Goal: Task Accomplishment & Management: Manage account settings

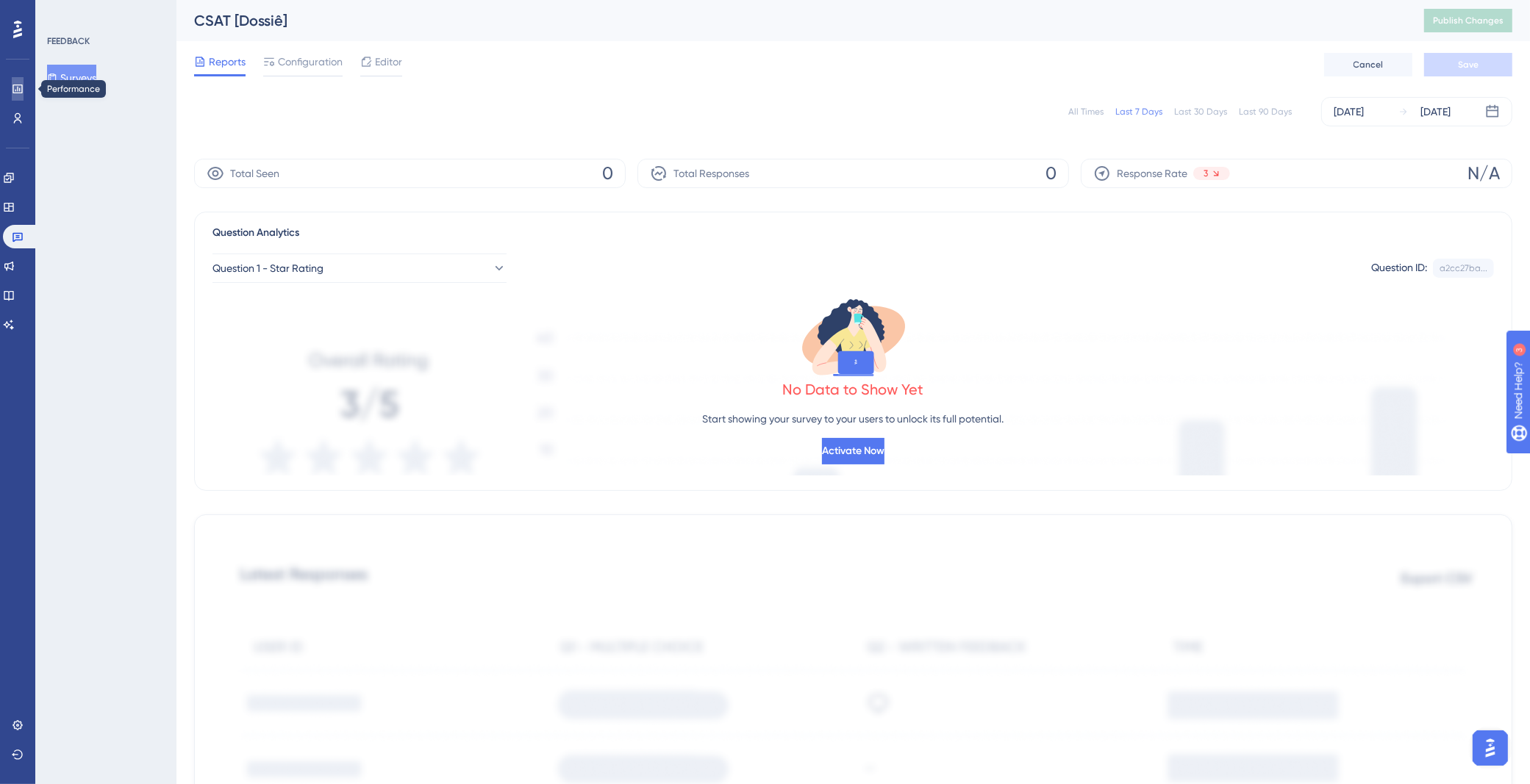
click at [0, 0] on icon at bounding box center [0, 0] width 0 height 0
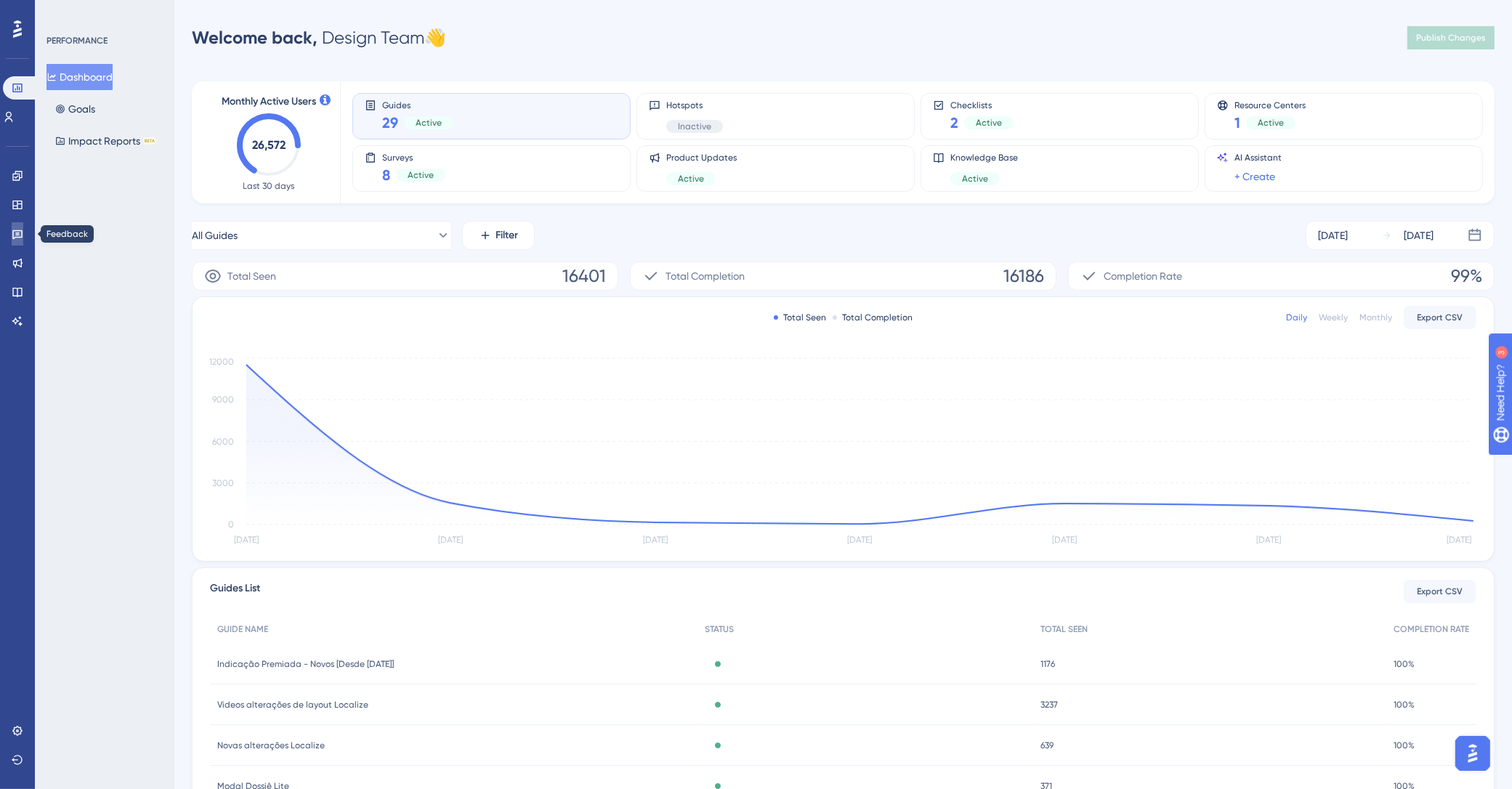
click at [18, 238] on icon at bounding box center [18, 234] width 12 height 12
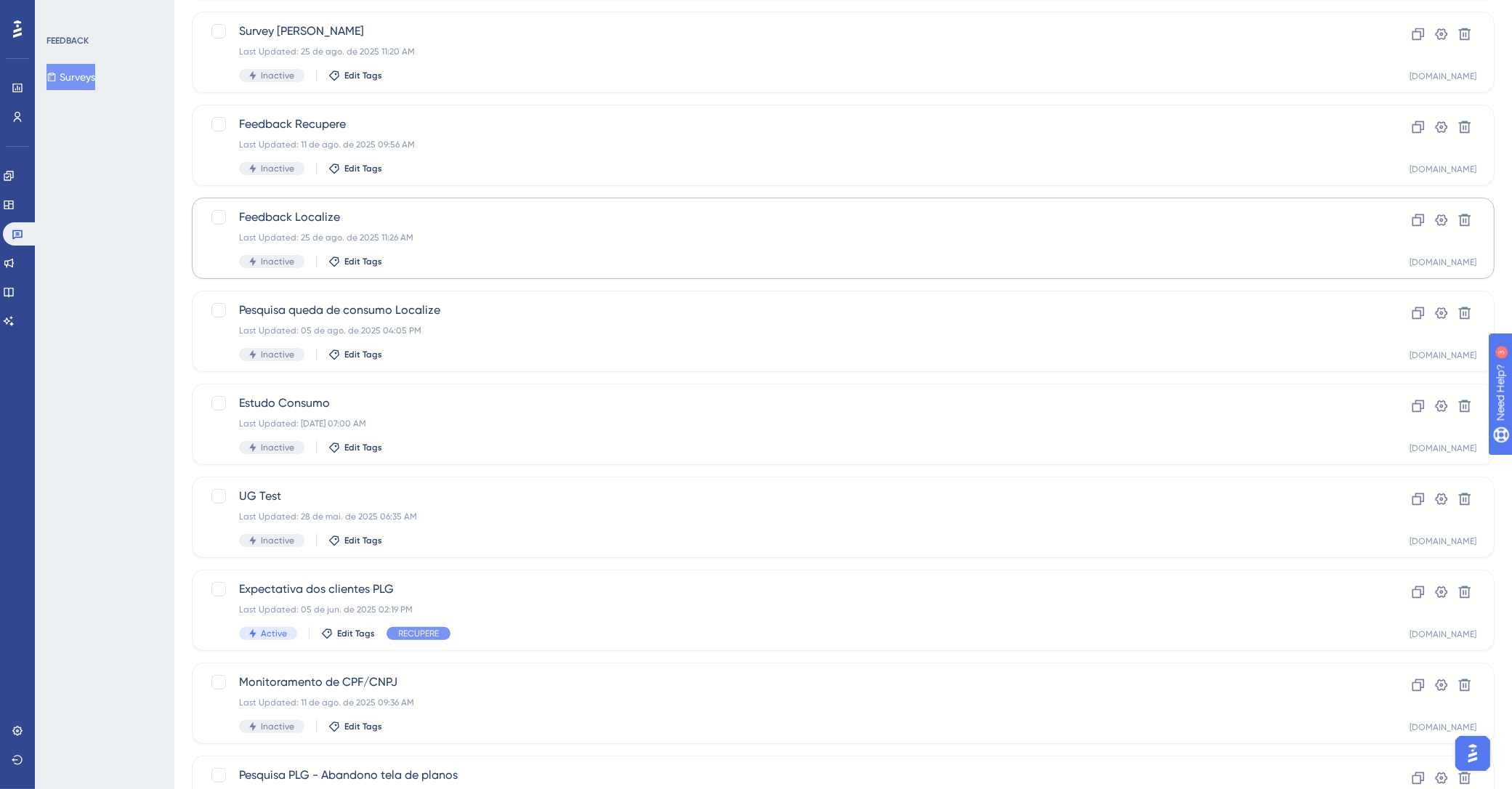
scroll to position [338, 0]
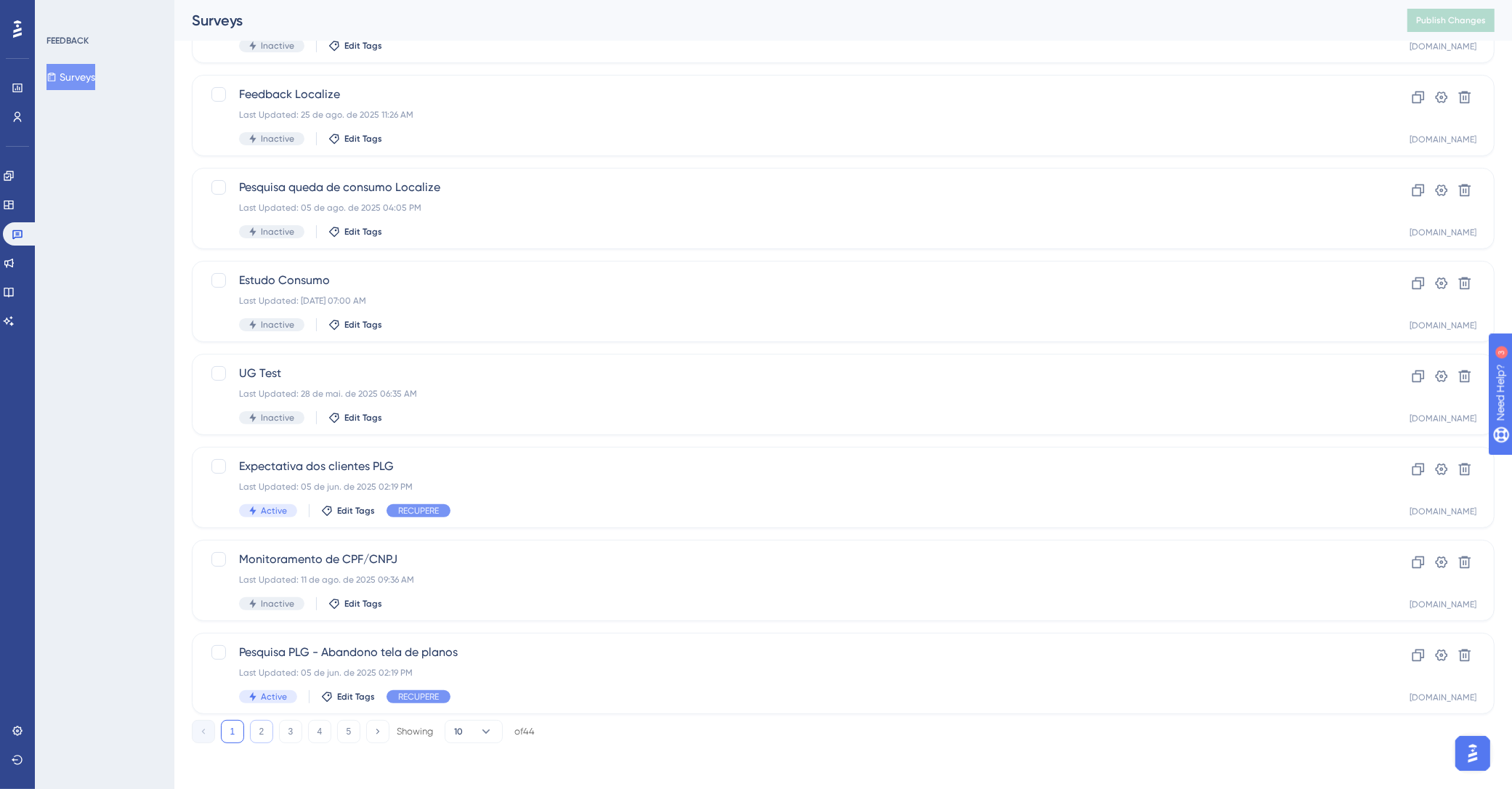
click at [266, 731] on button "2" at bounding box center [261, 732] width 23 height 23
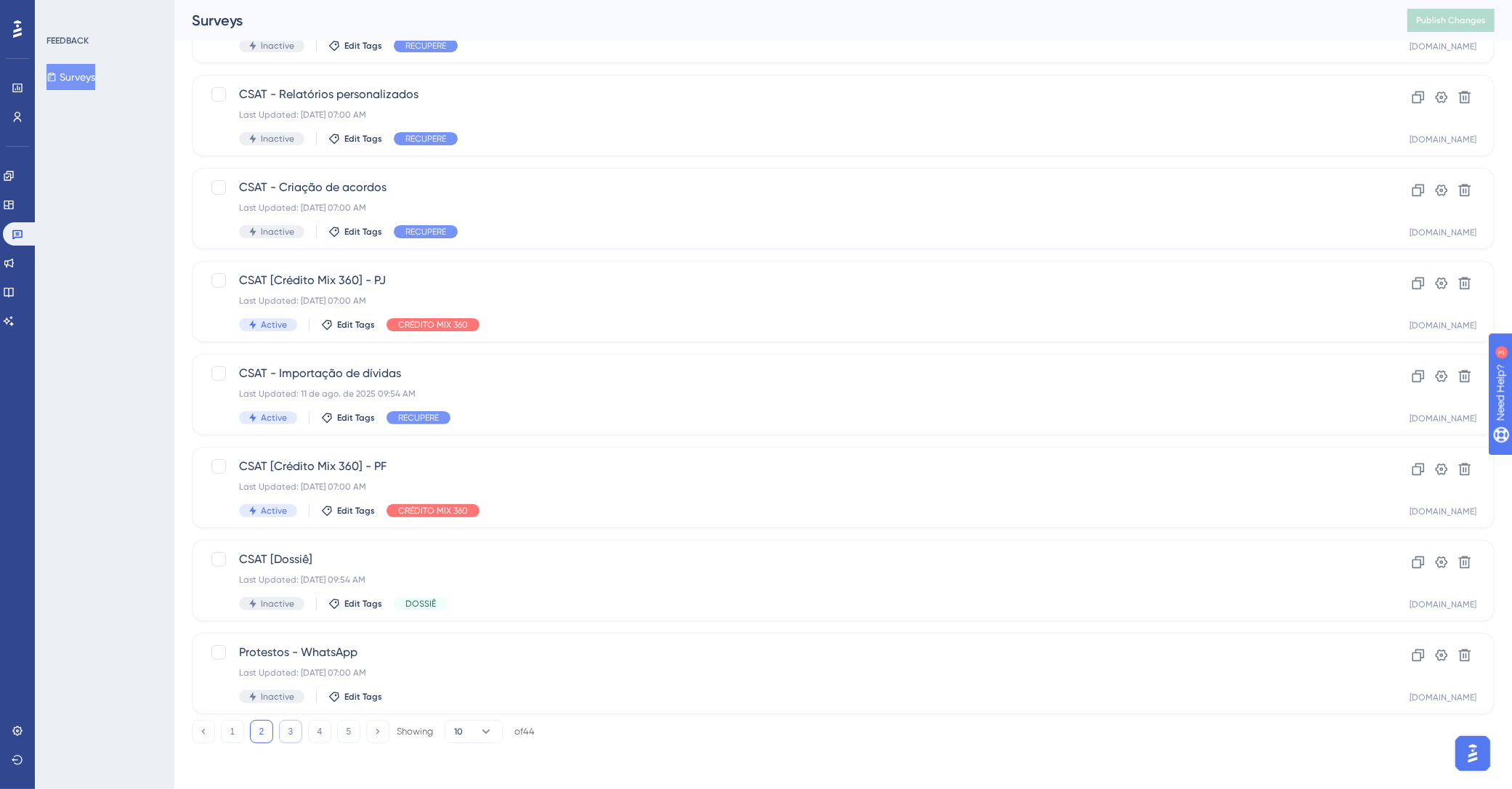
click at [290, 727] on button "3" at bounding box center [290, 732] width 23 height 23
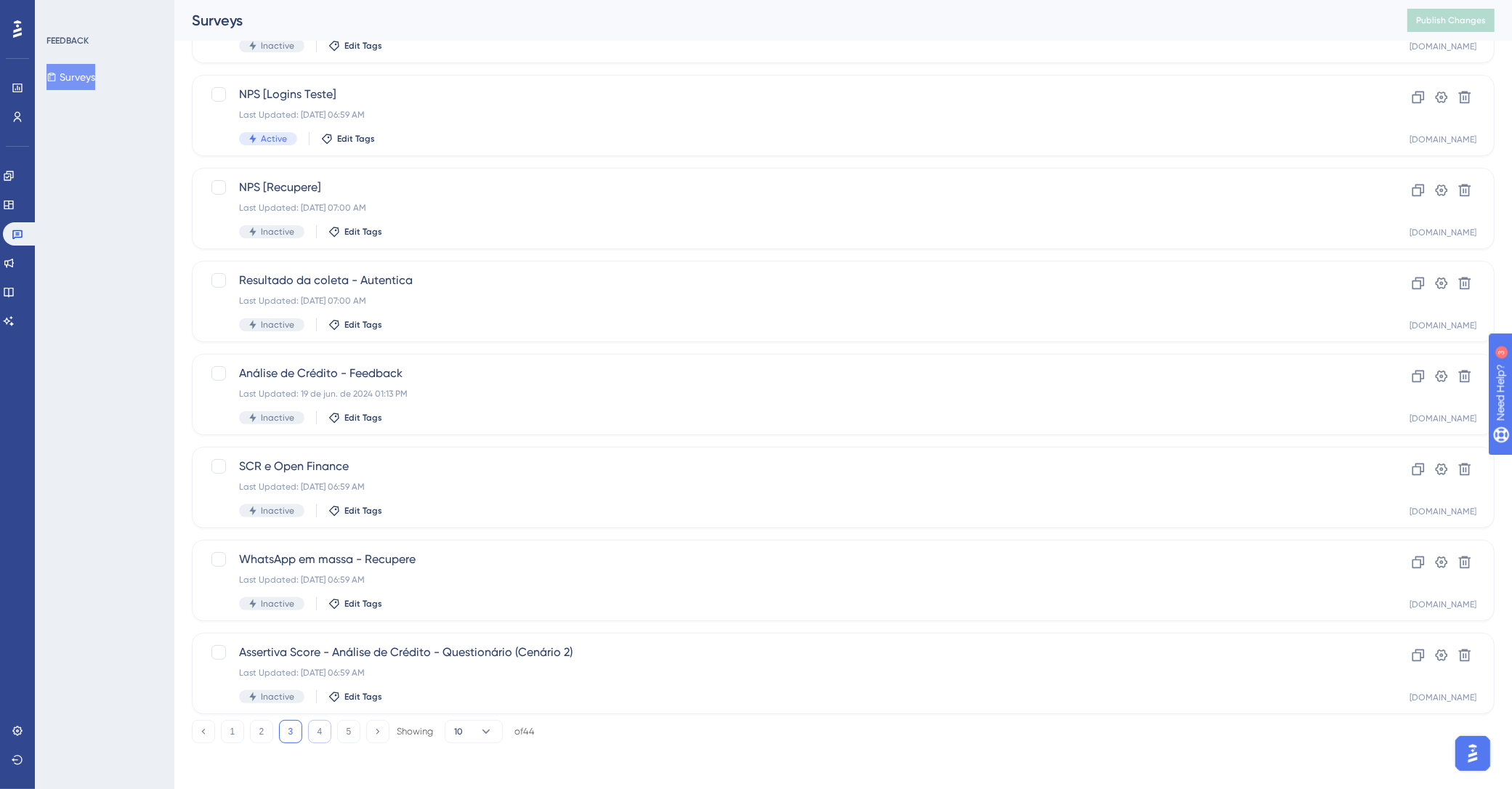
click at [318, 736] on button "4" at bounding box center [319, 732] width 23 height 23
click at [347, 731] on button "5" at bounding box center [348, 732] width 23 height 23
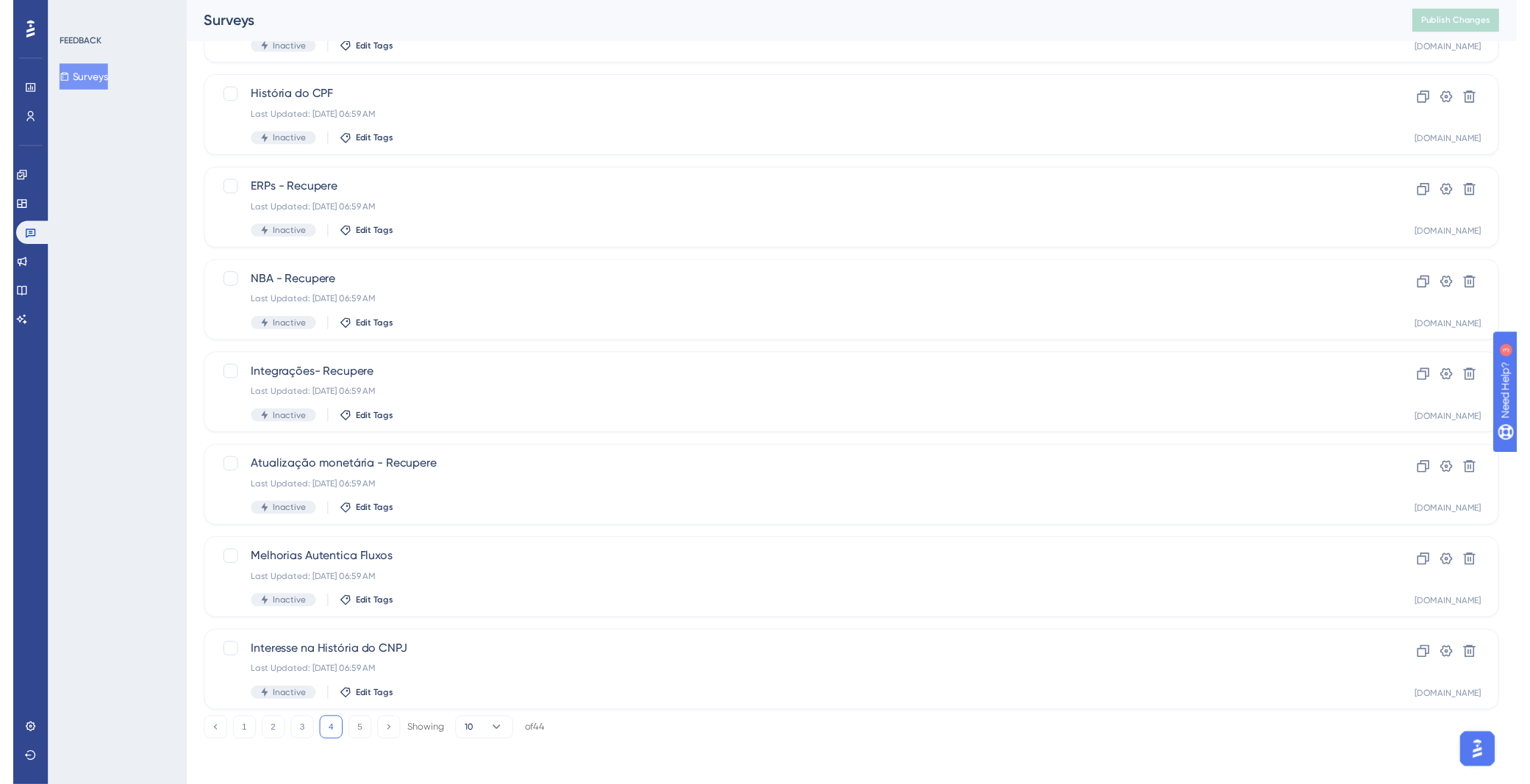
scroll to position [0, 0]
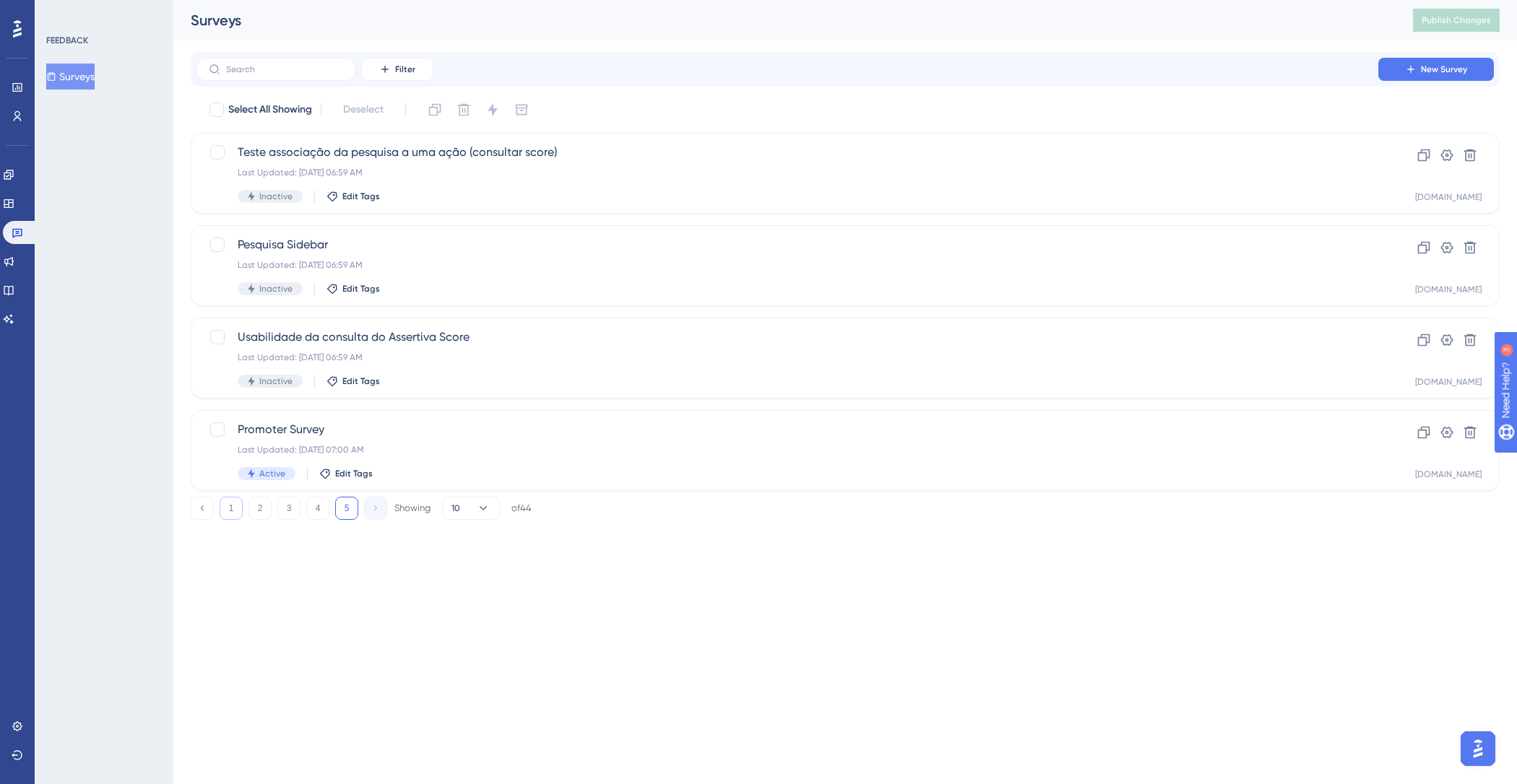
click at [225, 511] on button "1" at bounding box center [231, 508] width 23 height 23
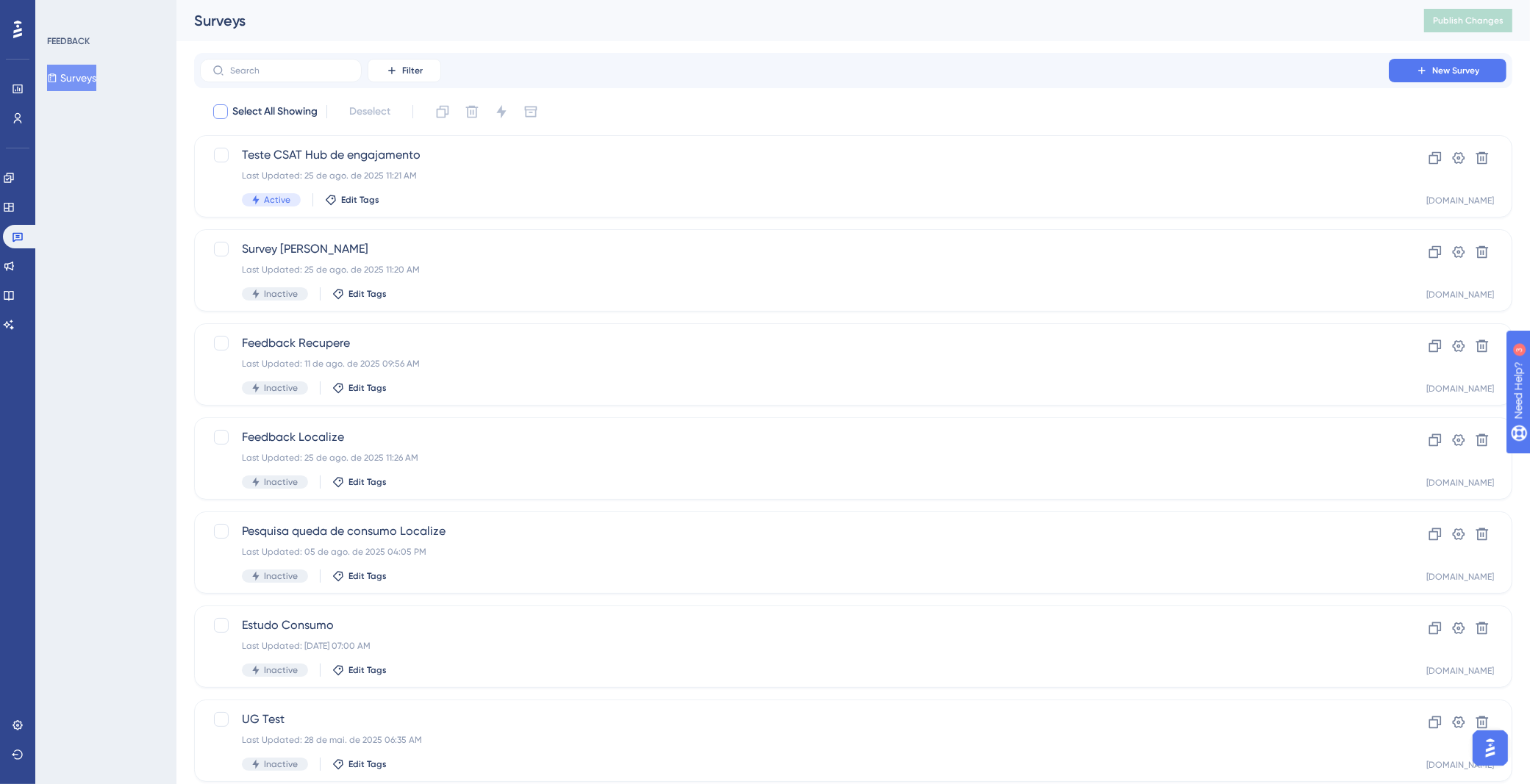
click at [222, 110] on div at bounding box center [221, 111] width 15 height 15
checkbox input "true"
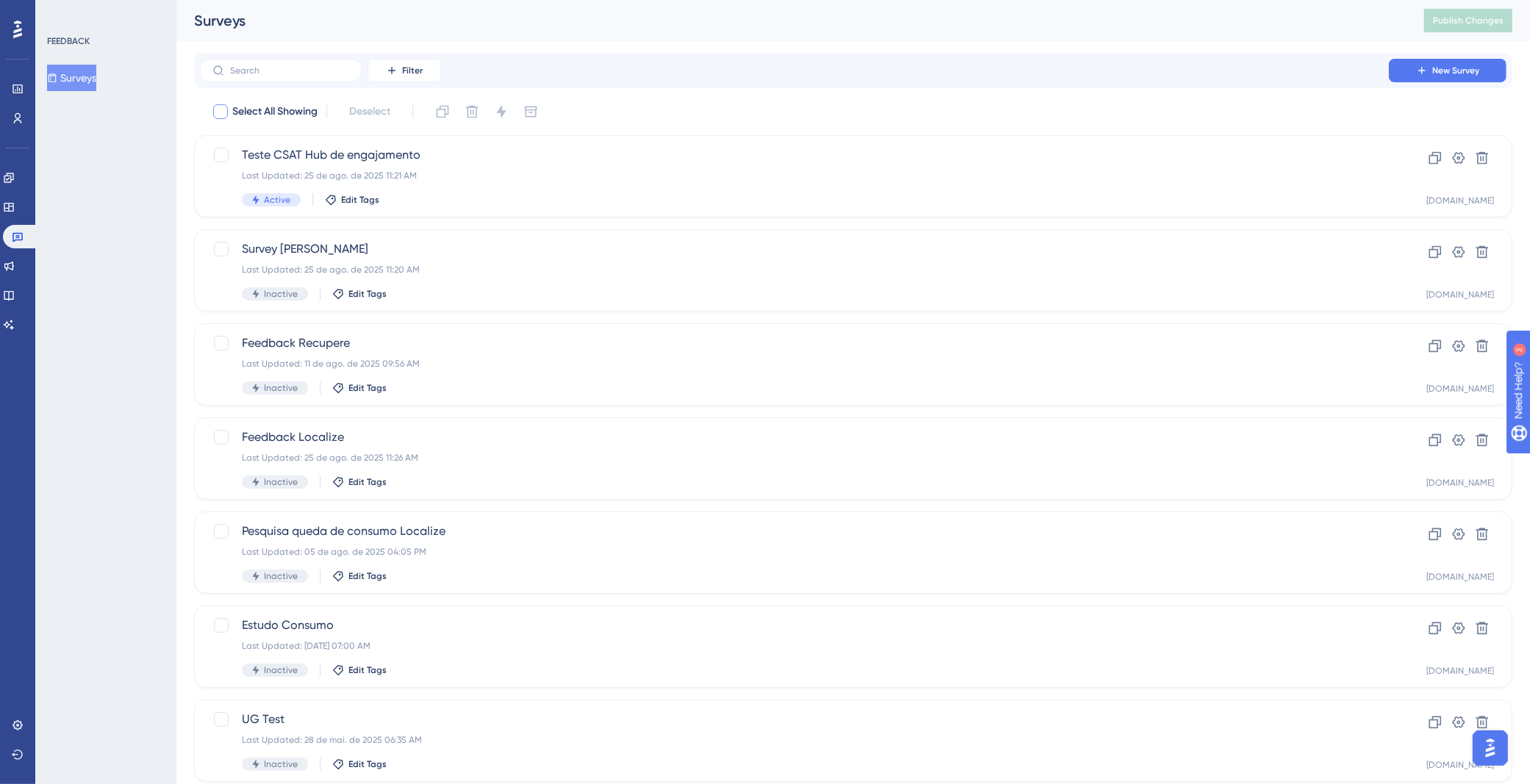
checkbox input "true"
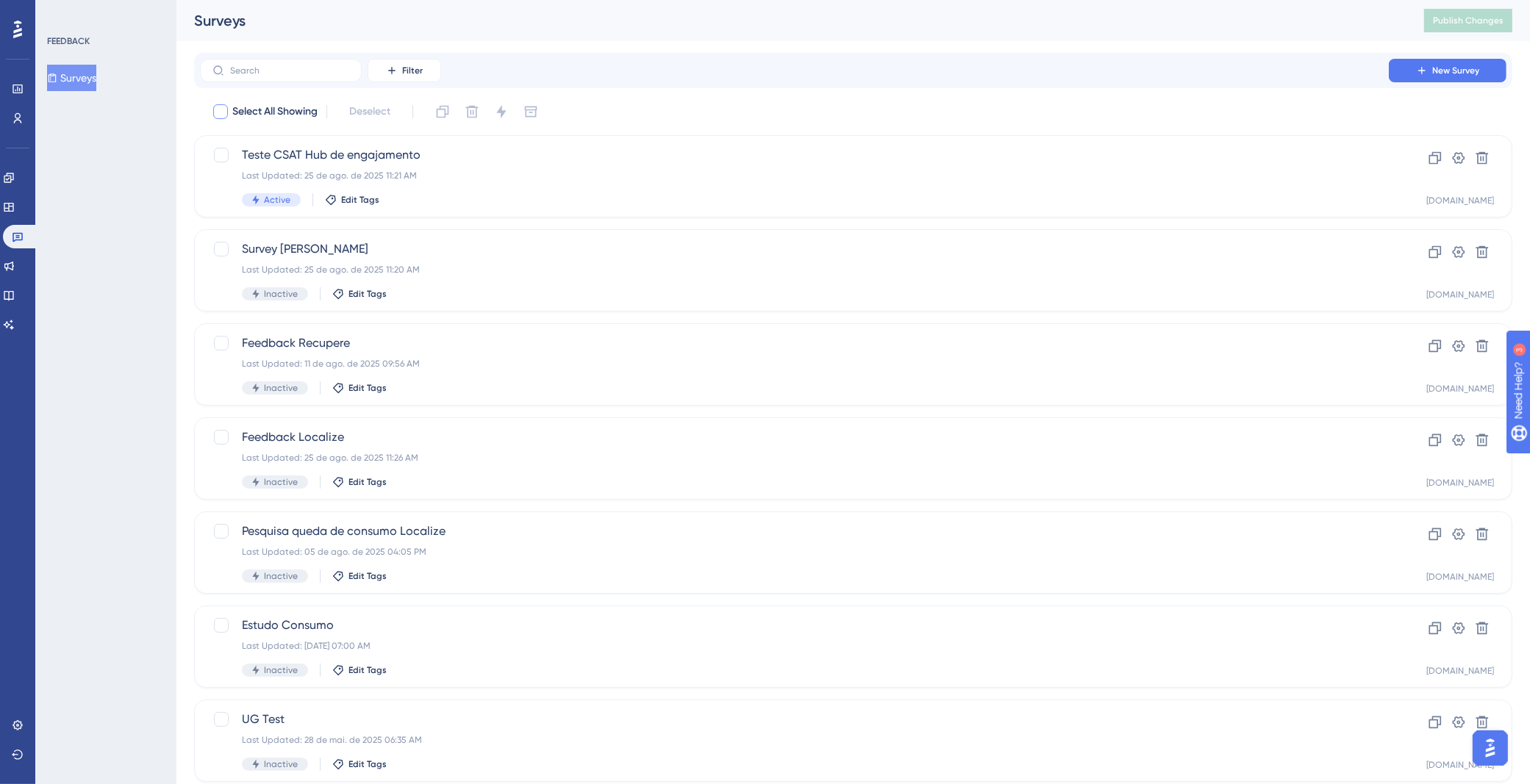
checkbox input "true"
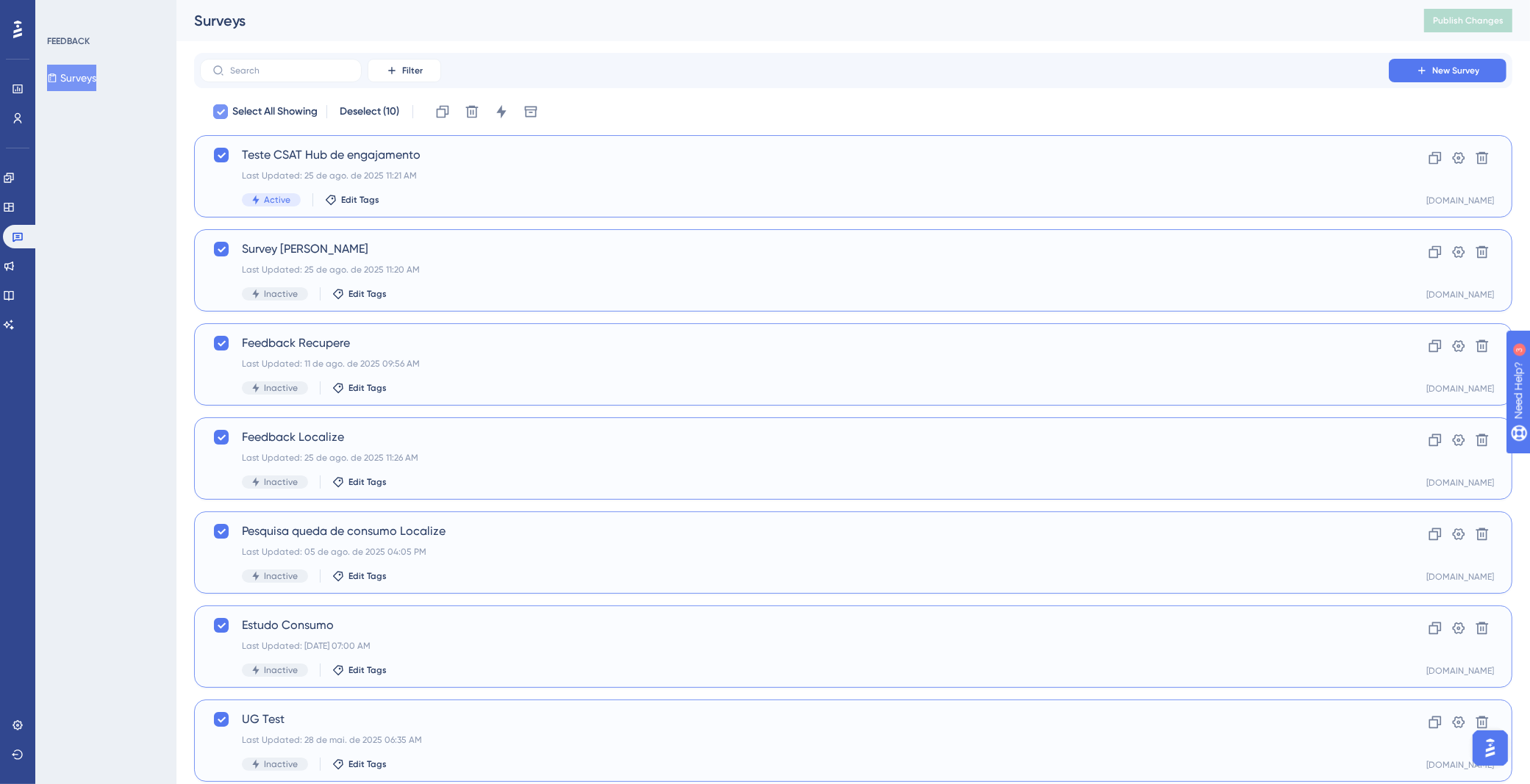
click at [224, 111] on icon at bounding box center [221, 112] width 8 height 6
checkbox input "false"
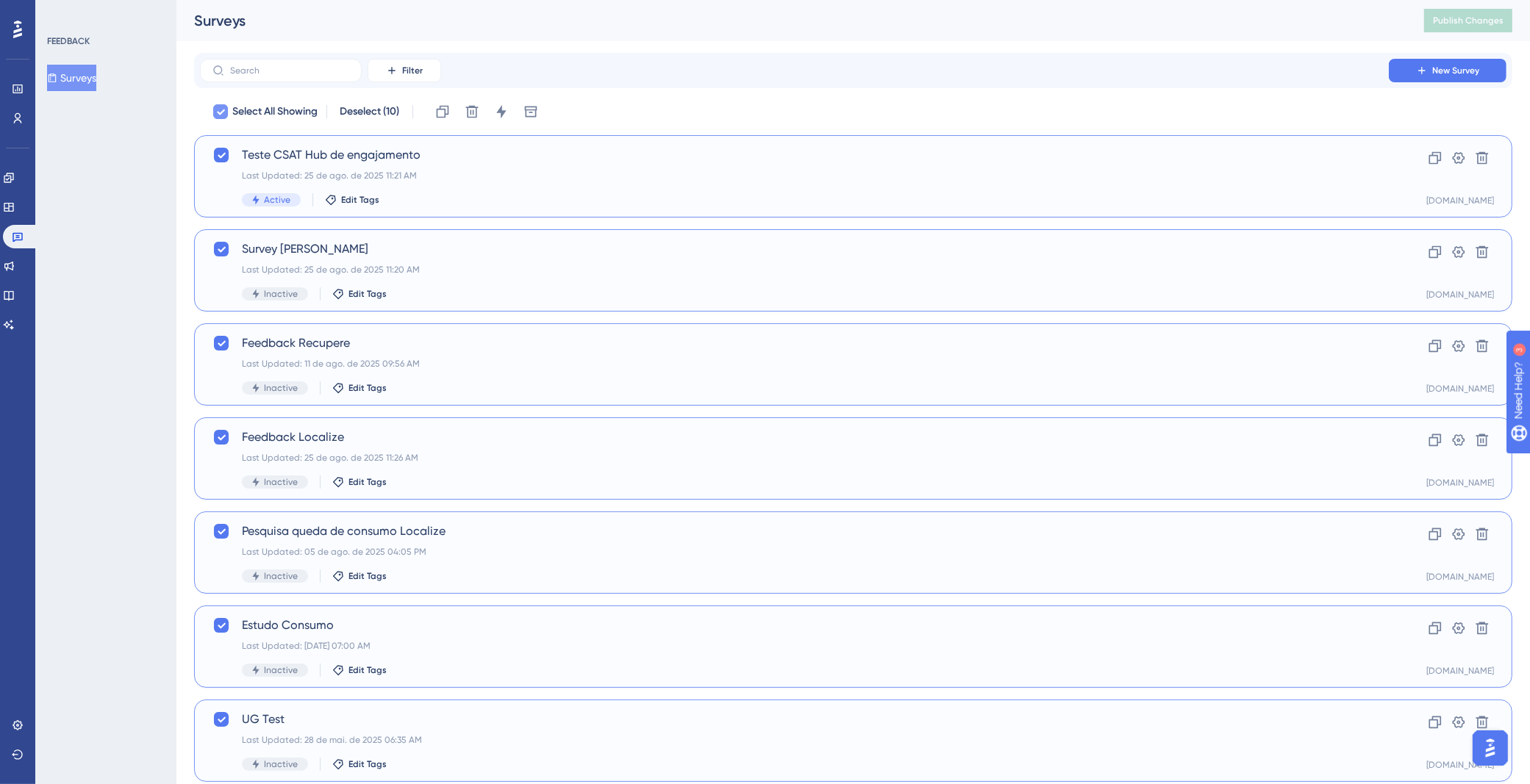
checkbox input "false"
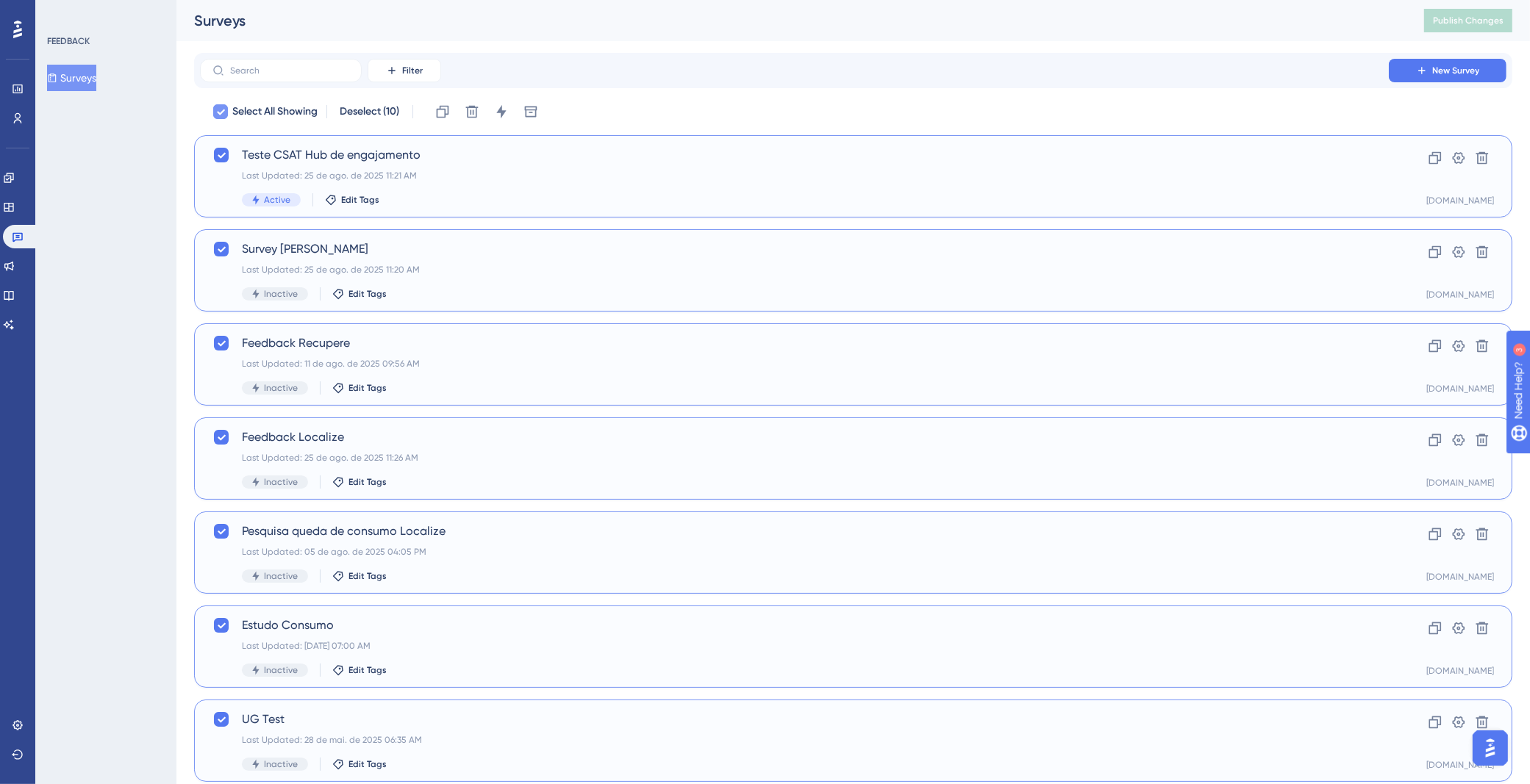
checkbox input "false"
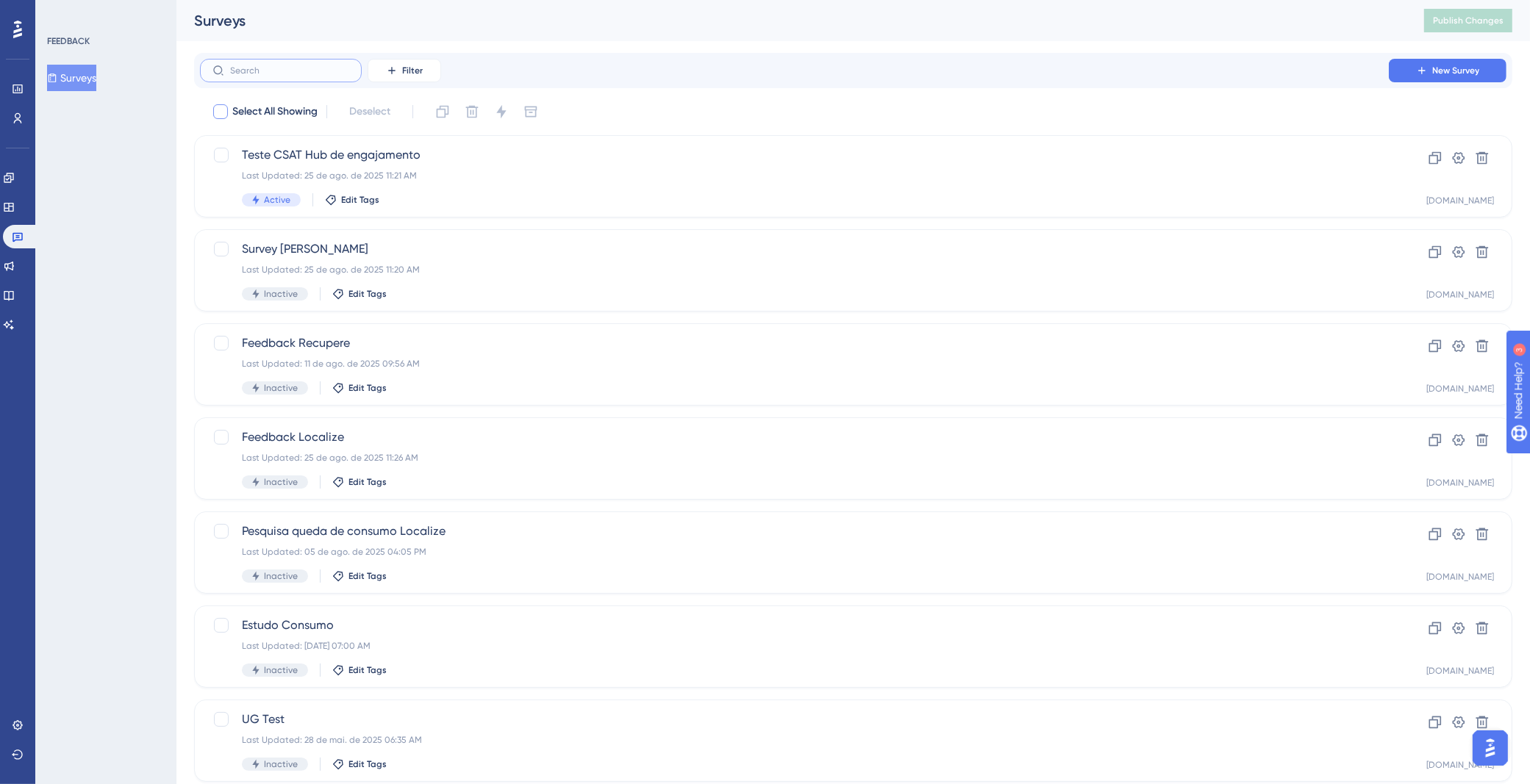
click at [328, 75] on input "text" at bounding box center [289, 70] width 119 height 10
click at [380, 70] on button "Filter" at bounding box center [404, 70] width 74 height 23
click at [421, 207] on div "Status Status" at bounding box center [418, 200] width 61 height 29
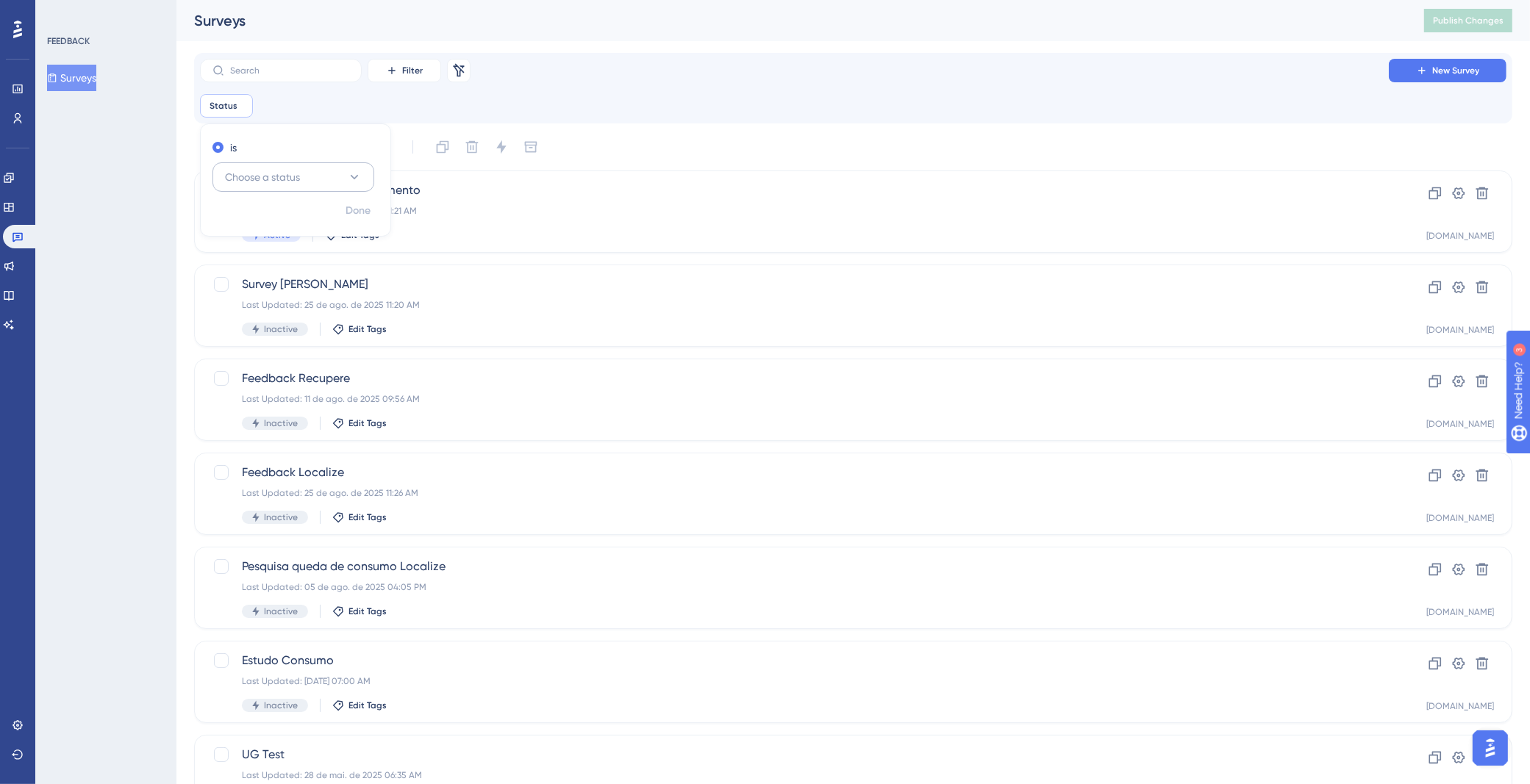
click at [305, 170] on button "Choose a status" at bounding box center [293, 177] width 162 height 29
click at [280, 212] on div "Active Active" at bounding box center [292, 222] width 119 height 29
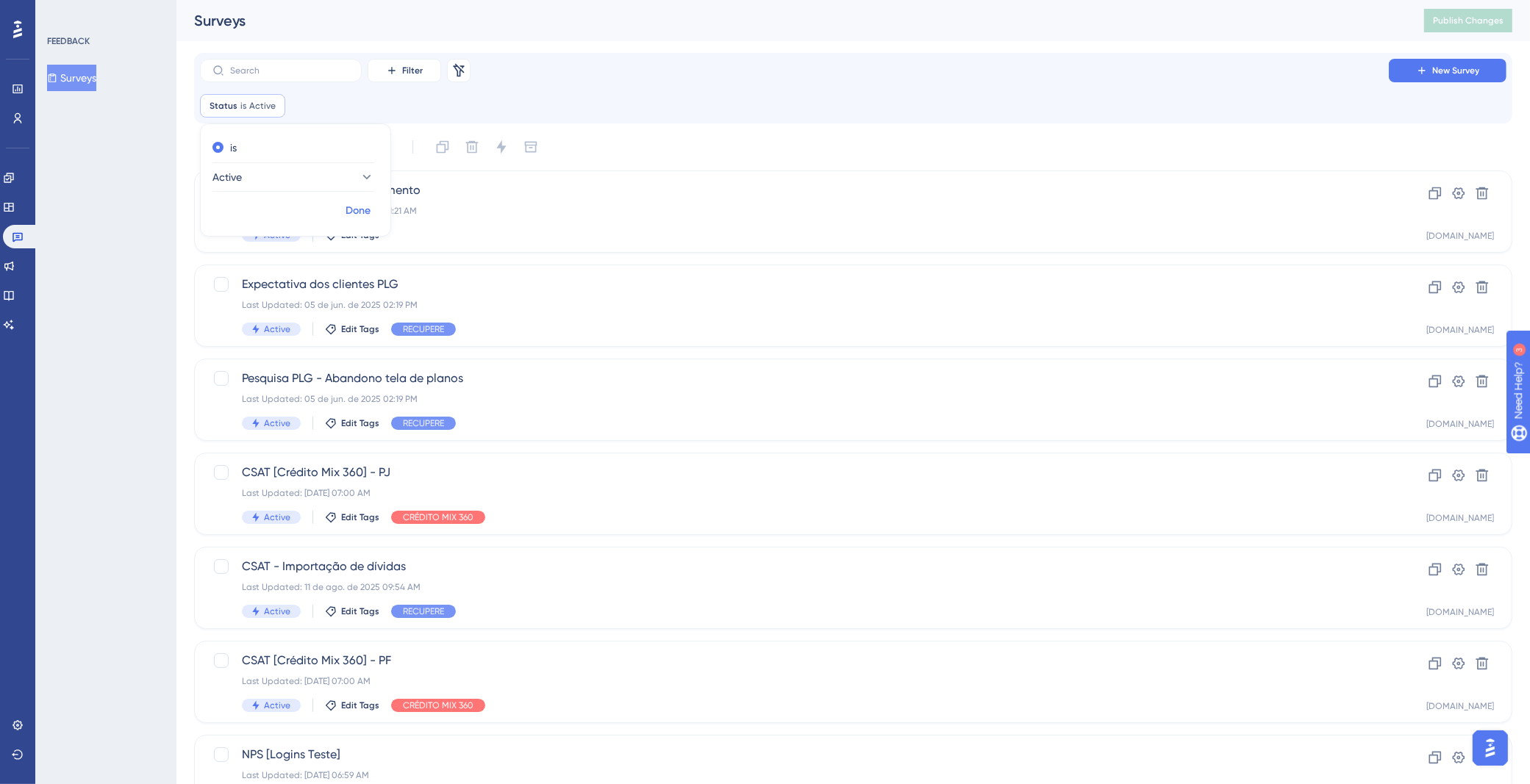
click at [354, 211] on span "Done" at bounding box center [358, 211] width 25 height 18
click at [1438, 69] on span "New Survey" at bounding box center [1456, 70] width 47 height 12
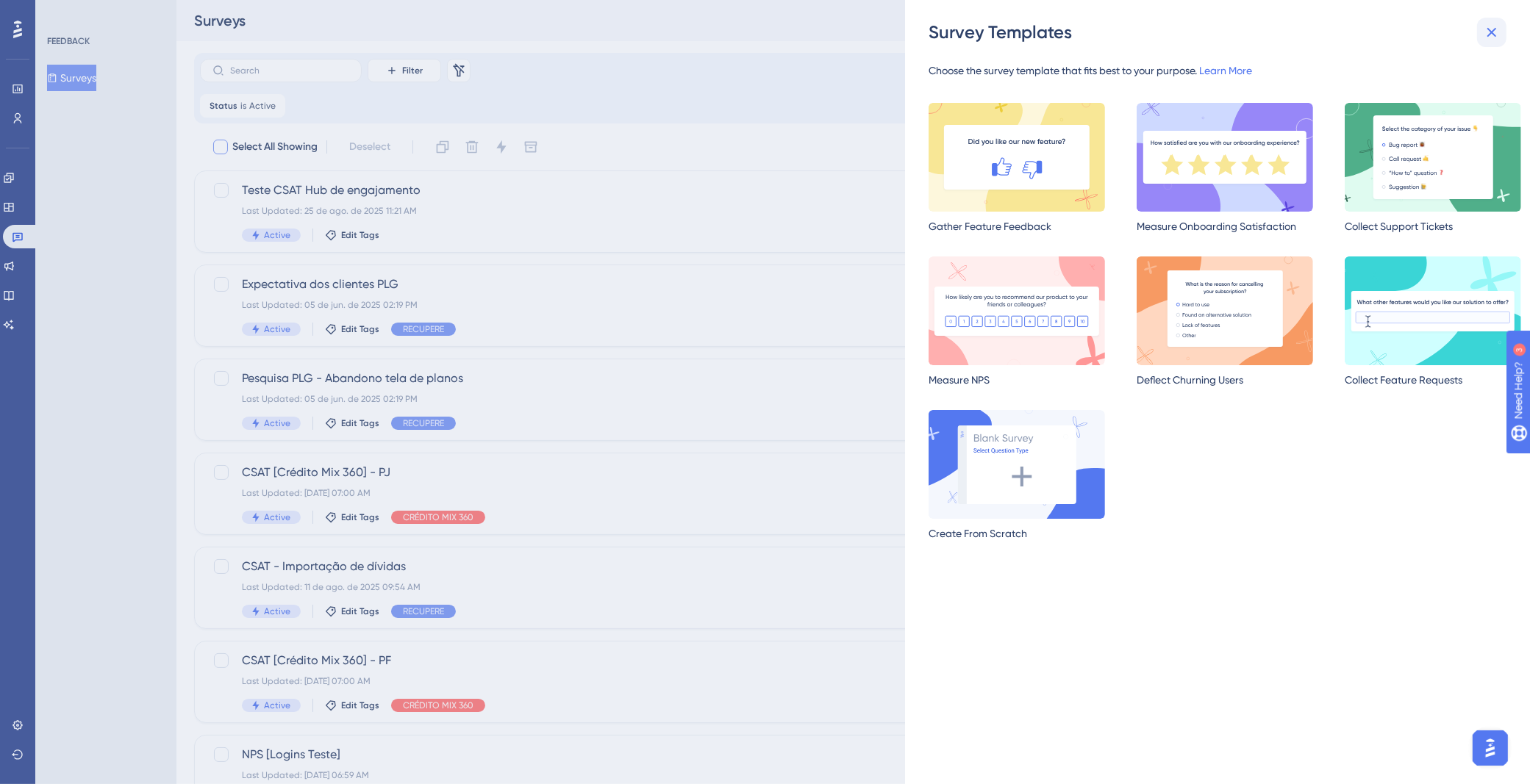
click at [1489, 29] on icon at bounding box center [1492, 33] width 10 height 10
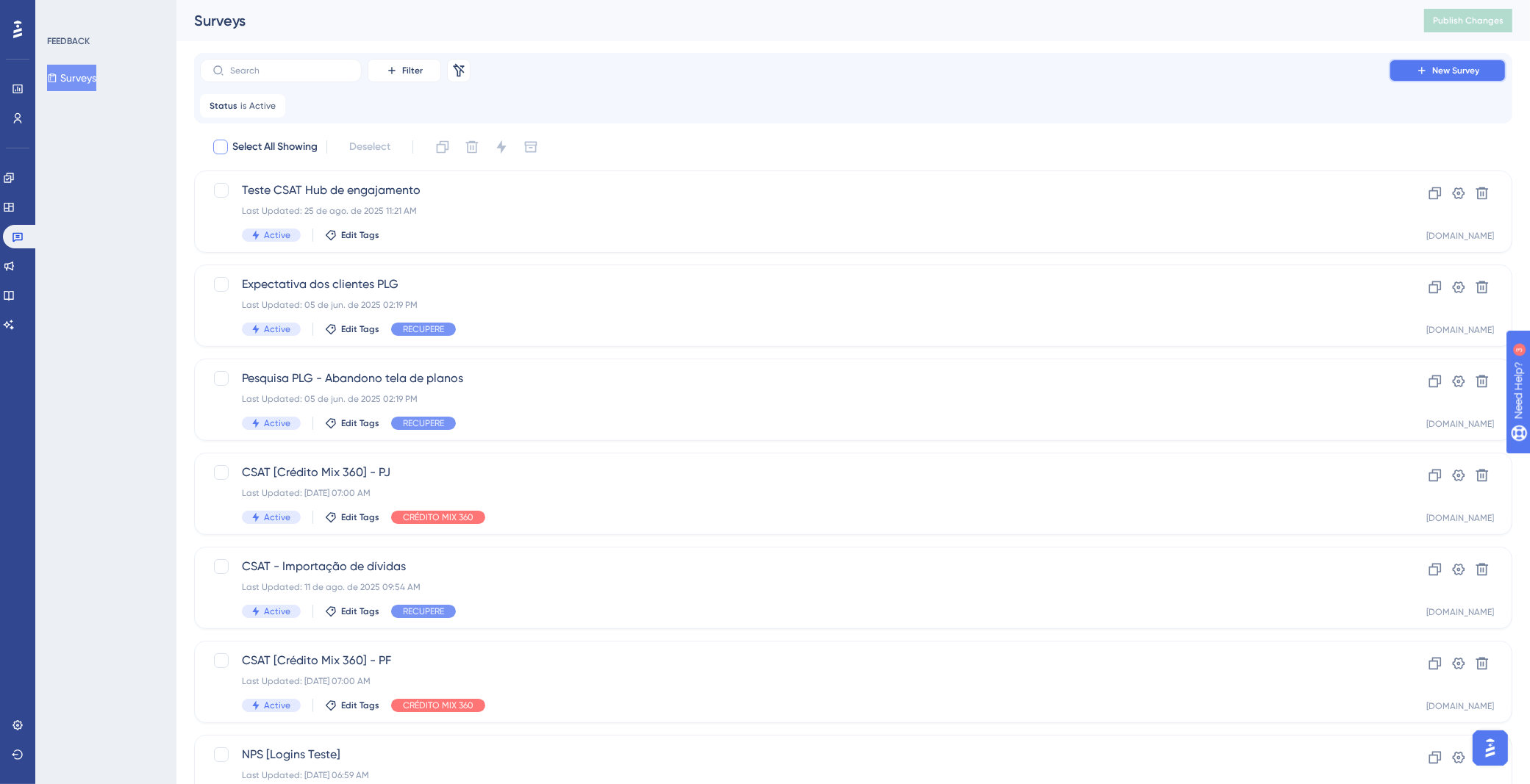
click at [1434, 72] on span "New Survey" at bounding box center [1456, 70] width 47 height 12
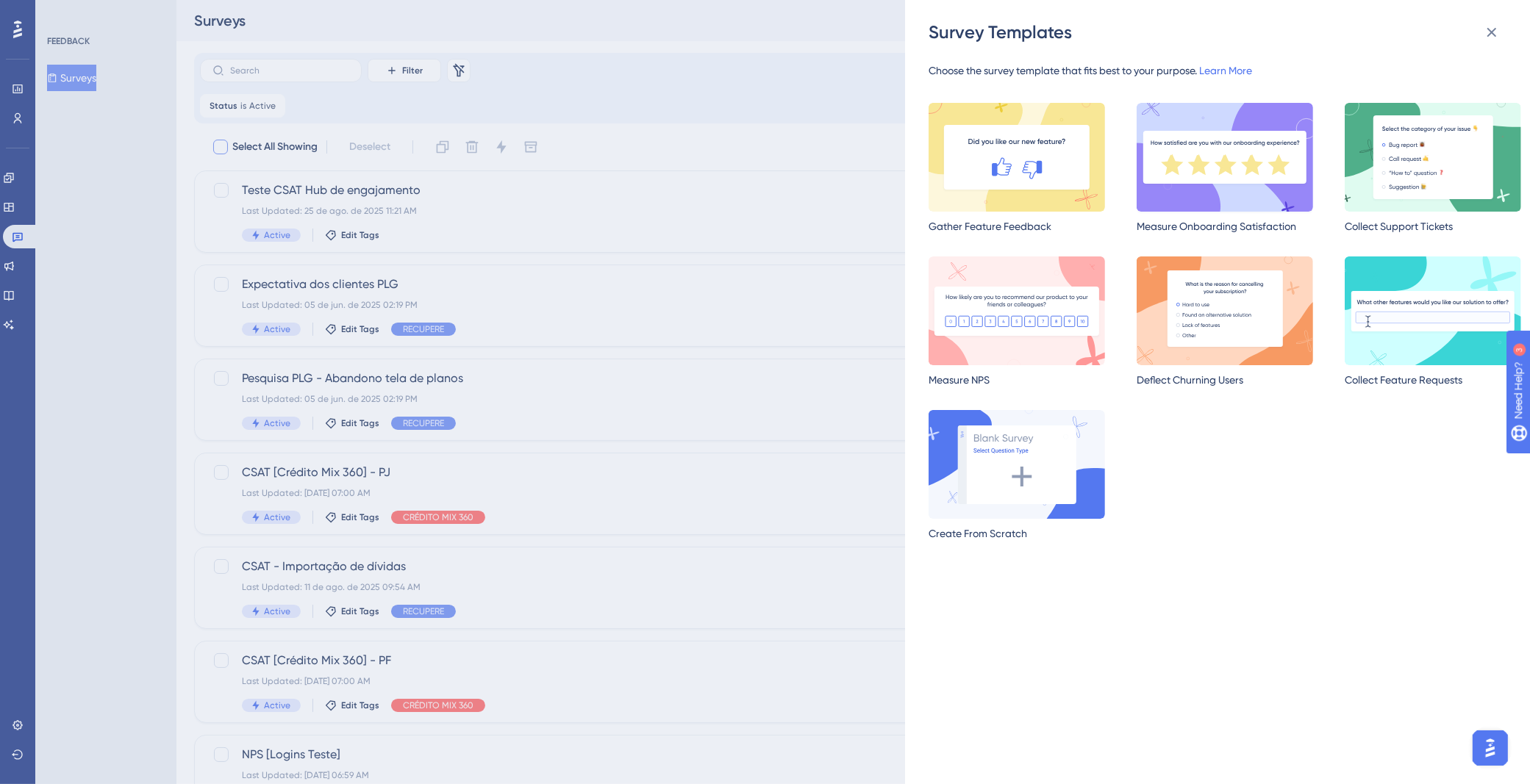
click at [1192, 175] on img at bounding box center [1225, 157] width 176 height 109
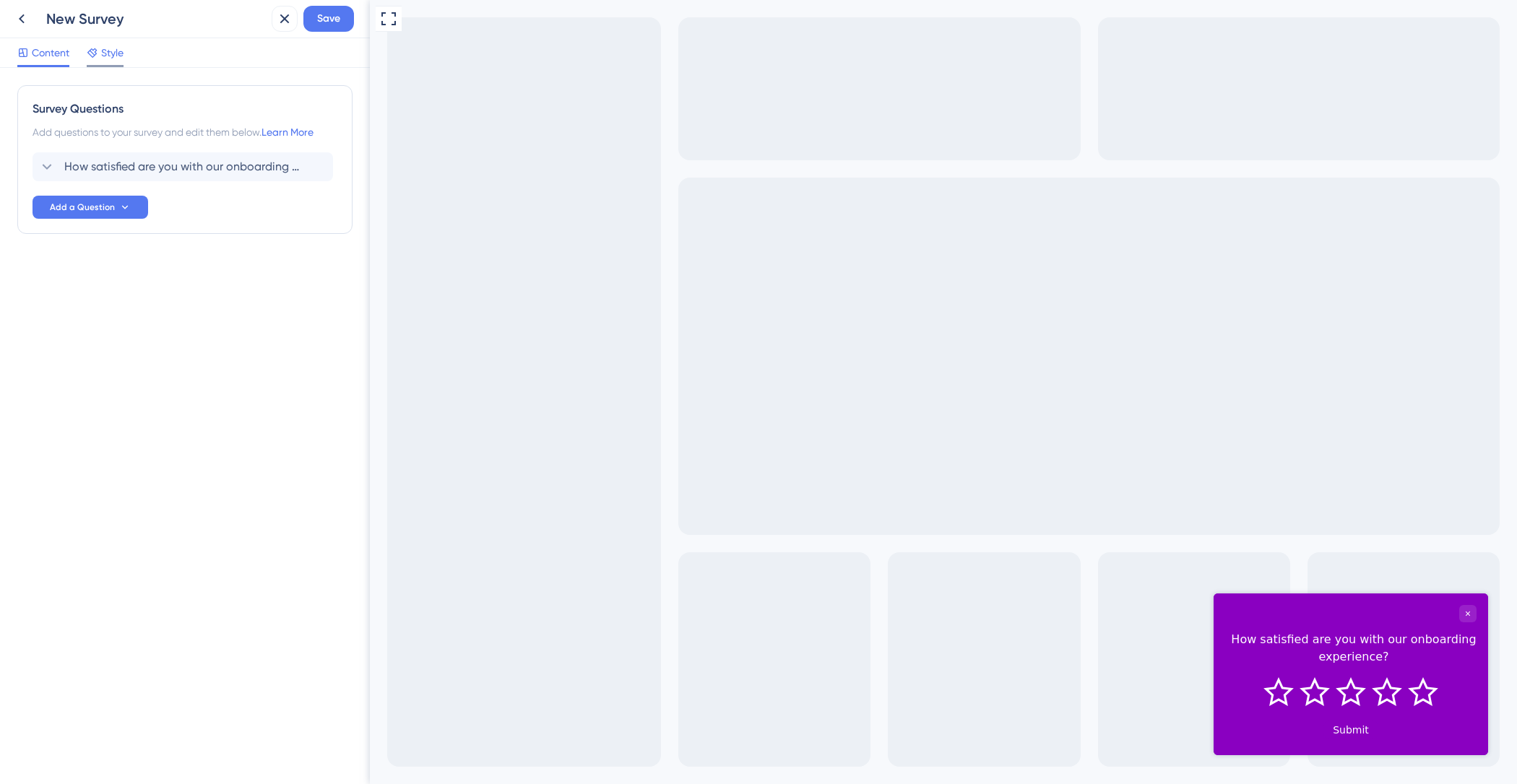
click at [98, 49] on icon at bounding box center [92, 52] width 12 height 12
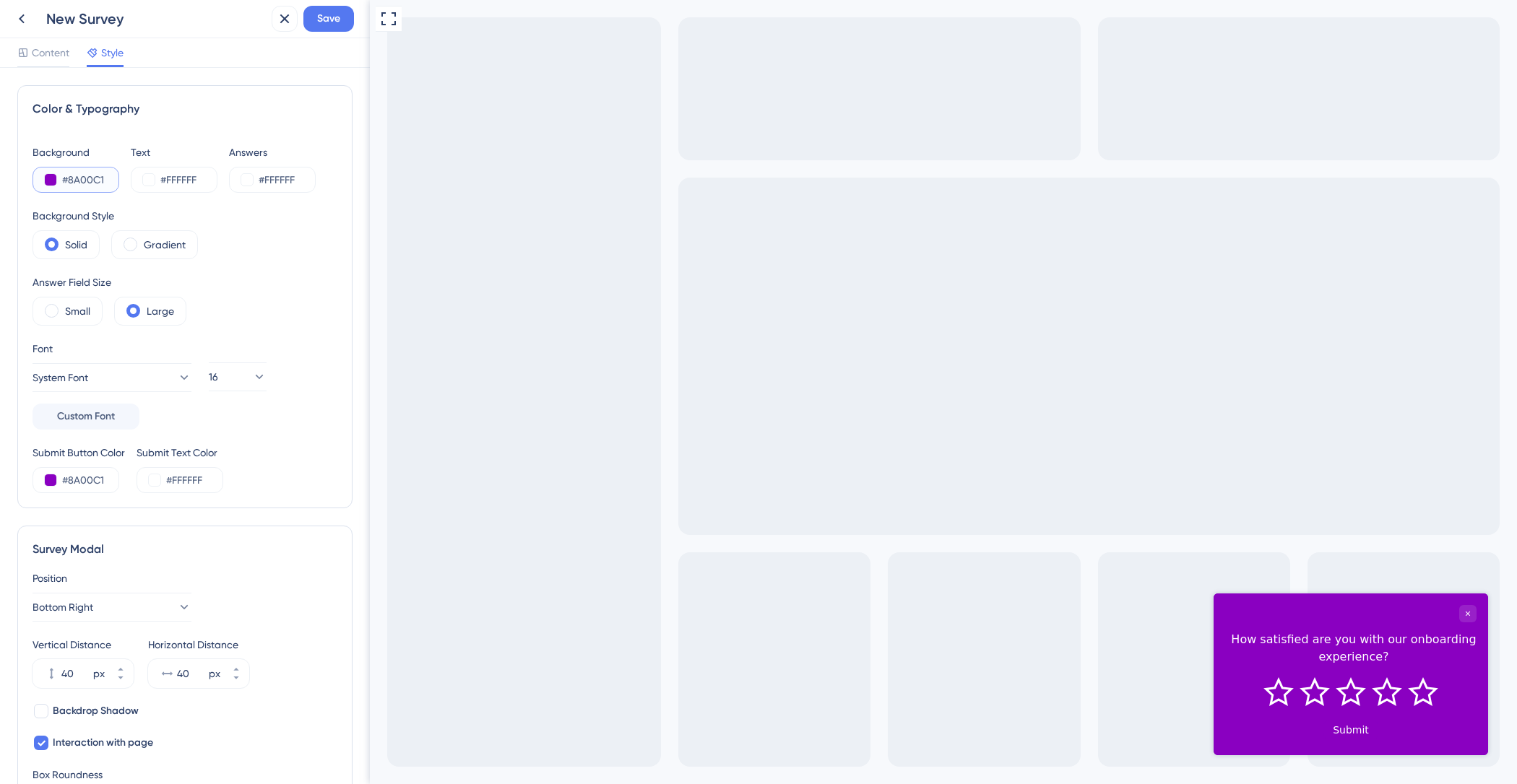
click at [108, 179] on input "#8A00C1" at bounding box center [91, 180] width 60 height 17
drag, startPoint x: 107, startPoint y: 179, endPoint x: 68, endPoint y: 175, distance: 39.2
click at [68, 175] on input "#8A00C1" at bounding box center [91, 180] width 60 height 17
type input "#FAF"
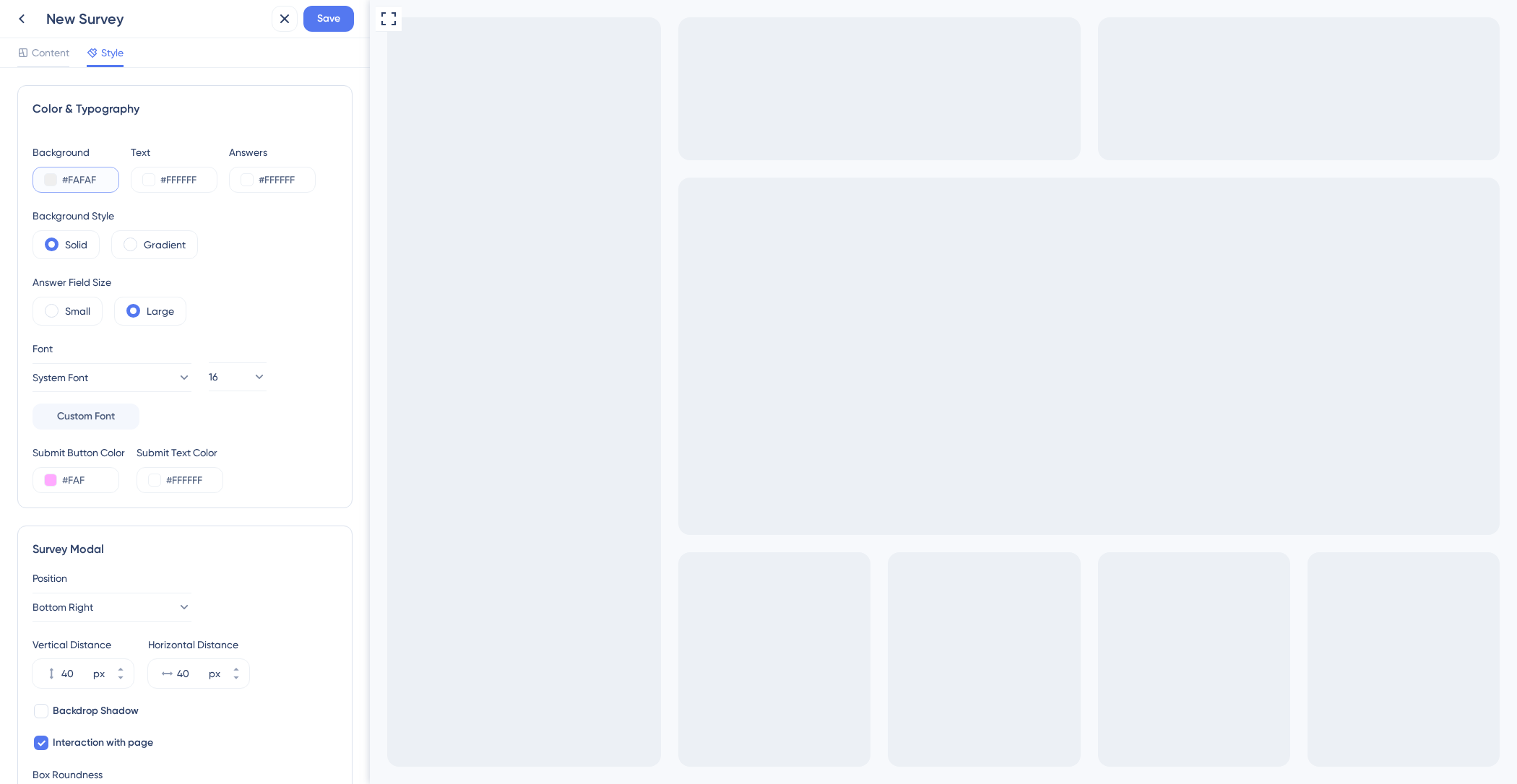
type input "#FAFAFA"
click at [203, 182] on input "#FFFFFF" at bounding box center [190, 180] width 60 height 17
drag, startPoint x: 202, startPoint y: 180, endPoint x: 152, endPoint y: 176, distance: 50.2
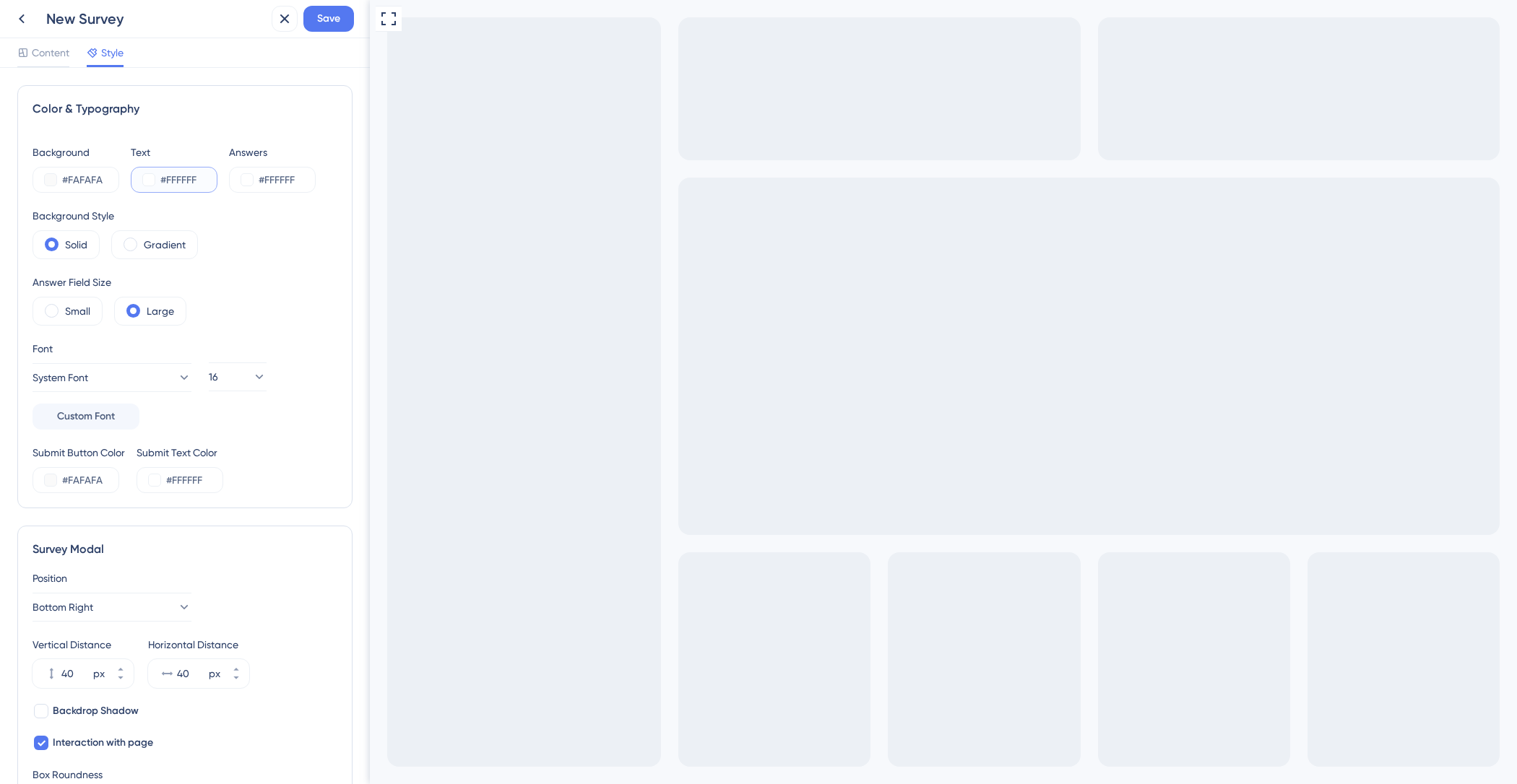
click at [156, 176] on div "#FFFFFF" at bounding box center [174, 179] width 87 height 26
click at [175, 175] on input "#FFFFFF" at bounding box center [190, 180] width 60 height 17
drag, startPoint x: 167, startPoint y: 178, endPoint x: 202, endPoint y: 183, distance: 35.4
click at [202, 183] on input "#FFFFFF" at bounding box center [190, 180] width 60 height 17
paste input "8A00C1"
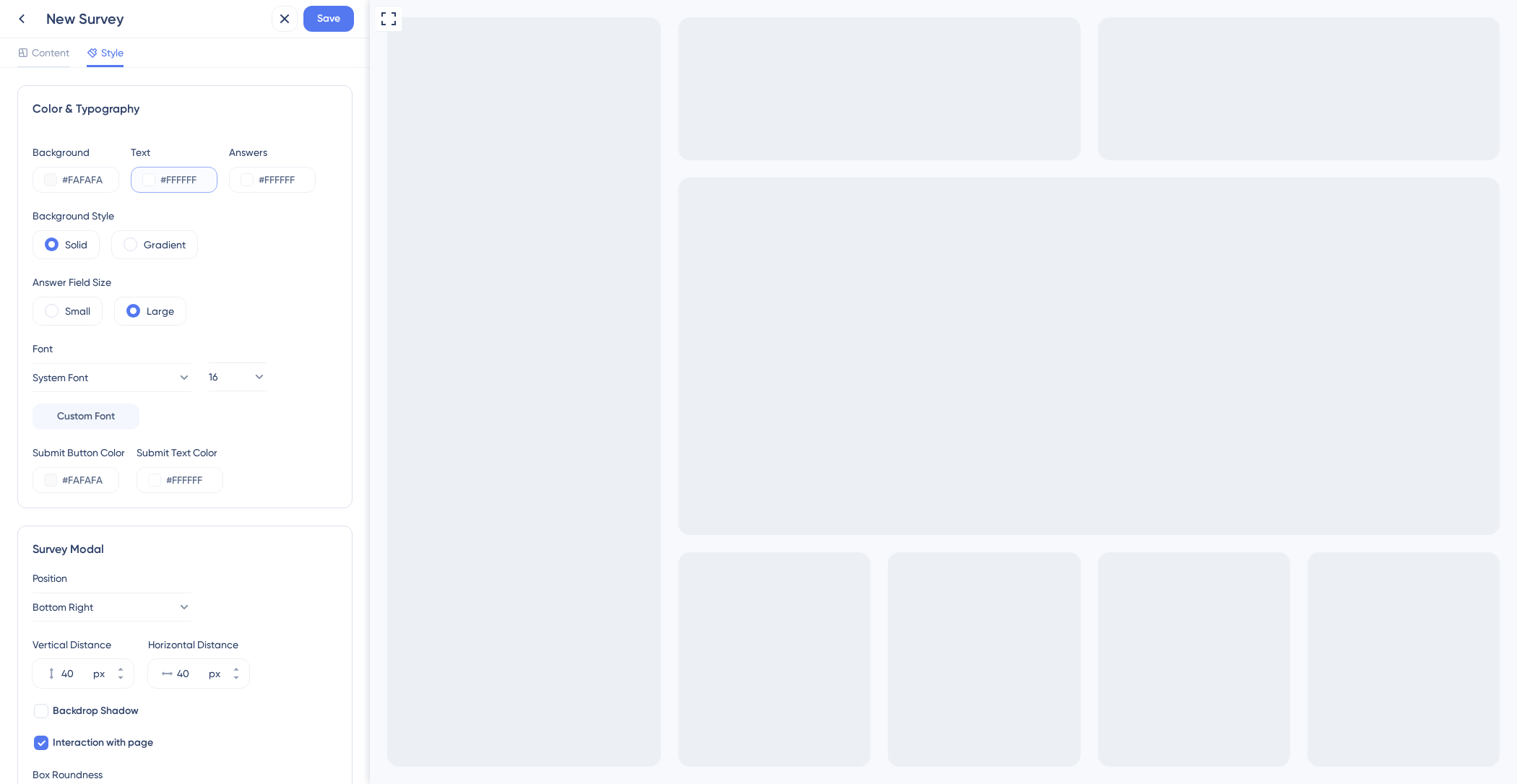
type input "#8A00C1"
drag, startPoint x: 301, startPoint y: 180, endPoint x: 237, endPoint y: 174, distance: 64.3
click at [238, 173] on div "#FFFFFF" at bounding box center [271, 179] width 87 height 26
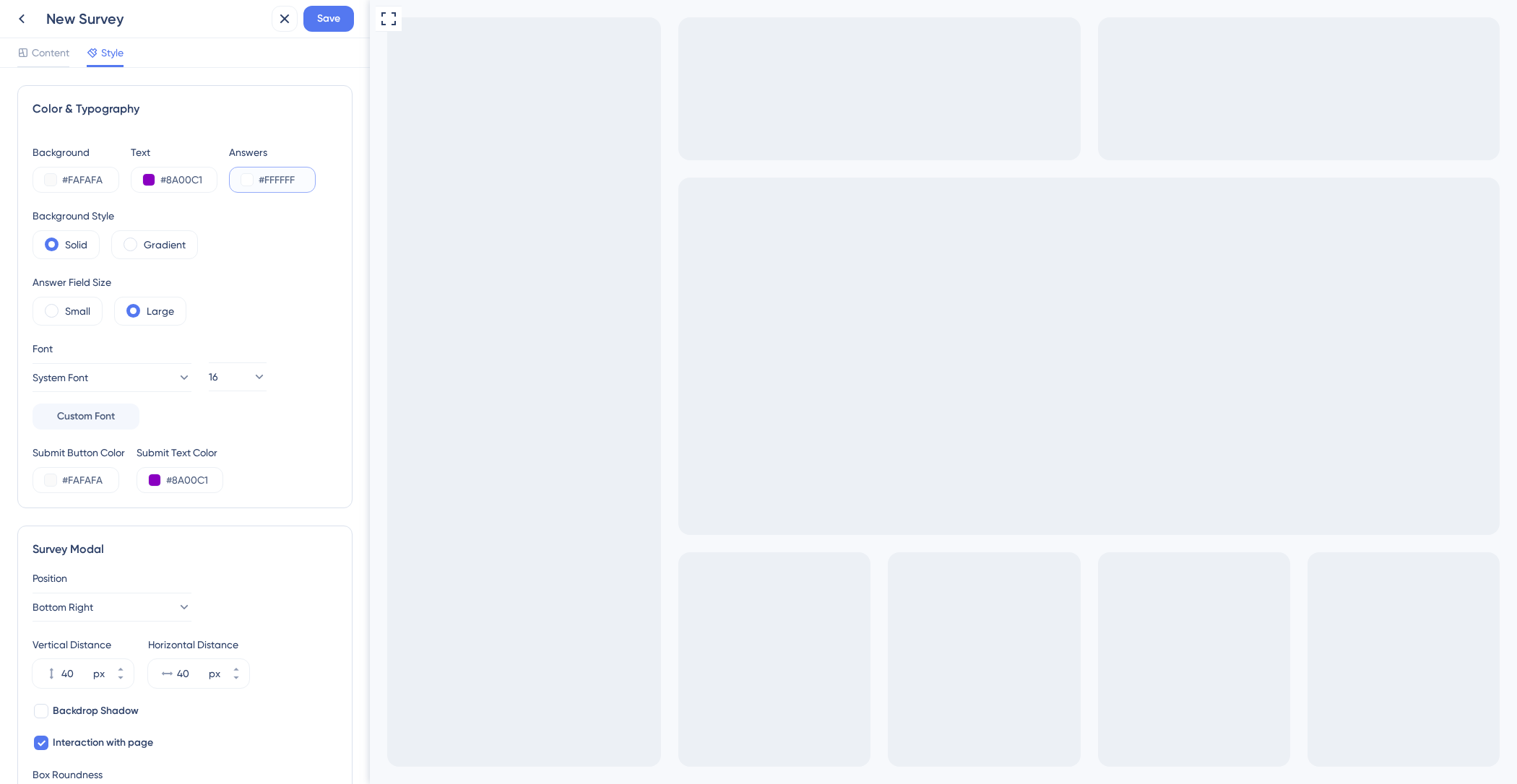
paste input "8A00C1"
click at [248, 182] on button at bounding box center [247, 179] width 12 height 12
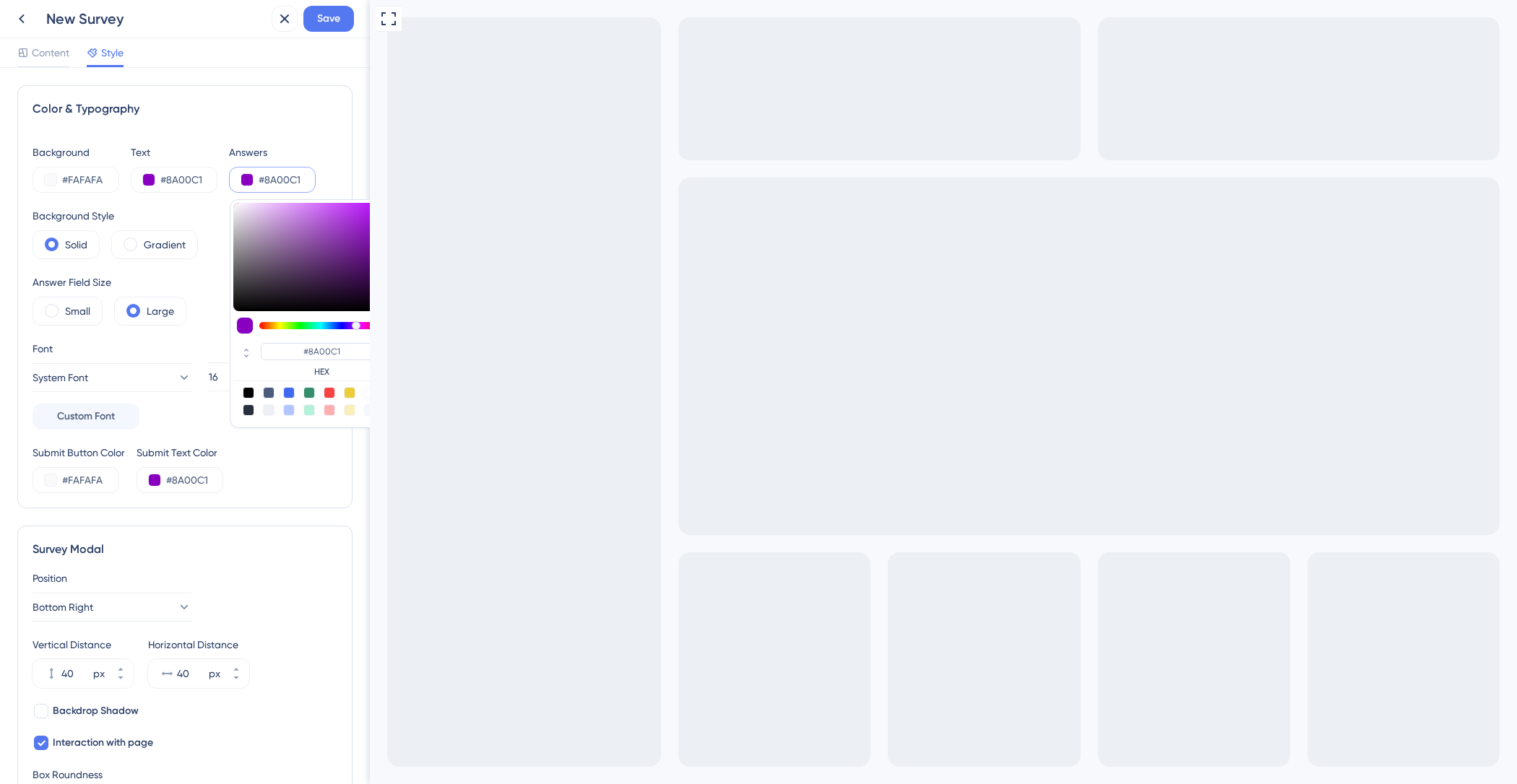
click at [348, 393] on div at bounding box center [349, 393] width 12 height 12
type input "#eccd39"
type input "#ECCD39"
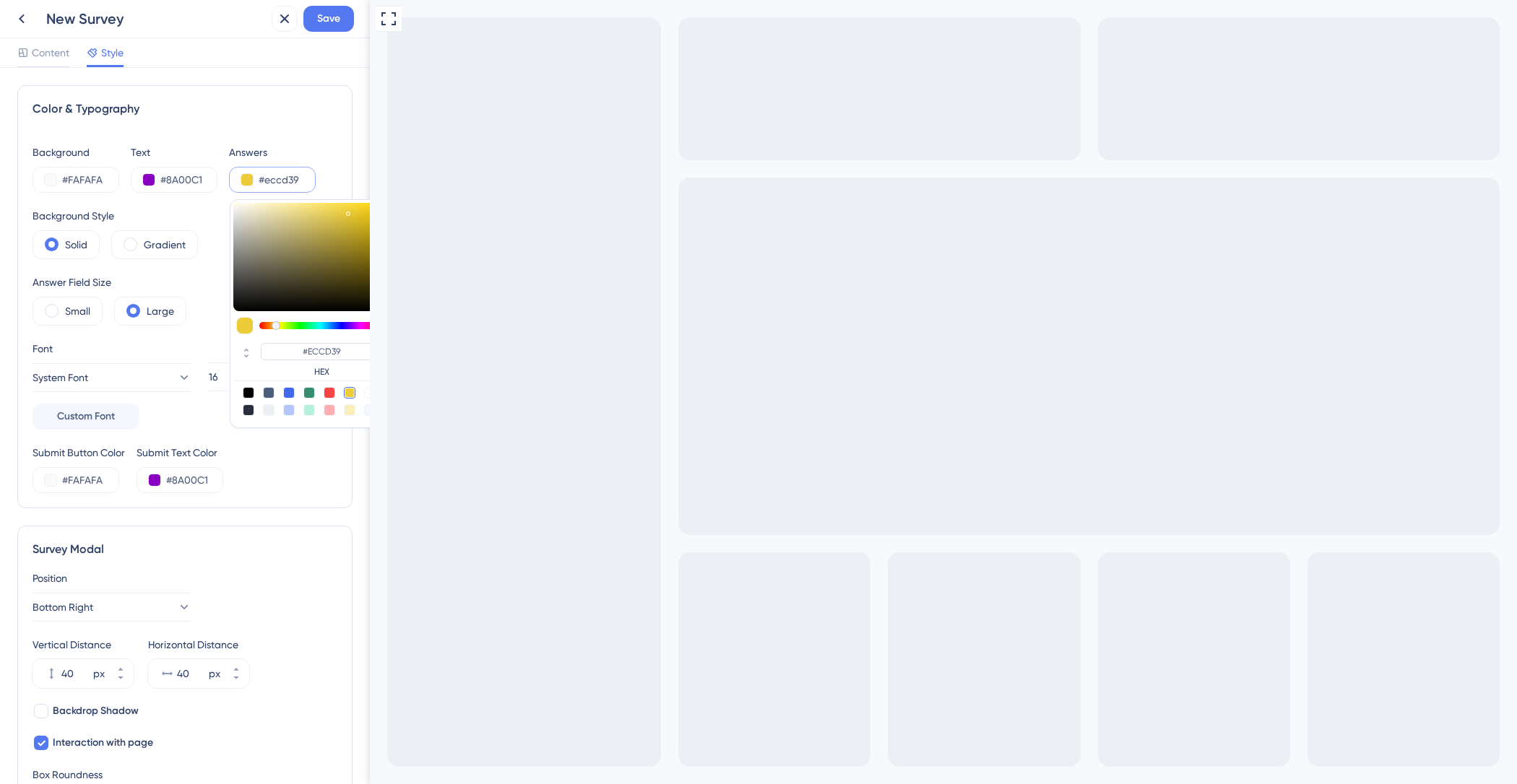
click at [191, 349] on div "16" at bounding box center [237, 385] width 92 height 90
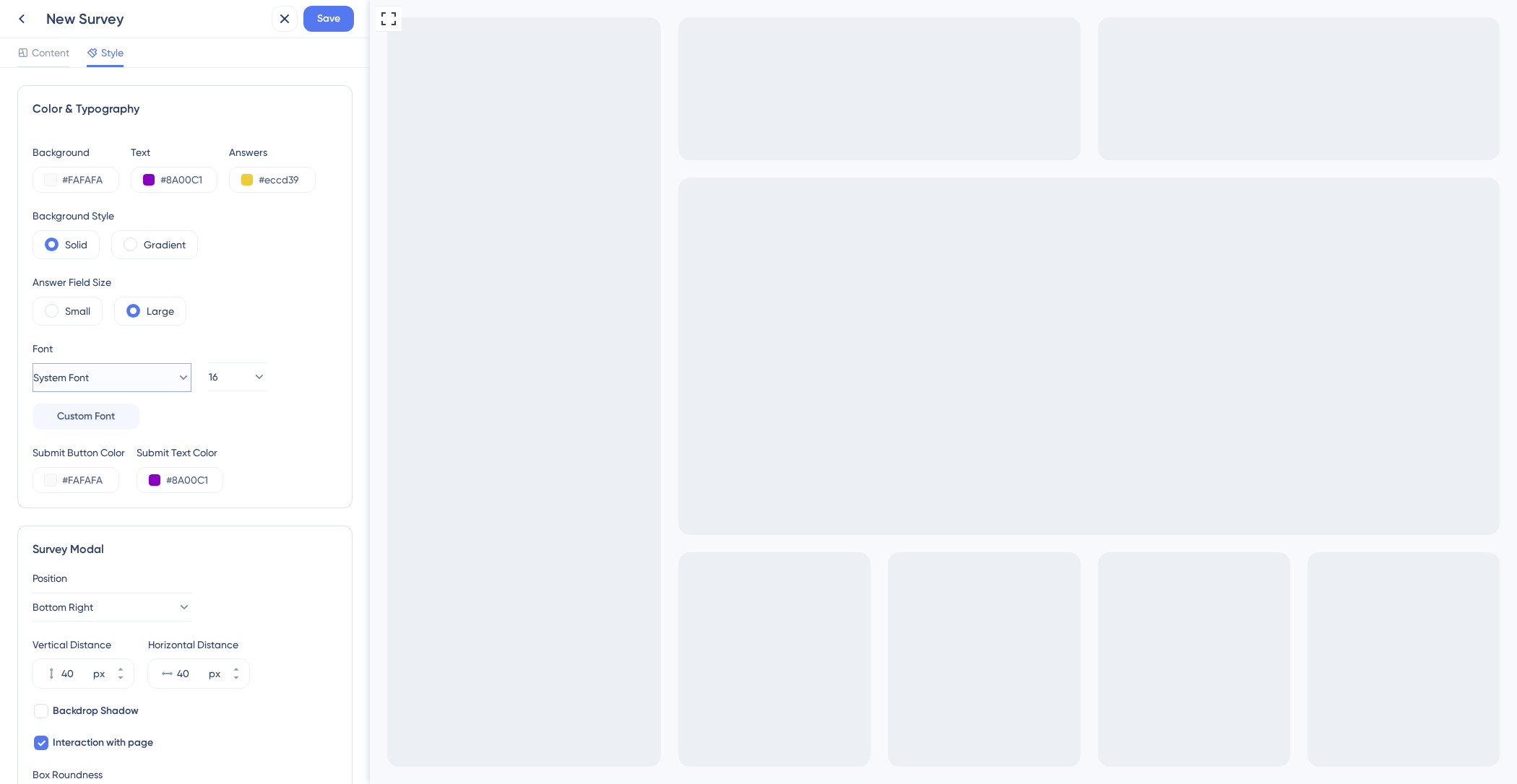
click at [161, 379] on button "System Font" at bounding box center [112, 378] width 159 height 29
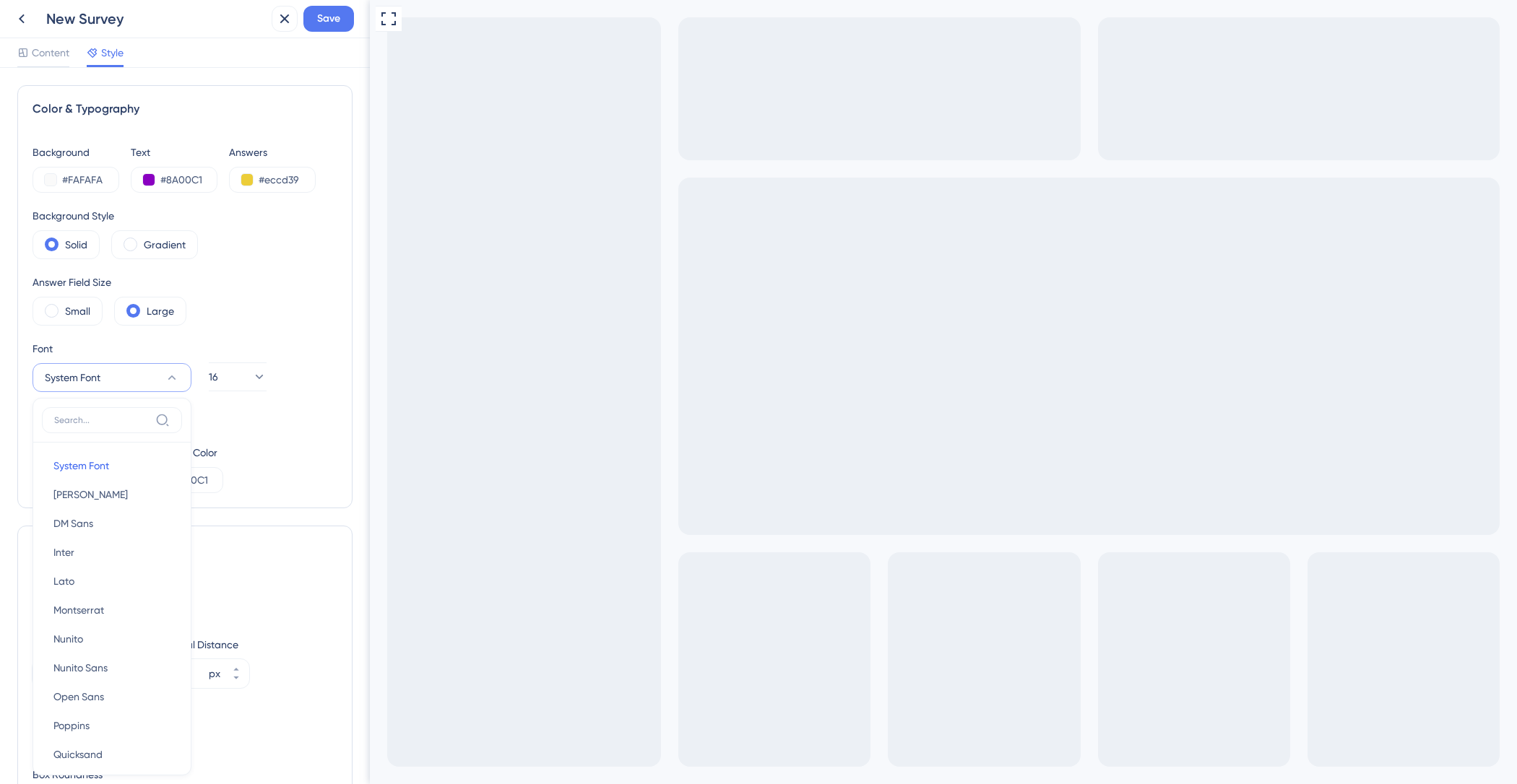
scroll to position [145, 0]
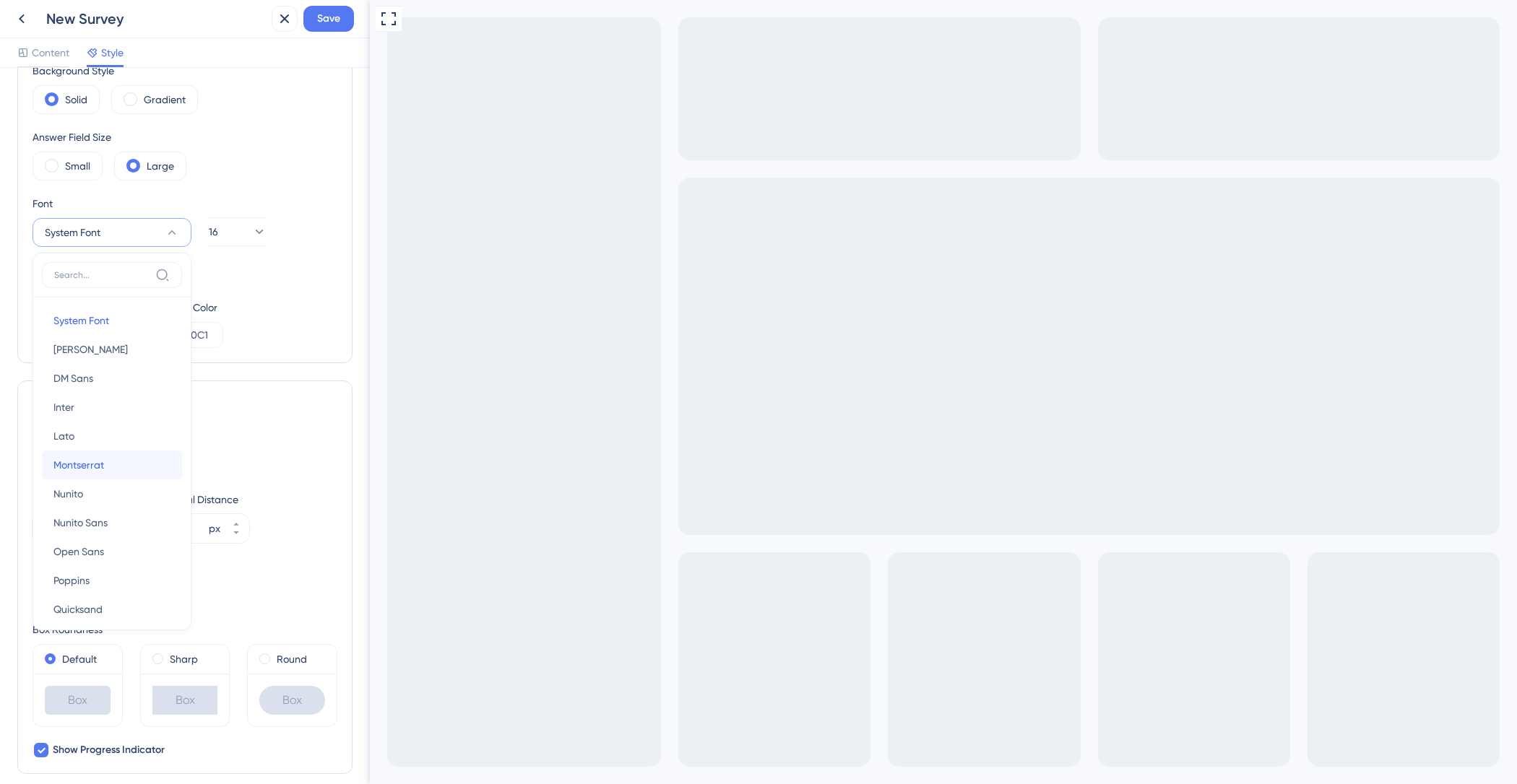
click at [110, 470] on button "[PERSON_NAME]" at bounding box center [112, 465] width 141 height 29
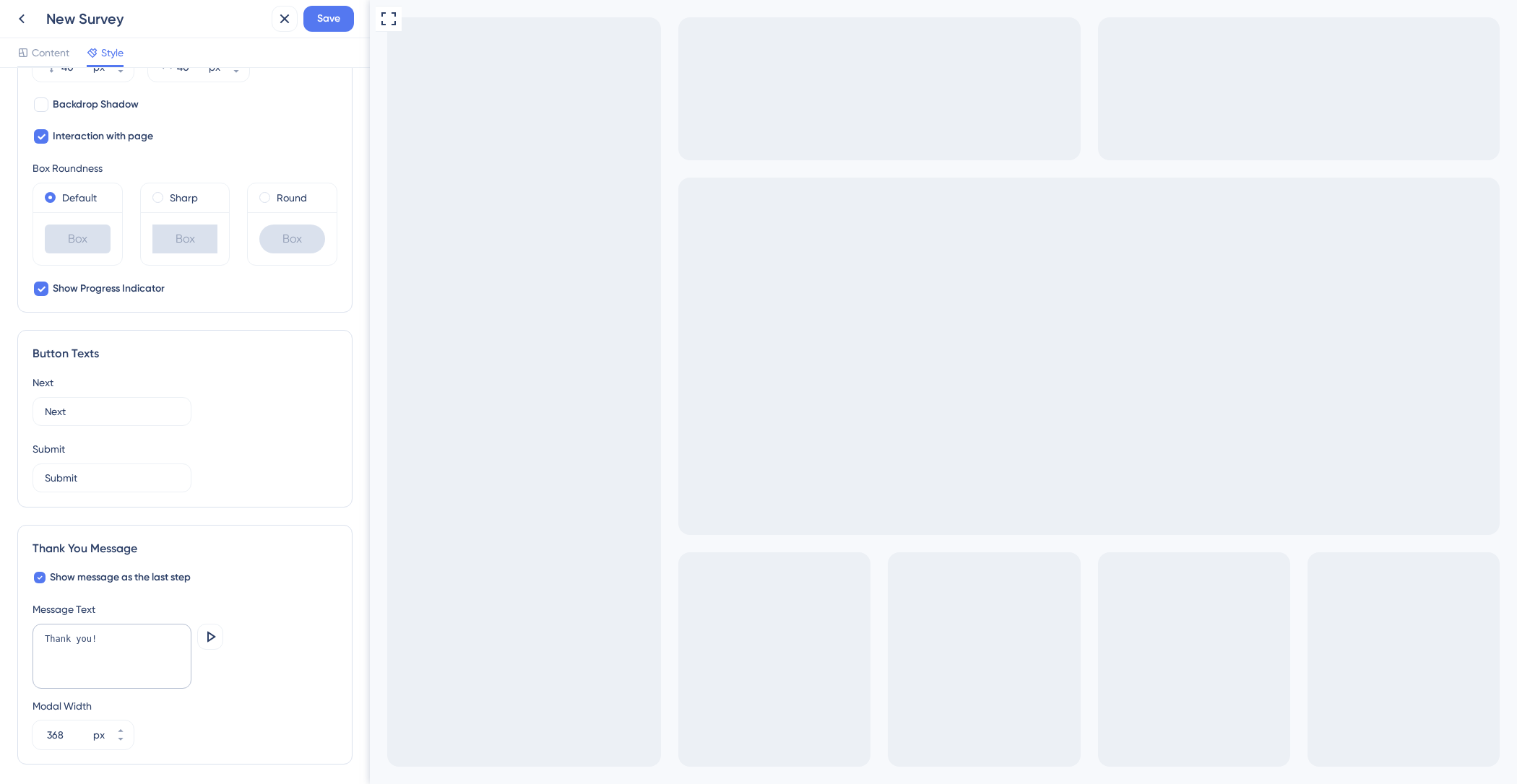
scroll to position [657, 0]
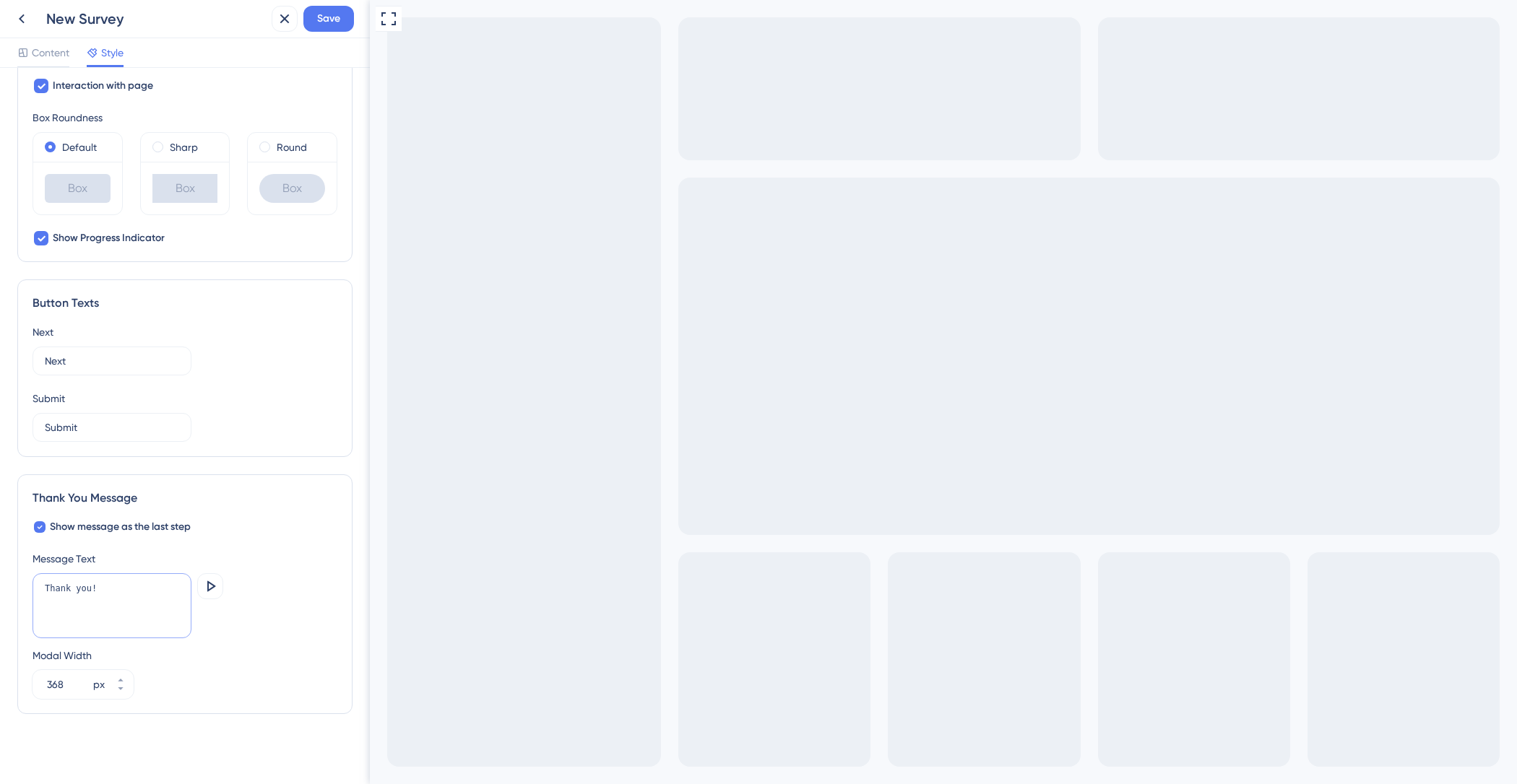
drag, startPoint x: 113, startPoint y: 586, endPoint x: 28, endPoint y: 546, distance: 93.9
click at [0, 558] on div "Color & Typography Background #FAFAFA Text #8A00C1 Answers #eccd39 Background S…" at bounding box center [185, 426] width 370 height 717
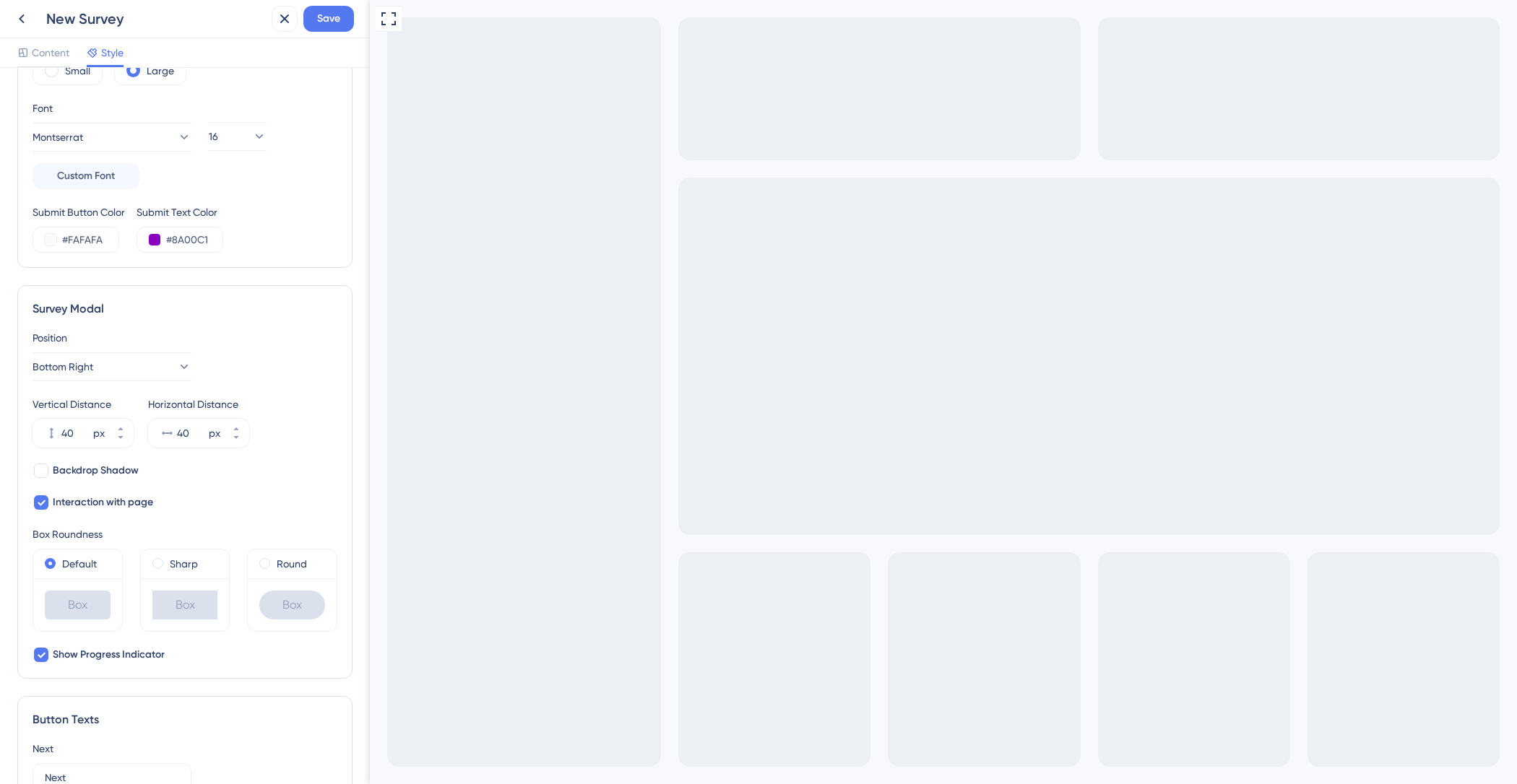
scroll to position [0, 0]
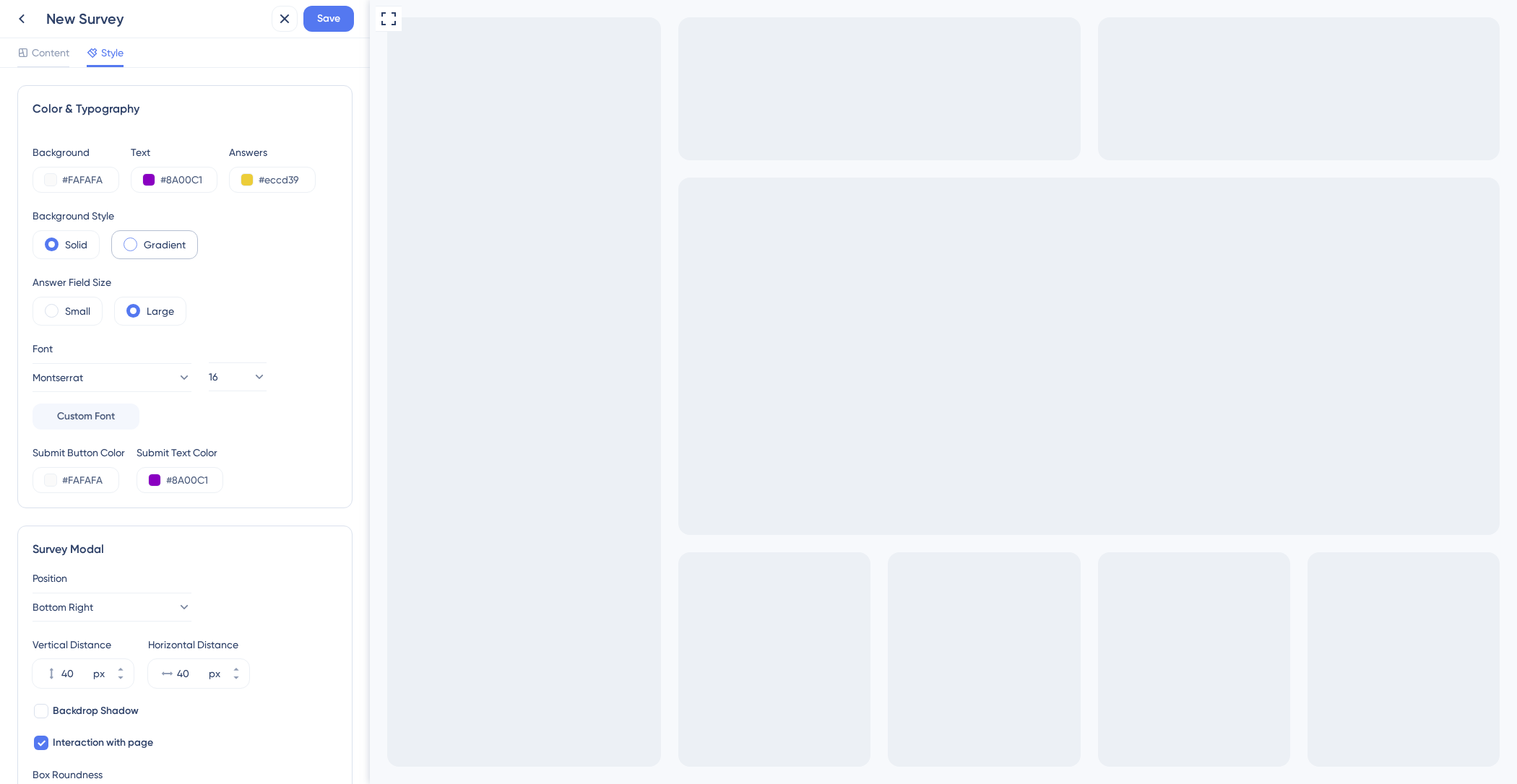
type textarea "Muito obrigado pelo seu feedback!"
click at [131, 244] on span at bounding box center [130, 244] width 13 height 13
click at [141, 240] on input "radio" at bounding box center [141, 240] width 0 height 0
click at [44, 243] on span at bounding box center [51, 244] width 13 height 13
click at [63, 240] on input "radio" at bounding box center [63, 240] width 0 height 0
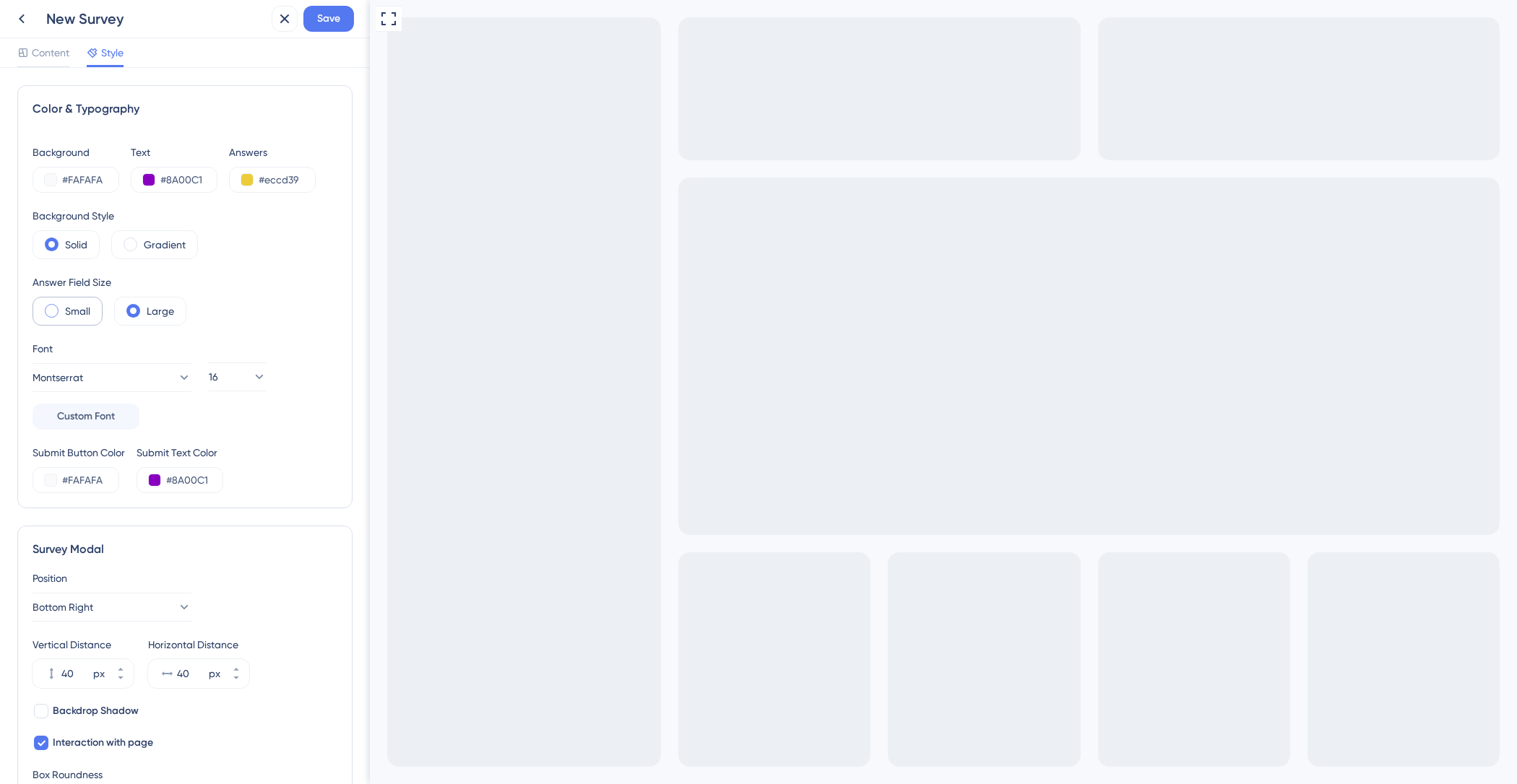
click at [54, 308] on span at bounding box center [51, 310] width 13 height 13
click at [63, 306] on input "radio" at bounding box center [63, 306] width 0 height 0
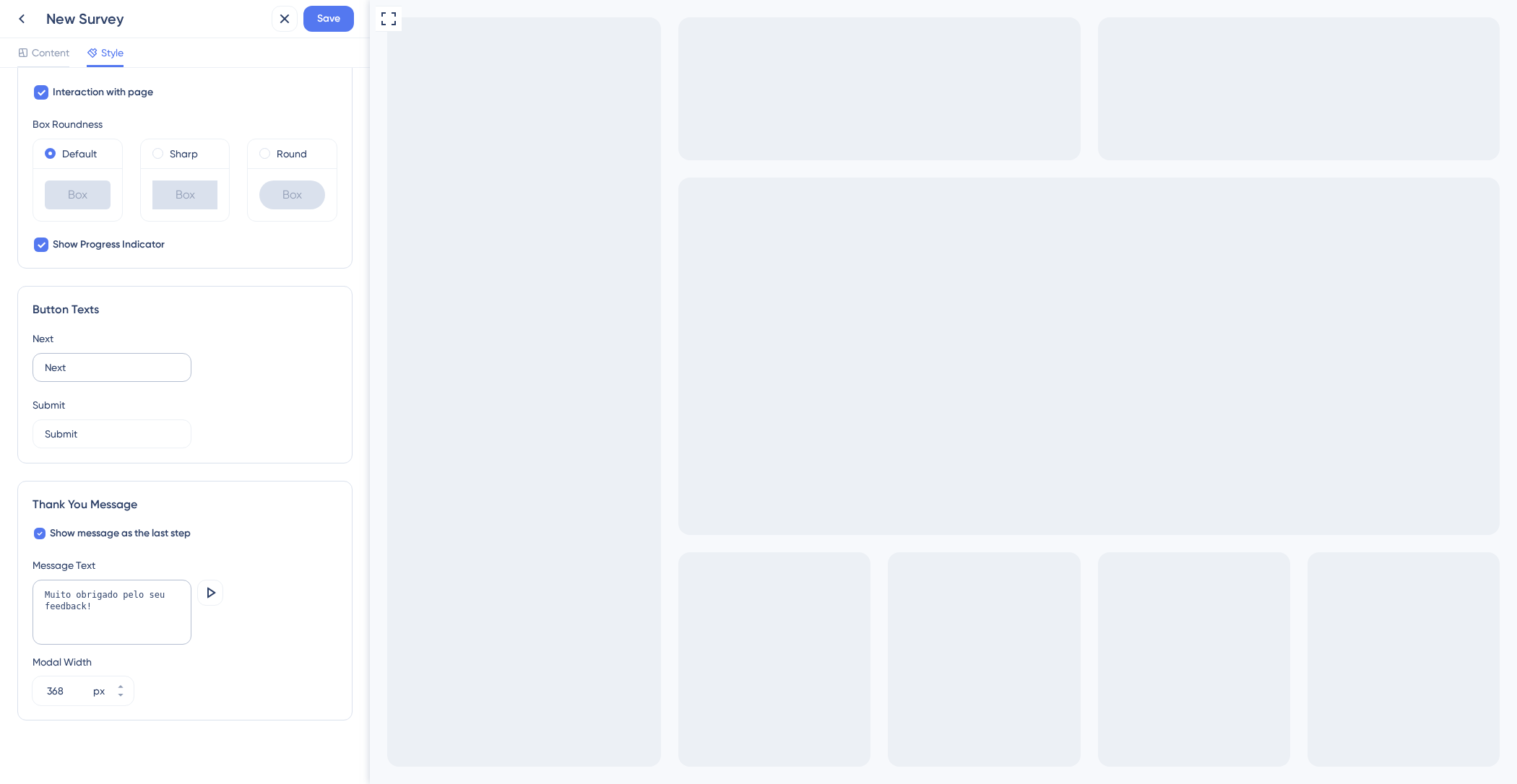
scroll to position [657, 0]
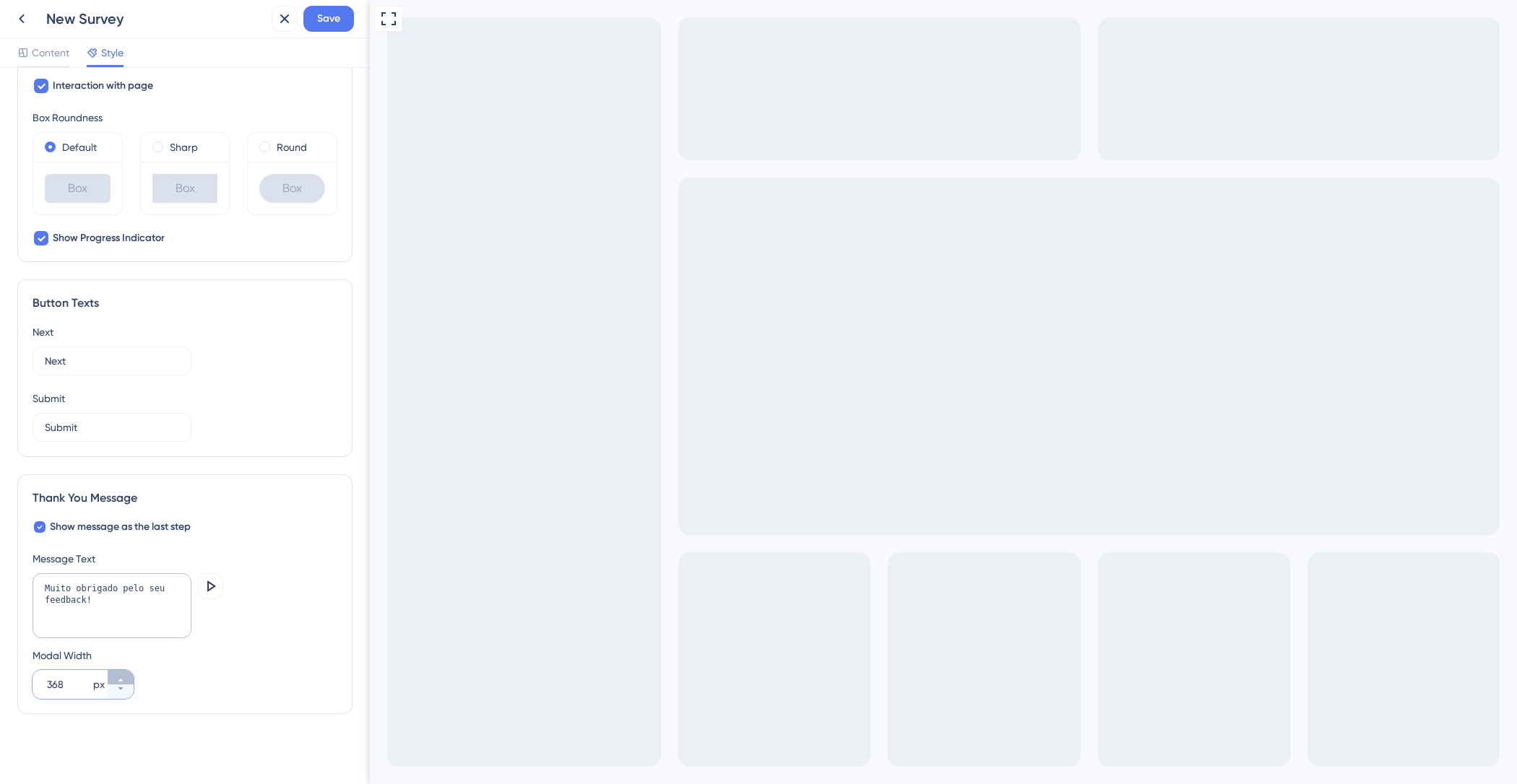
click at [125, 674] on button "368 px" at bounding box center [121, 677] width 26 height 14
click at [125, 674] on button "369 px" at bounding box center [121, 677] width 26 height 14
click at [125, 674] on button "370 px" at bounding box center [121, 677] width 26 height 14
click at [125, 674] on button "371 px" at bounding box center [121, 677] width 26 height 14
click at [125, 674] on button "372 px" at bounding box center [121, 677] width 26 height 14
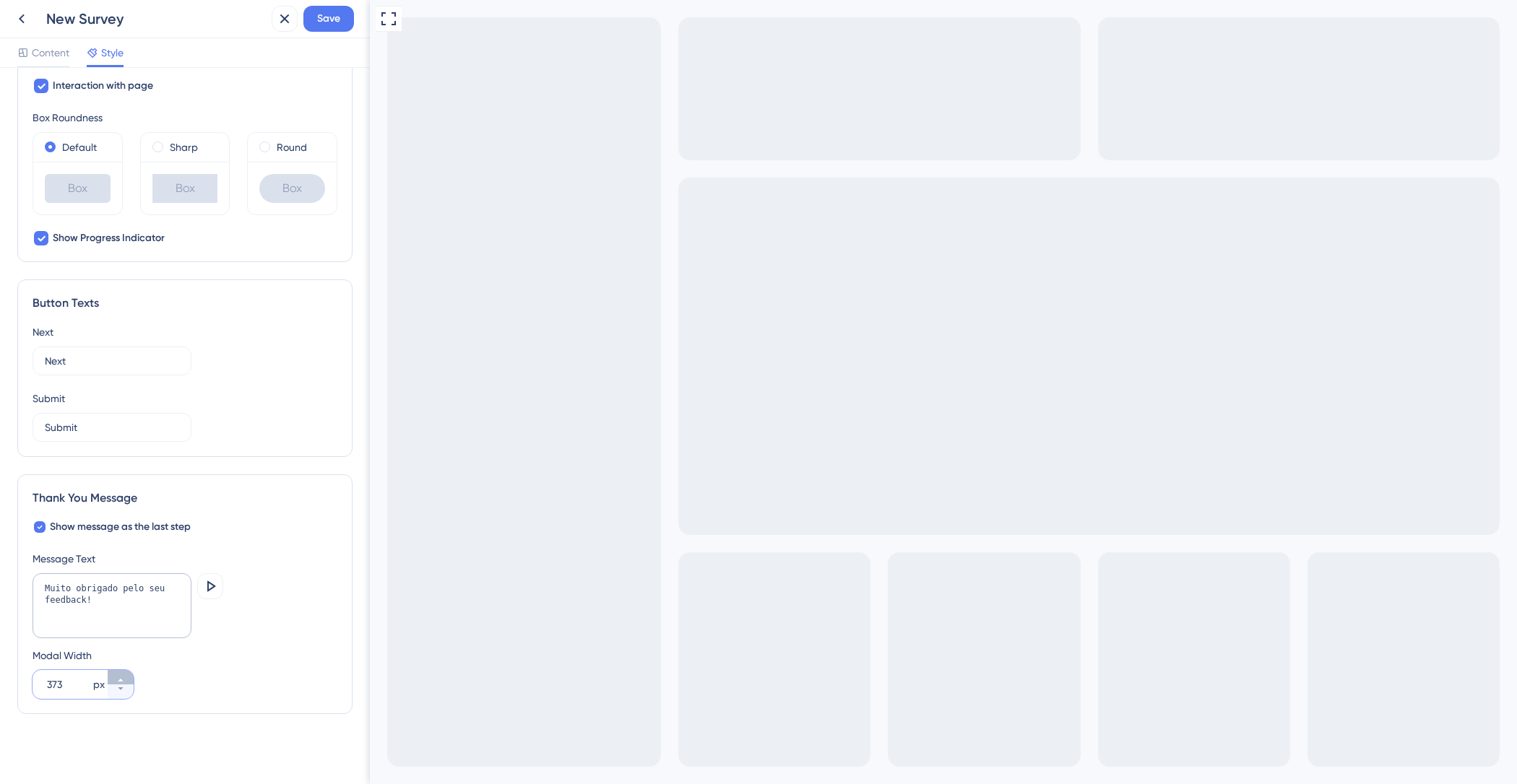
click at [125, 674] on button "373 px" at bounding box center [121, 677] width 26 height 14
click at [125, 674] on button "374 px" at bounding box center [121, 677] width 26 height 14
click at [125, 674] on button "375 px" at bounding box center [121, 677] width 26 height 14
click at [125, 674] on button "376 px" at bounding box center [121, 677] width 26 height 14
click at [125, 674] on button "377 px" at bounding box center [121, 677] width 26 height 14
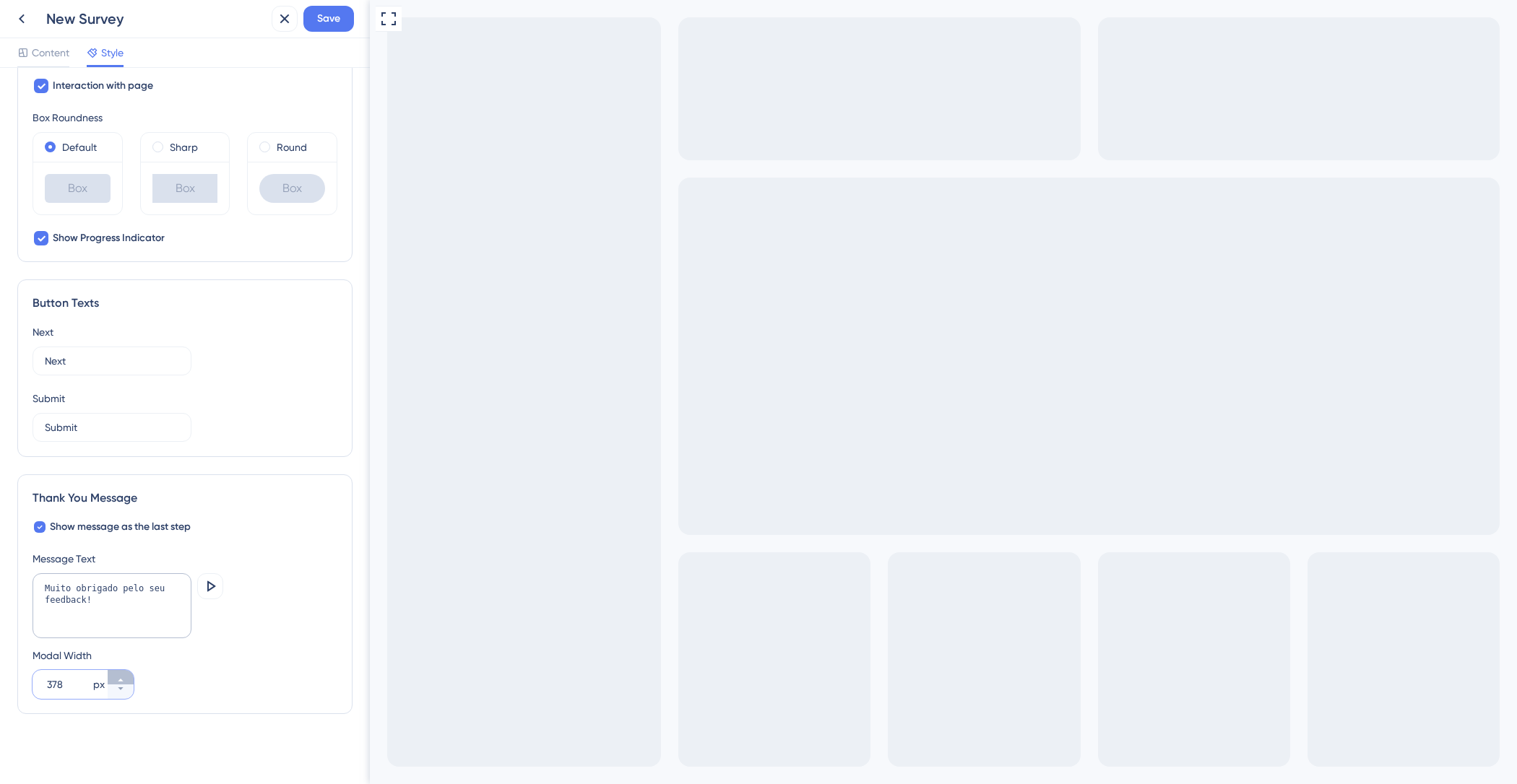
click at [125, 674] on button "378 px" at bounding box center [121, 677] width 26 height 14
type input "379"
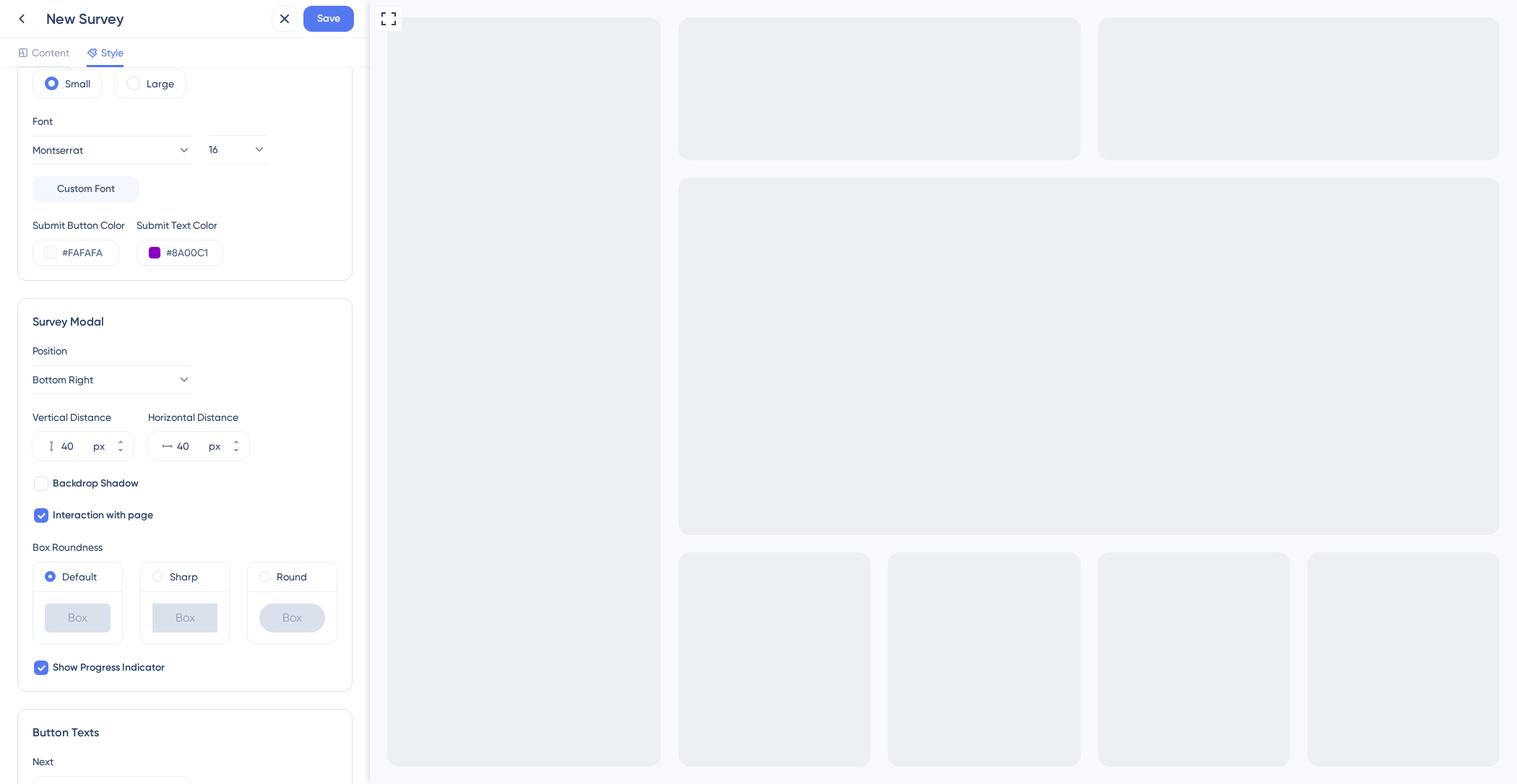
scroll to position [0, 0]
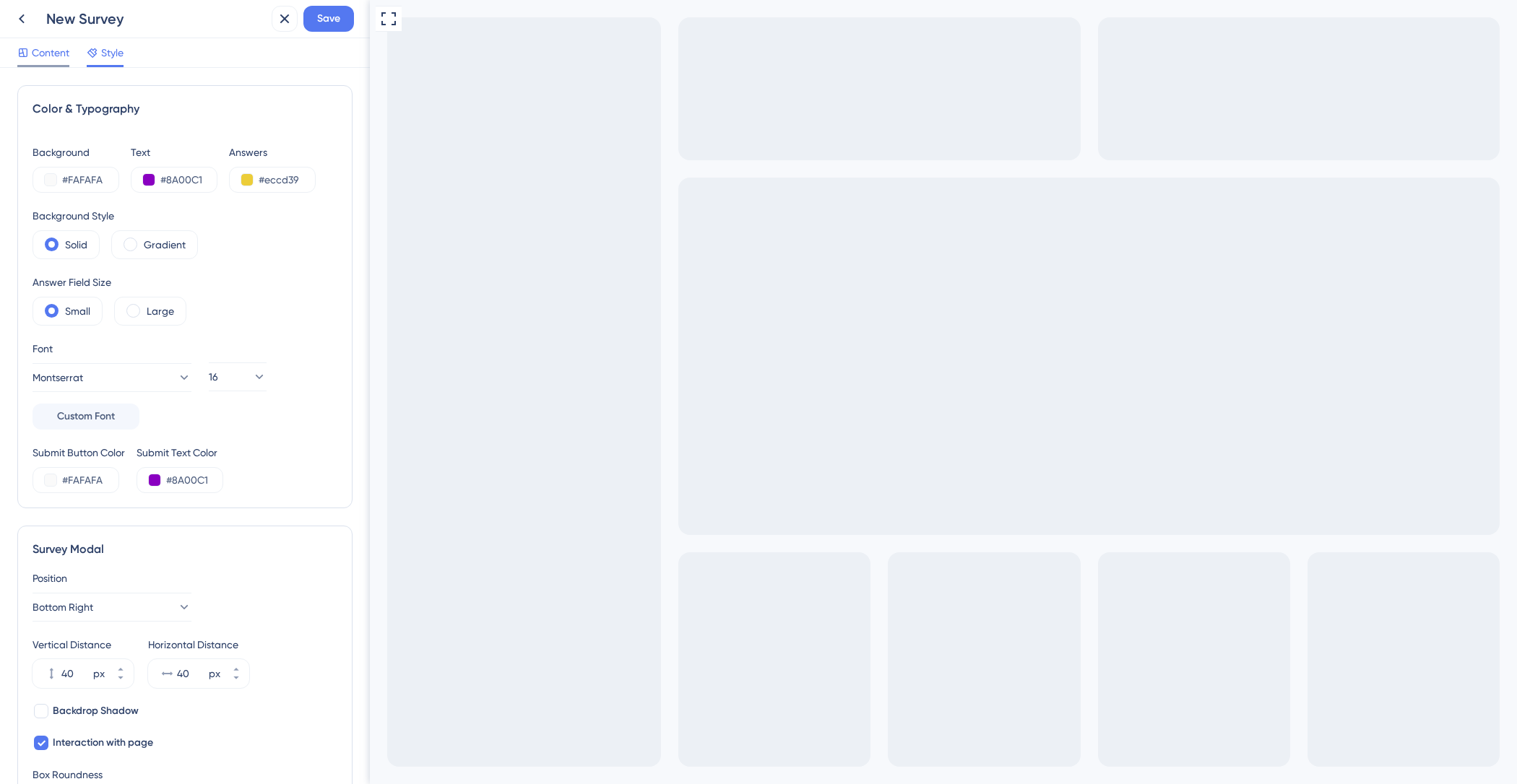
click at [60, 55] on span "Content" at bounding box center [50, 53] width 37 height 17
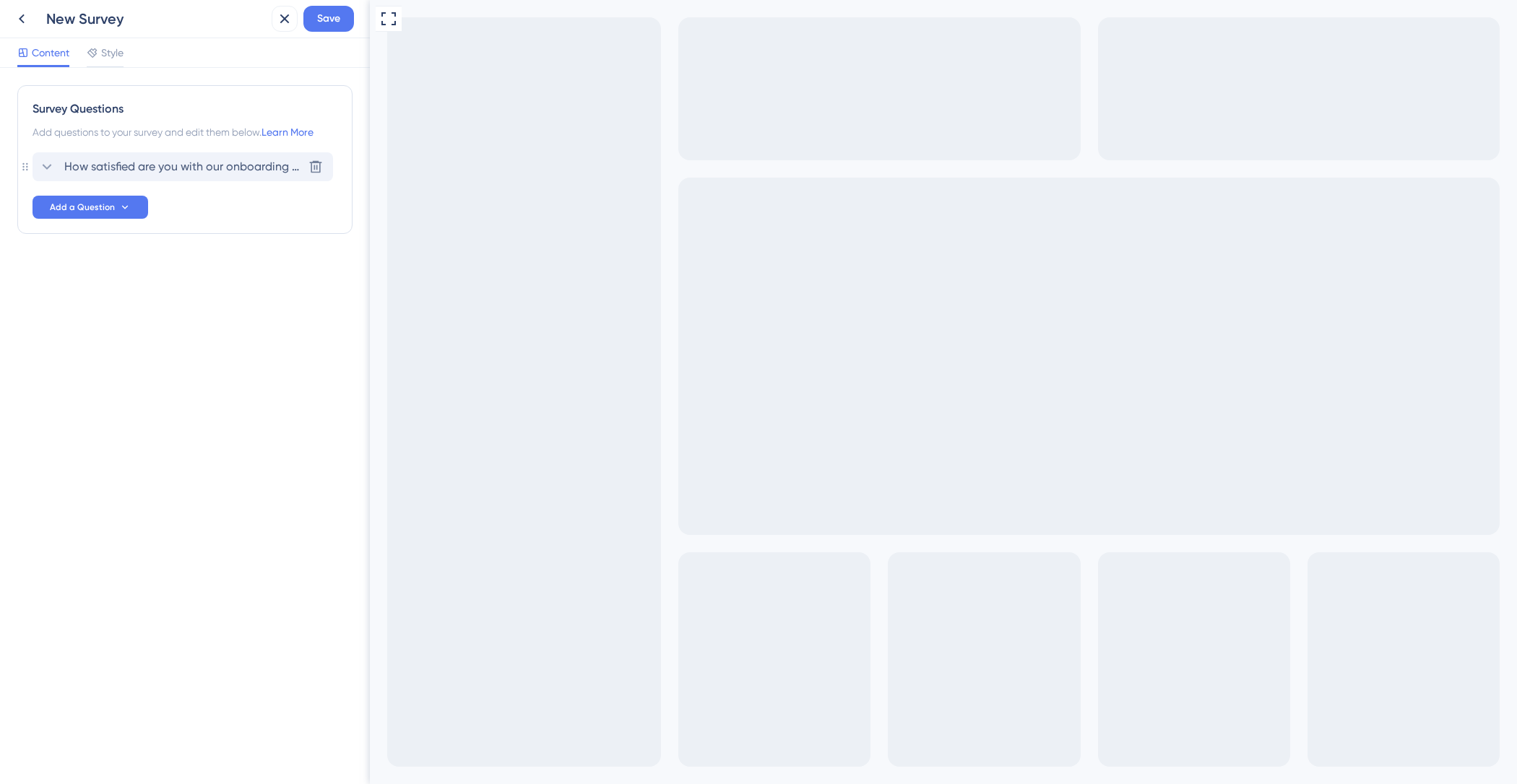
click at [167, 171] on span "How satisfied are you with our onboarding experience?" at bounding box center [183, 167] width 238 height 17
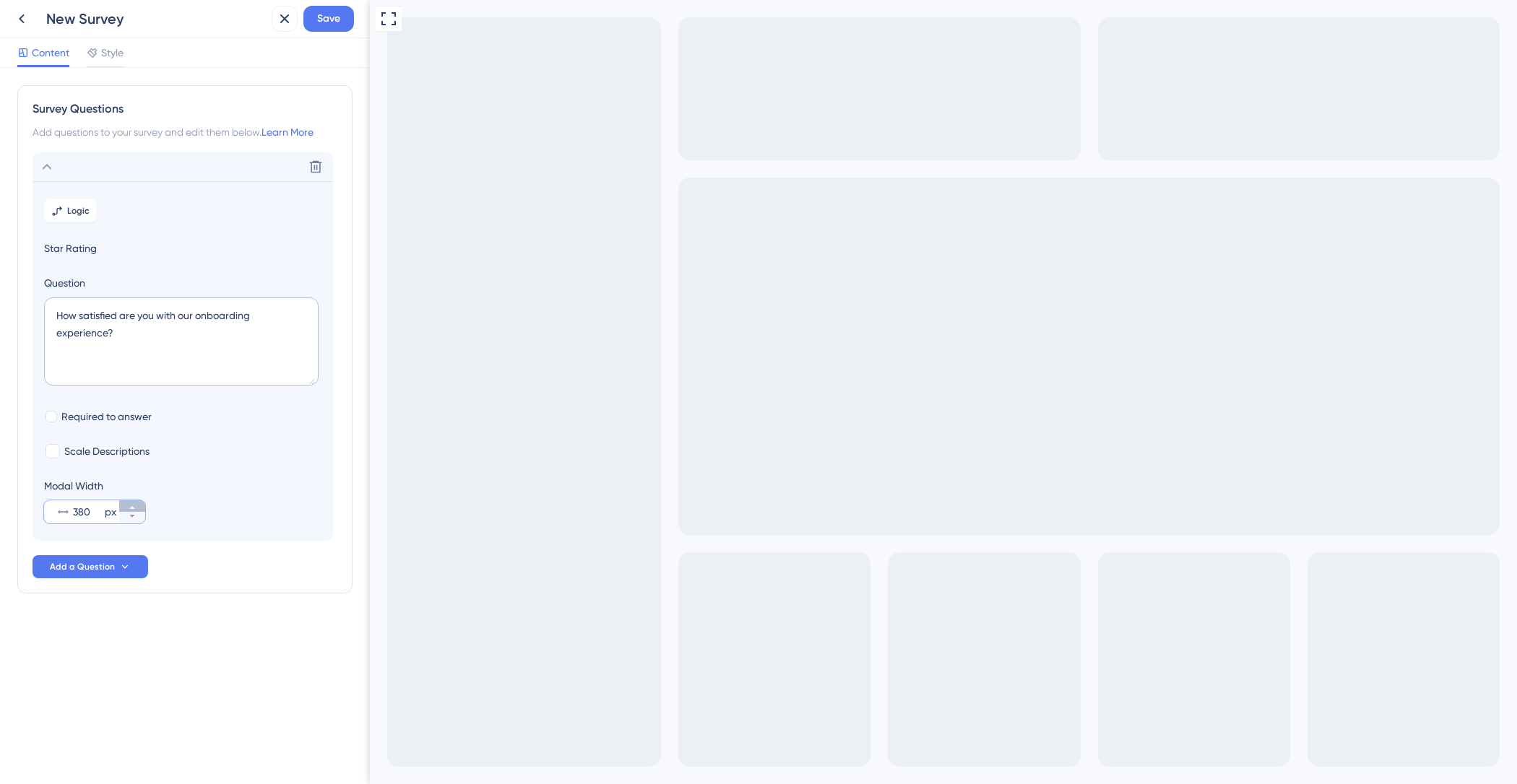
click at [133, 506] on icon at bounding box center [132, 507] width 9 height 9
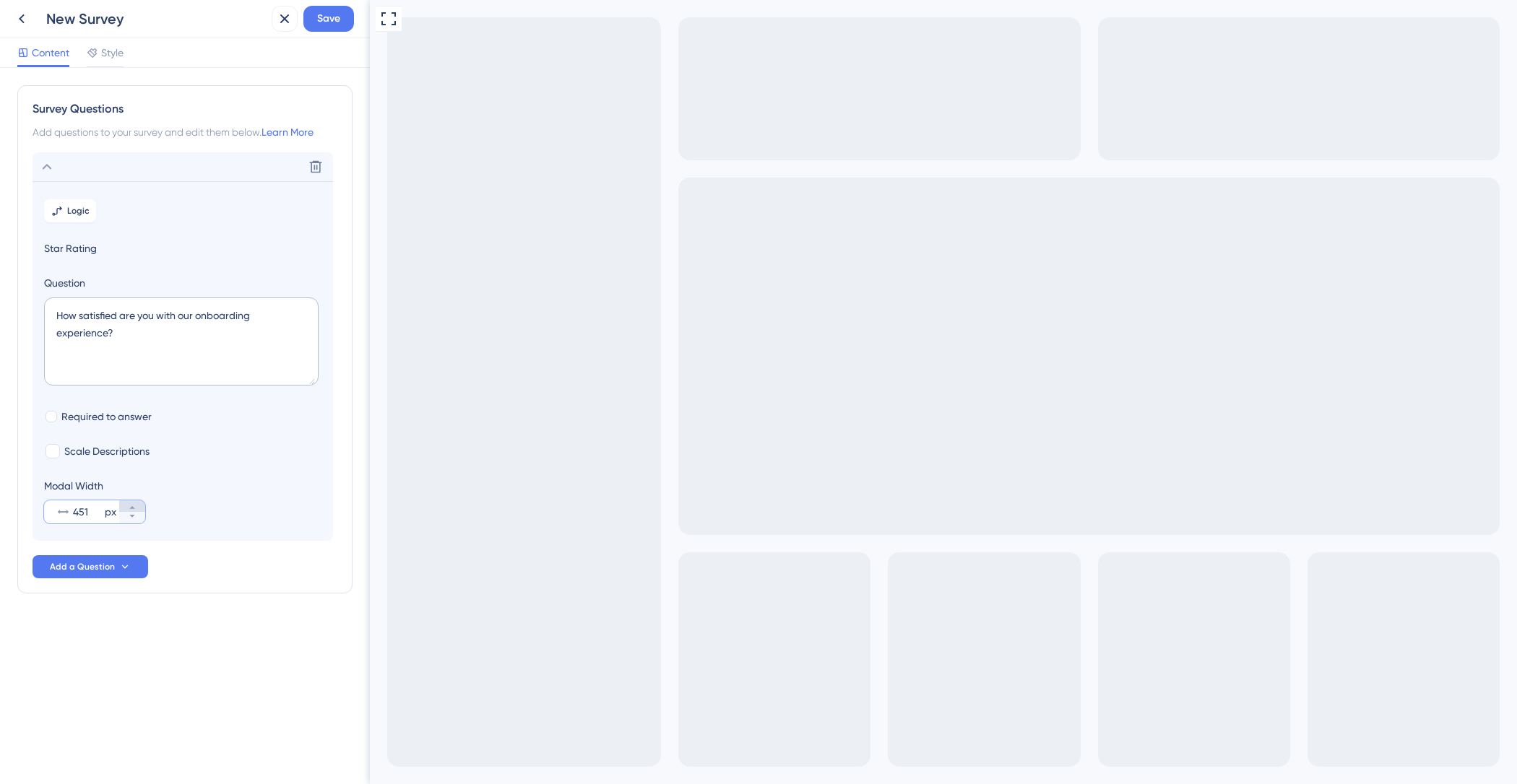
click at [133, 506] on icon at bounding box center [132, 507] width 9 height 9
click at [131, 516] on icon at bounding box center [132, 517] width 5 height 3
click at [131, 515] on icon at bounding box center [132, 517] width 5 height 3
type input "450"
click at [133, 335] on textarea "How satisfied are you with our onboarding experience?" at bounding box center [182, 341] width 275 height 88
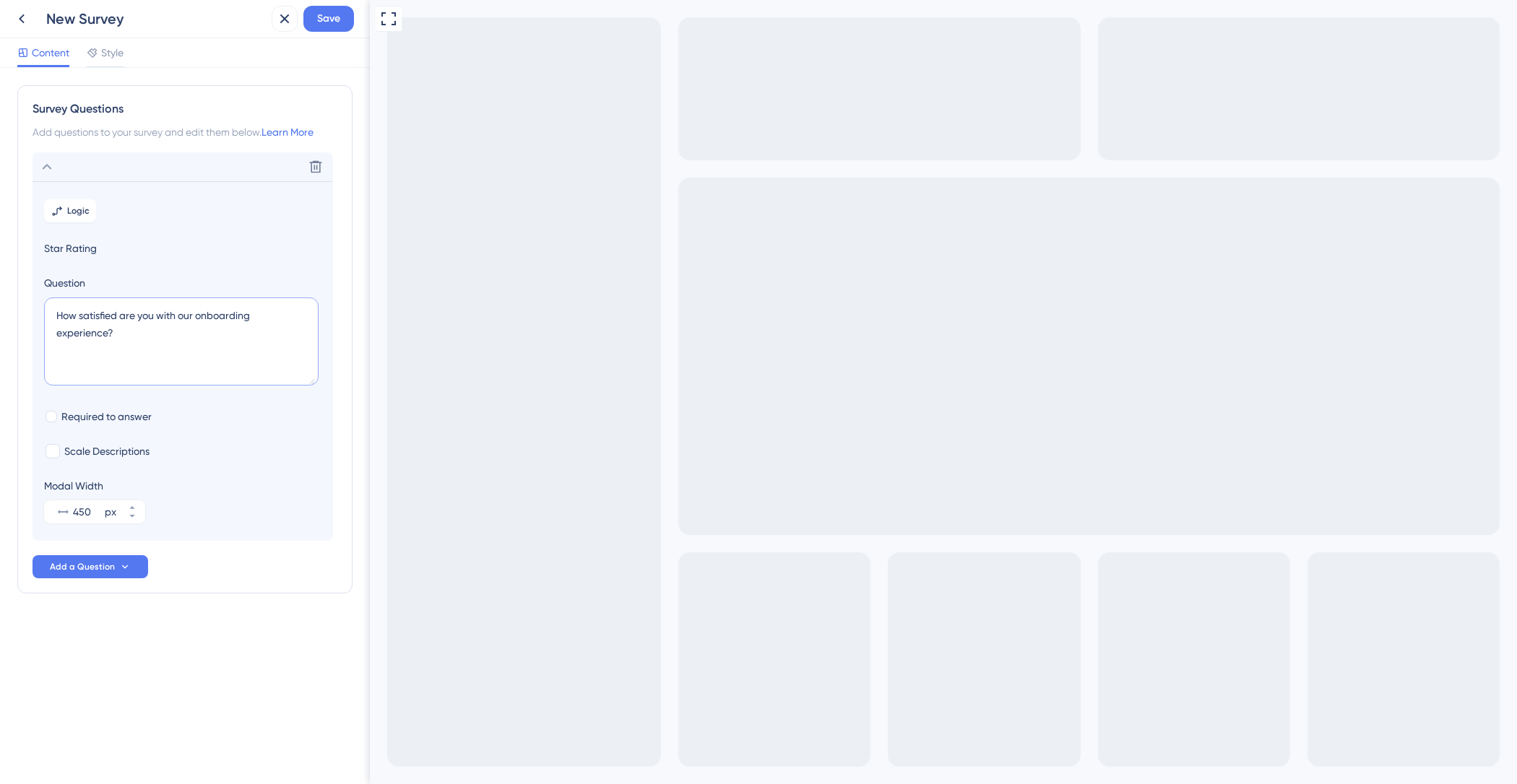
drag, startPoint x: 118, startPoint y: 333, endPoint x: 0, endPoint y: 283, distance: 128.2
click at [0, 304] on div "Survey Questions Add questions to your survey and edit them below. Learn More D…" at bounding box center [185, 426] width 370 height 717
type textarea "Q"
drag, startPoint x: 19, startPoint y: 298, endPoint x: 0, endPoint y: 288, distance: 21.5
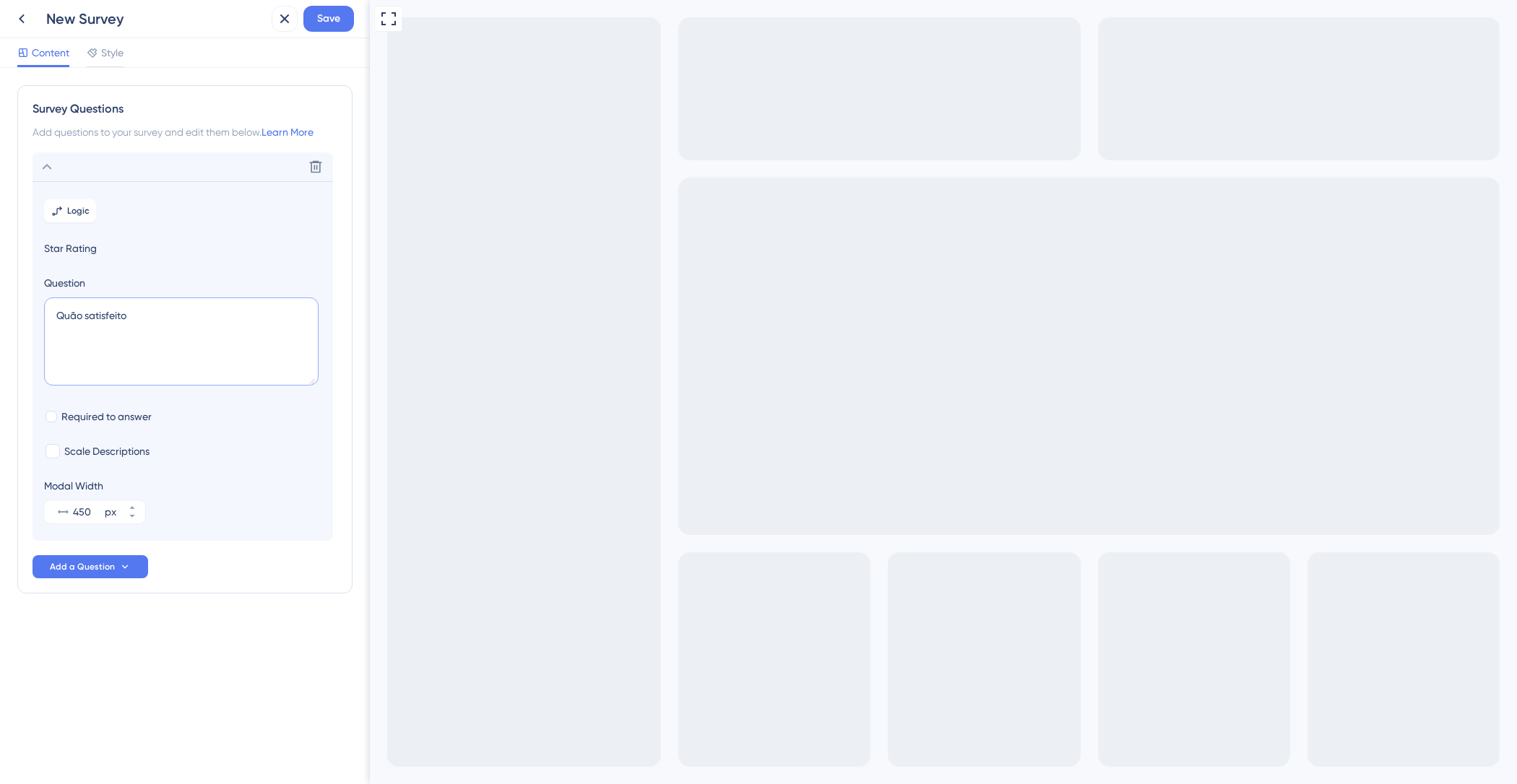
click at [0, 288] on div "Survey Questions Add questions to your survey and edit them below. Learn More D…" at bounding box center [185, 426] width 370 height 717
type textarea "Em uma escala de 1 a 5, qual é o seu nível de satisfação com o novo layout?"
click at [55, 421] on div at bounding box center [51, 417] width 12 height 12
checkbox input "true"
click at [52, 446] on div at bounding box center [52, 452] width 14 height 14
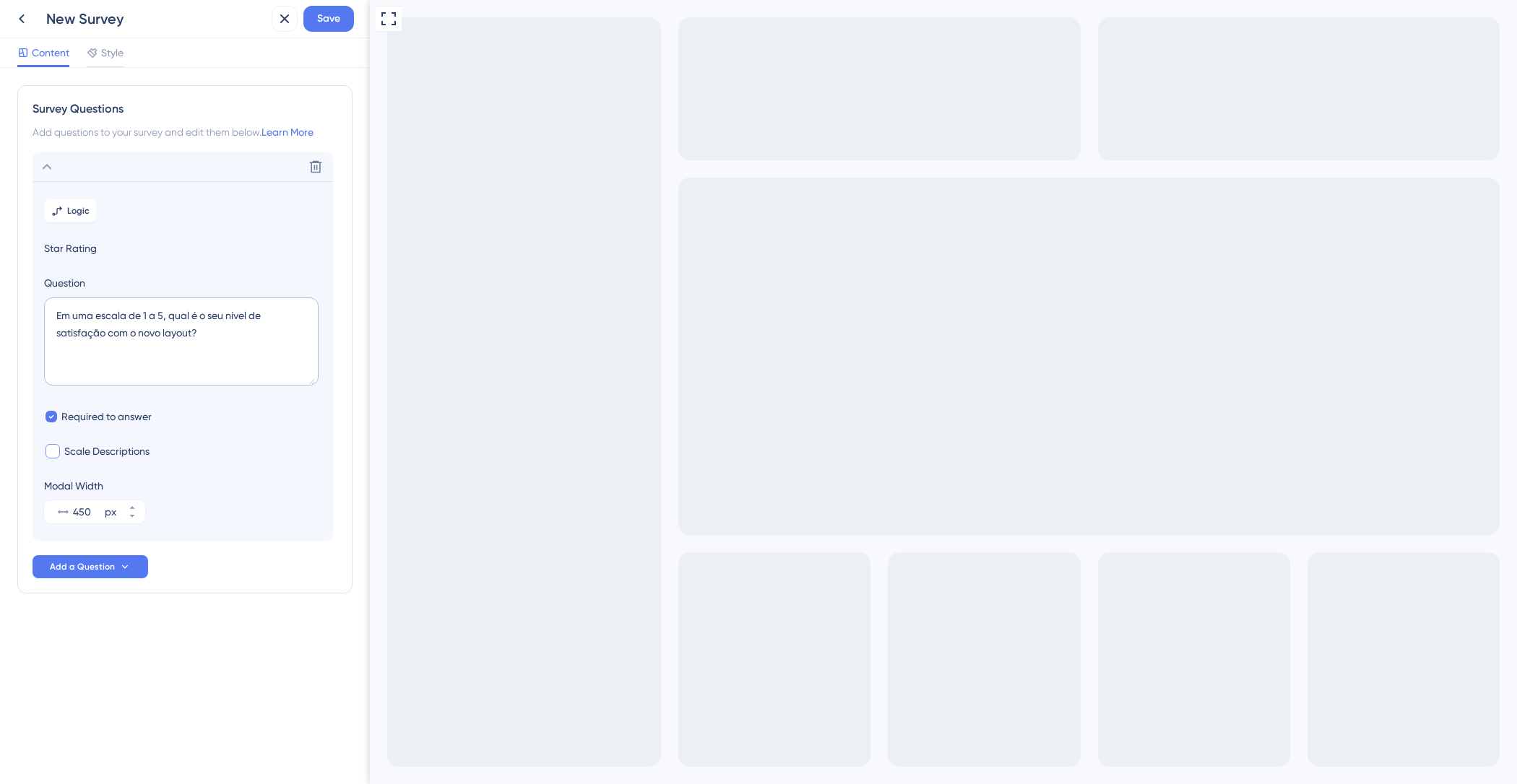
checkbox input "true"
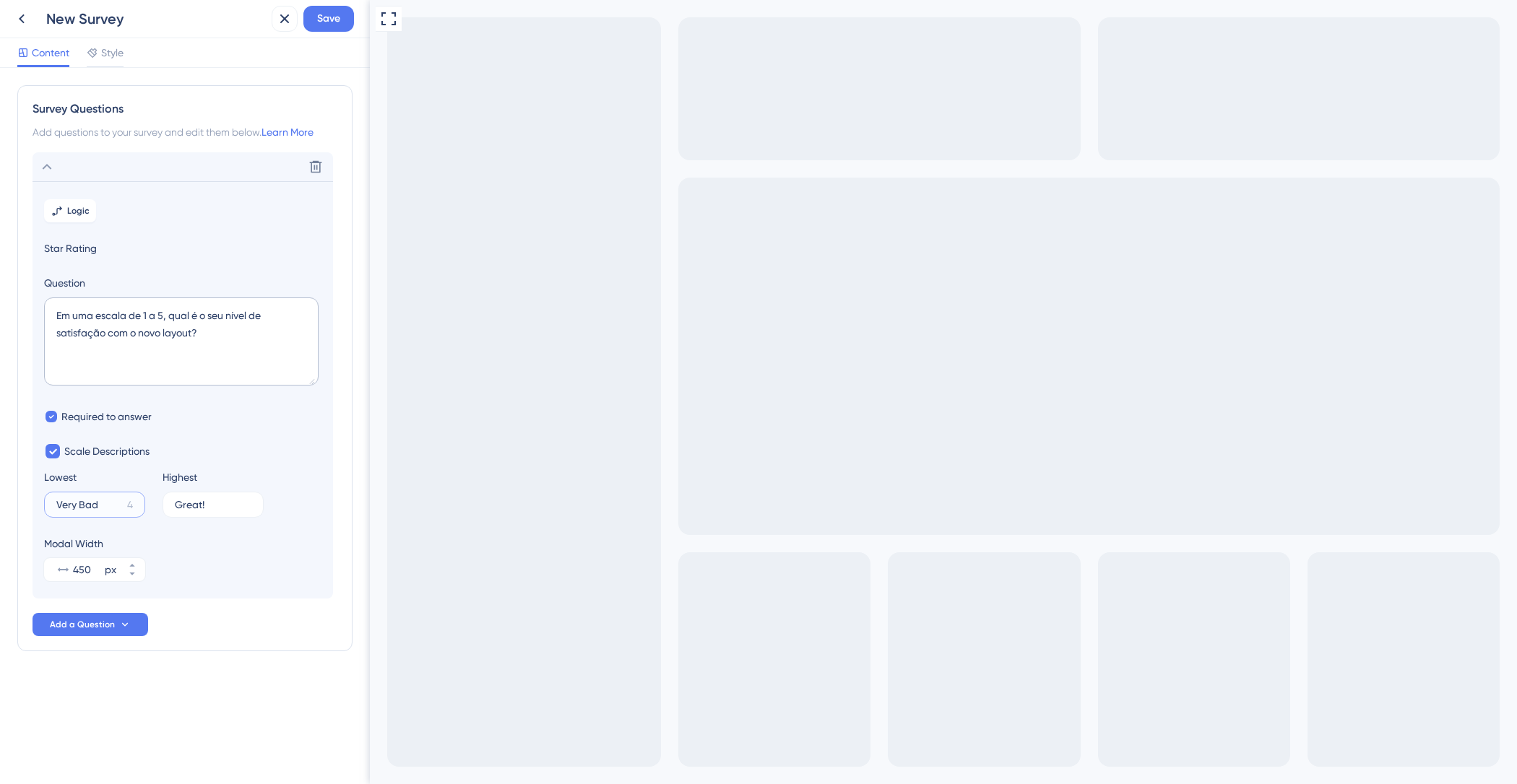
drag, startPoint x: 100, startPoint y: 508, endPoint x: 0, endPoint y: 502, distance: 100.2
click at [0, 502] on div "Survey Questions Add questions to your survey and edit them below. Learn More D…" at bounding box center [185, 426] width 370 height 717
type input "Muito ruim"
type input "Muito bom"
click at [102, 47] on span "Style" at bounding box center [112, 53] width 22 height 17
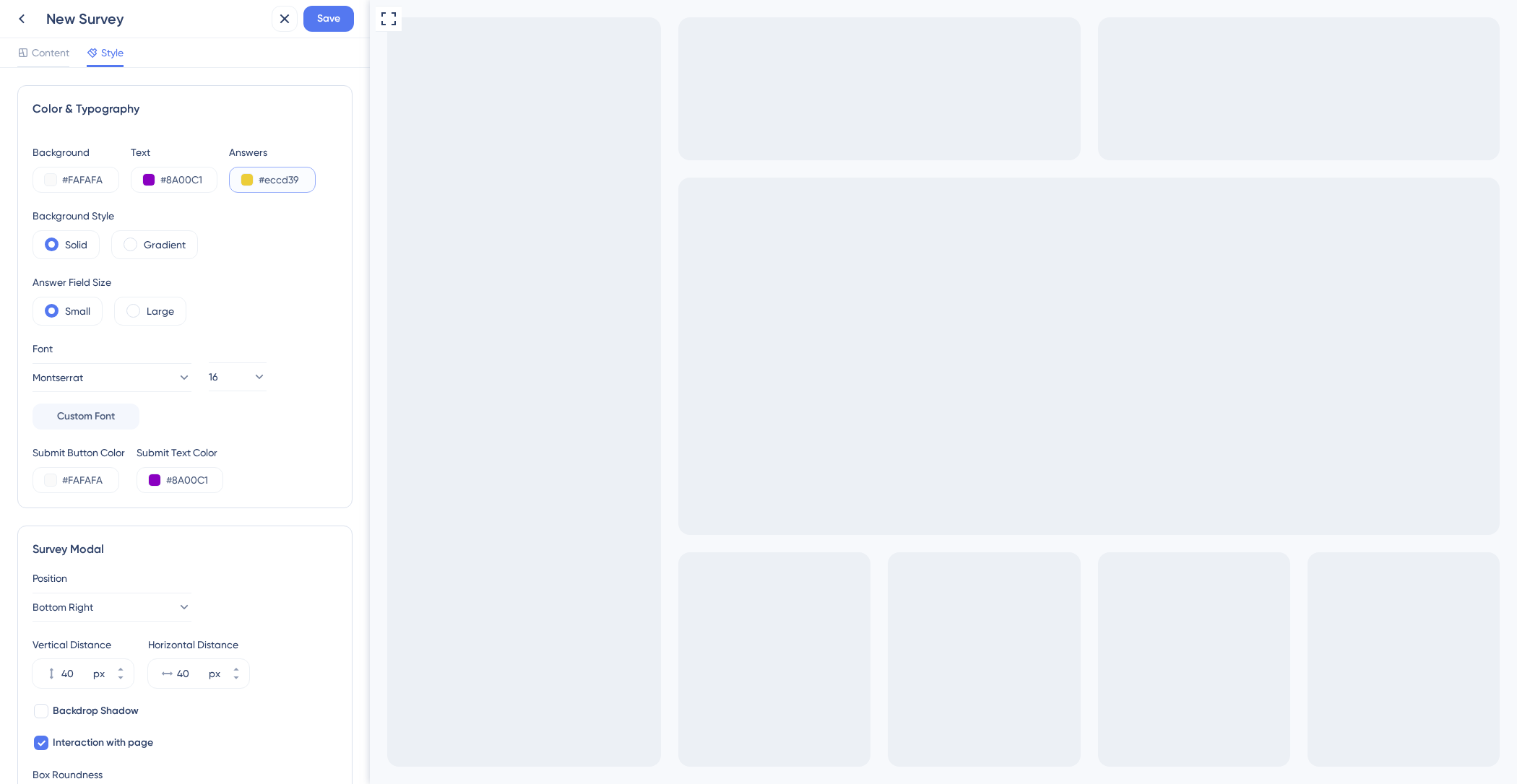
click at [244, 178] on button at bounding box center [247, 179] width 12 height 12
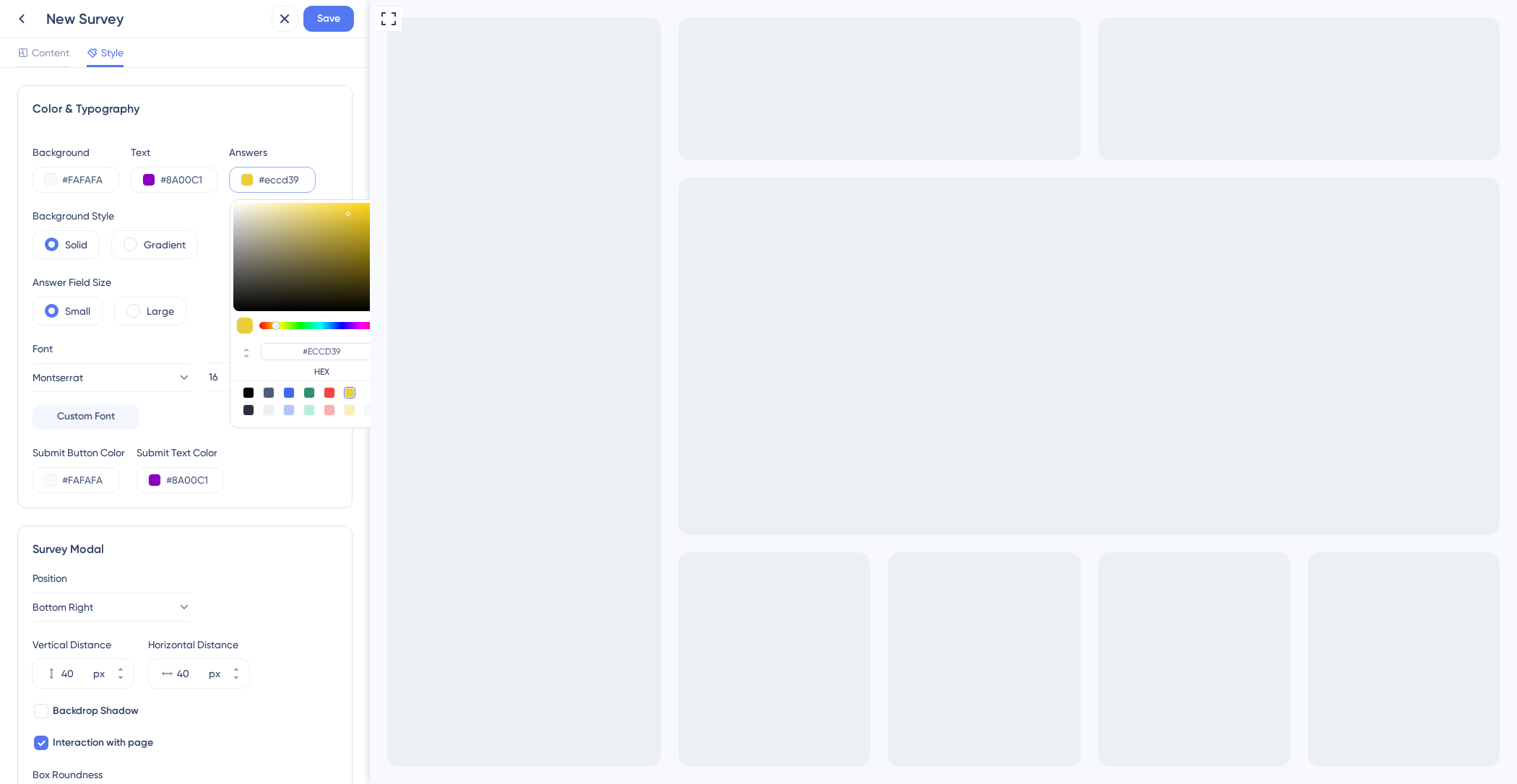
type input "#b7a134"
type input "#B7A134"
type input "#b7a132"
type input "#B7A132"
click at [345, 233] on div at bounding box center [309, 257] width 152 height 108
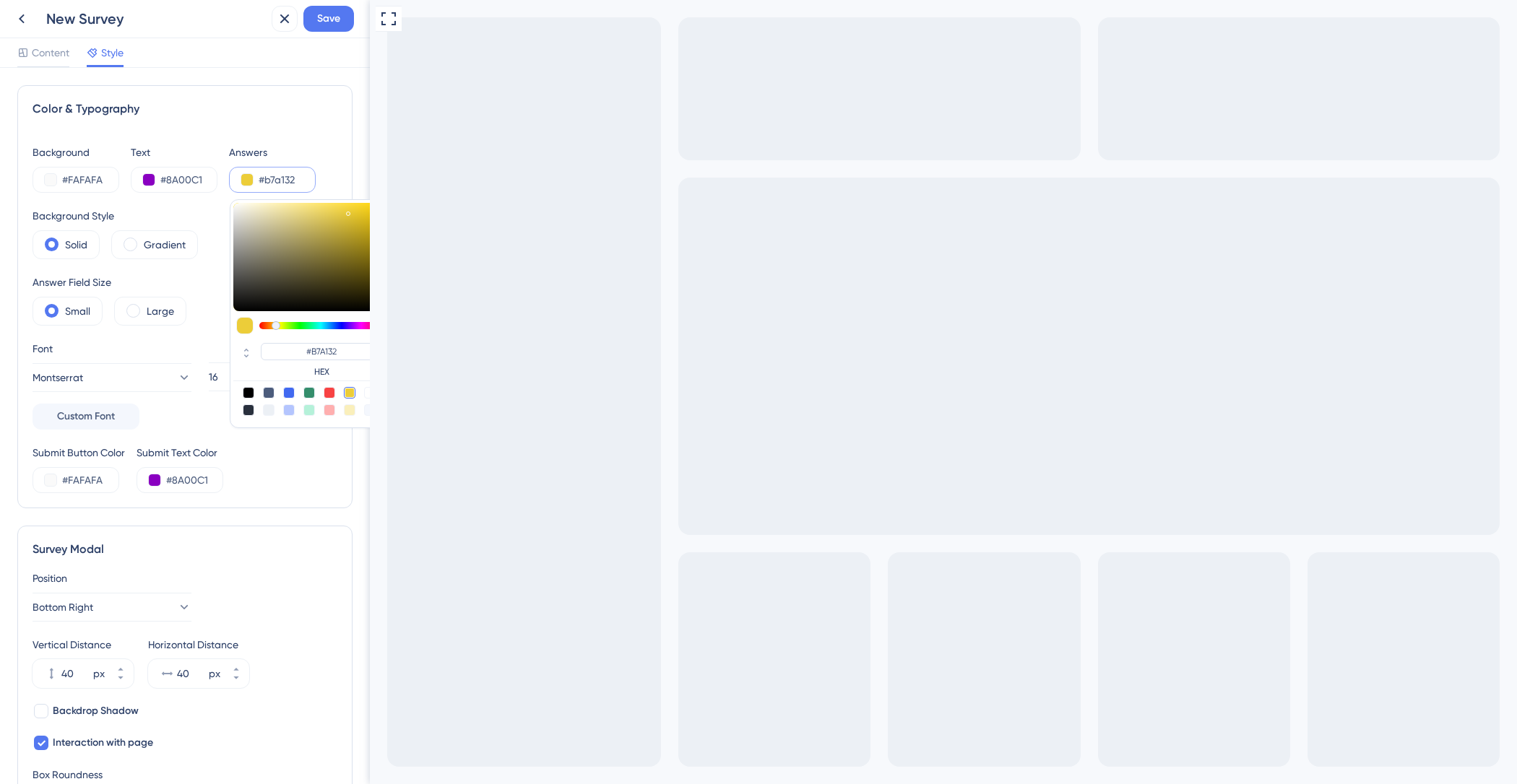
type input "#b7a131"
type input "#B7A131"
type input "#b6a02f"
type input "#B6A02F"
type input "#b9a330"
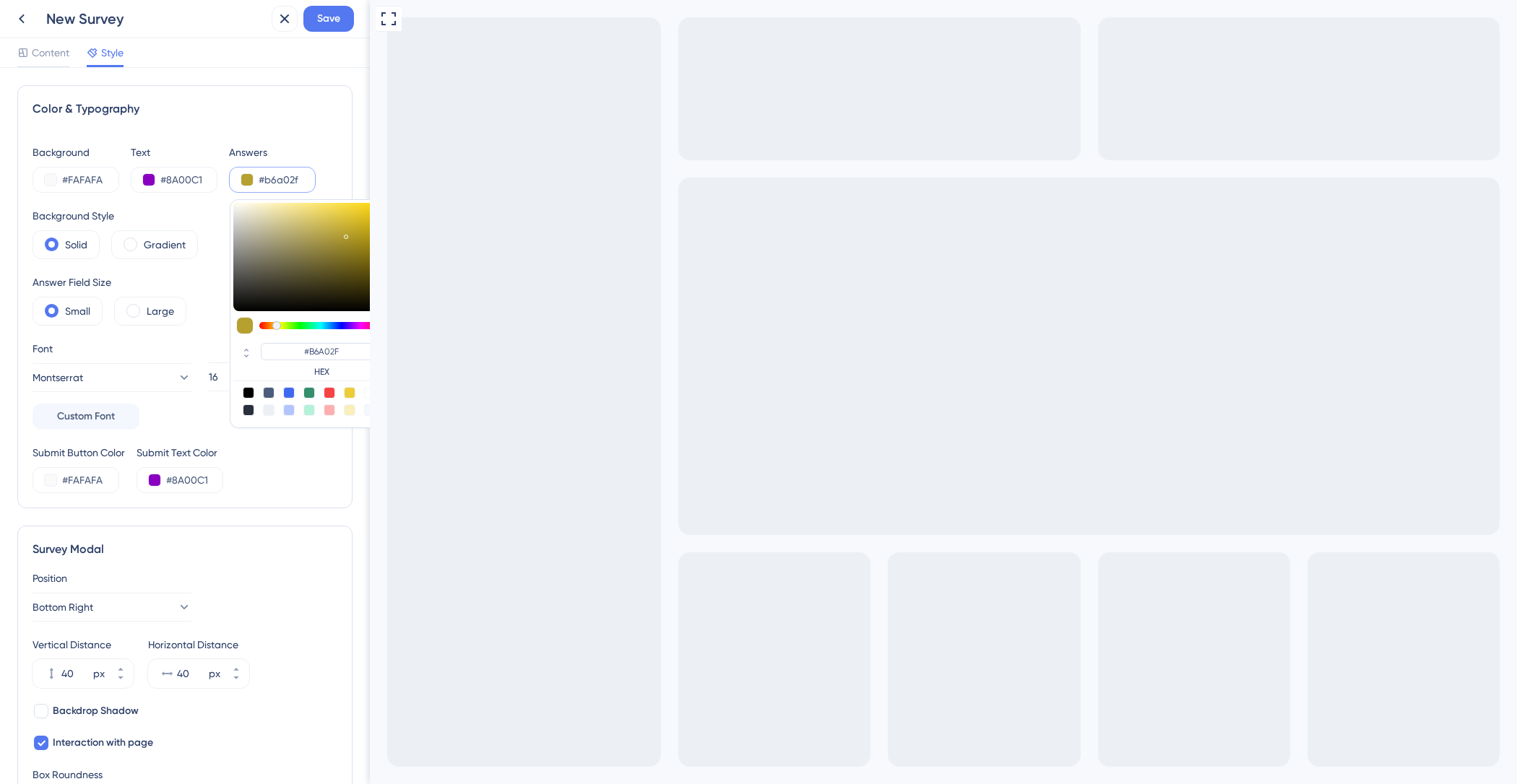
type input "#B9A330"
type input "#bba430"
type input "#BBA430"
type input "#bca52f"
type input "#BCA52F"
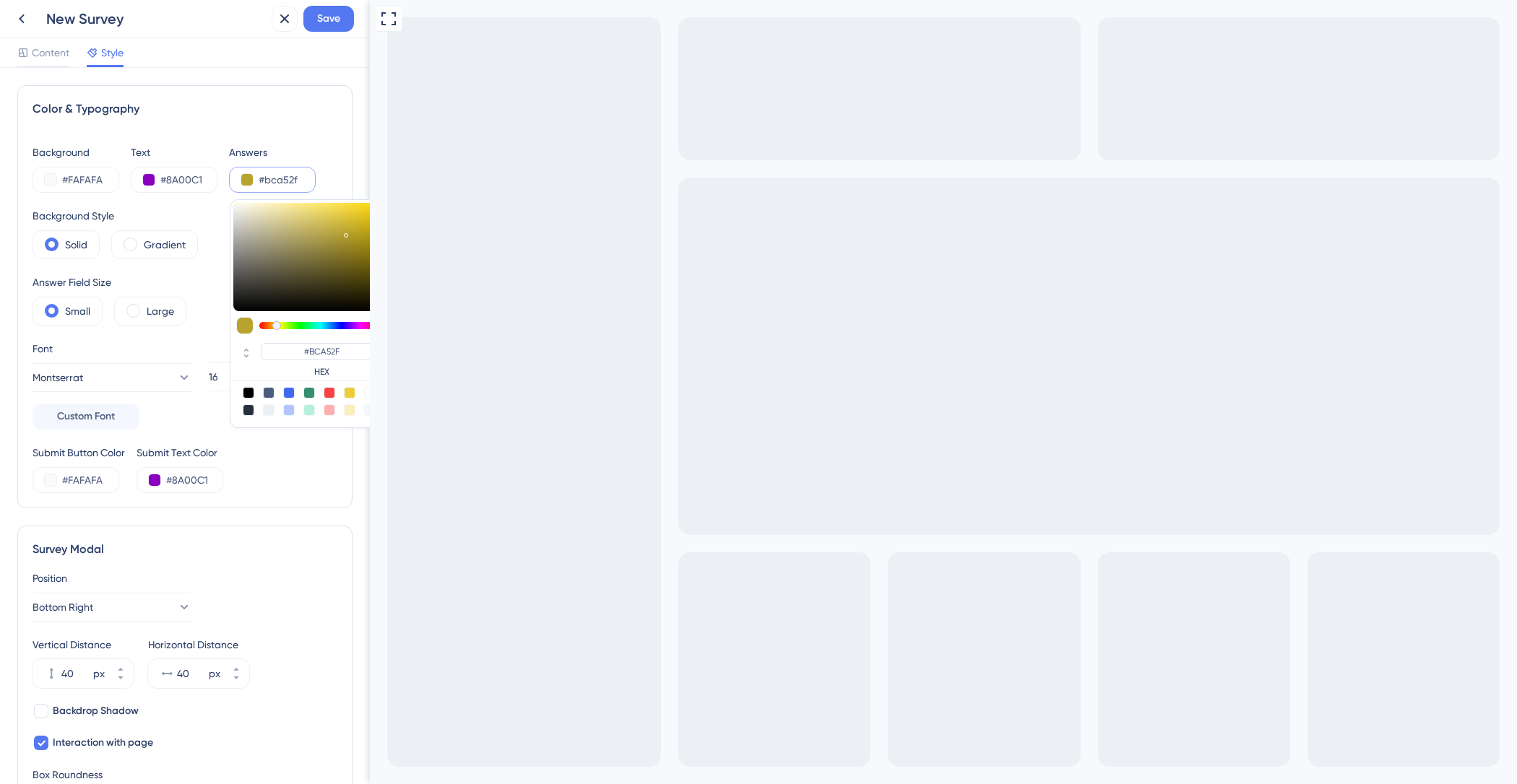
click at [346, 229] on div at bounding box center [309, 257] width 152 height 108
type input "#bea730"
type input "#BEA730"
click at [150, 309] on label "Large" at bounding box center [160, 311] width 28 height 17
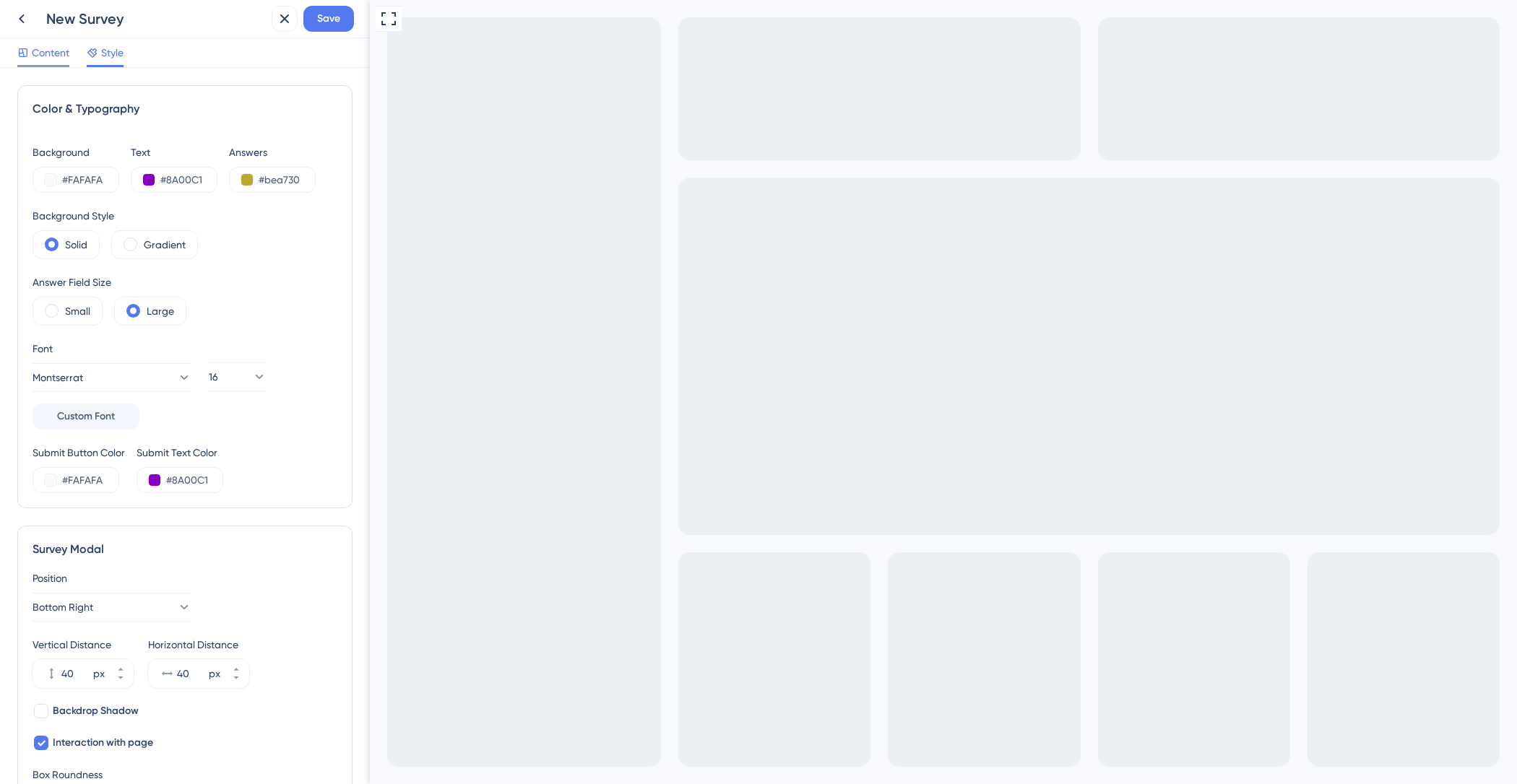
click at [48, 63] on div "Content" at bounding box center [44, 56] width 52 height 23
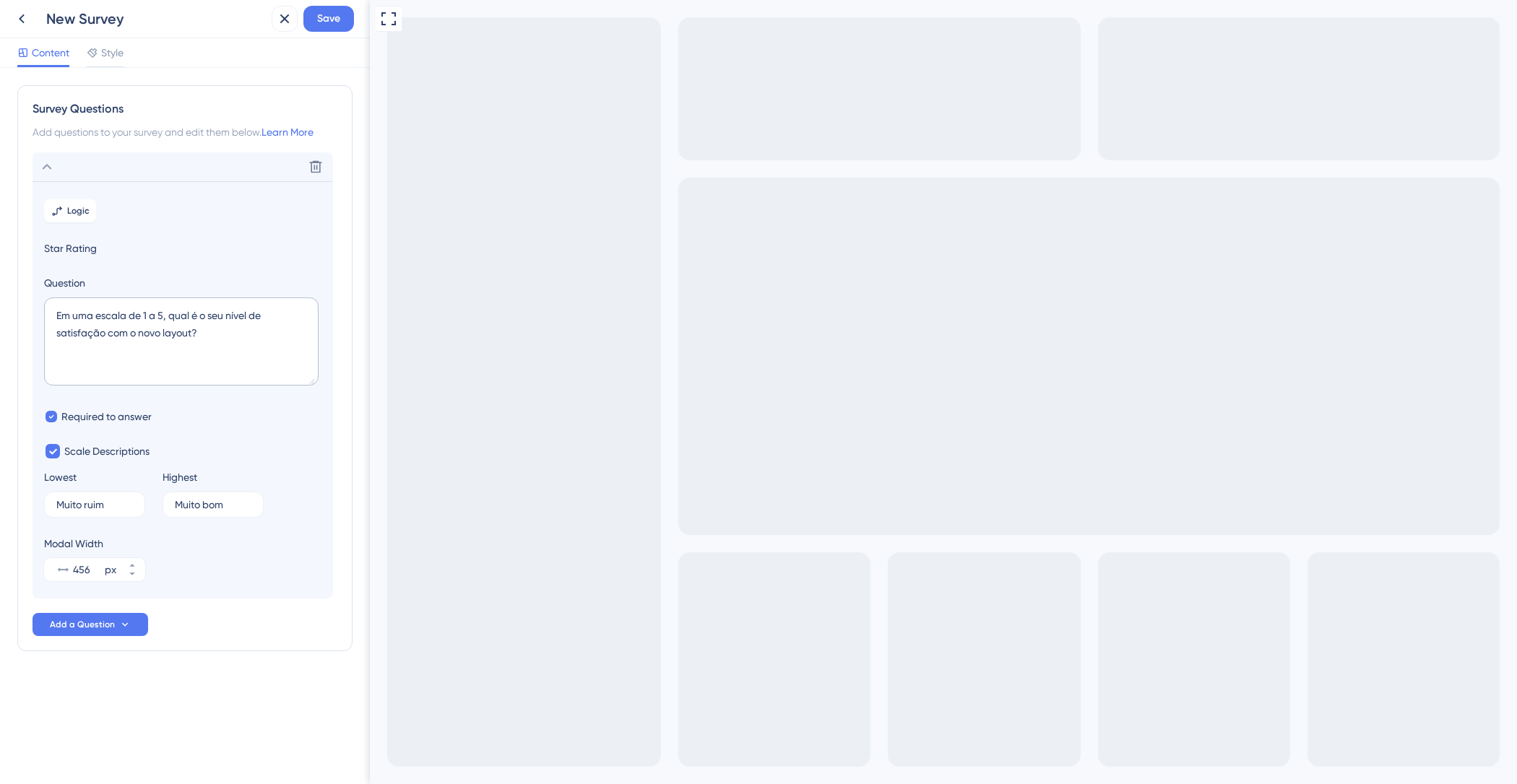
click at [187, 210] on section "Logic Star Rating Question Em uma escala de 1 a 5, qual é o seu nível de satisf…" at bounding box center [183, 390] width 301 height 417
click at [66, 167] on div "Delete" at bounding box center [183, 167] width 301 height 29
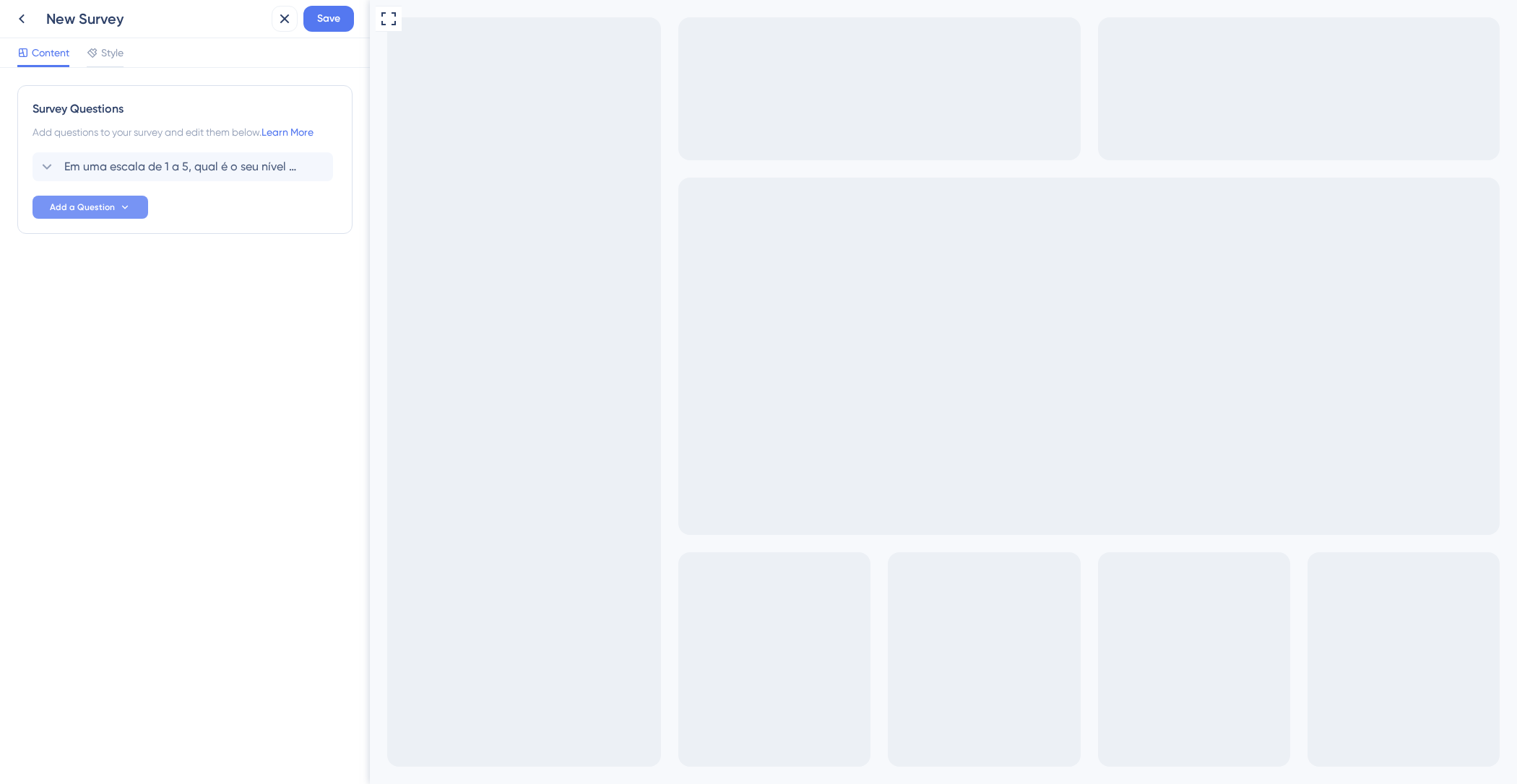
click at [103, 205] on span "Add a Question" at bounding box center [83, 207] width 65 height 12
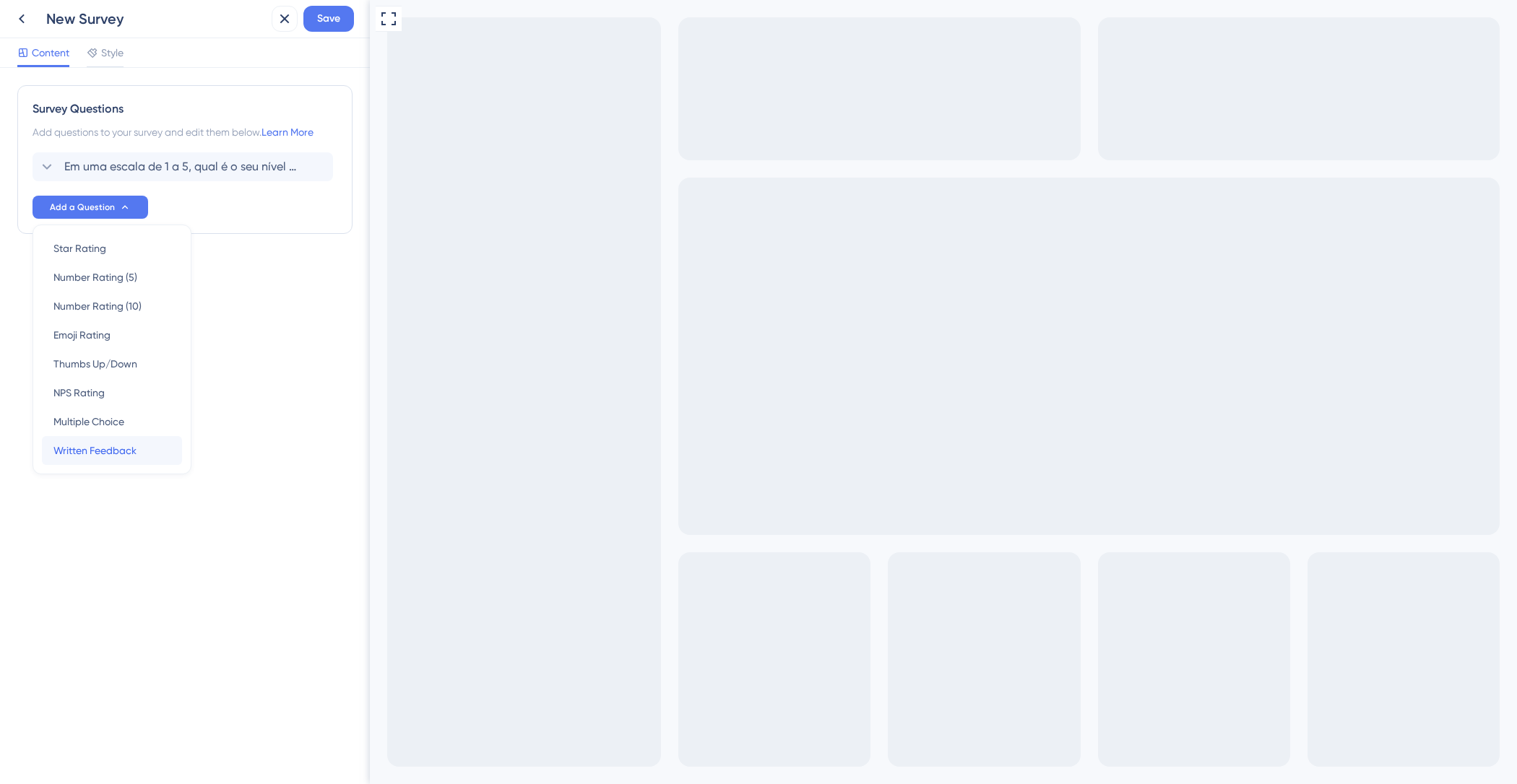
click at [117, 447] on span "Written Feedback" at bounding box center [94, 451] width 83 height 17
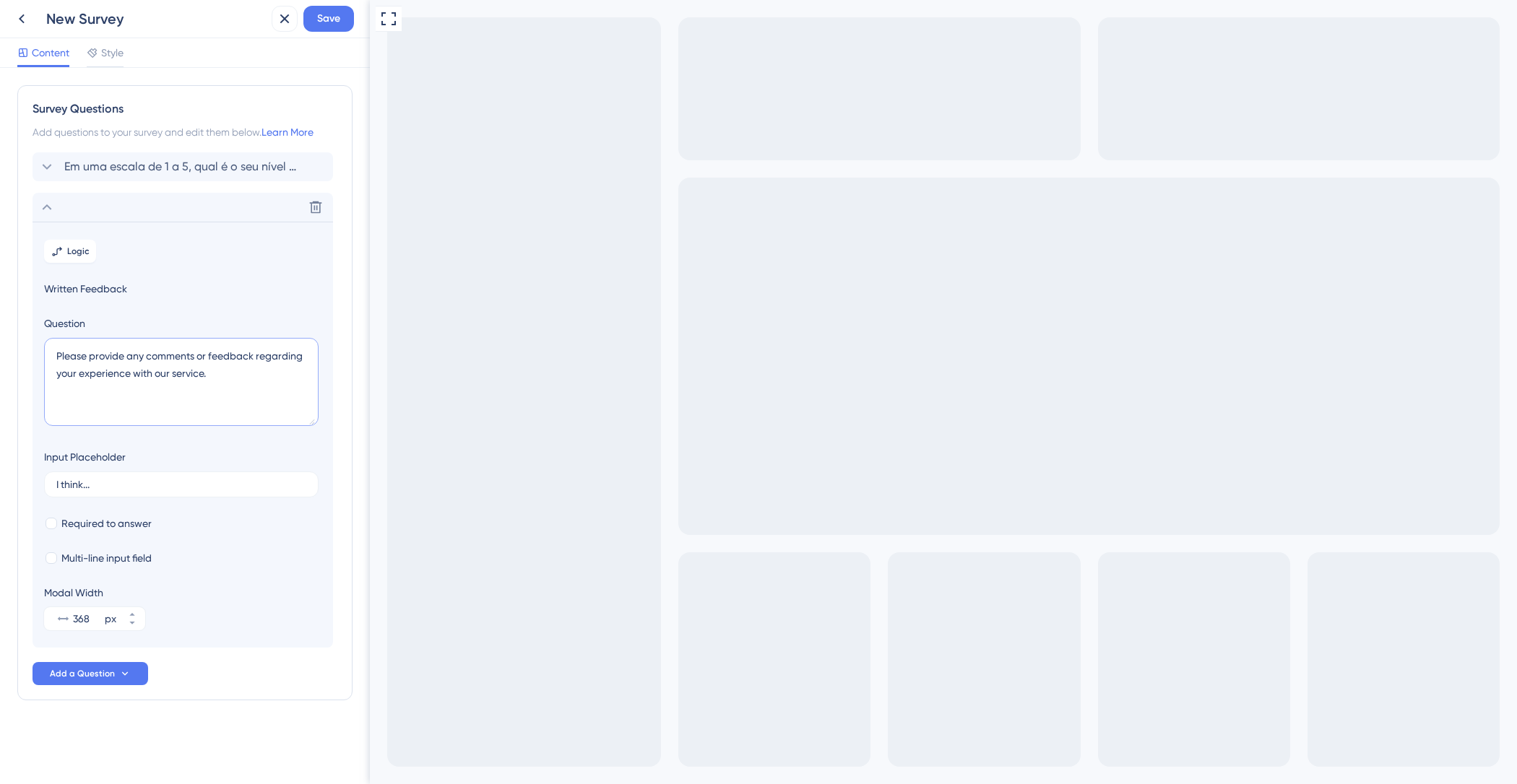
click at [191, 367] on textarea "Please provide any comments or feedback regarding your experience with our serv…" at bounding box center [182, 382] width 275 height 88
click at [238, 375] on textarea "Please provide any comments or feedback regarding your experience with our serv…" at bounding box center [182, 382] width 275 height 88
drag, startPoint x: 232, startPoint y: 375, endPoint x: 0, endPoint y: 325, distance: 237.3
click at [0, 333] on div "Survey Questions Add questions to your survey and edit them below. Learn More E…" at bounding box center [185, 426] width 370 height 717
drag, startPoint x: 87, startPoint y: 614, endPoint x: 76, endPoint y: 613, distance: 11.0
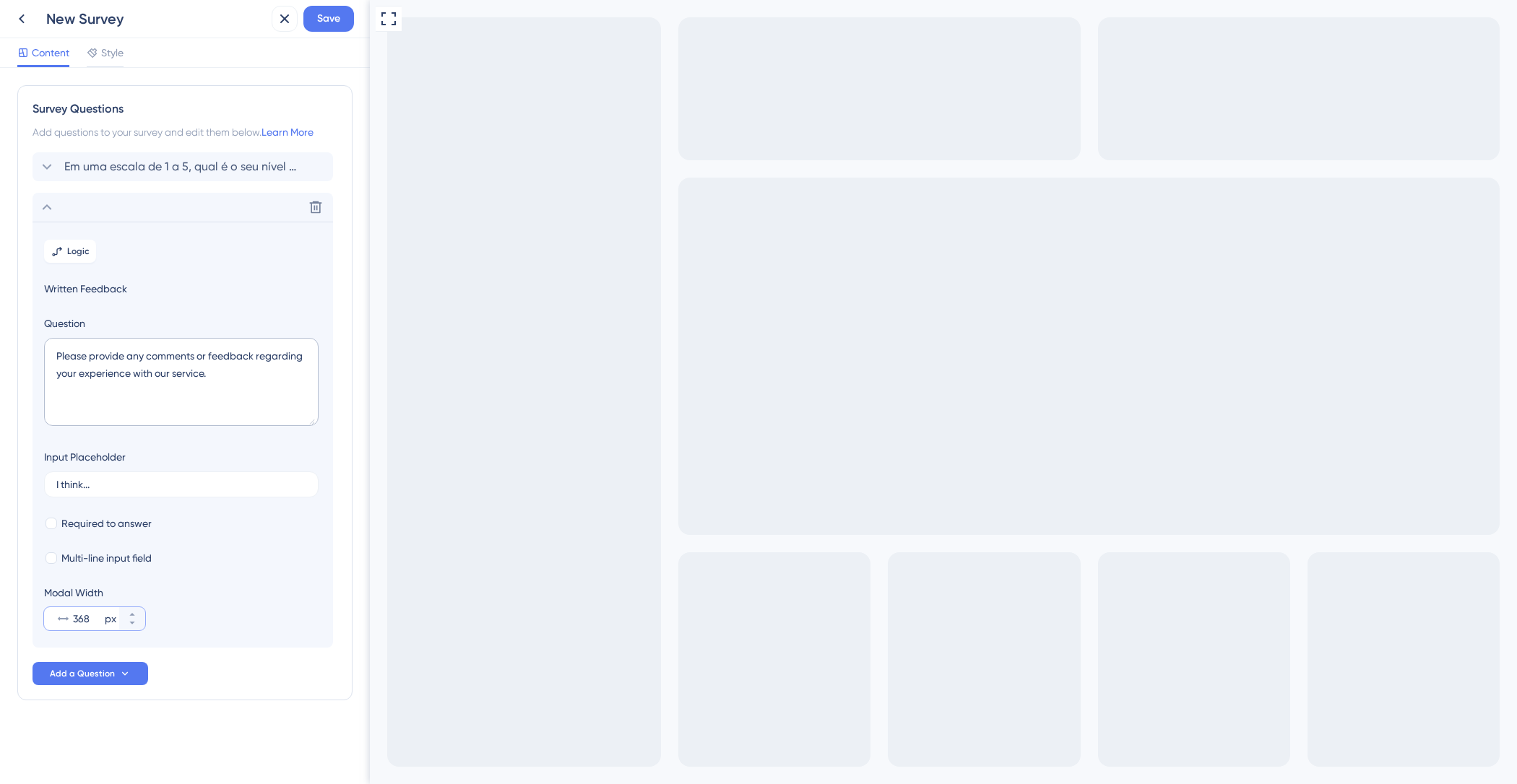
click at [78, 614] on input "368" at bounding box center [87, 619] width 29 height 17
type input "450"
click at [100, 52] on div "Style" at bounding box center [105, 53] width 37 height 17
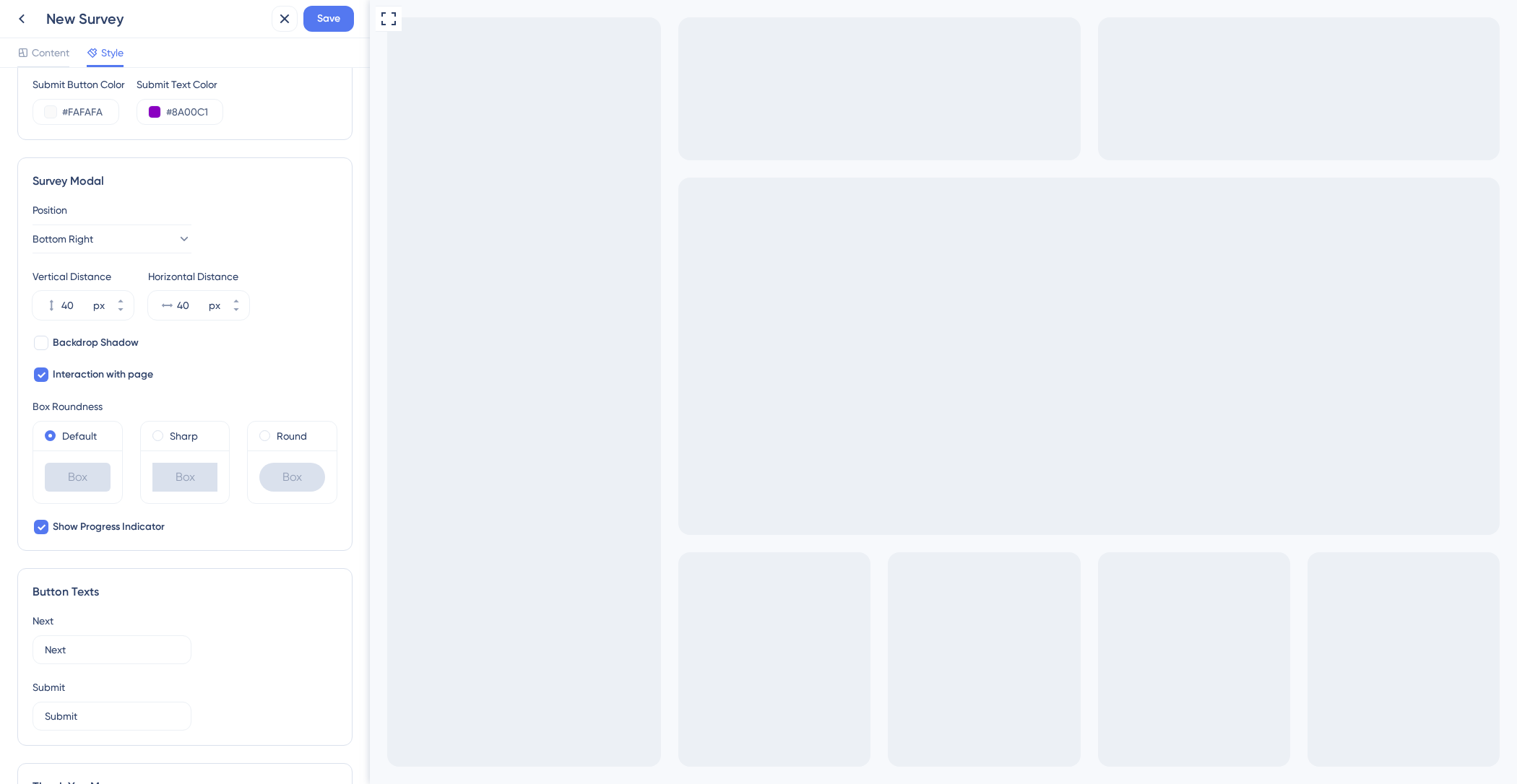
scroll to position [657, 0]
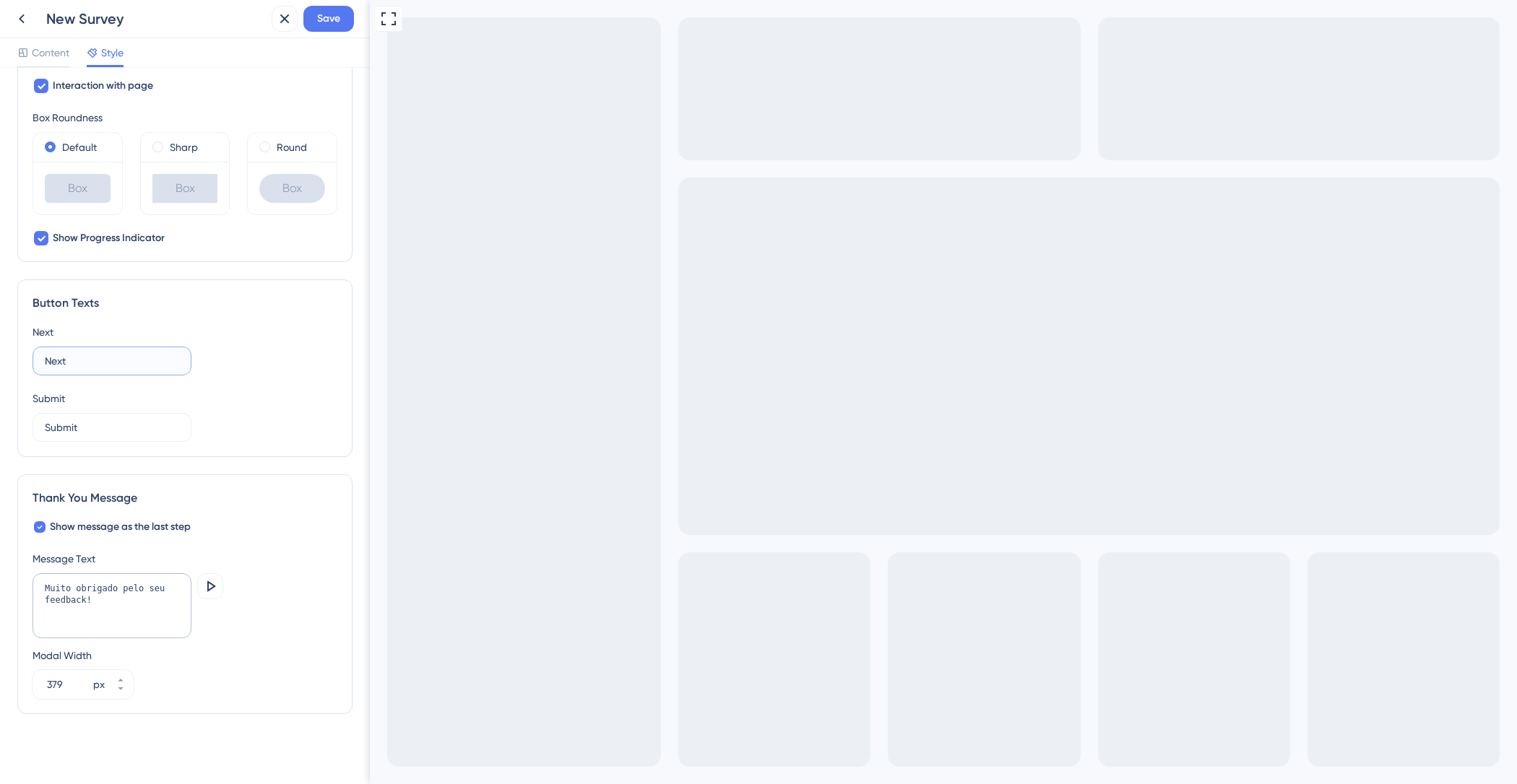
drag, startPoint x: 68, startPoint y: 353, endPoint x: 0, endPoint y: 345, distance: 68.5
click at [0, 347] on div "Color & Typography Background #FAFAFA Text #8A00C1 Answers #bea730 Background S…" at bounding box center [185, 426] width 370 height 717
type input "Voltar"
drag, startPoint x: 94, startPoint y: 436, endPoint x: 0, endPoint y: 409, distance: 97.8
click at [0, 409] on div "Color & Typography Background #FAFAFA Text #8A00C1 Answers #bea730 Background S…" at bounding box center [185, 426] width 370 height 717
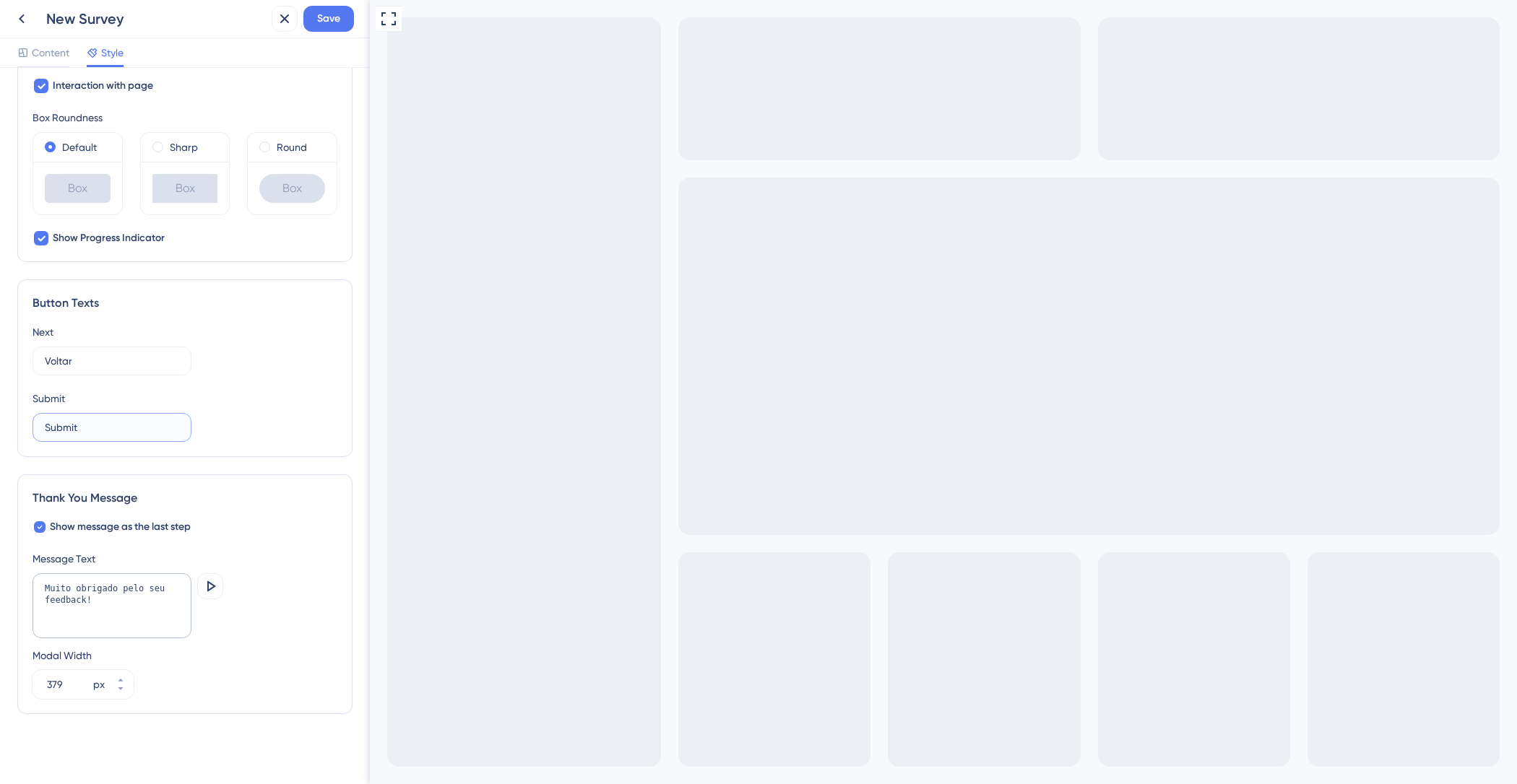
click at [100, 420] on input "Submit" at bounding box center [111, 428] width 134 height 16
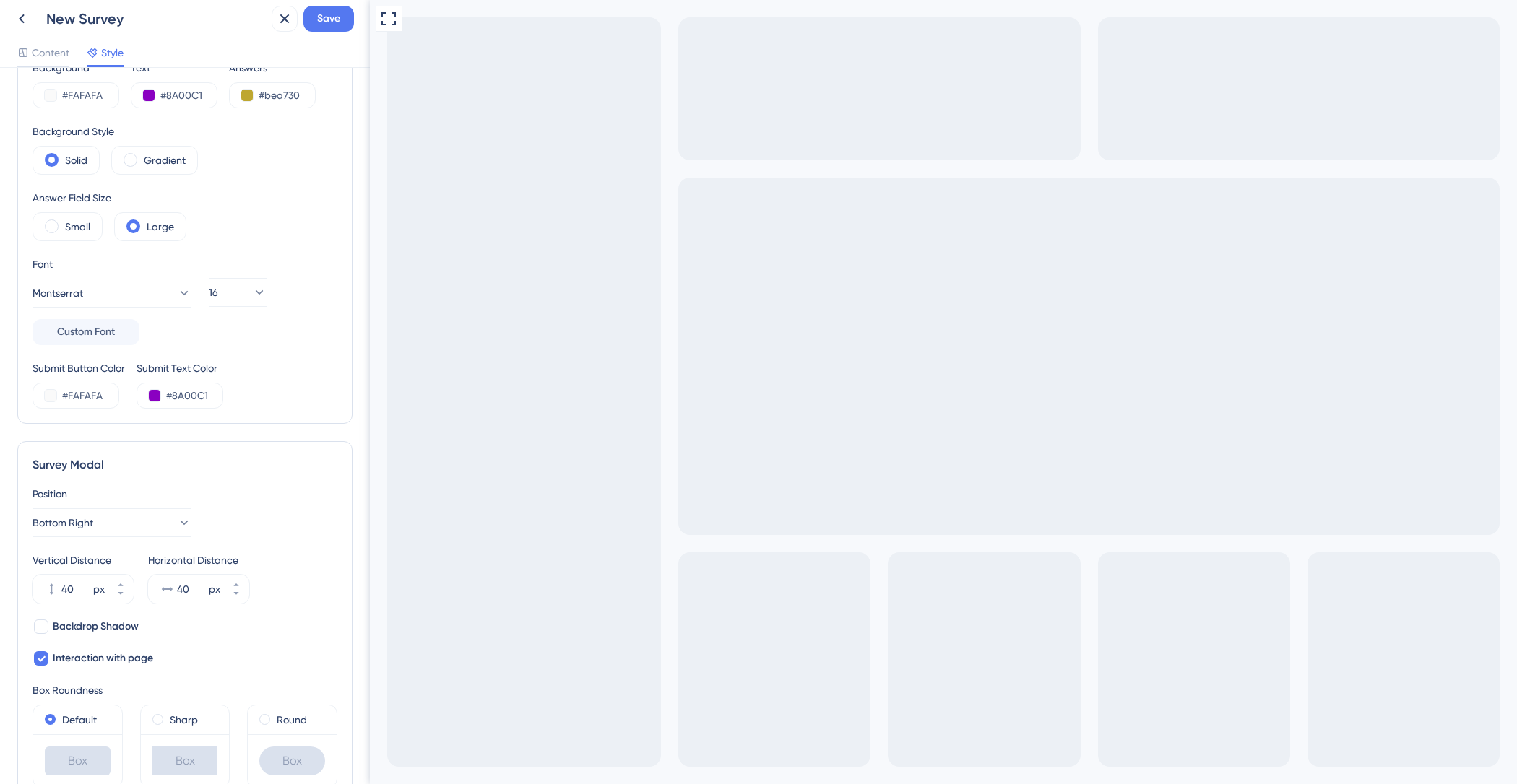
scroll to position [0, 0]
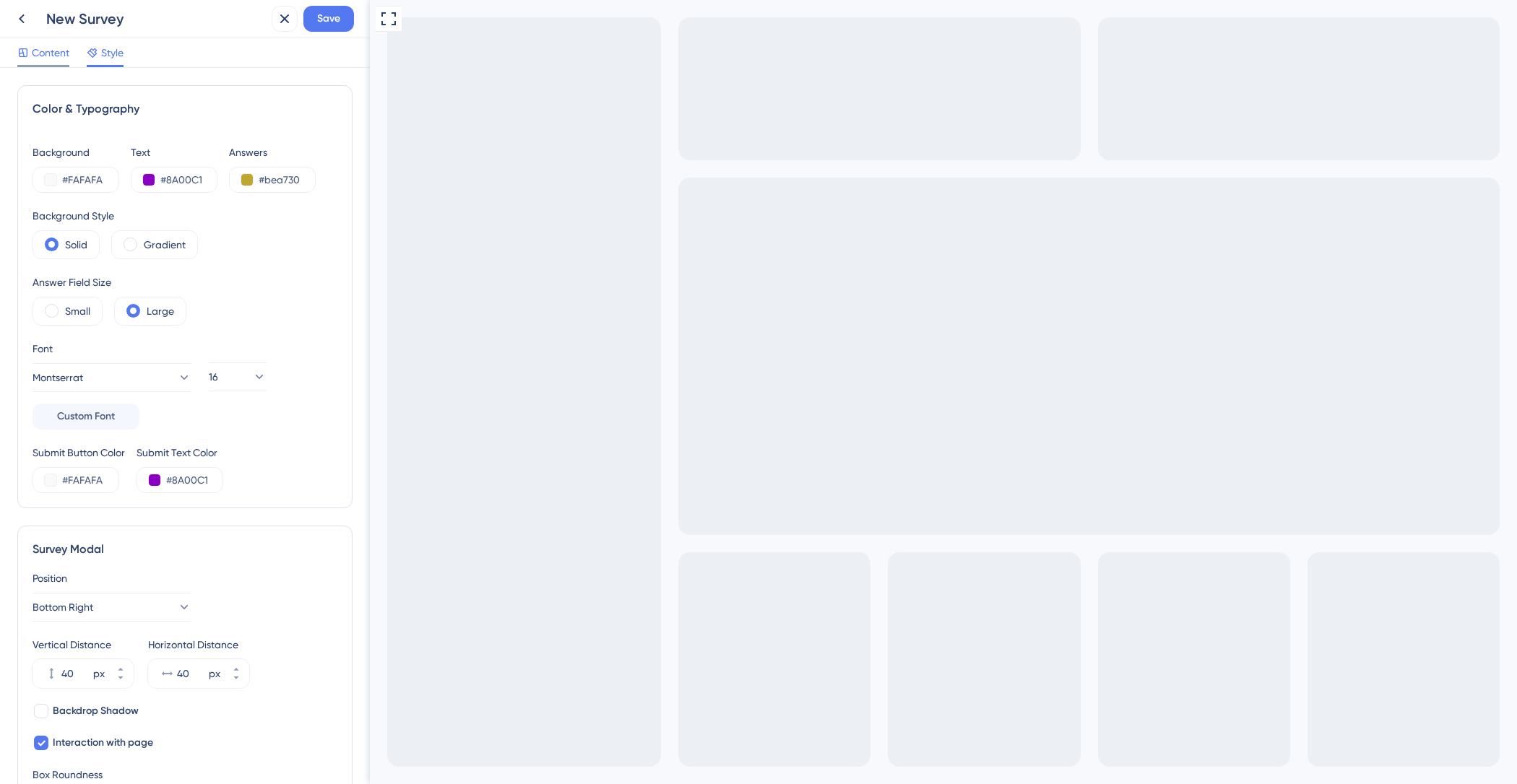
type input "Enviar"
click at [57, 44] on span "Content" at bounding box center [50, 53] width 37 height 17
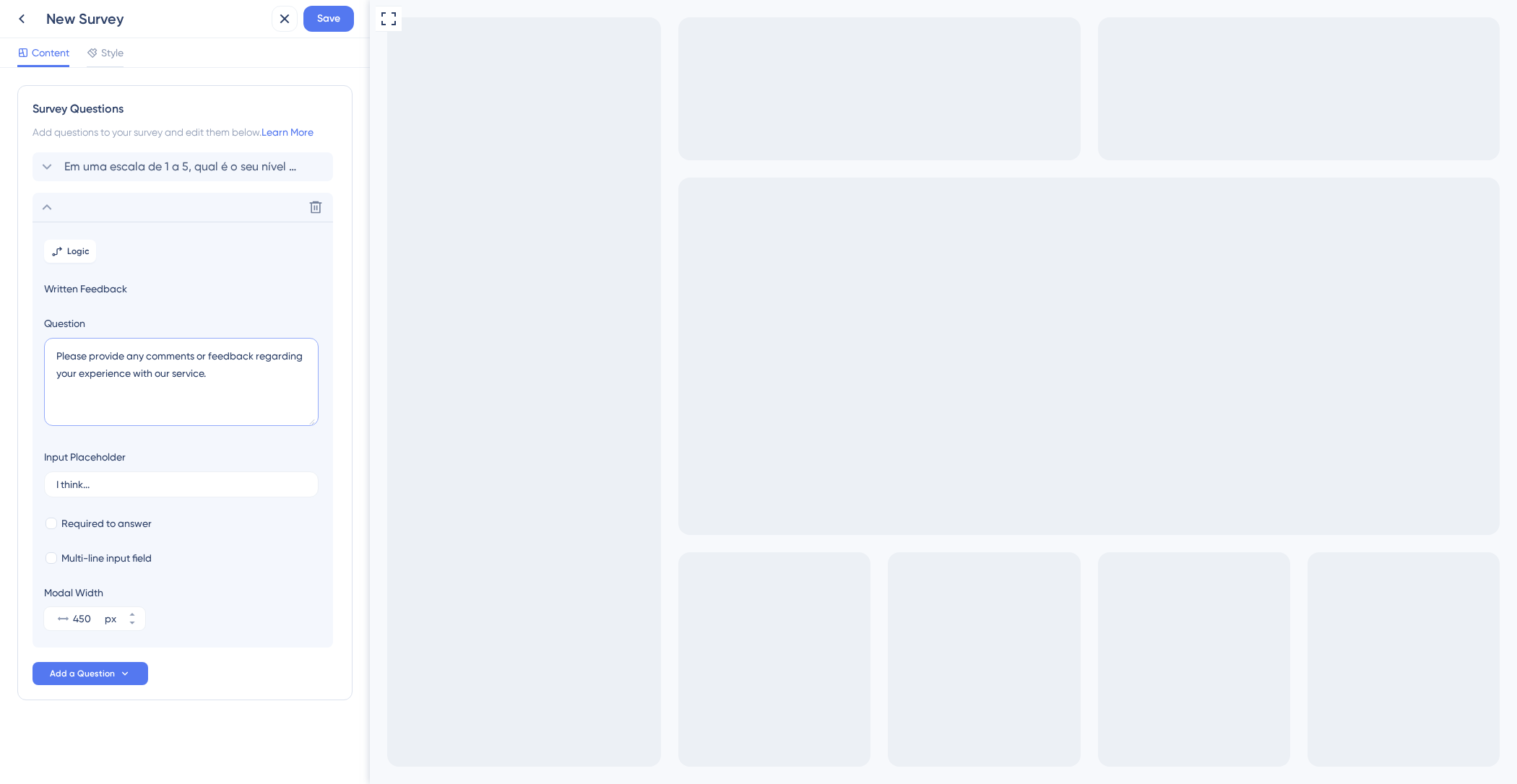
drag, startPoint x: 96, startPoint y: 366, endPoint x: 0, endPoint y: 341, distance: 99.2
click at [0, 342] on div "Survey Questions Add questions to your survey and edit them below. Learn More E…" at bounding box center [185, 426] width 370 height 717
click at [143, 364] on textarea "Por favor," at bounding box center [182, 382] width 275 height 88
drag, startPoint x: 129, startPoint y: 352, endPoint x: 0, endPoint y: 343, distance: 129.3
click at [0, 343] on div "Survey Questions Add questions to your survey and edit them below. Learn More E…" at bounding box center [185, 426] width 370 height 717
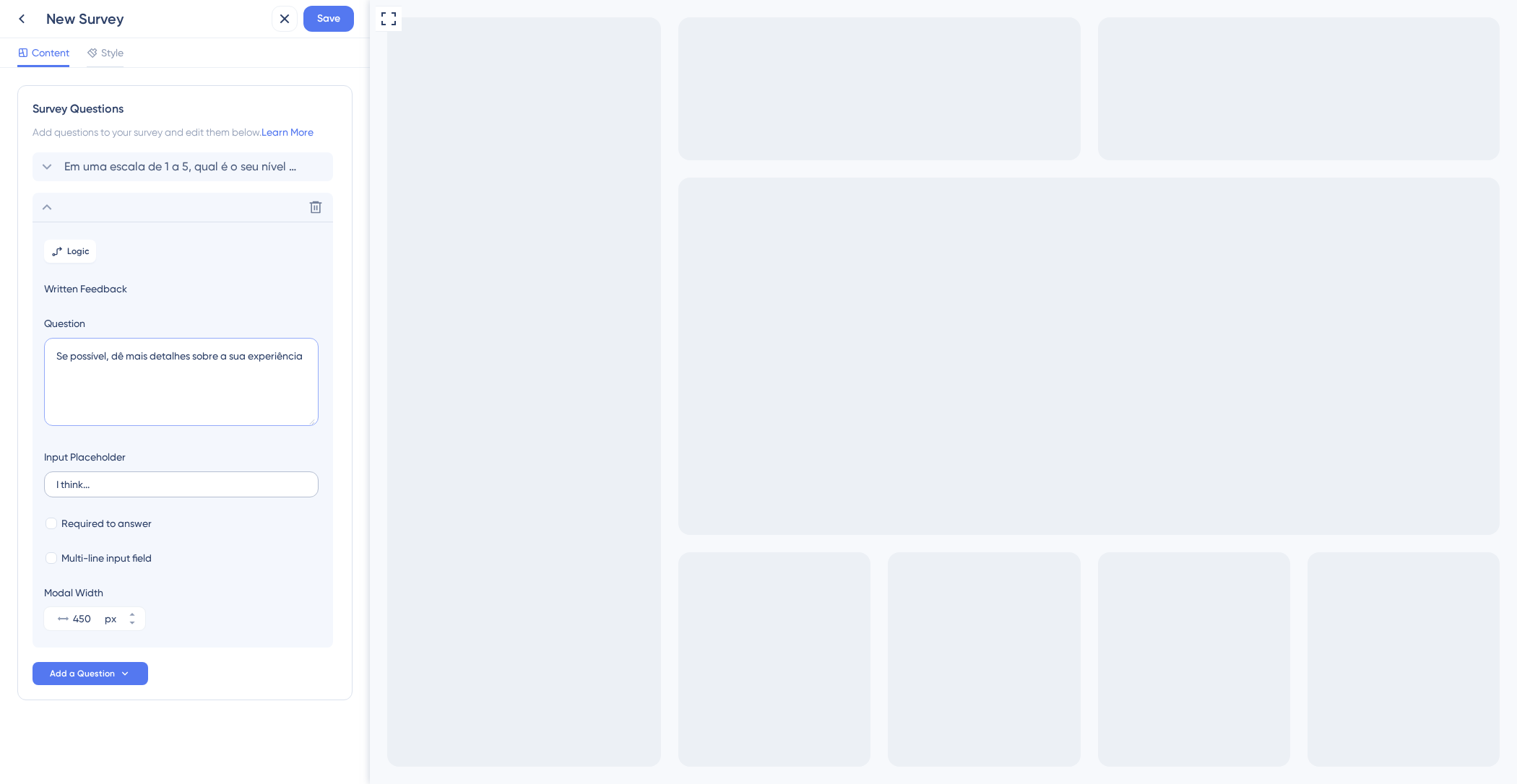
type textarea "Se possível, dê mais detalhes sobre a sua experiência"
drag, startPoint x: 95, startPoint y: 488, endPoint x: 0, endPoint y: 474, distance: 96.0
click at [0, 474] on div "Survey Questions Add questions to your survey and edit them below. Learn More E…" at bounding box center [185, 426] width 370 height 717
type input "Eu gostei/Eu não gostei de..."
click at [55, 555] on div at bounding box center [51, 558] width 12 height 12
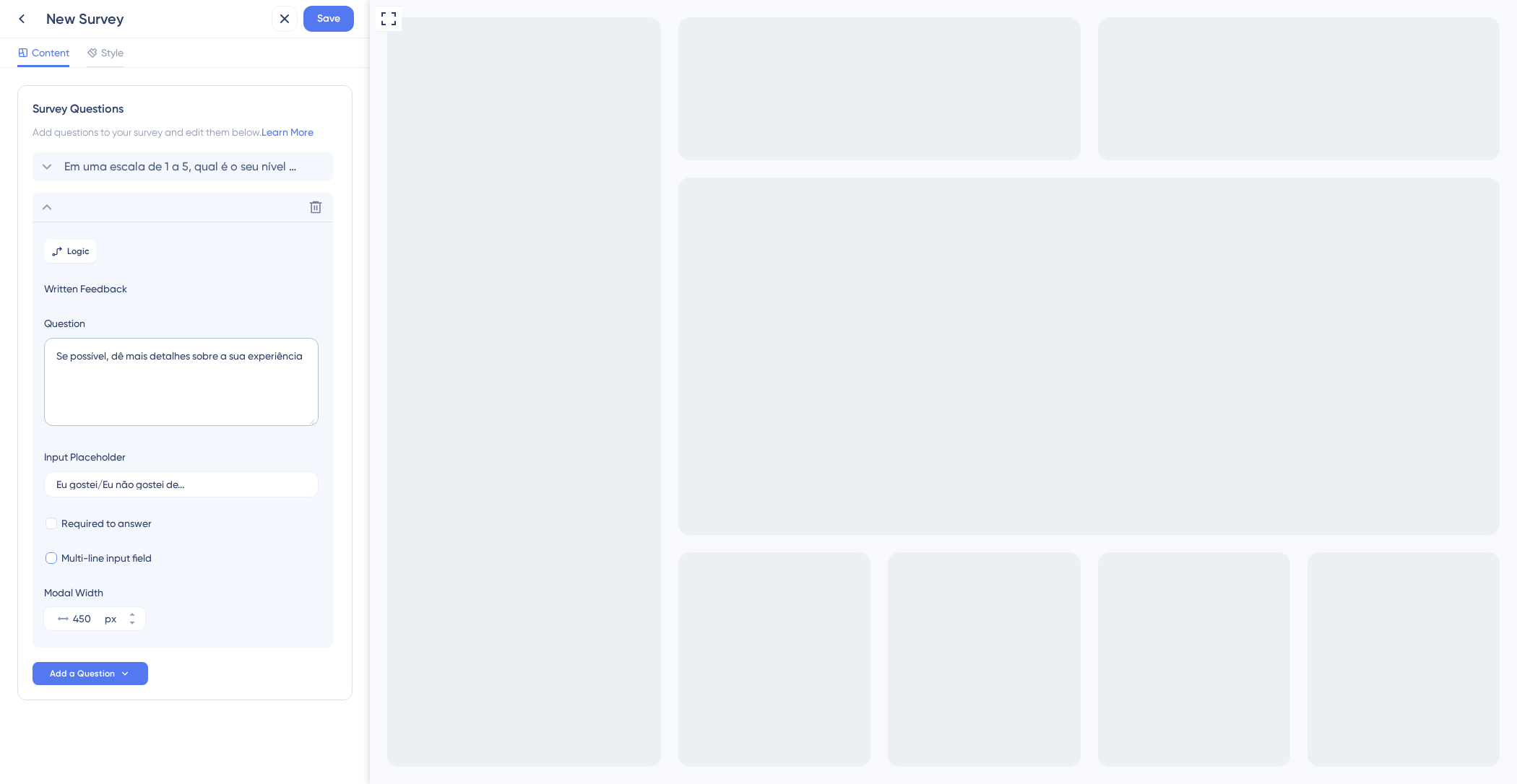
checkbox input "true"
click at [329, 25] on span "Save" at bounding box center [328, 19] width 23 height 17
drag, startPoint x: 276, startPoint y: 21, endPoint x: 262, endPoint y: 25, distance: 14.6
click at [276, 21] on icon at bounding box center [275, 27] width 14 height 14
click at [125, 12] on div "New Survey" at bounding box center [156, 18] width 220 height 20
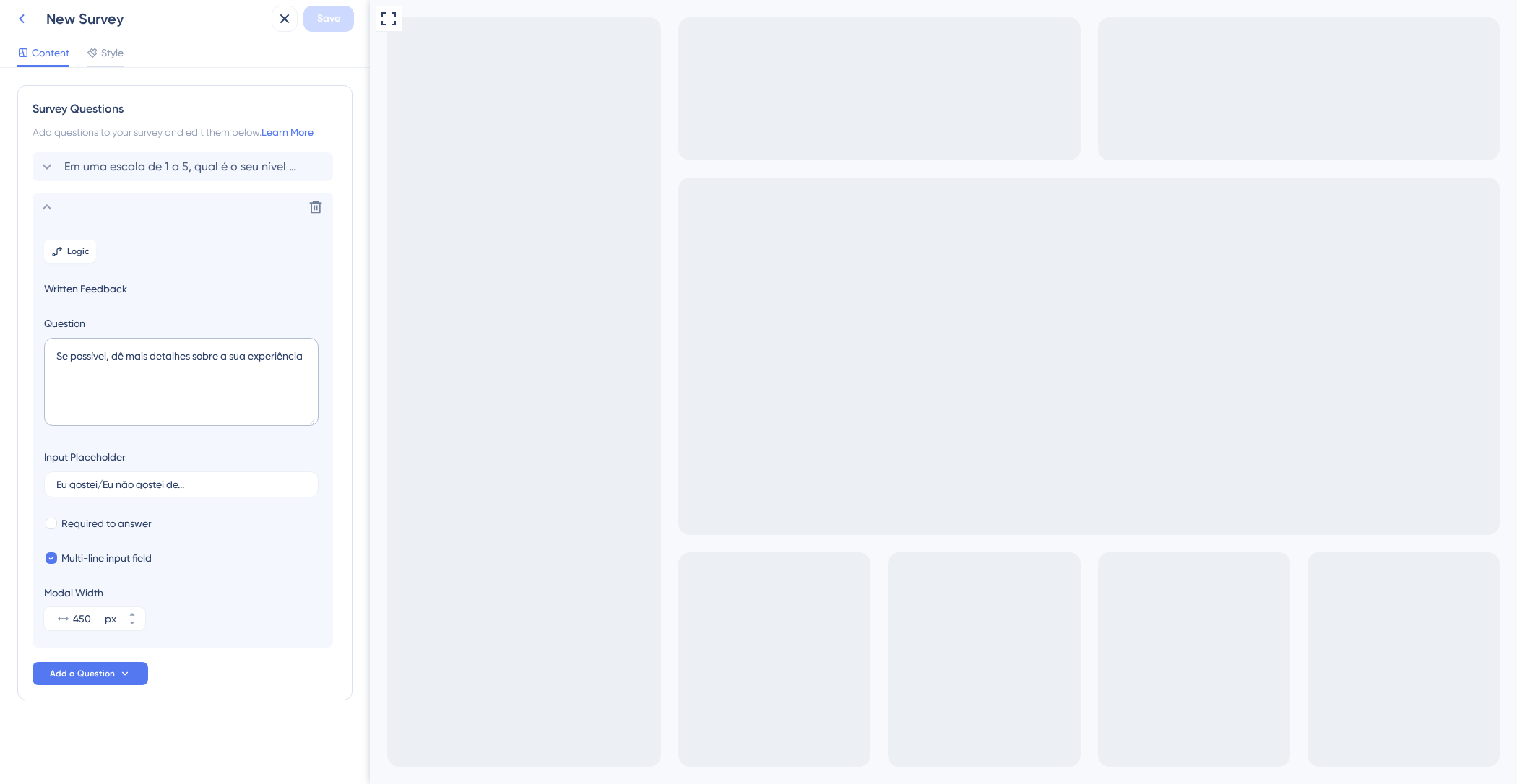
click at [16, 20] on icon at bounding box center [21, 19] width 17 height 17
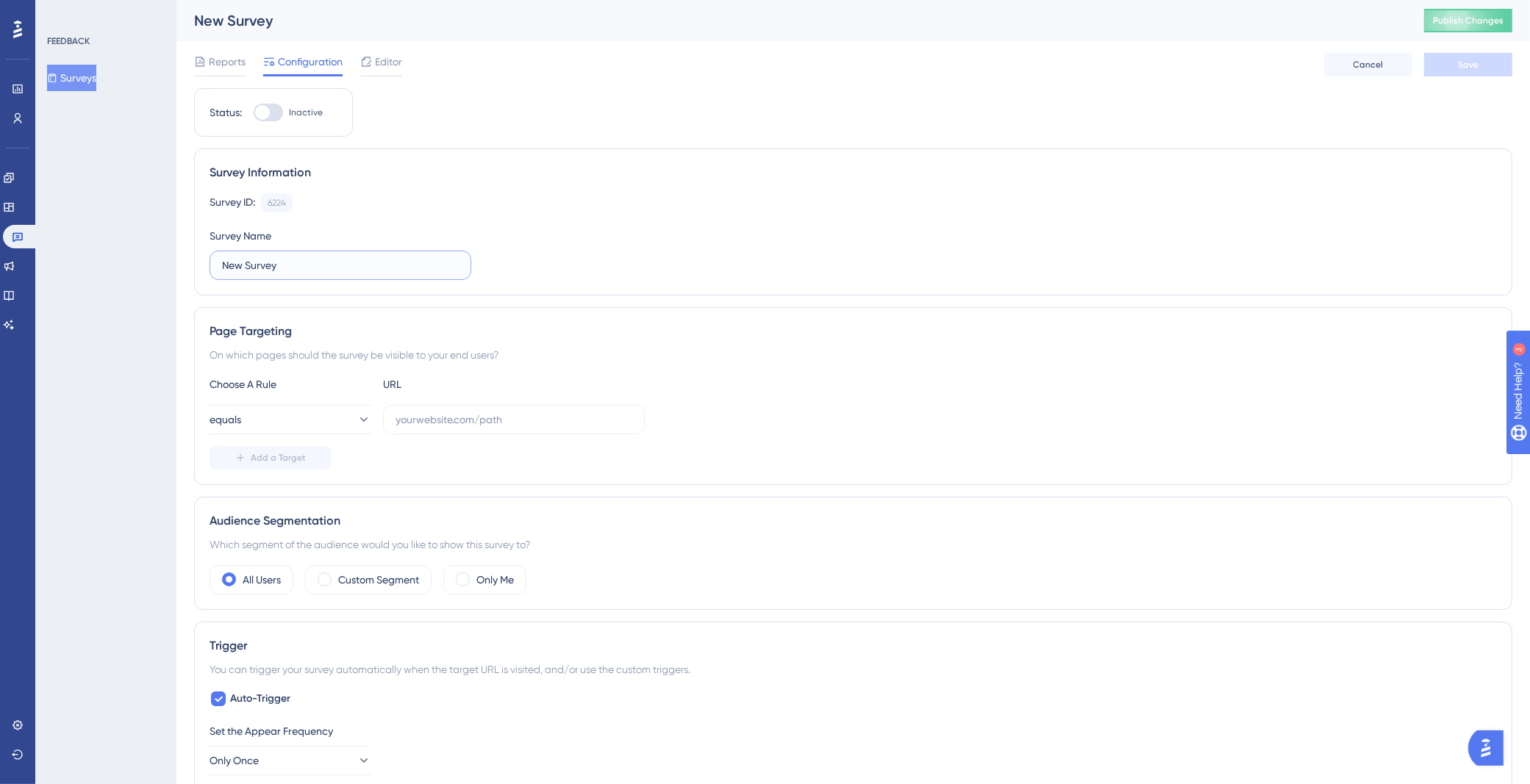
drag, startPoint x: 164, startPoint y: 249, endPoint x: 45, endPoint y: 233, distance: 120.1
click at [176, 233] on div "Performance Users Engagement Widgets Feedback Product Updates Knowledge Base AI…" at bounding box center [852, 677] width 1353 height 1355
type input "CSAT Novo Layout Localize"
click at [452, 412] on input "text" at bounding box center [514, 420] width 237 height 16
paste input "[URL][DOMAIN_NAME]"
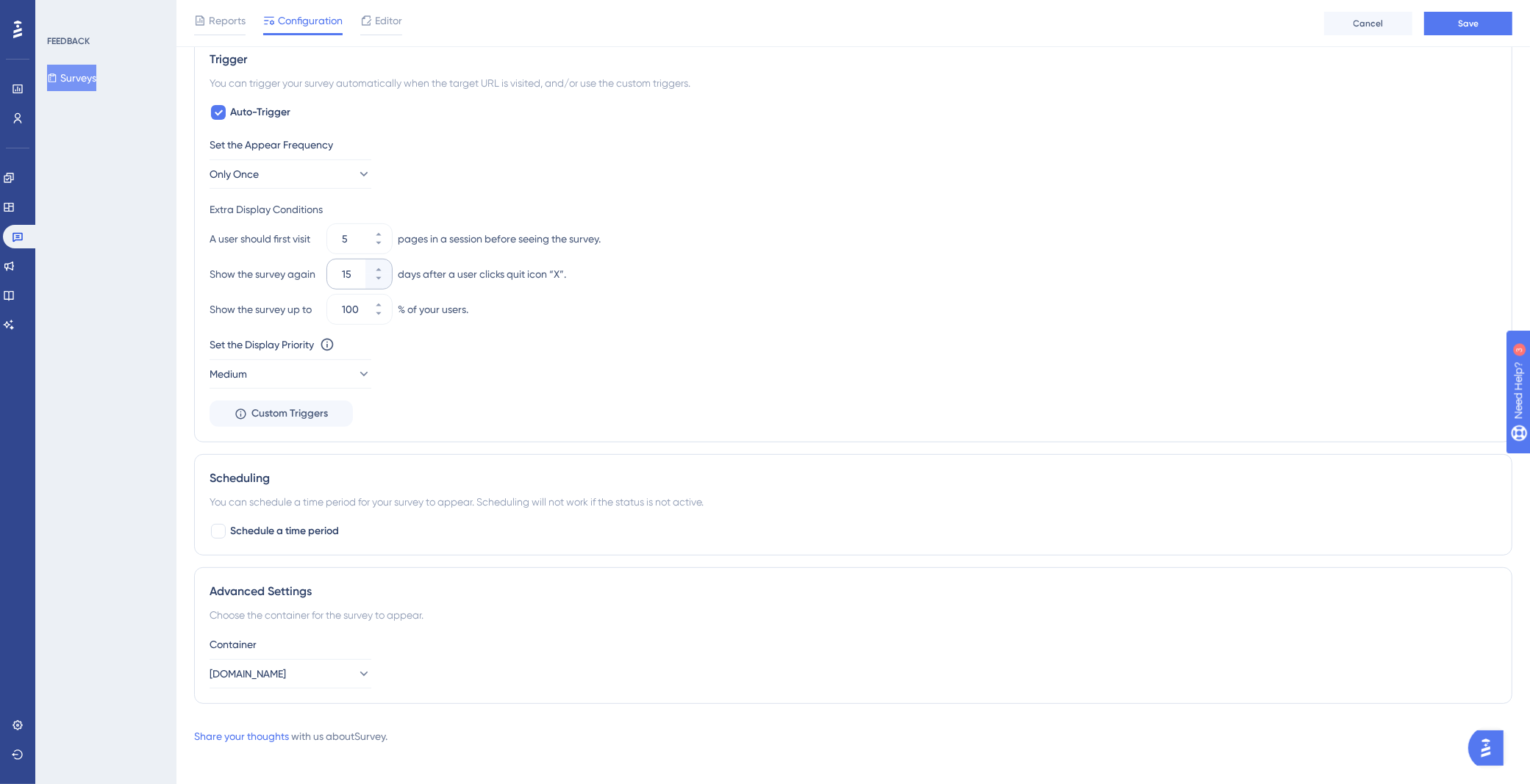
scroll to position [594, 0]
type input "[URL][DOMAIN_NAME]"
click at [339, 162] on button "Only Once" at bounding box center [290, 172] width 162 height 29
click at [289, 296] on span "Once [DATE]" at bounding box center [260, 305] width 58 height 18
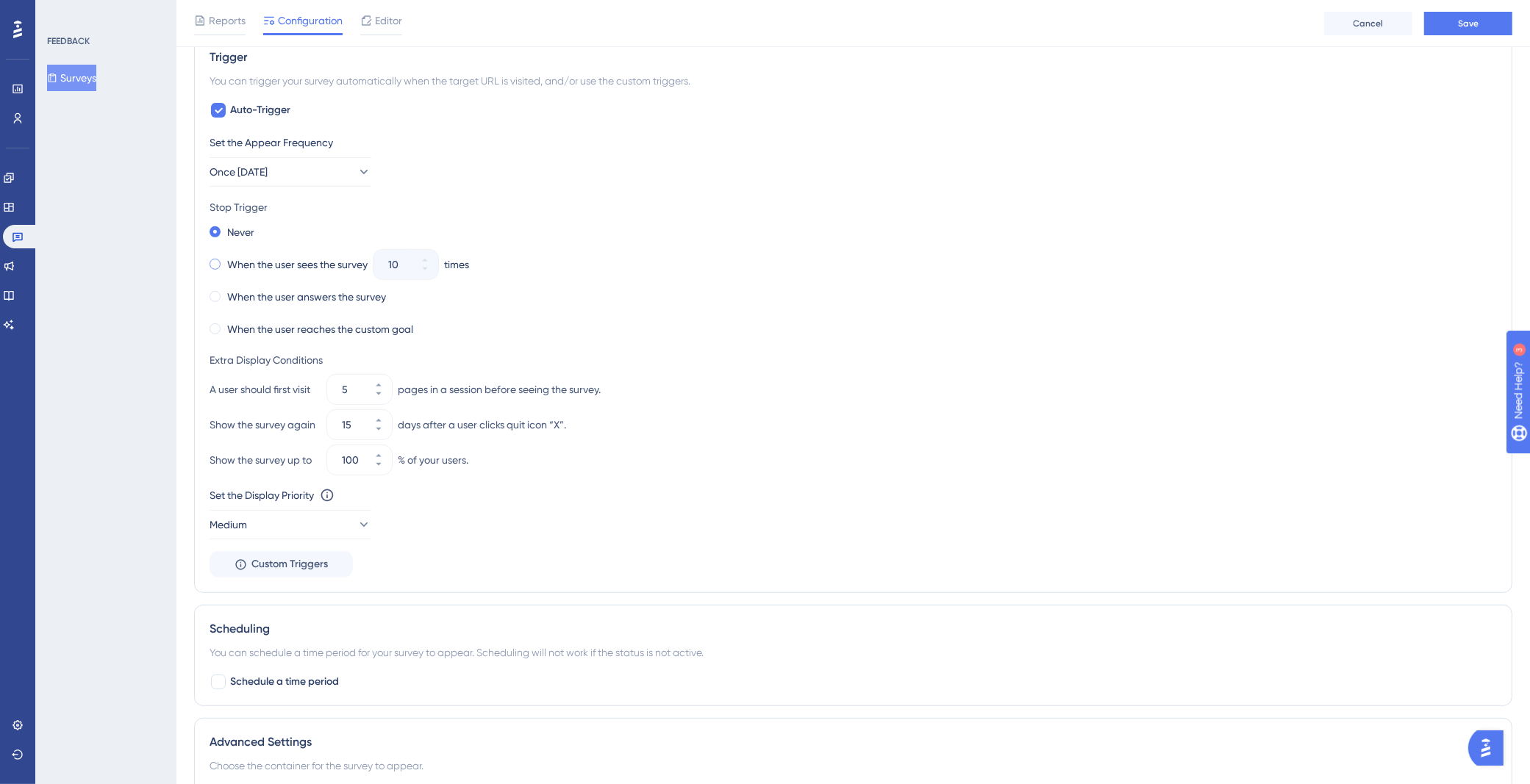
click at [326, 256] on label "When the user sees the survey" at bounding box center [297, 265] width 141 height 18
click at [341, 526] on button "Medium" at bounding box center [290, 525] width 162 height 29
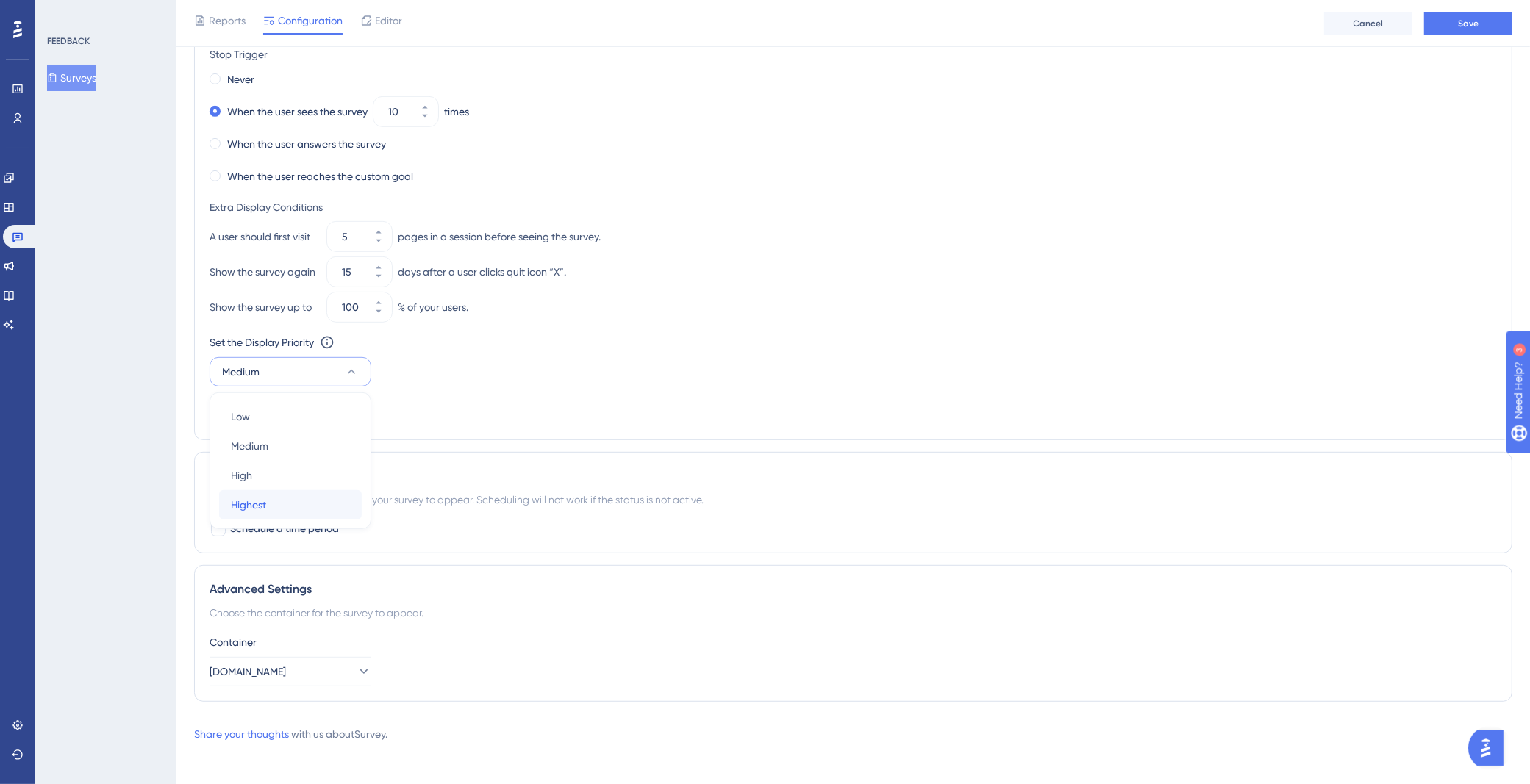
drag, startPoint x: 271, startPoint y: 503, endPoint x: 328, endPoint y: 461, distance: 70.8
click at [271, 503] on div "Highest Highest" at bounding box center [290, 505] width 119 height 29
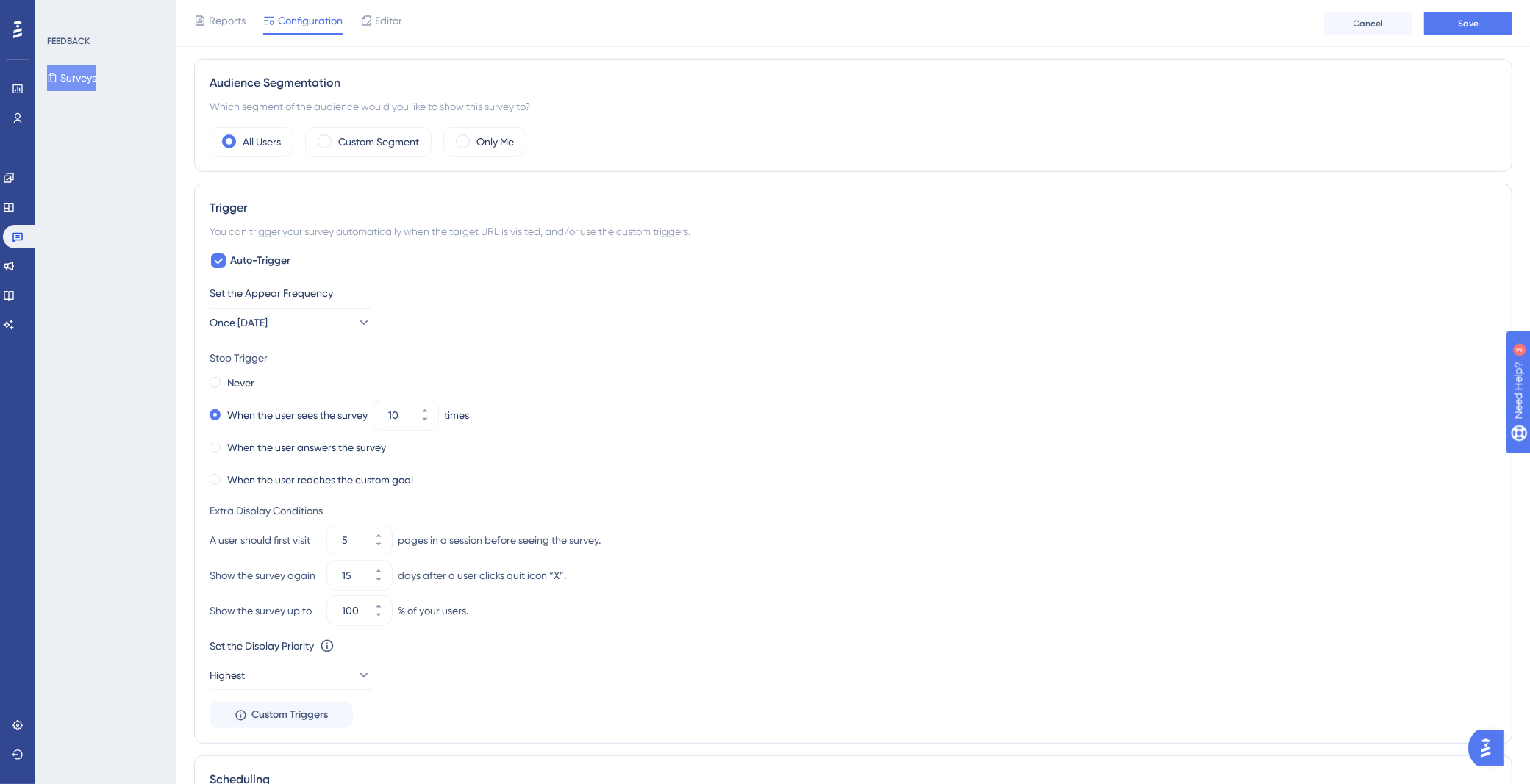
scroll to position [445, 0]
drag, startPoint x: 323, startPoint y: 706, endPoint x: 342, endPoint y: 681, distance: 31.4
click at [323, 706] on span "Custom Triggers" at bounding box center [289, 715] width 77 height 18
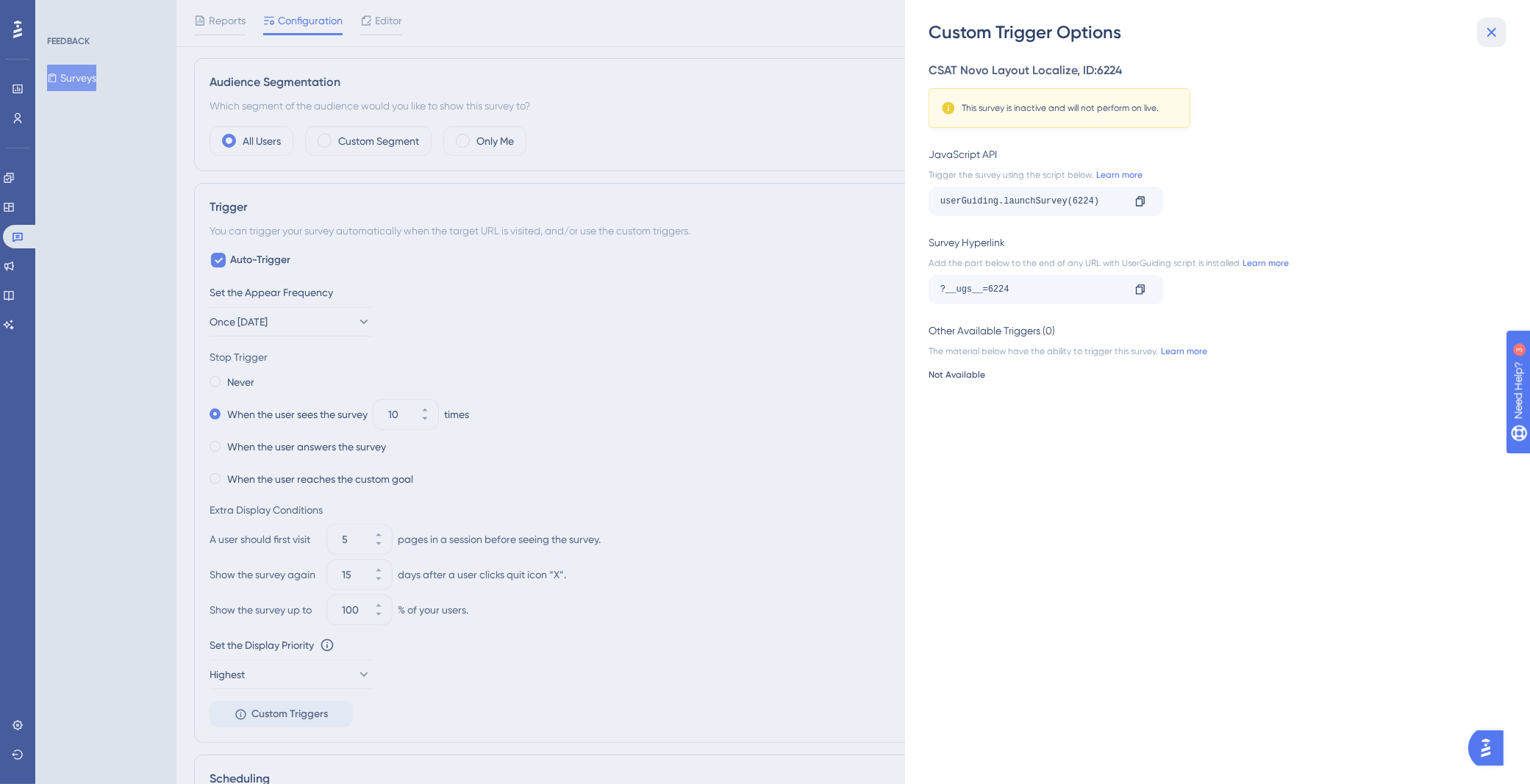
click at [1501, 30] on button at bounding box center [1491, 32] width 29 height 29
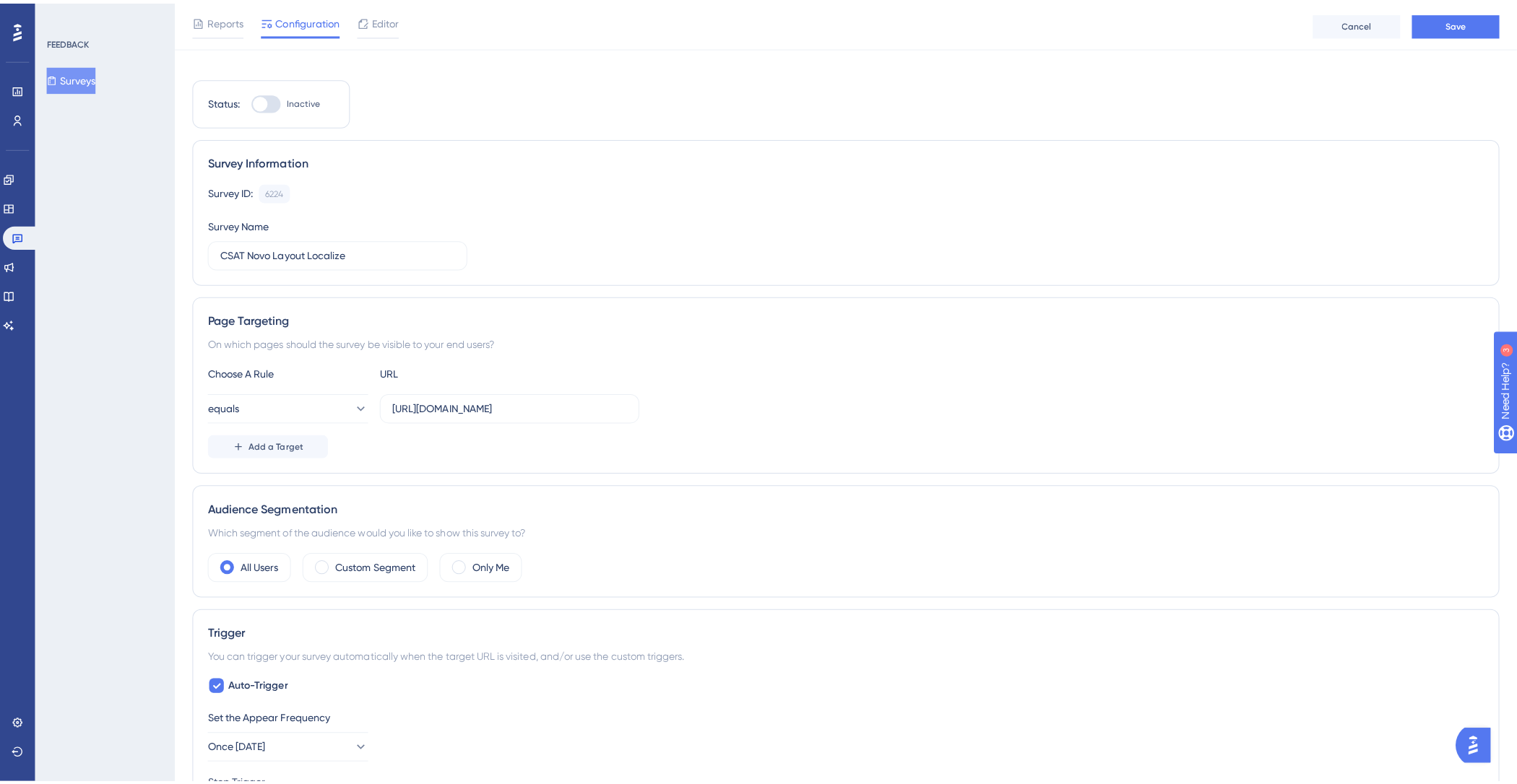
scroll to position [0, 0]
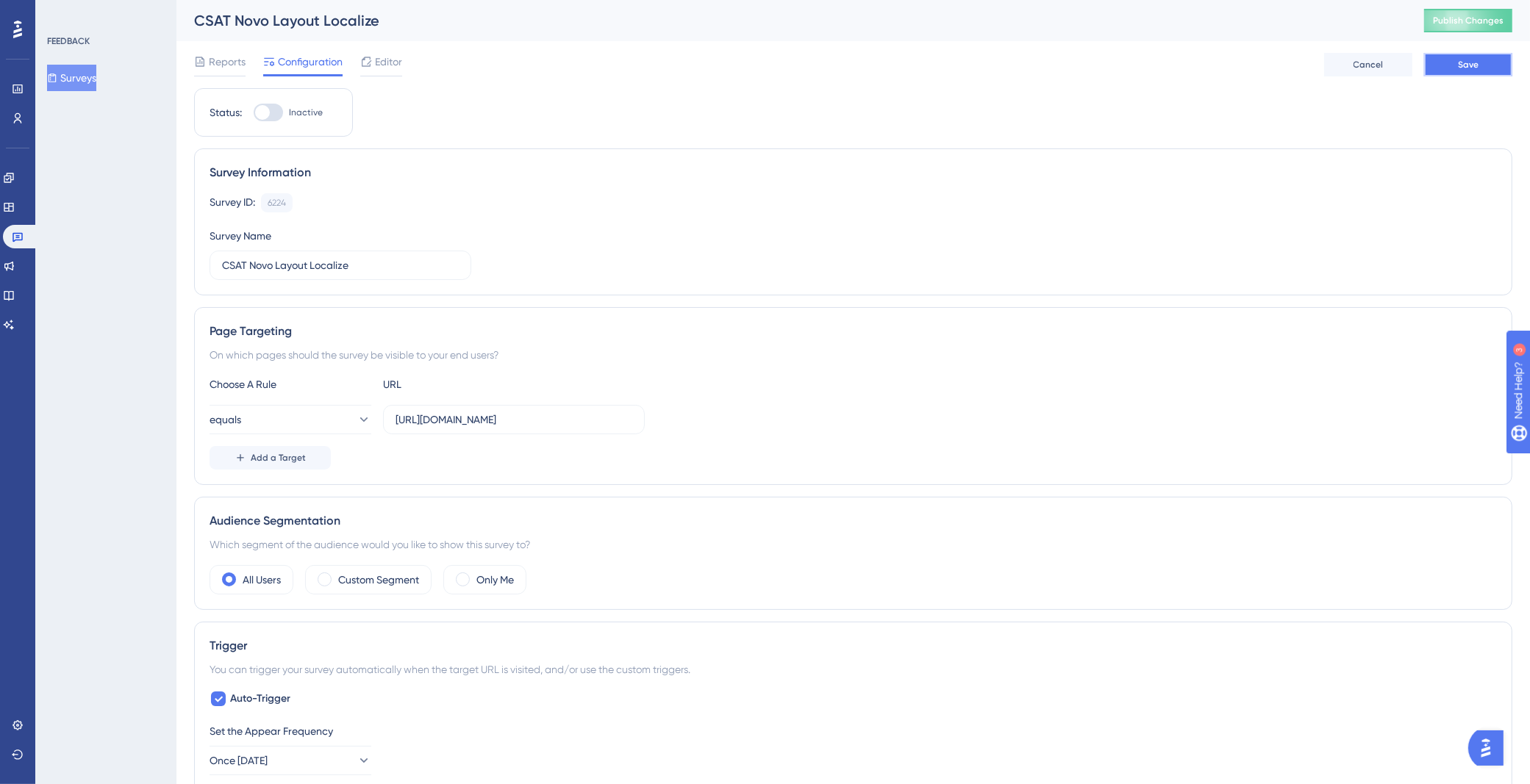
click at [1453, 66] on button "Save" at bounding box center [1468, 65] width 88 height 23
click at [78, 81] on button "Surveys" at bounding box center [71, 78] width 49 height 27
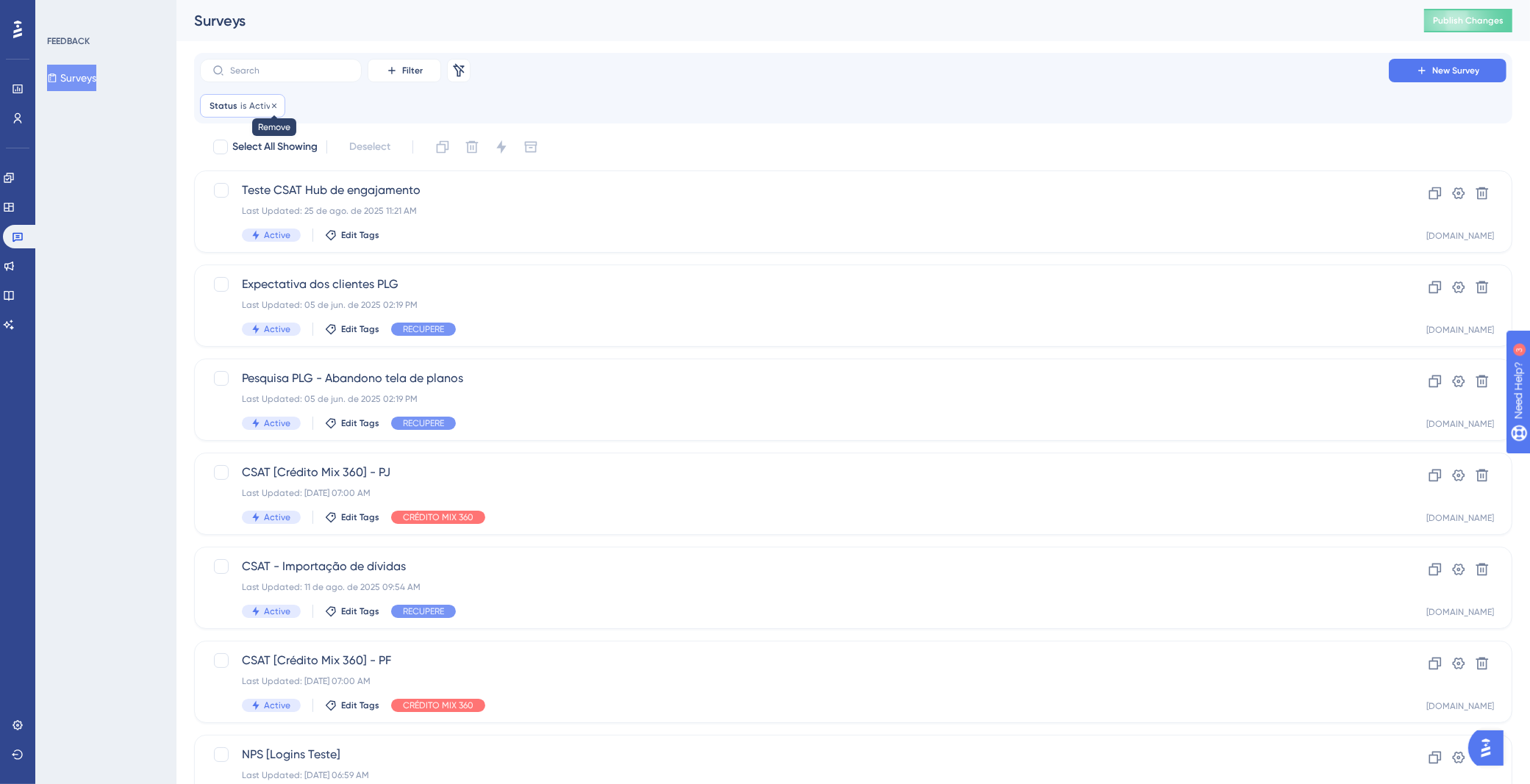
click at [272, 104] on icon at bounding box center [274, 104] width 4 height 4
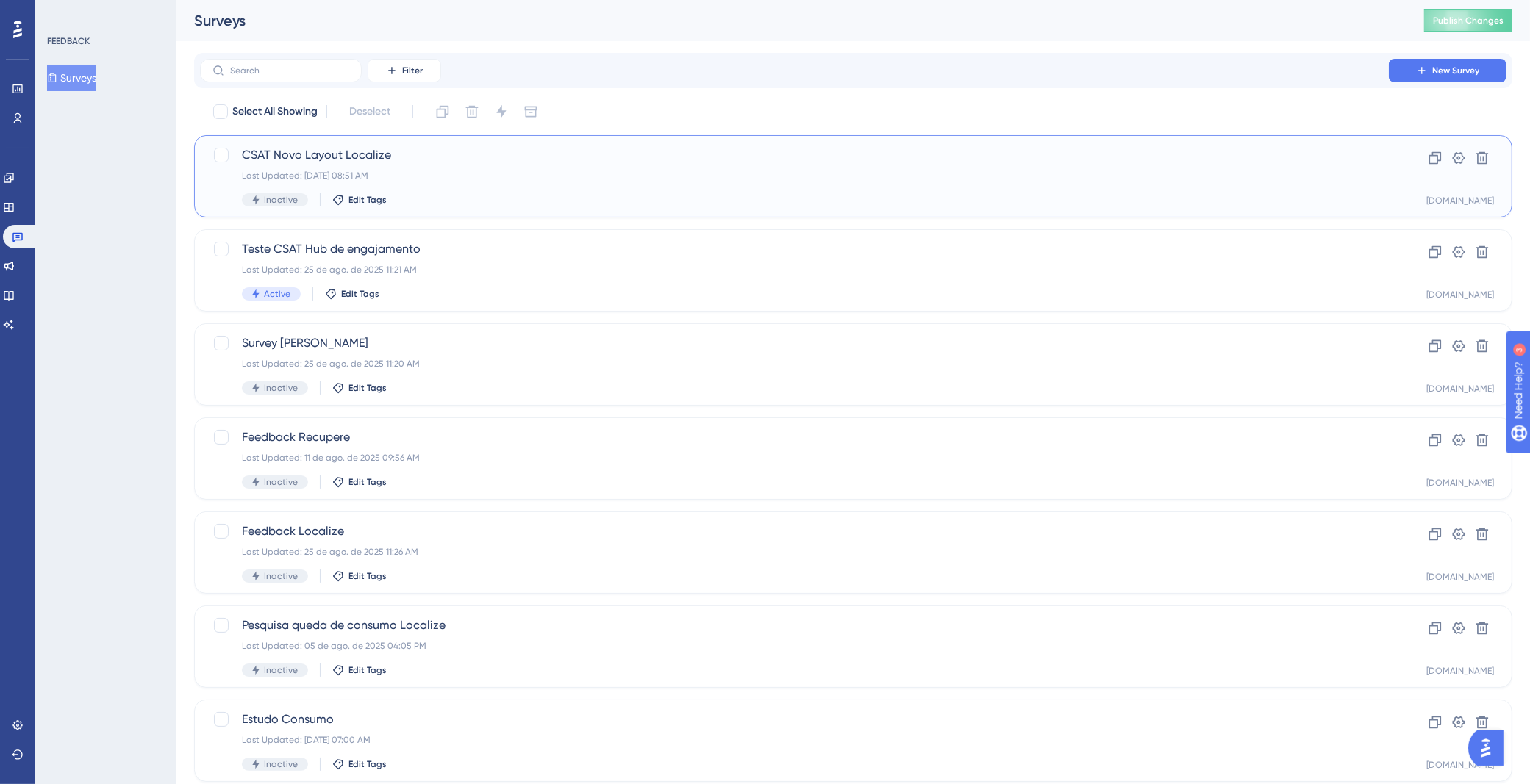
click at [894, 167] on div "CSAT Novo Layout Localize Last Updated: [DATE] 08:51 AM Inactive Edit Tags" at bounding box center [794, 176] width 1105 height 61
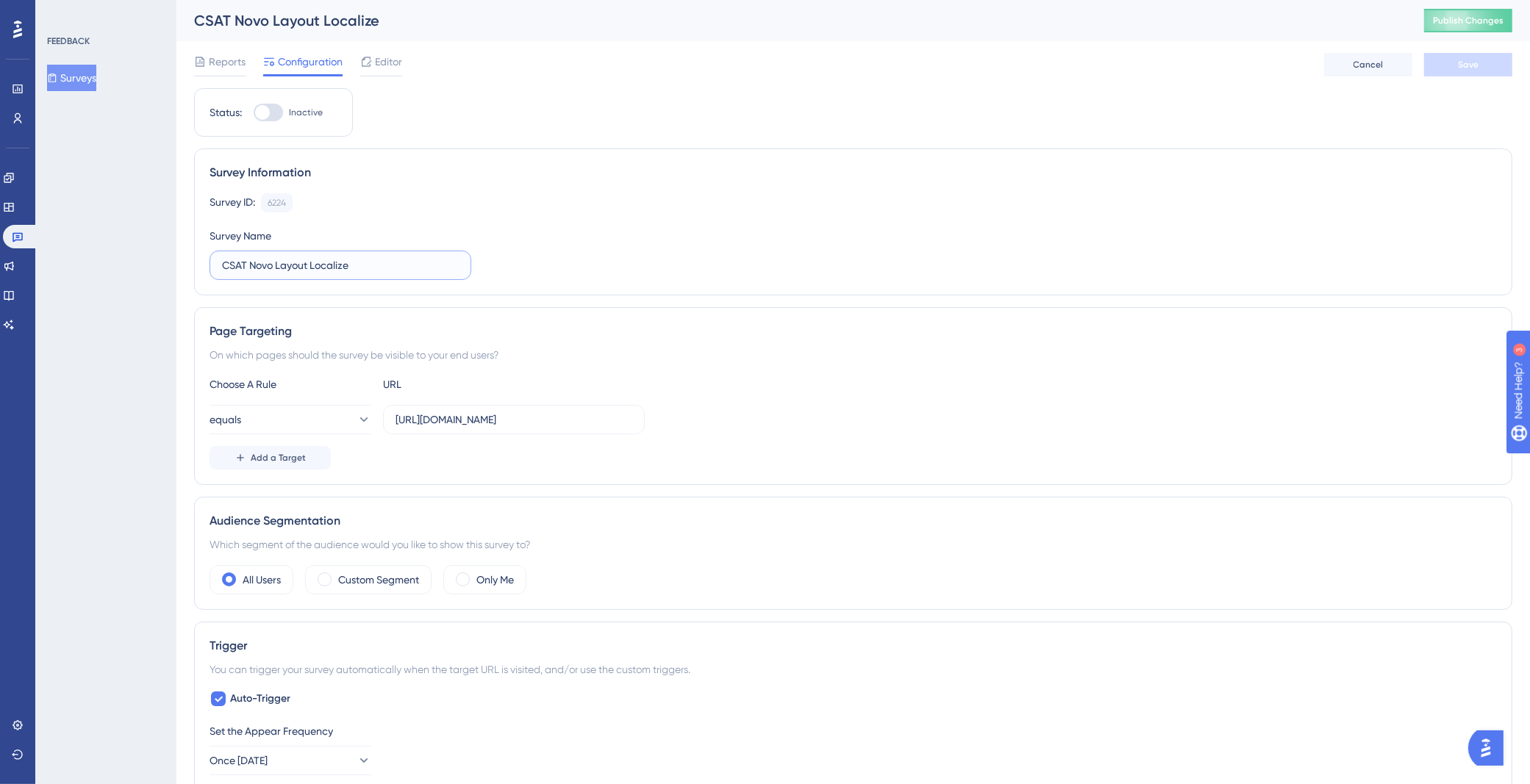
click at [377, 262] on input "CSAT Novo Layout Localize" at bounding box center [340, 265] width 237 height 16
click at [15, 230] on link at bounding box center [21, 236] width 36 height 23
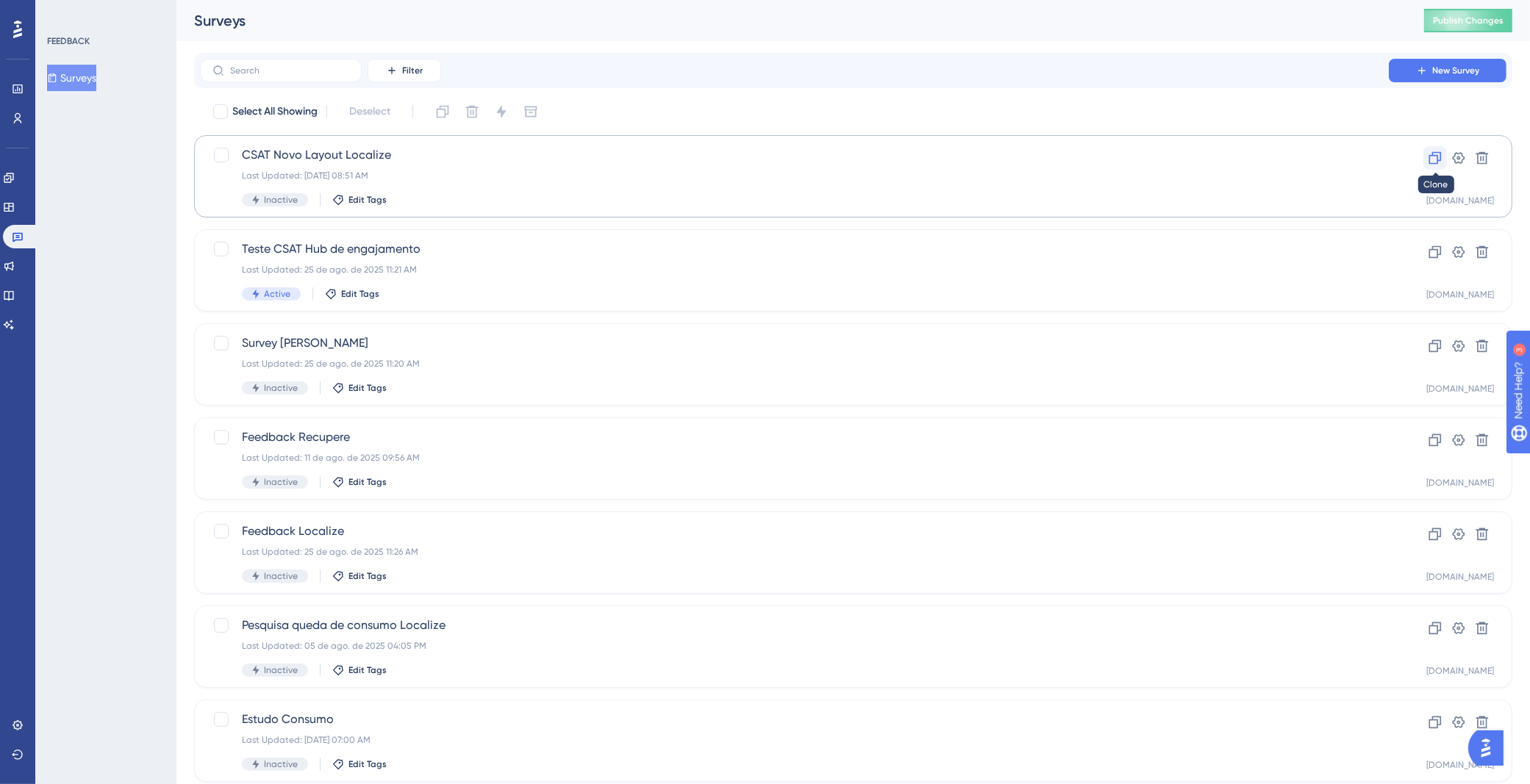
click at [1429, 159] on icon at bounding box center [1435, 158] width 15 height 15
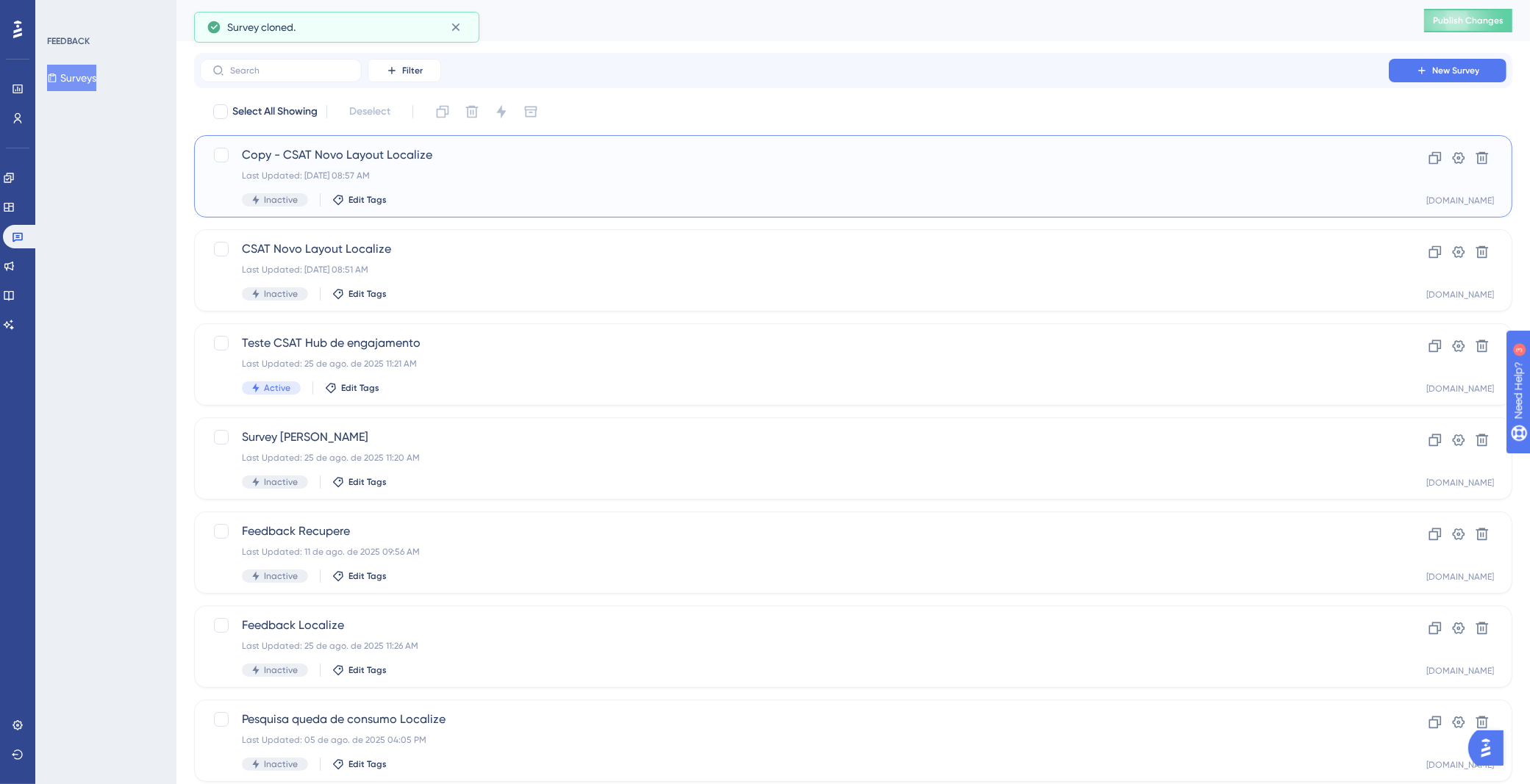
click at [620, 167] on div "Copy - CSAT Novo Layout Localize Last Updated: [DATE] 08:57 AM Inactive Edit Ta…" at bounding box center [794, 176] width 1105 height 61
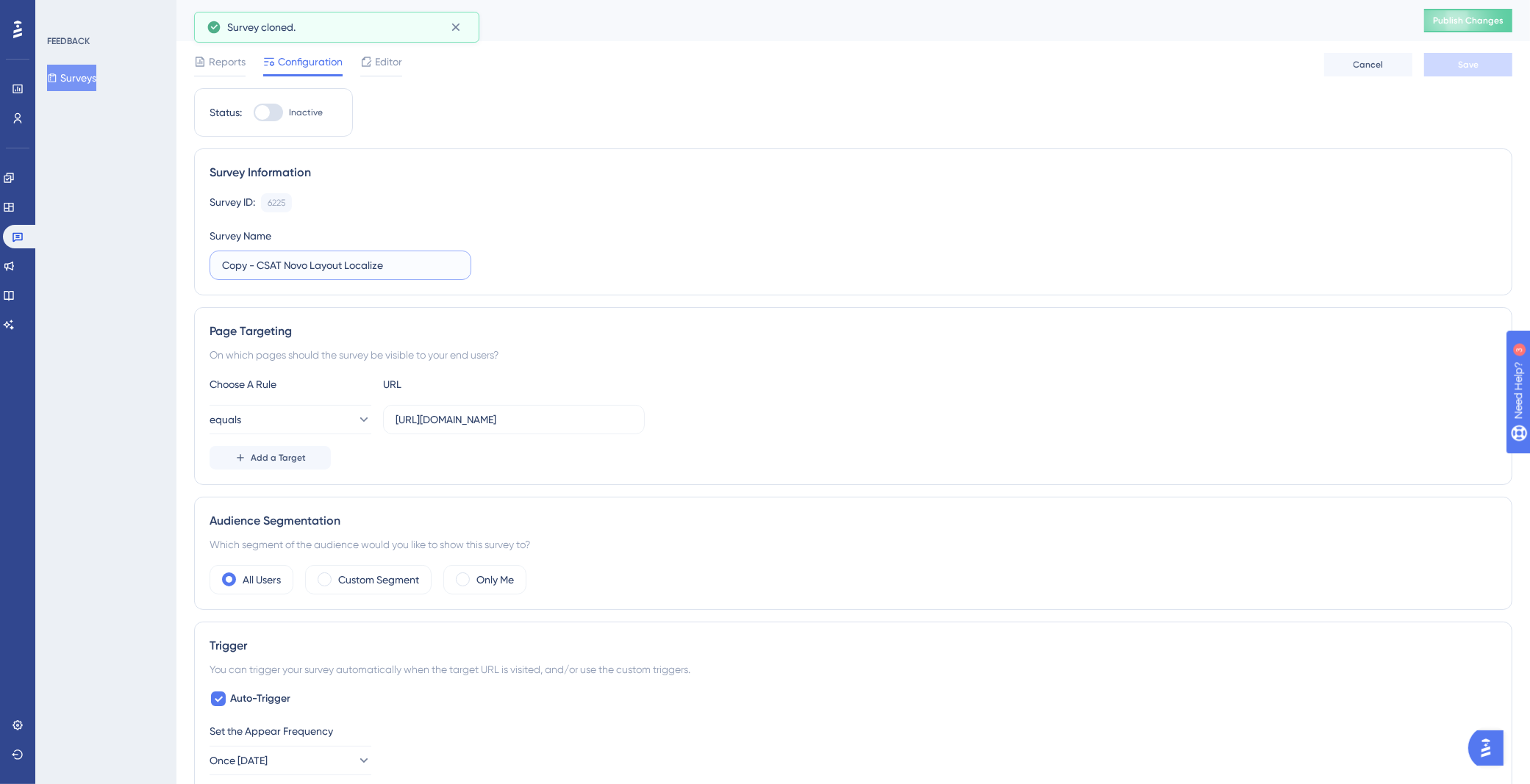
drag, startPoint x: 258, startPoint y: 266, endPoint x: 0, endPoint y: 249, distance: 258.6
click at [176, 249] on div "Performance Users Engagement Widgets Feedback Product Updates Knowledge Base AI…" at bounding box center [852, 753] width 1353 height 1507
drag, startPoint x: 360, startPoint y: 260, endPoint x: 410, endPoint y: 253, distance: 50.5
click at [360, 260] on input "CSAT Novo Layout Localize" at bounding box center [340, 265] width 237 height 16
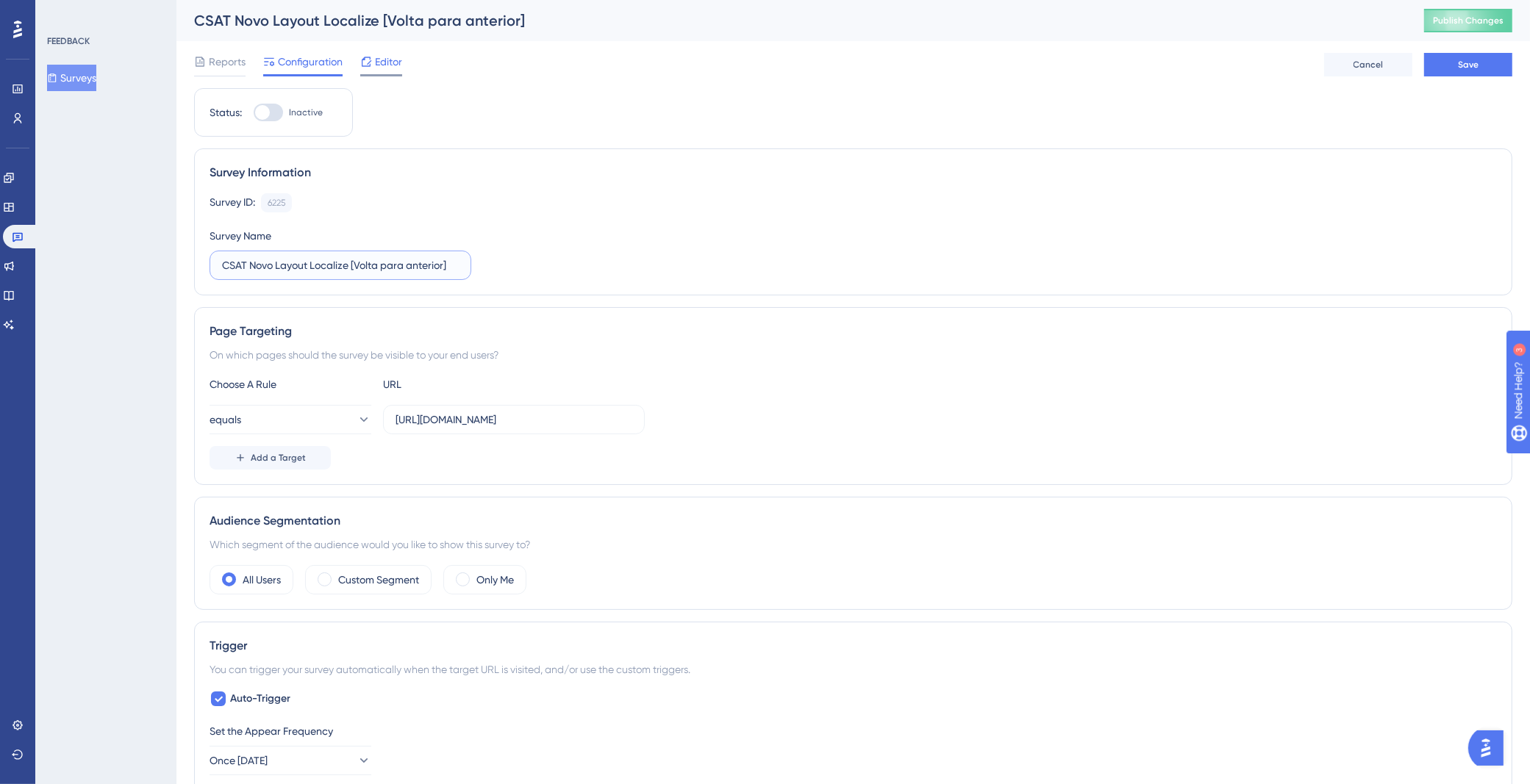
type input "CSAT Novo Layout Localize [Volta para anterior]"
click at [373, 65] on div "Editor" at bounding box center [381, 62] width 42 height 18
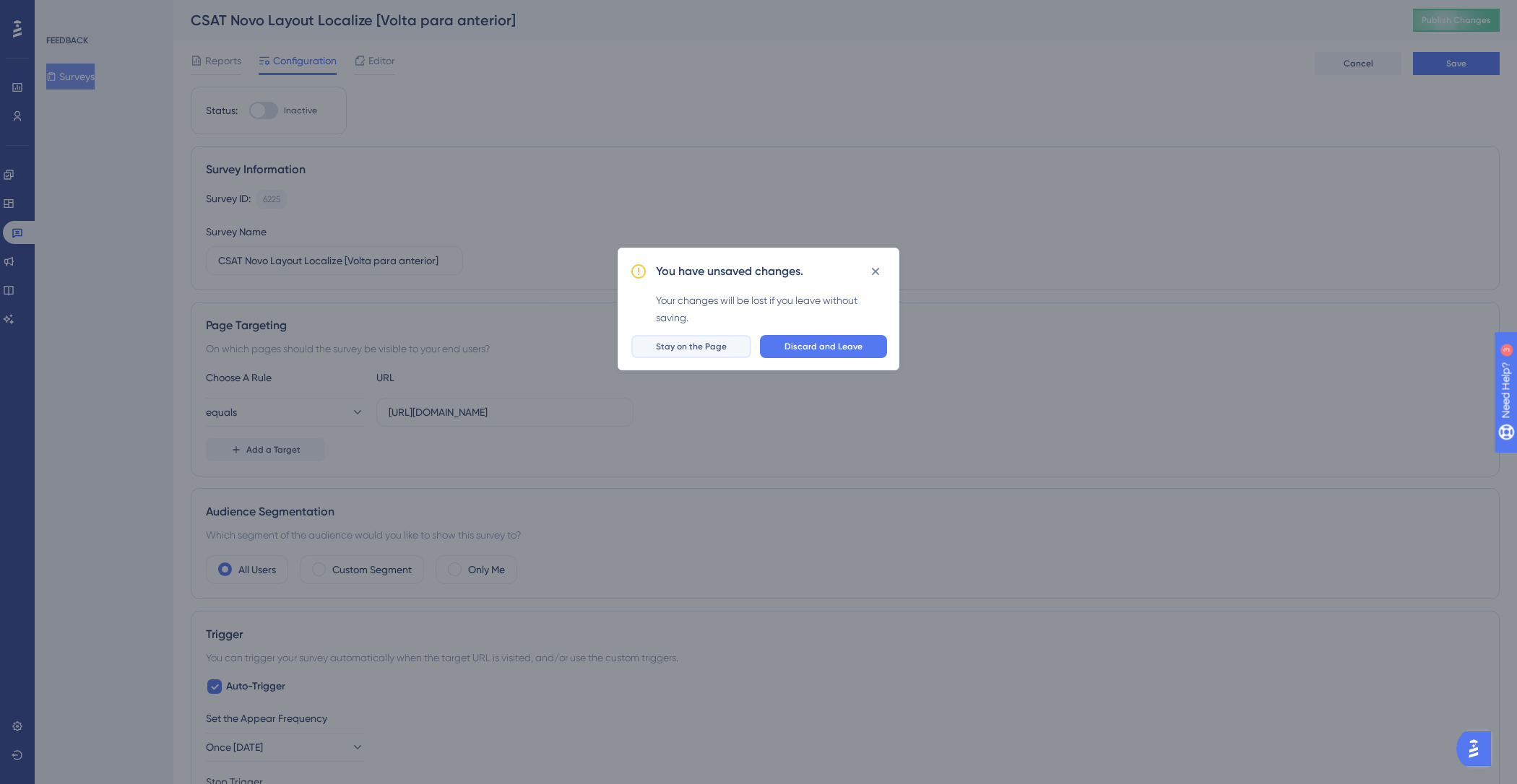
click at [737, 346] on button "Stay on the Page" at bounding box center [691, 346] width 120 height 23
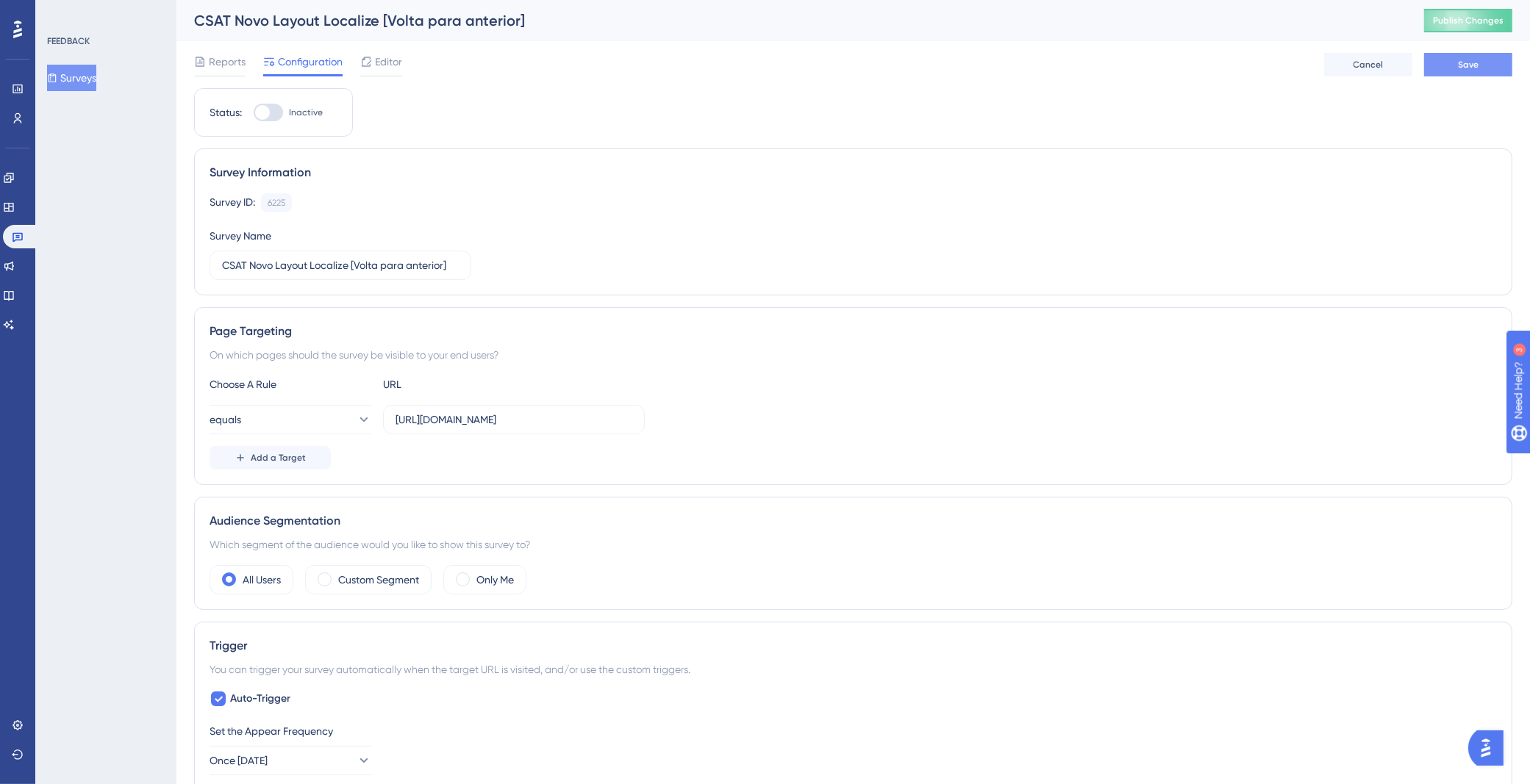
click at [1451, 62] on button "Save" at bounding box center [1468, 65] width 88 height 23
click at [382, 63] on span "Editor" at bounding box center [389, 62] width 27 height 18
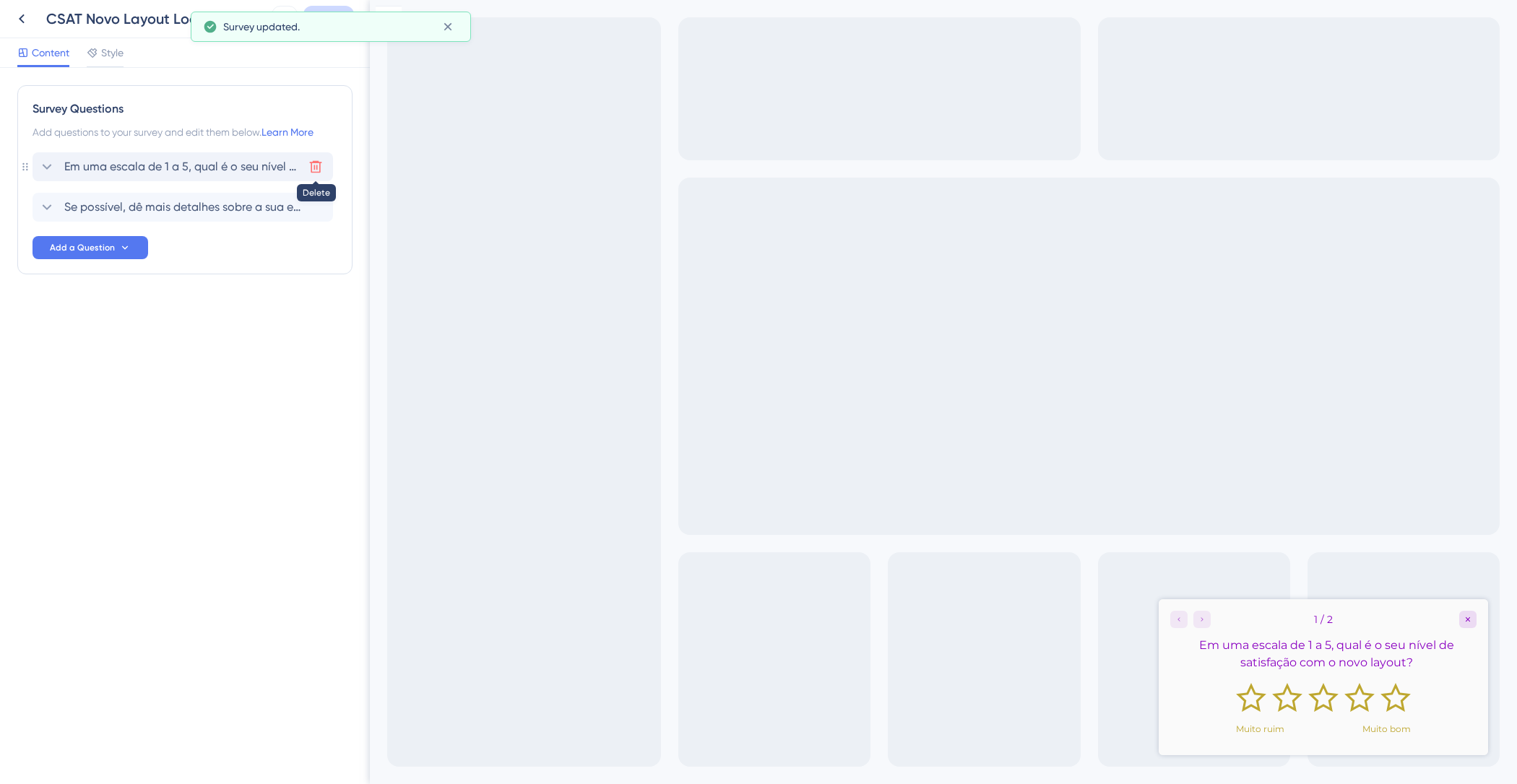
click at [310, 156] on button at bounding box center [315, 167] width 23 height 23
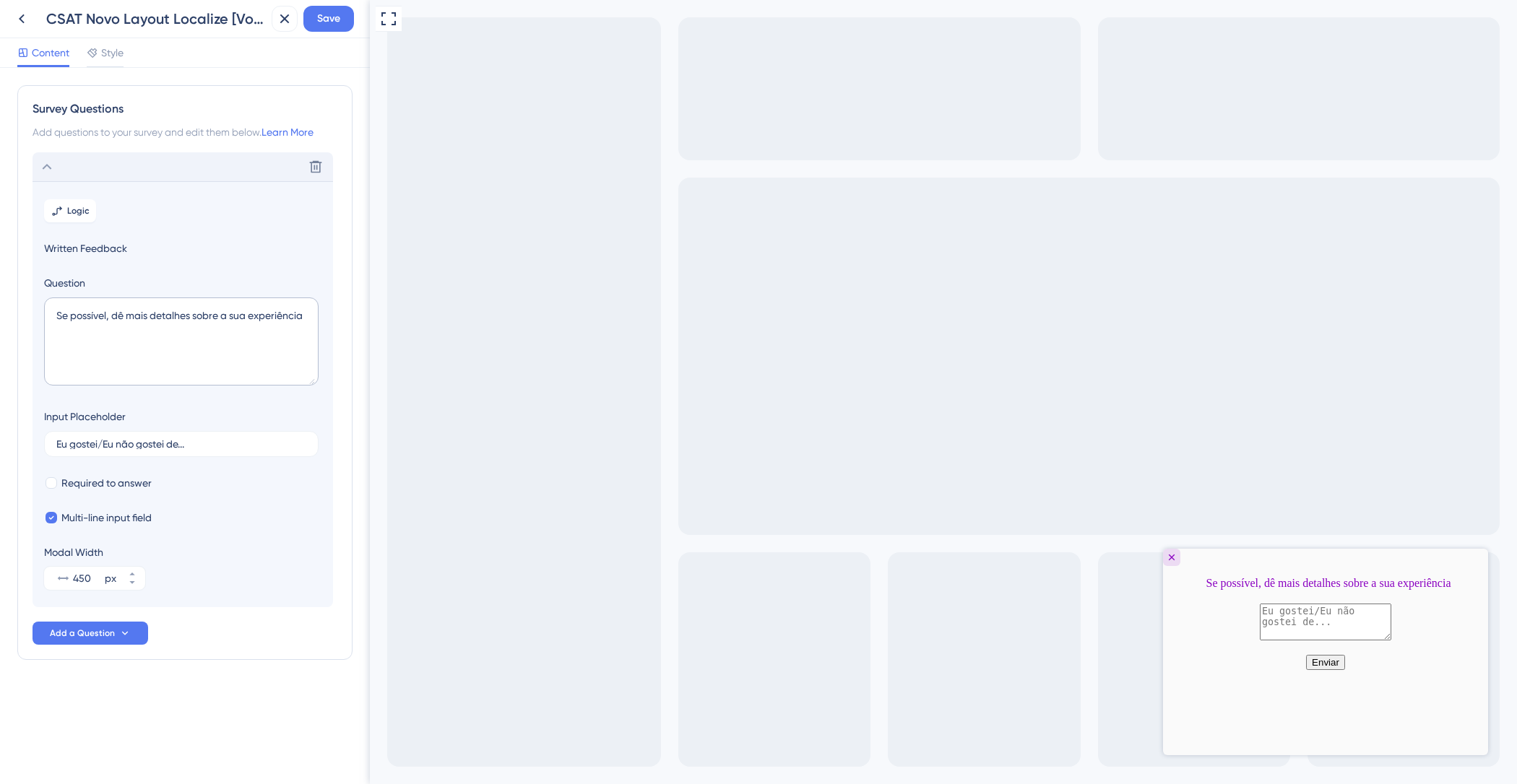
click at [166, 169] on div "Delete" at bounding box center [183, 167] width 301 height 29
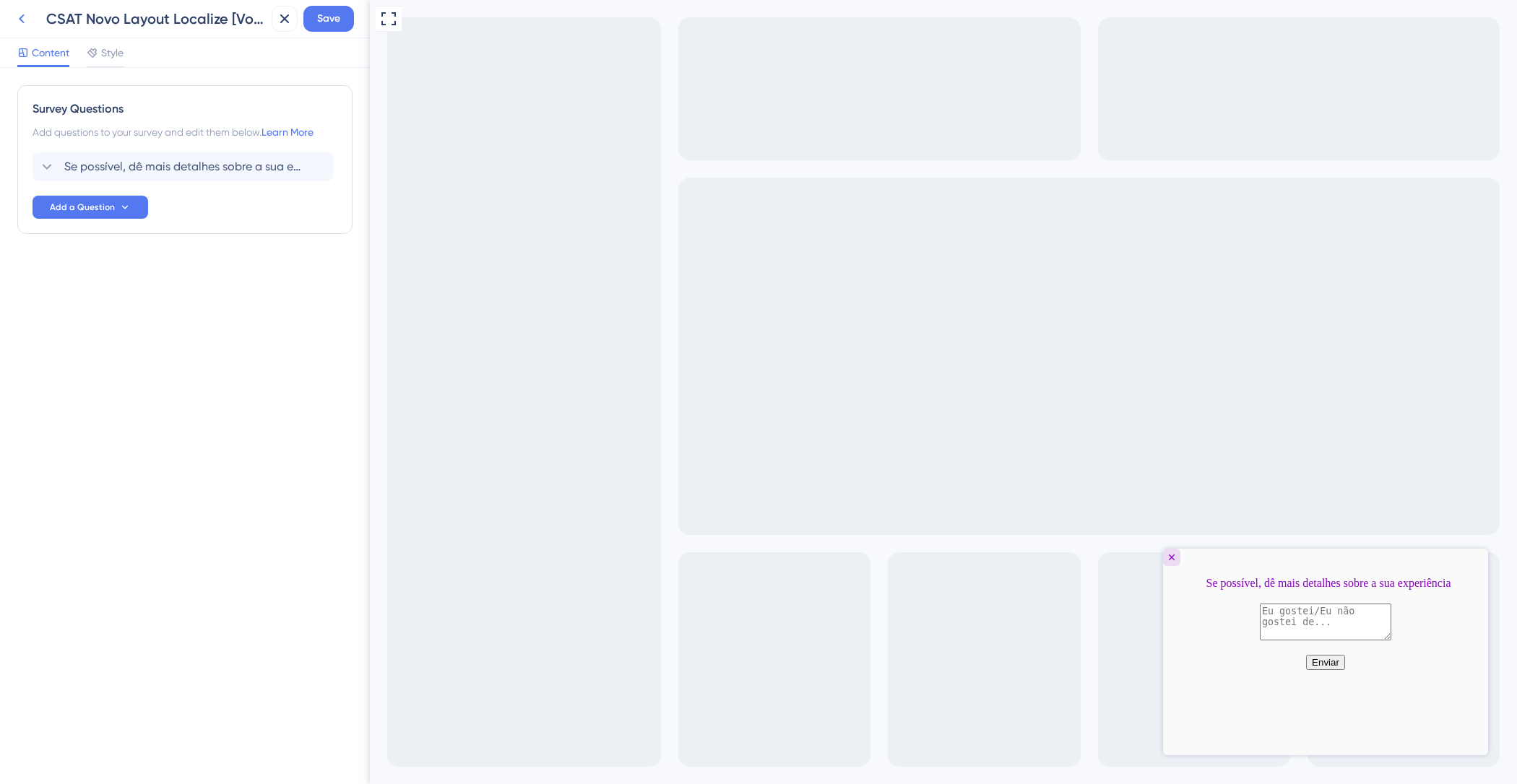
click at [26, 13] on icon at bounding box center [21, 19] width 17 height 17
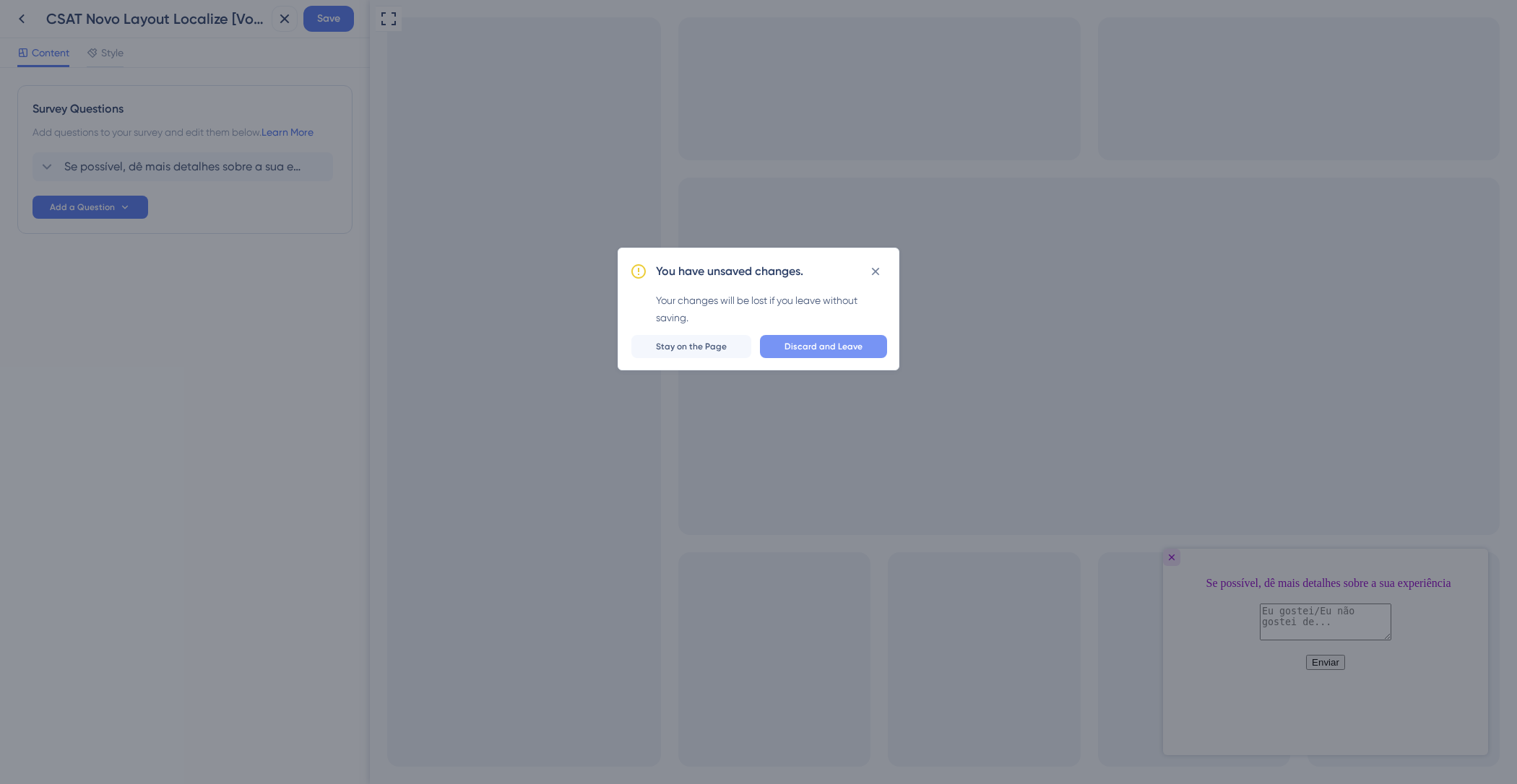
click at [818, 333] on div "You have unsaved changes. Your changes will be lost if you leave without saving…" at bounding box center [758, 309] width 282 height 123
click at [814, 340] on button "Discard and Leave" at bounding box center [823, 346] width 127 height 23
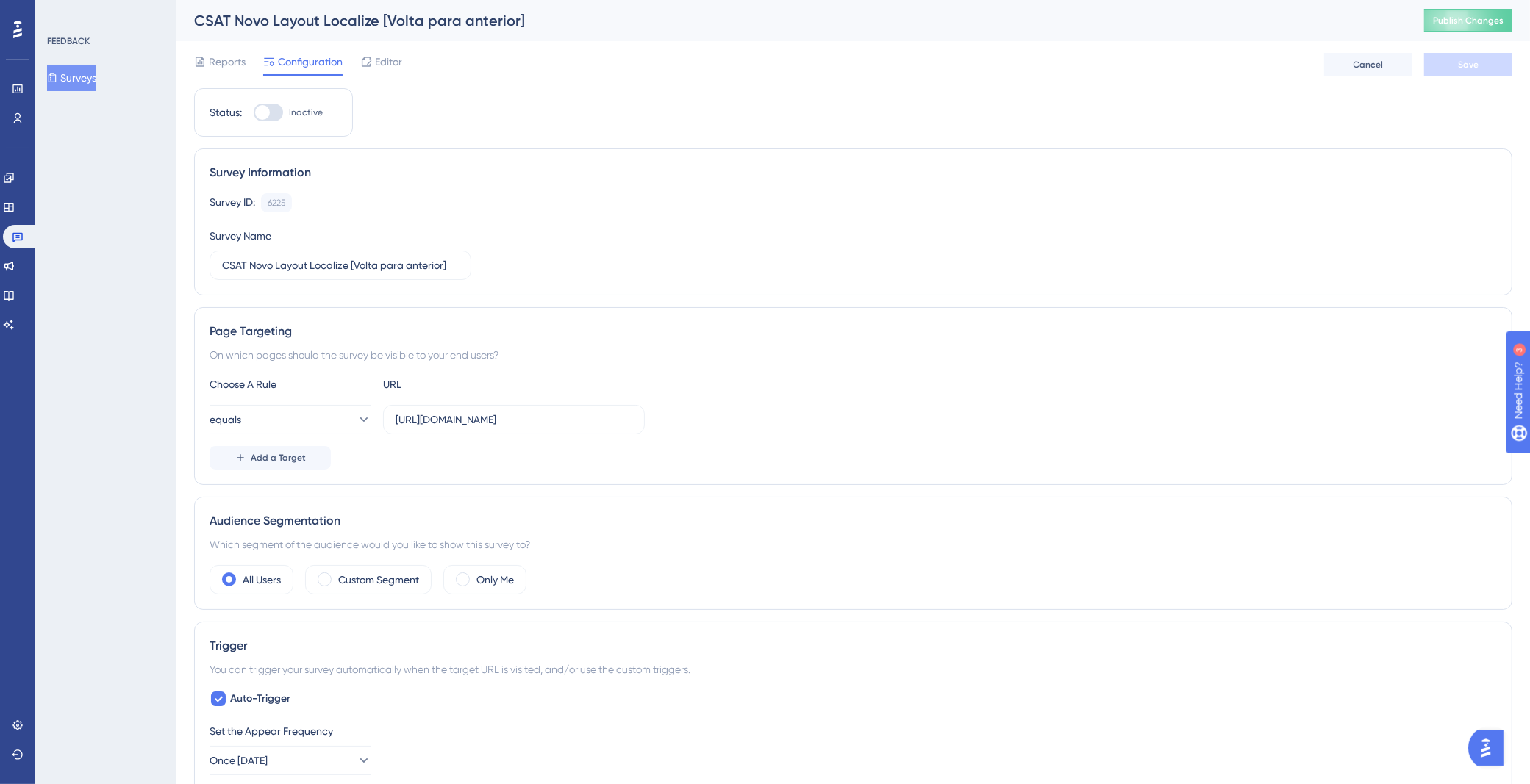
click at [372, 45] on div "Reports Configuration Editor Cancel Save" at bounding box center [853, 65] width 1318 height 47
click at [374, 53] on div "Editor" at bounding box center [381, 62] width 42 height 18
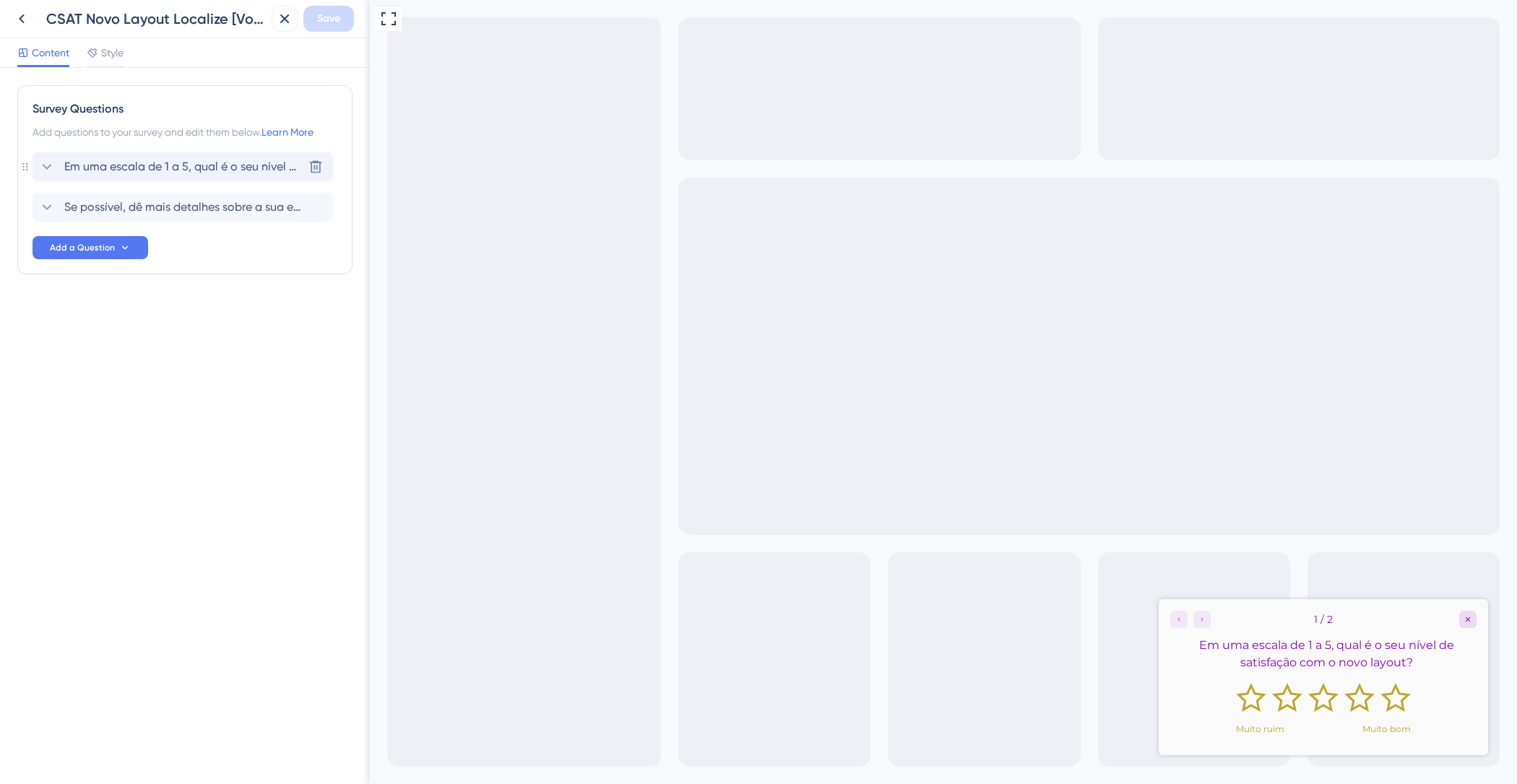
click at [221, 167] on span "Em uma escala de 1 a 5, qual é o seu nível de satisfação com o novo layout?" at bounding box center [183, 167] width 238 height 17
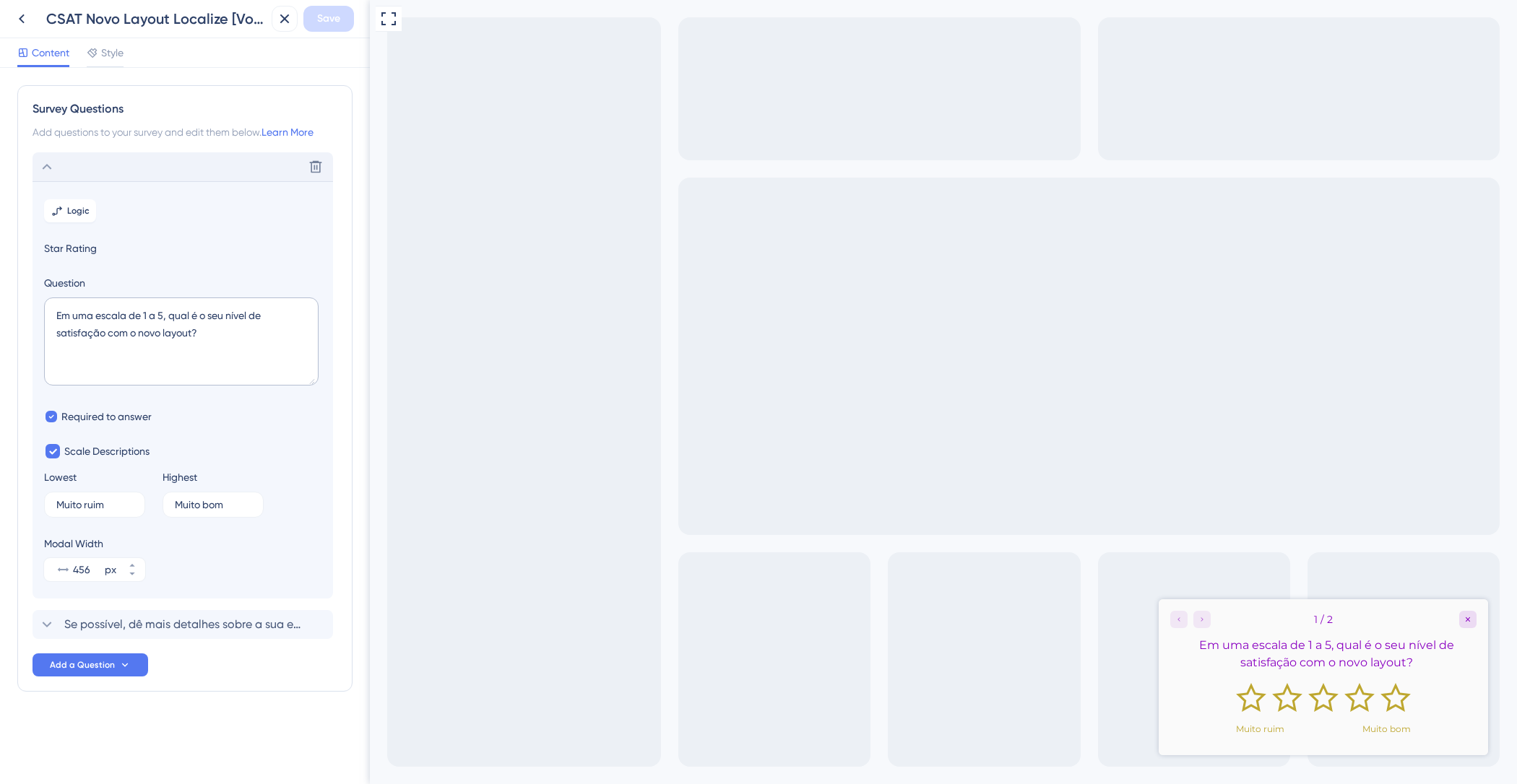
click at [201, 167] on div "Delete" at bounding box center [183, 167] width 301 height 29
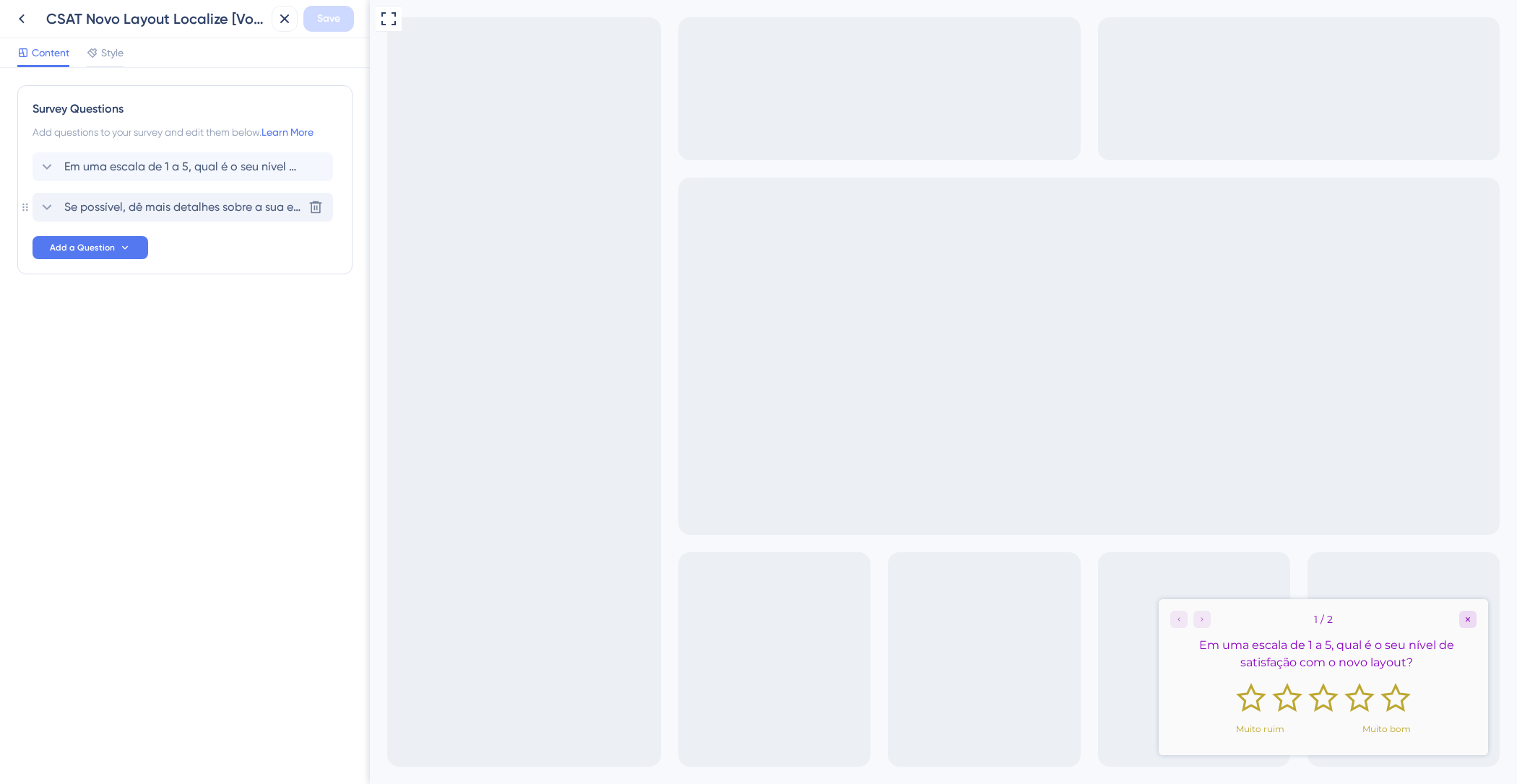
click at [206, 205] on span "Se possível, dê mais detalhes sobre a sua experiência" at bounding box center [183, 207] width 238 height 17
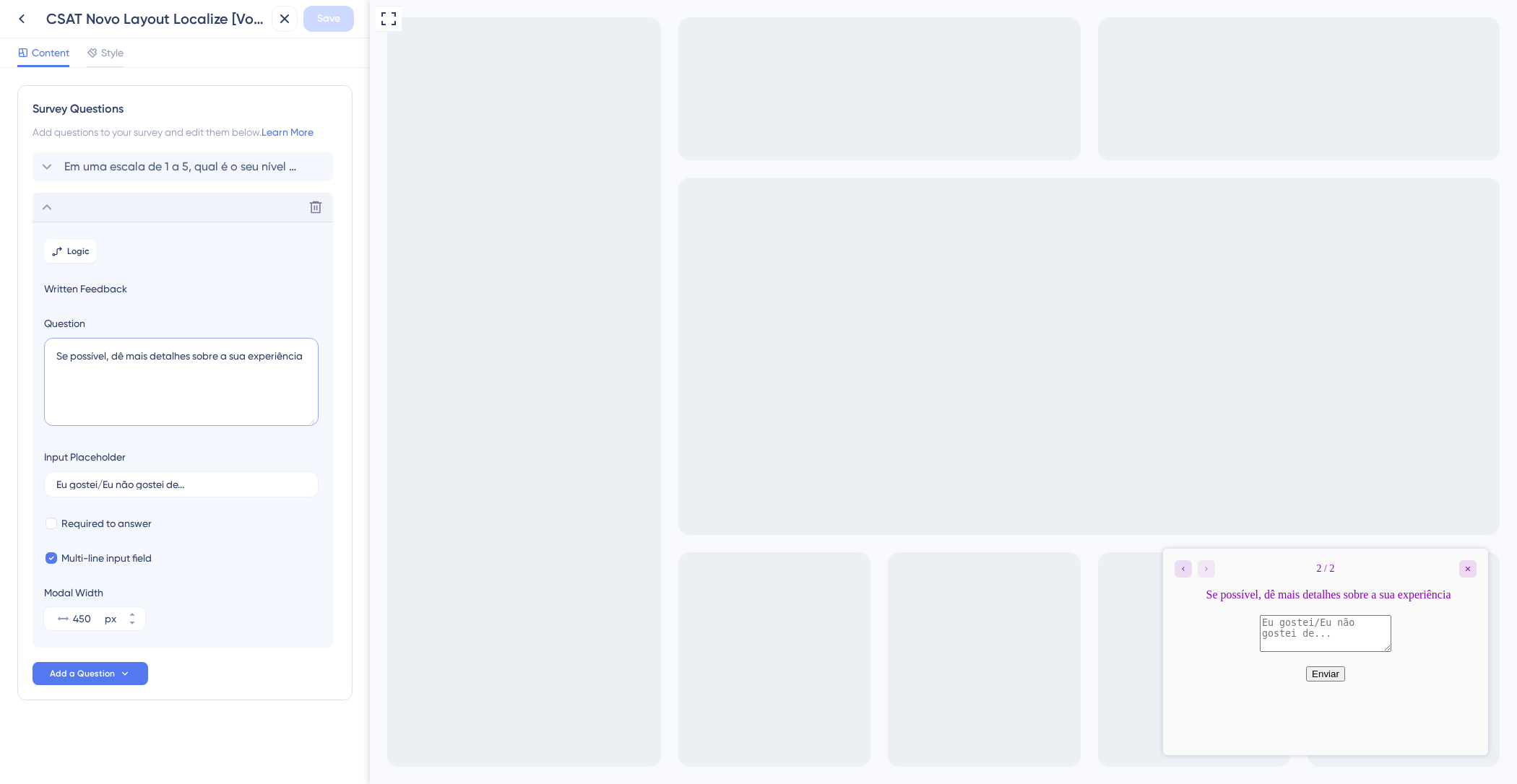
click at [310, 359] on textarea "Se possível, dê mais detalhes sobre a sua experiência" at bounding box center [182, 382] width 275 height 88
drag, startPoint x: 307, startPoint y: 355, endPoint x: 0, endPoint y: 343, distance: 307.2
click at [0, 344] on div "Survey Questions Add questions to your survey and edit them below. Learn More E…" at bounding box center [185, 426] width 370 height 717
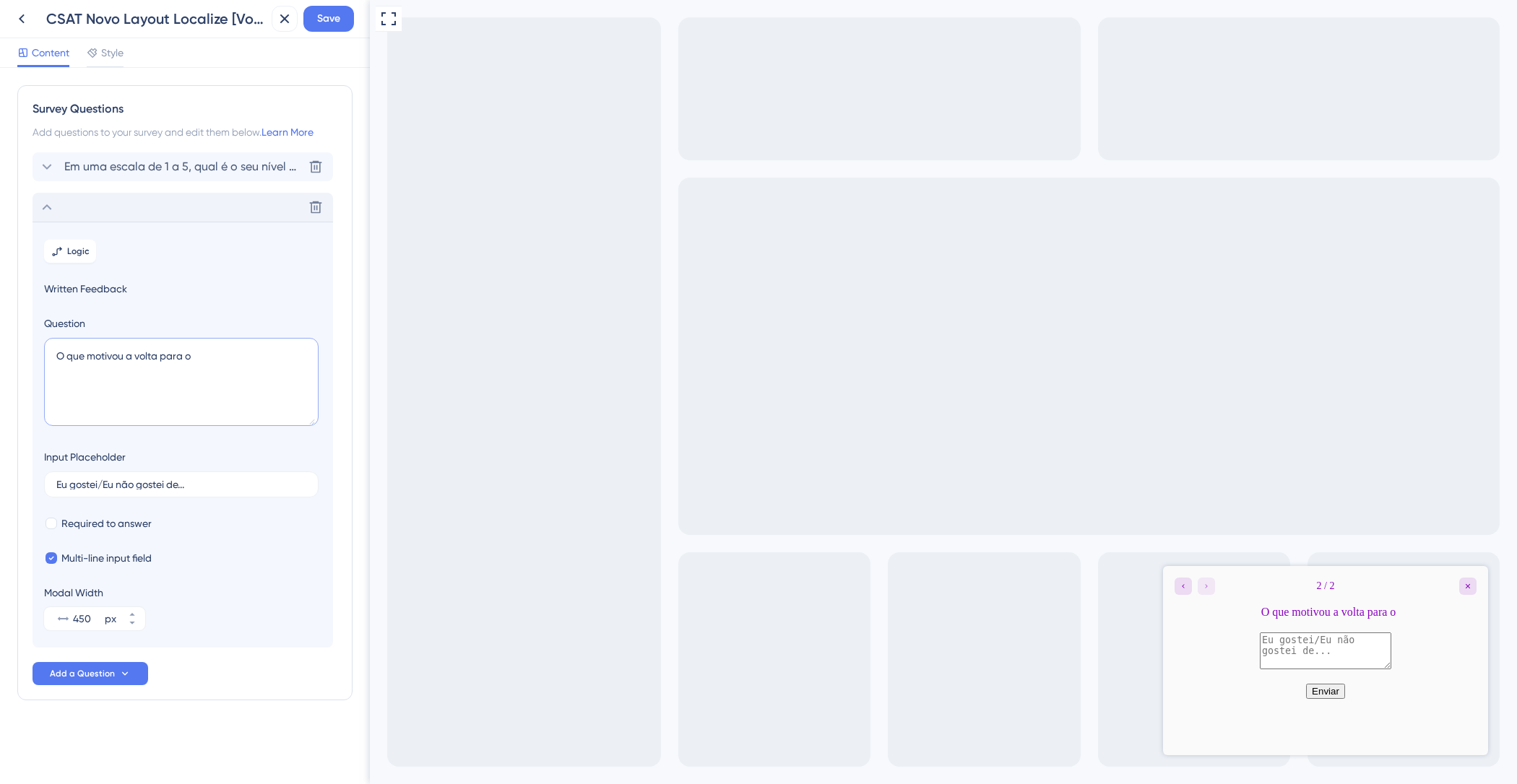
type textarea "O que motivou a volta para o"
click at [229, 159] on span "Em uma escala de 1 a 5, qual é o seu nível de satisfação com o novo layout?" at bounding box center [183, 167] width 238 height 17
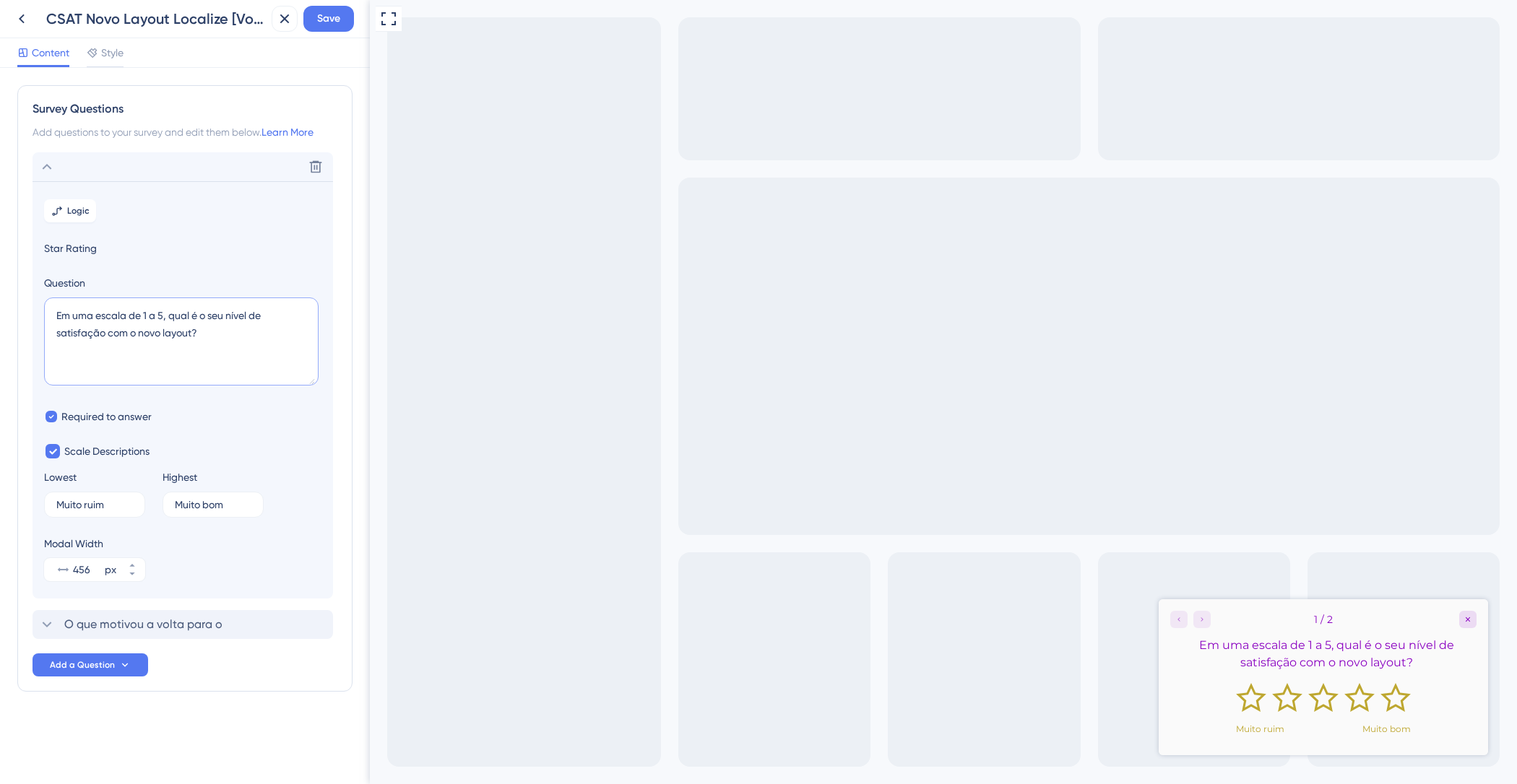
drag, startPoint x: 131, startPoint y: 332, endPoint x: 221, endPoint y: 335, distance: 90.0
click at [221, 335] on textarea "Em uma escala de 1 a 5, qual é o seu nível de satisfação com o novo layout?" at bounding box center [182, 341] width 275 height 88
type textarea "Em uma escala de 1 a 5, qual é o seu nível de satisfação com a nova interface d…"
click at [108, 174] on div "Delete" at bounding box center [183, 167] width 301 height 29
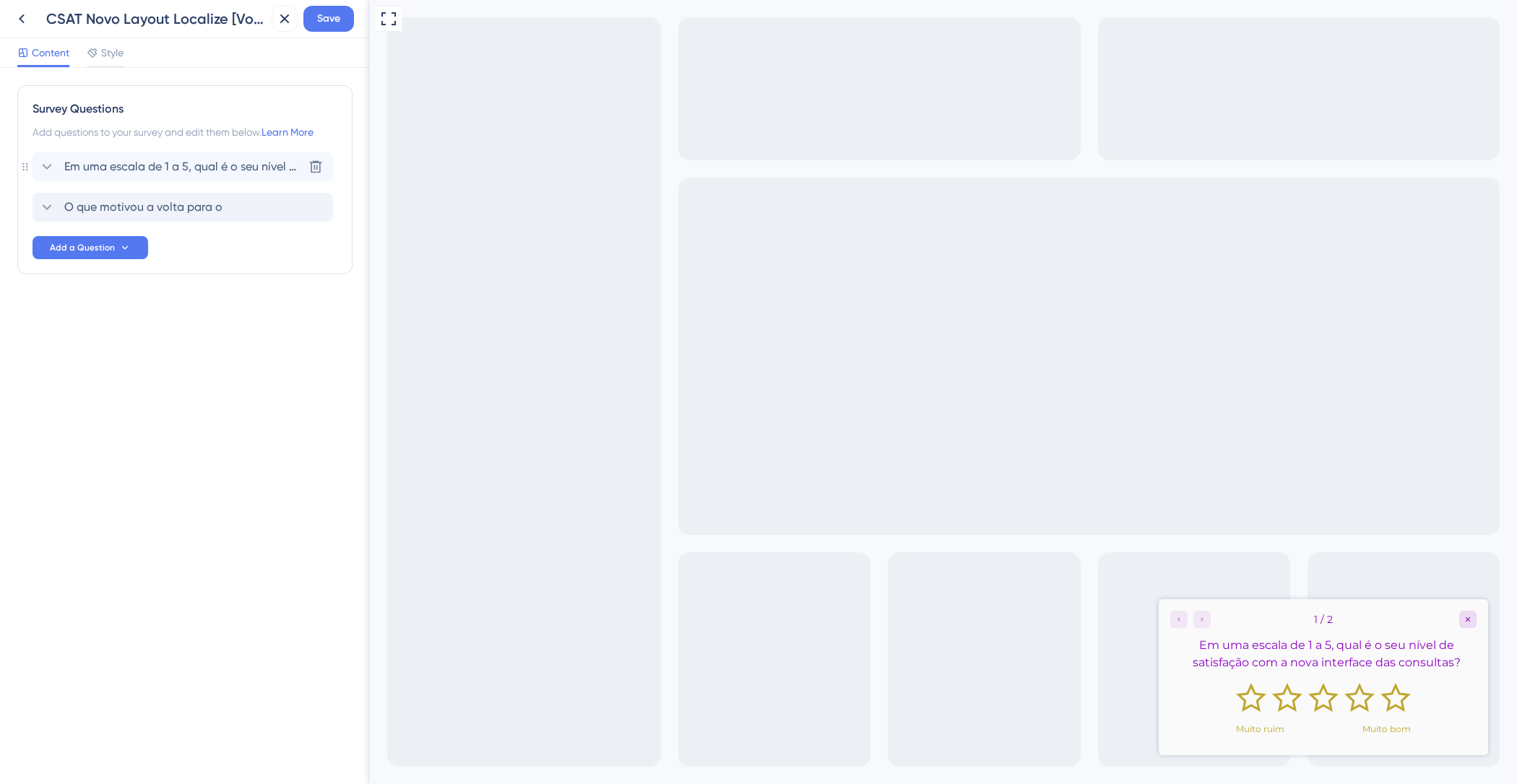
click at [158, 163] on span "Em uma escala de 1 a 5, qual é o seu nível de satisfação com a nova interface d…" at bounding box center [183, 167] width 238 height 17
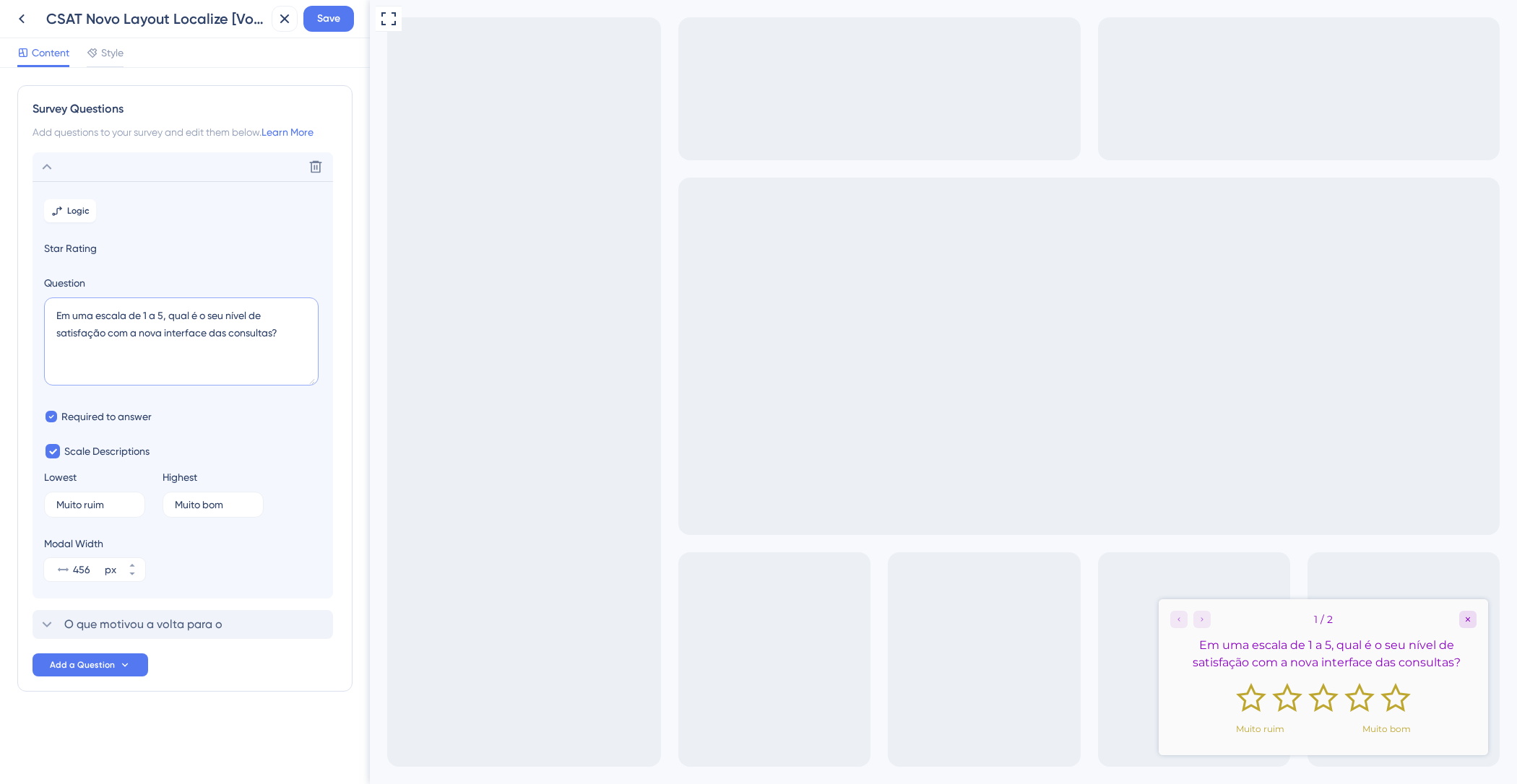
drag, startPoint x: 293, startPoint y: 332, endPoint x: 0, endPoint y: 193, distance: 324.3
click at [0, 193] on div "Survey Questions Add questions to your survey and edit them below. Learn More D…" at bounding box center [185, 426] width 370 height 717
click at [45, 164] on icon at bounding box center [47, 167] width 17 height 17
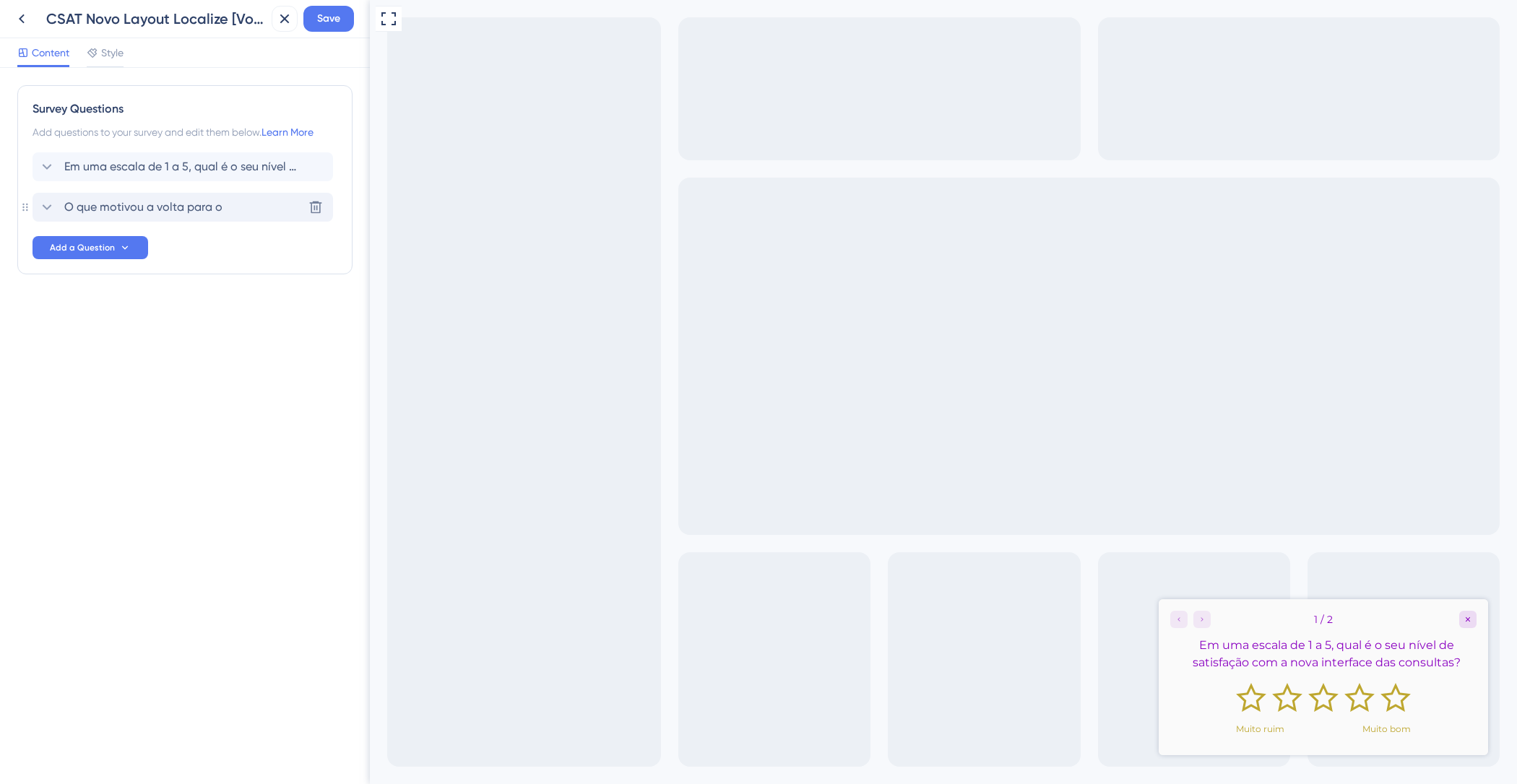
click at [205, 210] on span "O que motivou a volta para o" at bounding box center [143, 207] width 158 height 17
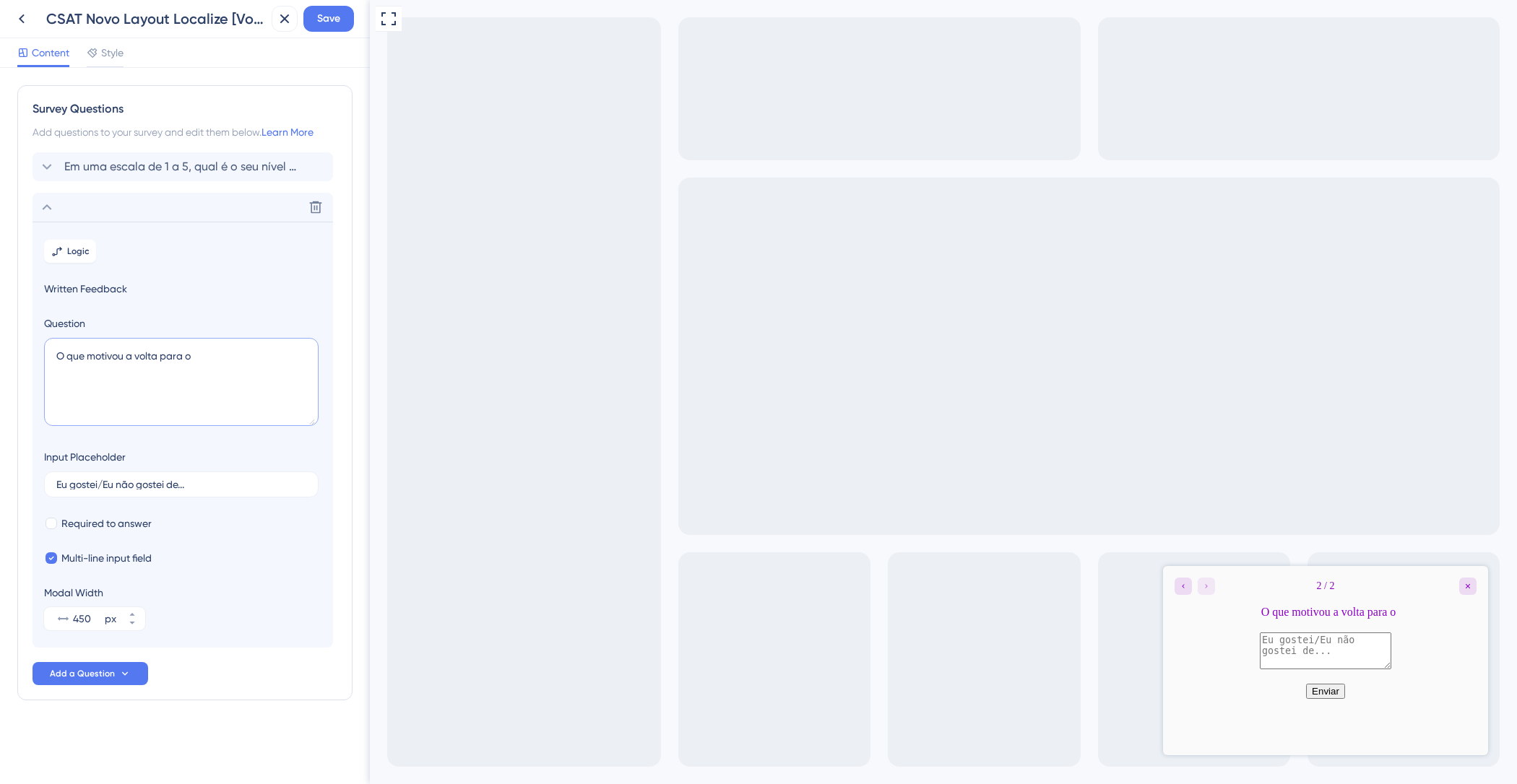
click at [203, 360] on textarea "O que motivou a volta para o" at bounding box center [182, 382] width 275 height 88
drag, startPoint x: 184, startPoint y: 356, endPoint x: 233, endPoint y: 357, distance: 49.0
click at [233, 357] on textarea "O que motivou a volta para o" at bounding box center [182, 382] width 275 height 88
drag, startPoint x: 137, startPoint y: 355, endPoint x: 207, endPoint y: 349, distance: 70.3
click at [137, 355] on textarea "O que motivou a volta para a interface anterior?" at bounding box center [182, 382] width 275 height 88
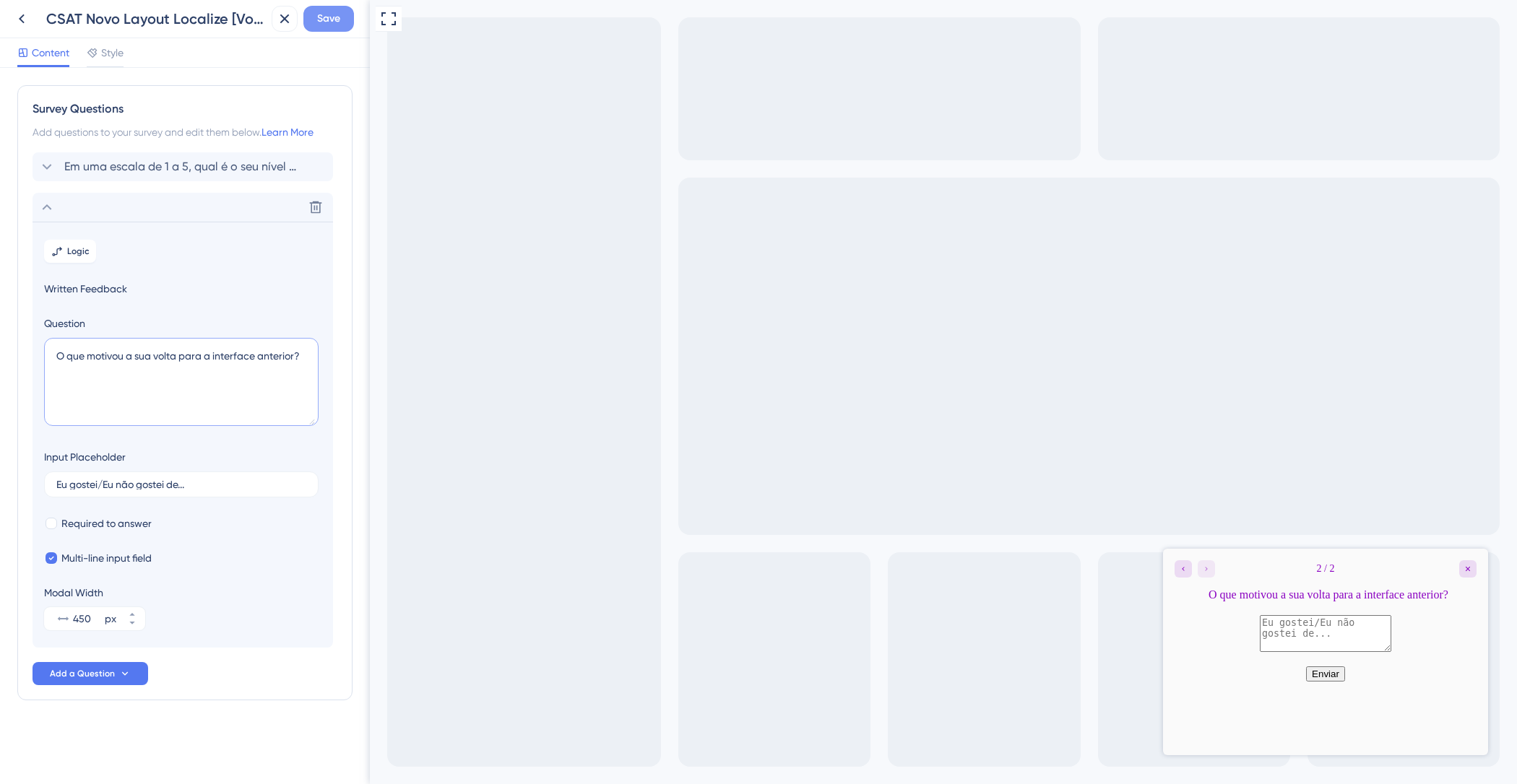
type textarea "O que motivou a sua volta para a interface anterior?"
click at [341, 21] on button "Save" at bounding box center [329, 18] width 51 height 26
click at [270, 22] on icon at bounding box center [275, 27] width 14 height 14
click at [0, 22] on div "CSAT Novo Layout Localize [Volta para anterior] Save" at bounding box center [185, 19] width 370 height 38
click at [14, 21] on icon at bounding box center [21, 19] width 17 height 17
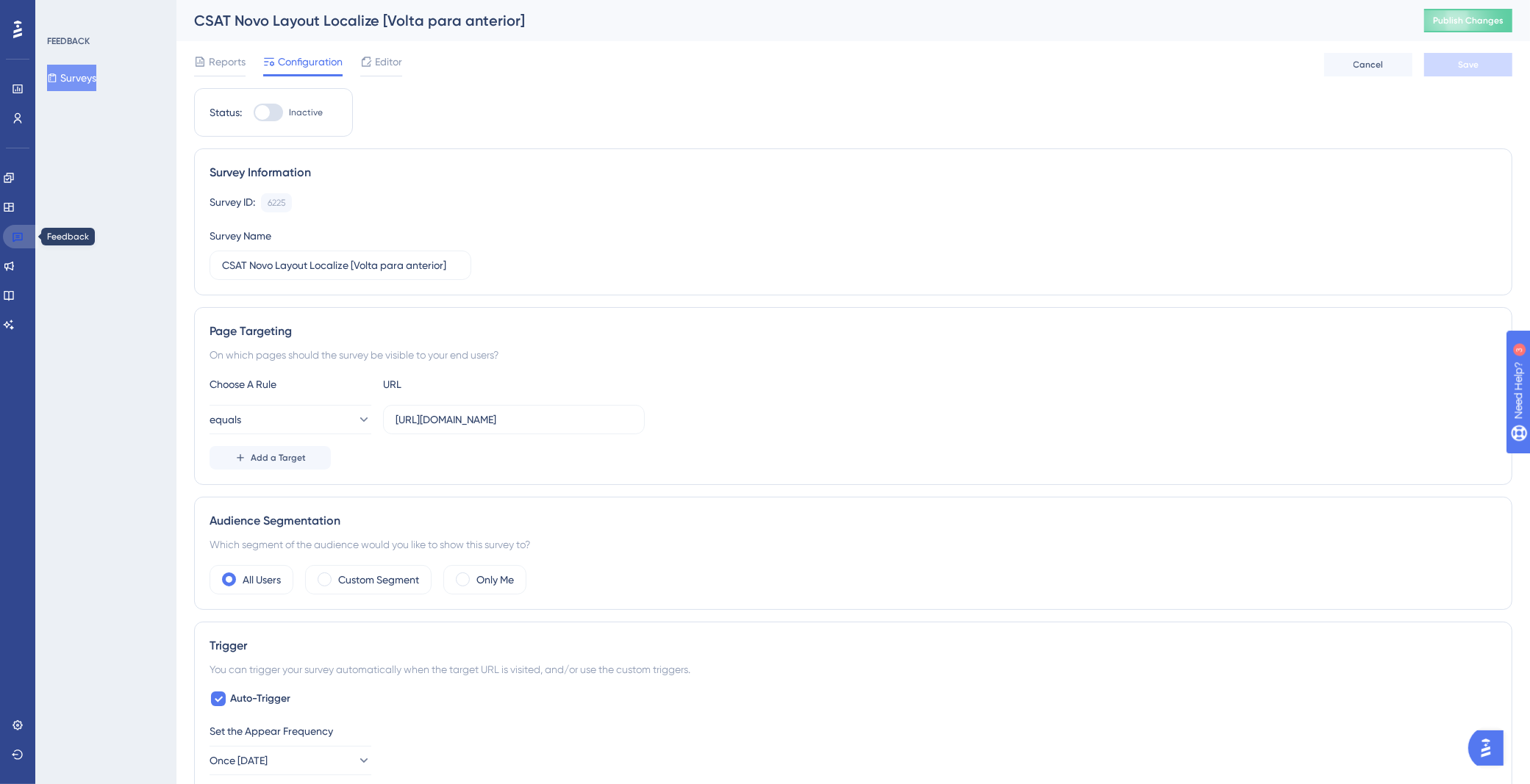
click at [29, 233] on link at bounding box center [21, 236] width 36 height 23
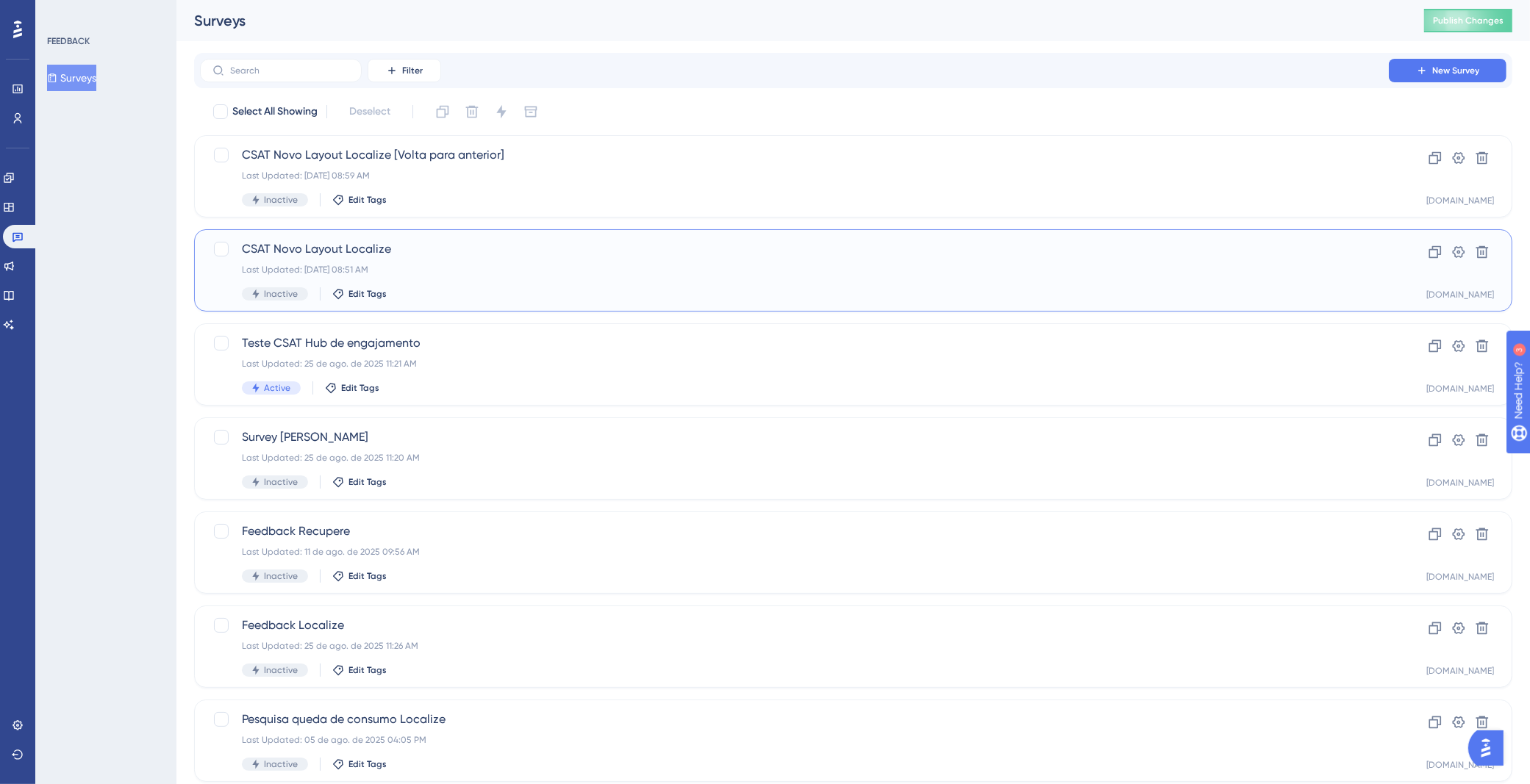
click at [498, 243] on span "CSAT Novo Layout Localize" at bounding box center [794, 249] width 1105 height 18
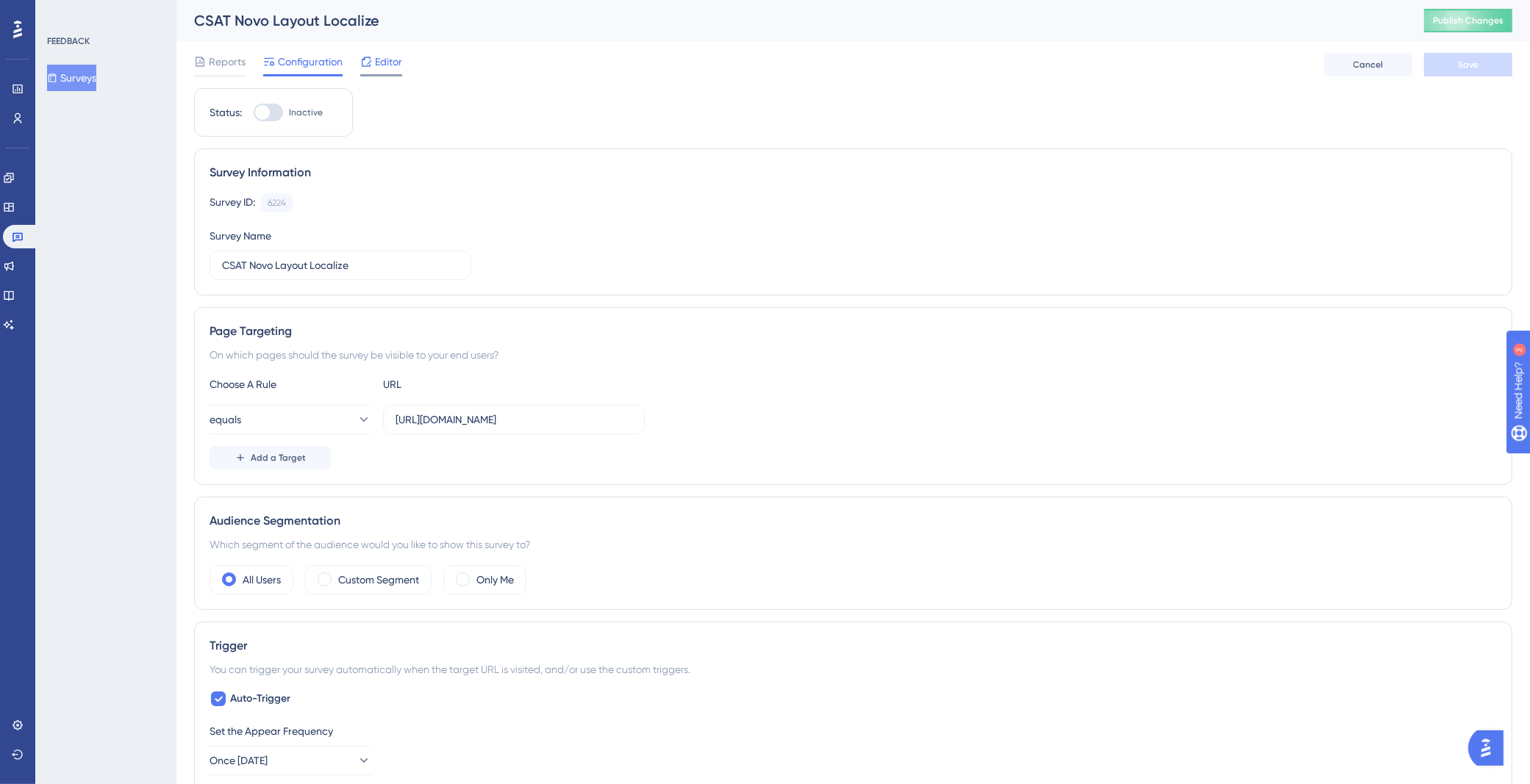
click at [372, 68] on div "Editor" at bounding box center [381, 62] width 42 height 18
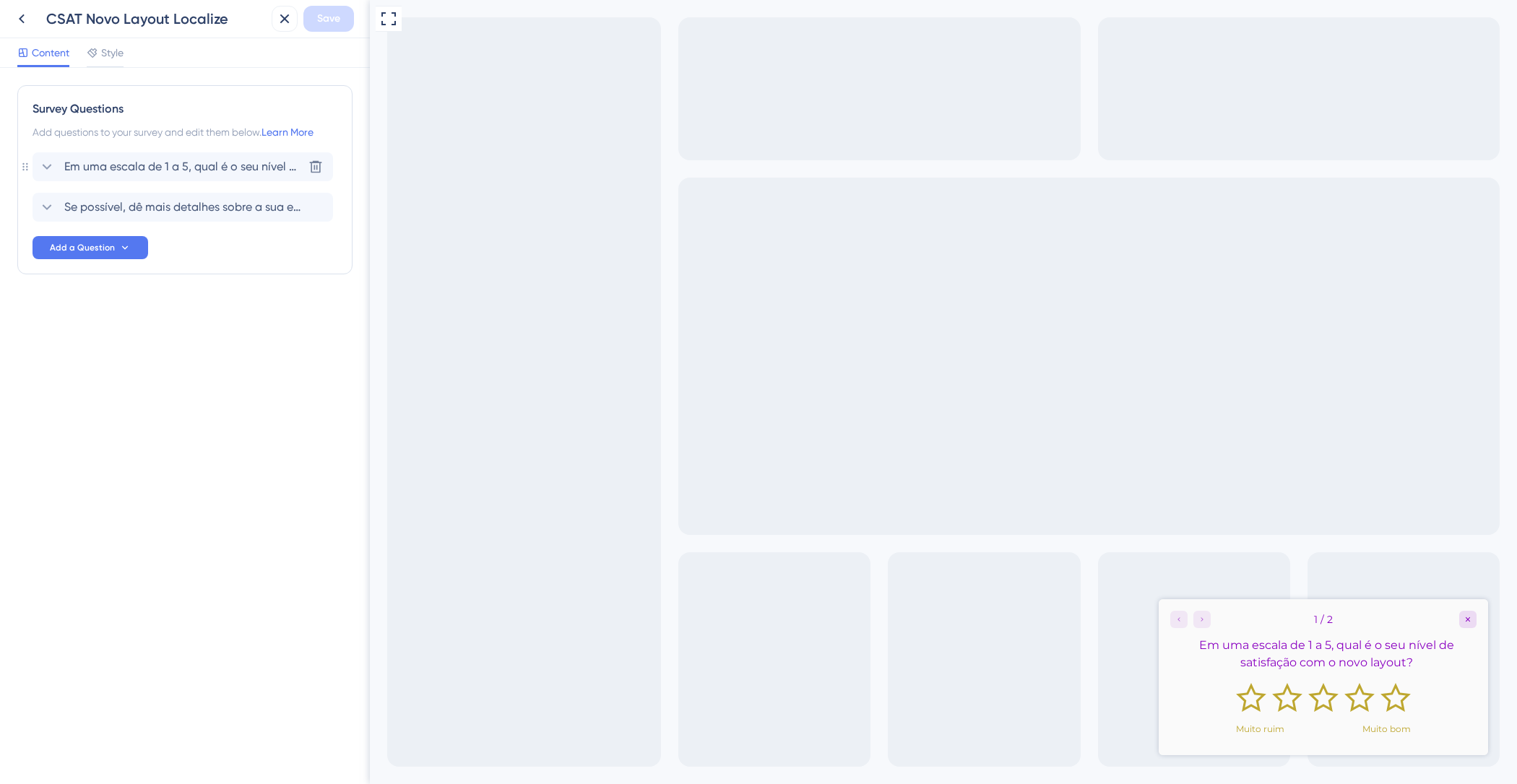
click at [250, 166] on span "Em uma escala de 1 a 5, qual é o seu nível de satisfação com o novo layout?" at bounding box center [183, 167] width 238 height 17
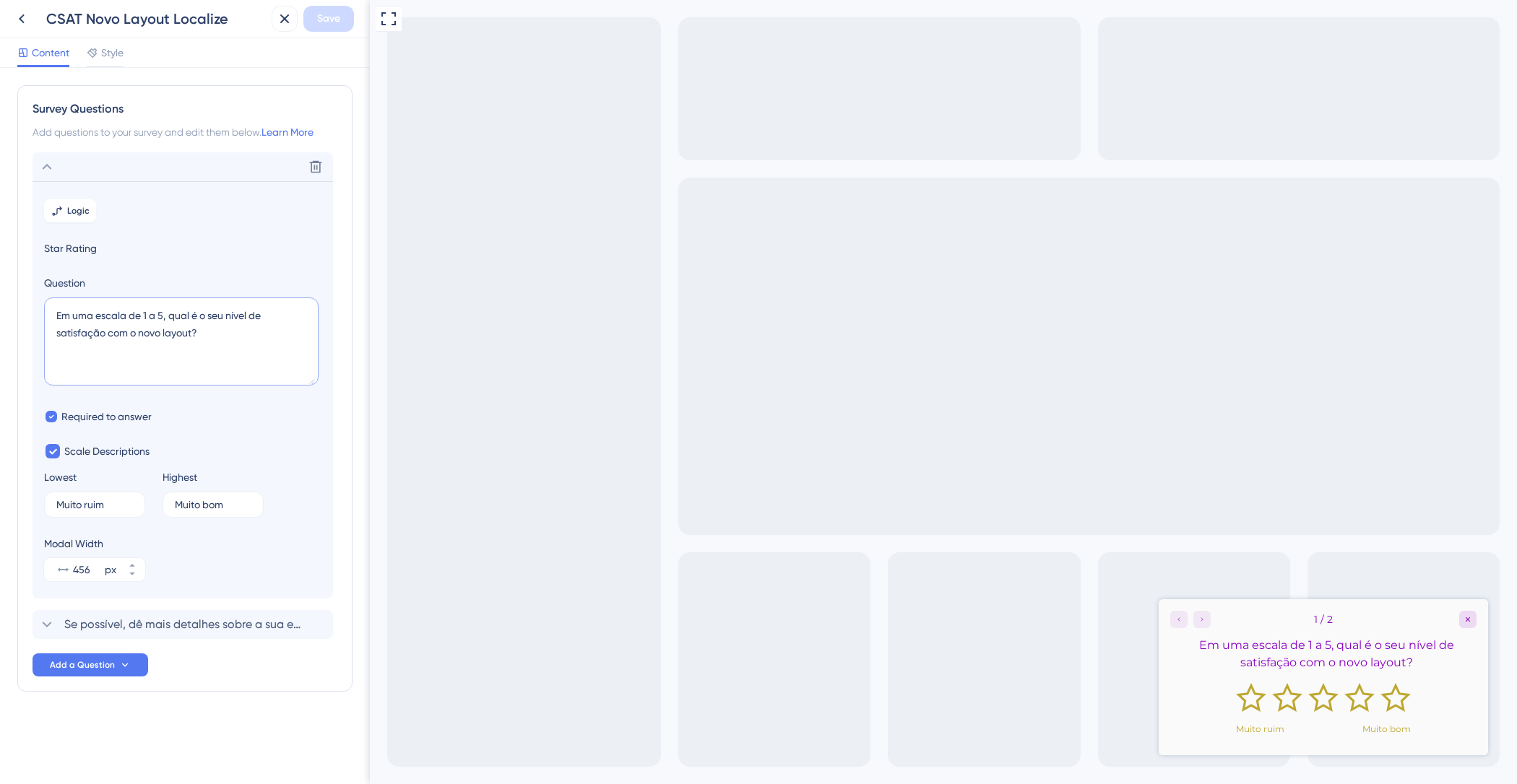
drag, startPoint x: 91, startPoint y: 317, endPoint x: 0, endPoint y: 236, distance: 121.8
click at [0, 252] on div "Survey Questions Add questions to your survey and edit them below. Learn More D…" at bounding box center [185, 426] width 370 height 717
paste textarea "a nova interface das consultas"
type textarea "Em uma escala de 1 a 5, qual é o seu nível de satisfação com a nova interface d…"
click at [310, 22] on button "Save" at bounding box center [329, 18] width 51 height 26
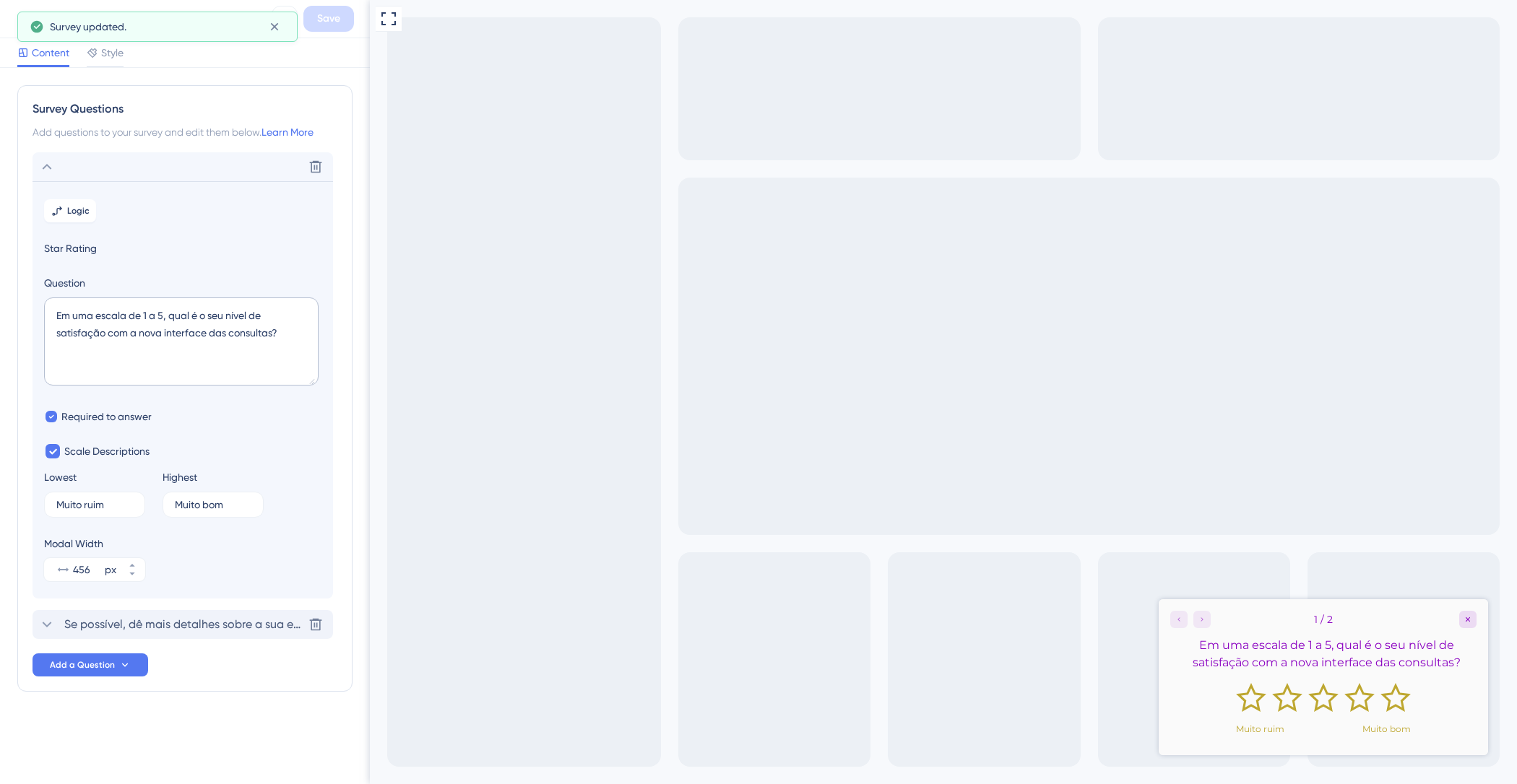
click at [175, 612] on div "Se possível, dê mais detalhes sobre a sua experiência Delete" at bounding box center [183, 625] width 301 height 29
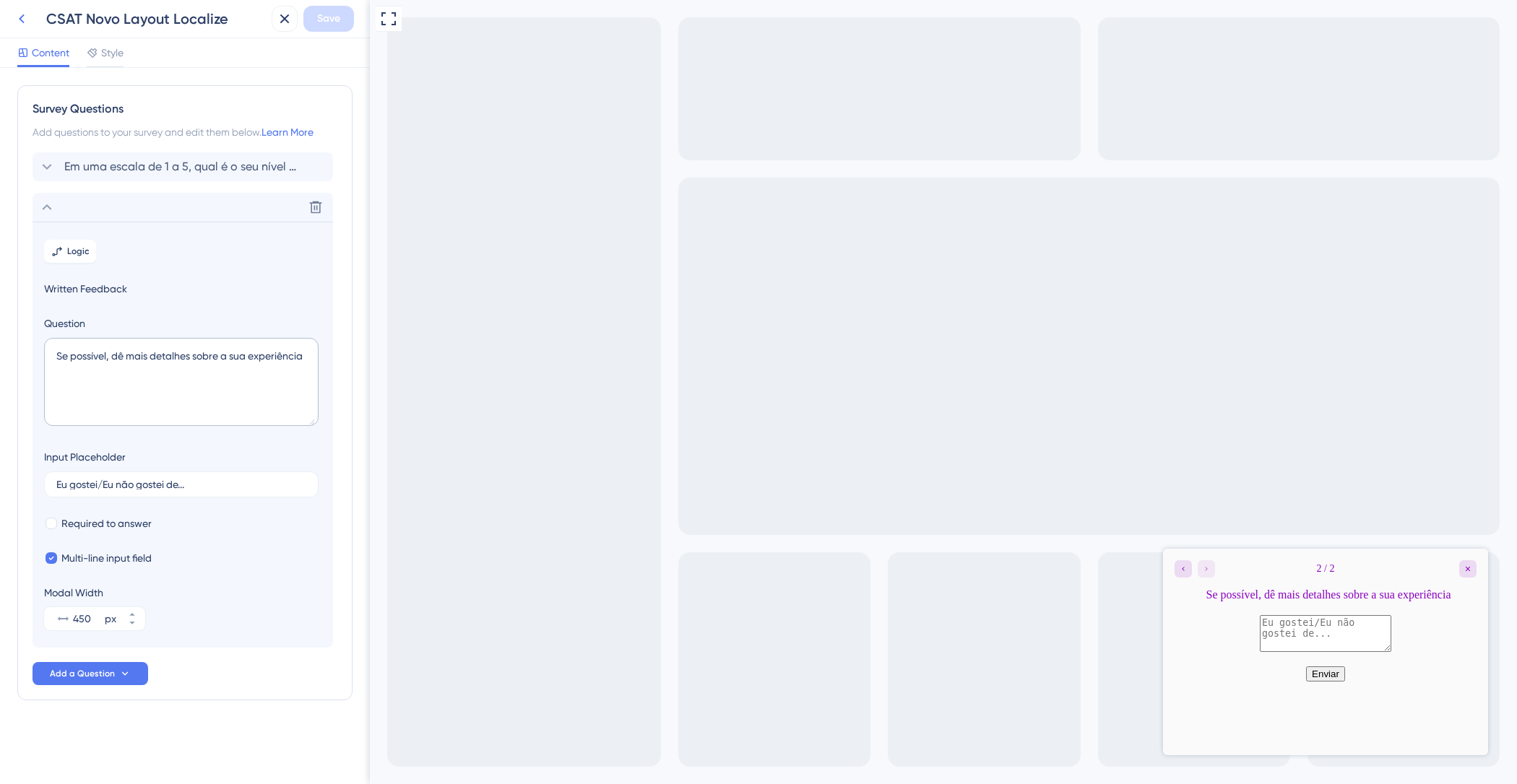
click at [20, 17] on icon at bounding box center [21, 19] width 17 height 17
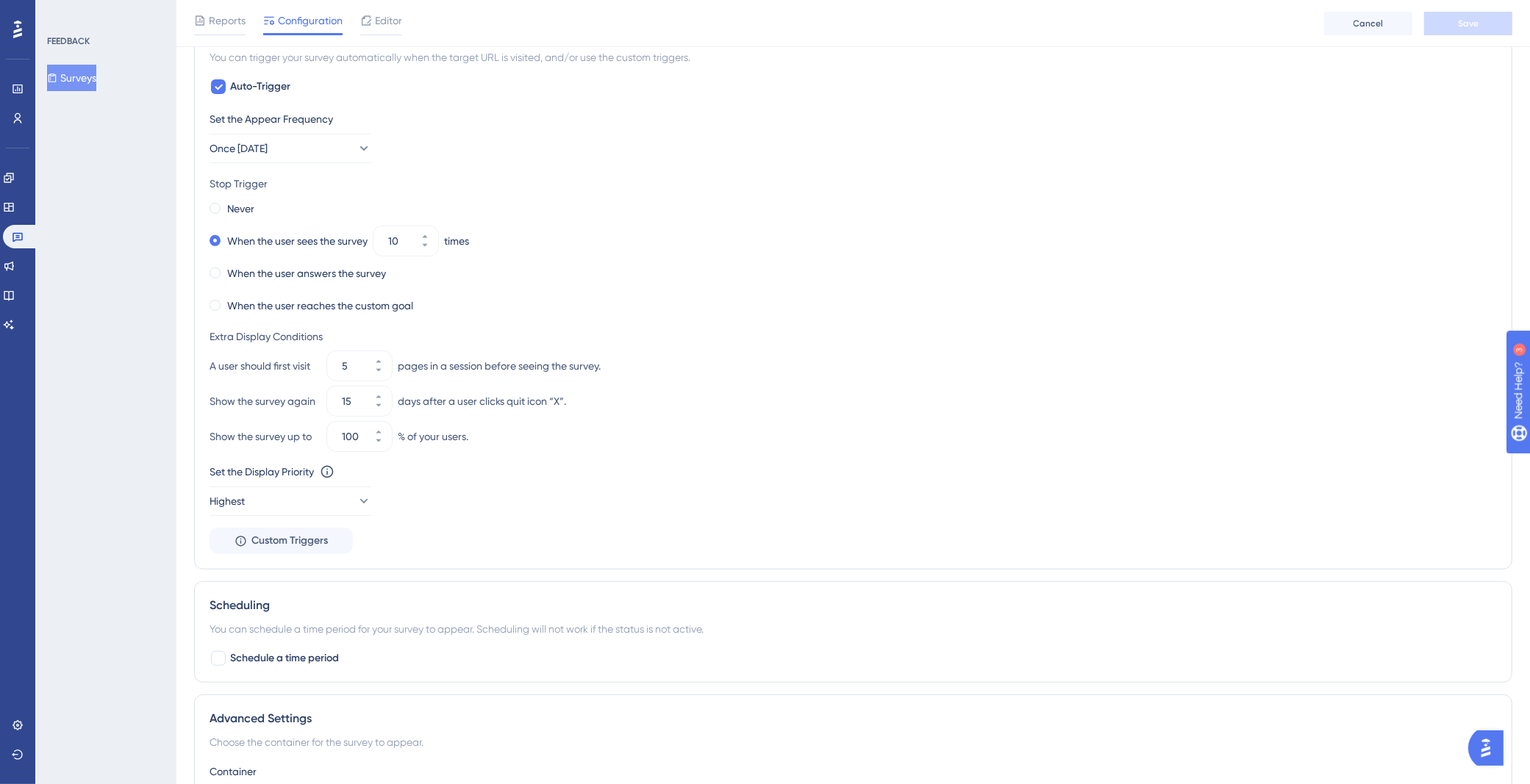
scroll to position [747, 0]
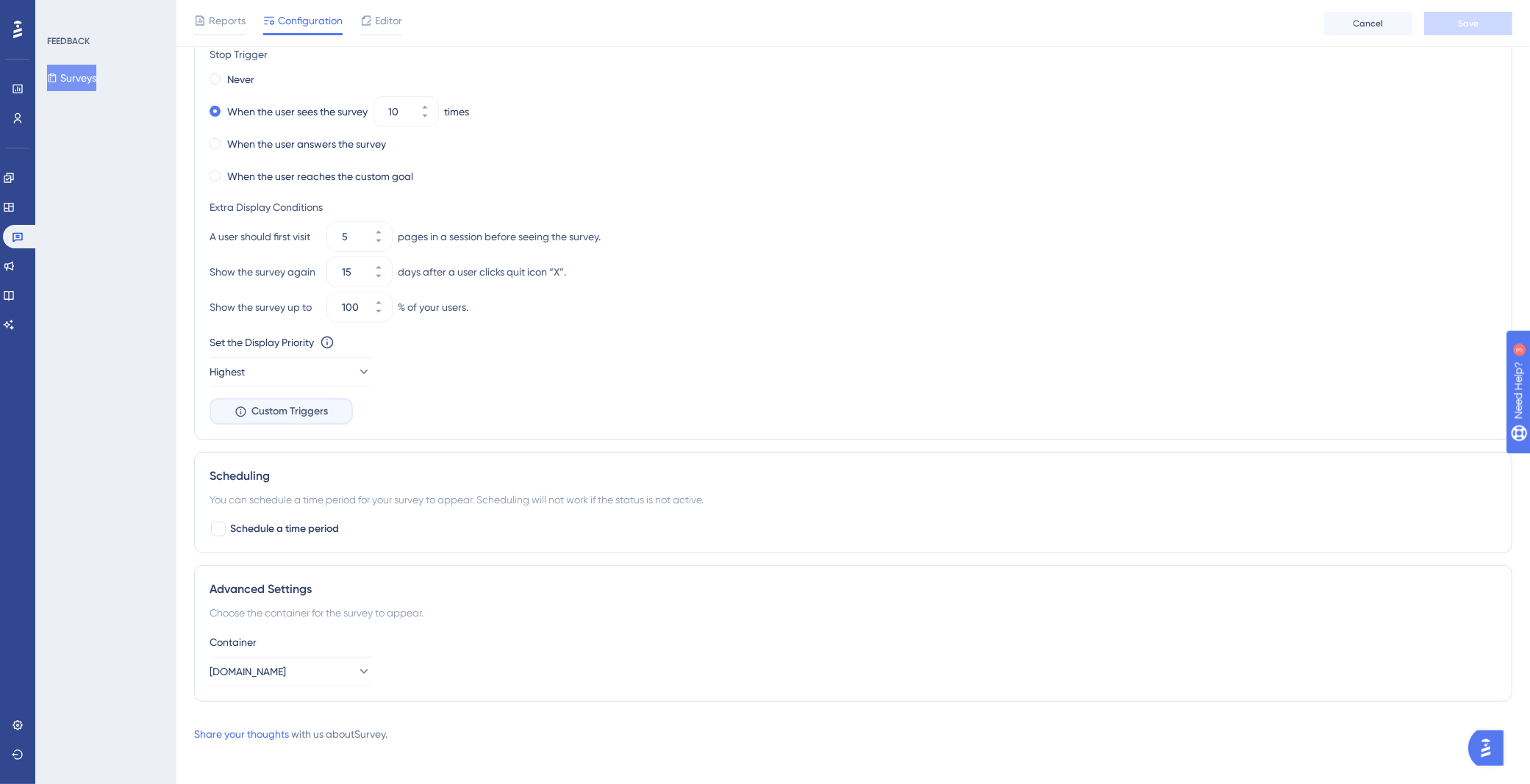
drag, startPoint x: 301, startPoint y: 405, endPoint x: 398, endPoint y: 398, distance: 97.3
click at [301, 405] on span "Custom Triggers" at bounding box center [289, 412] width 77 height 18
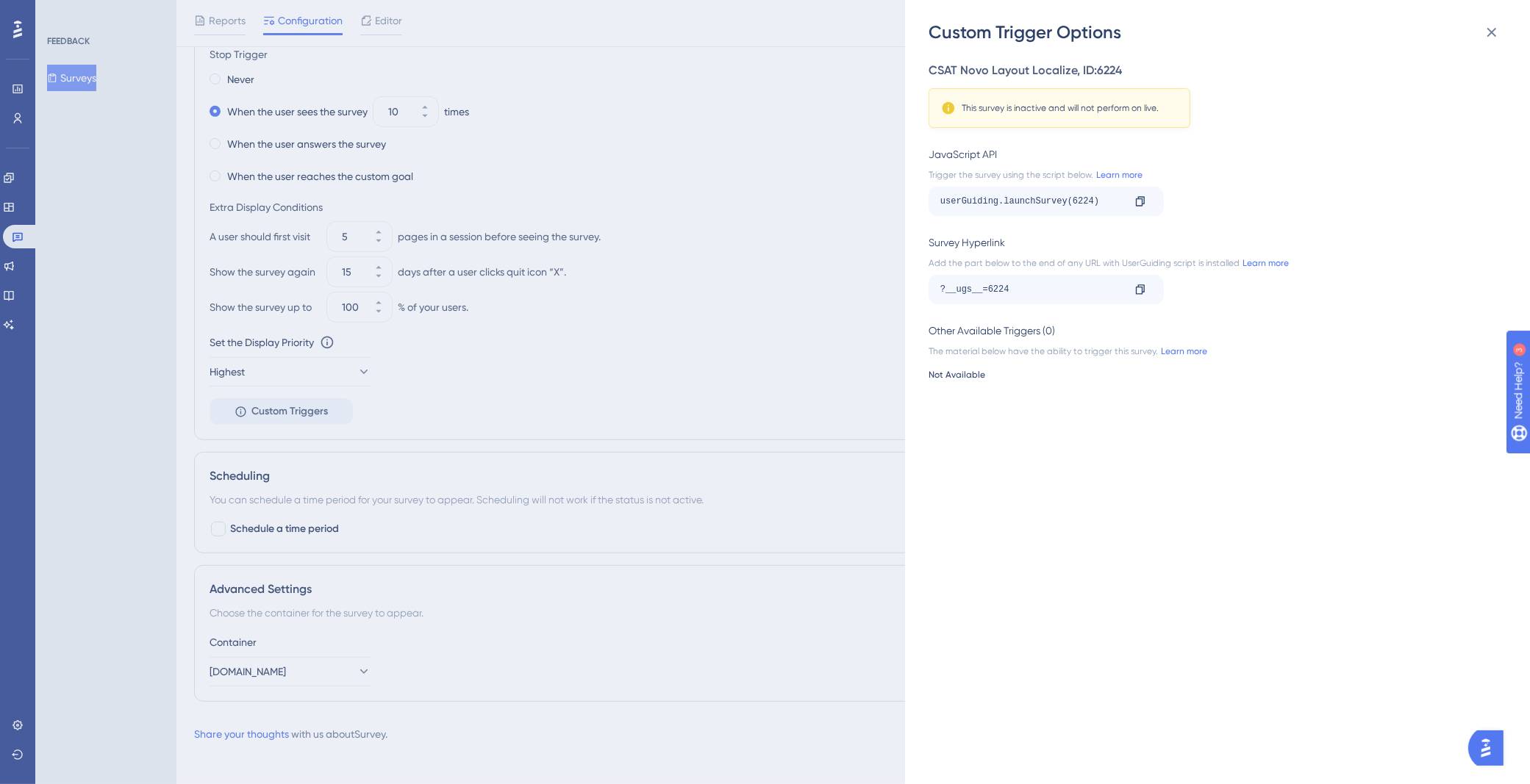
click at [747, 158] on div "Custom Trigger Options CSAT Novo Layout Localize , ID: 6224 This survey is inac…" at bounding box center [765, 392] width 1530 height 784
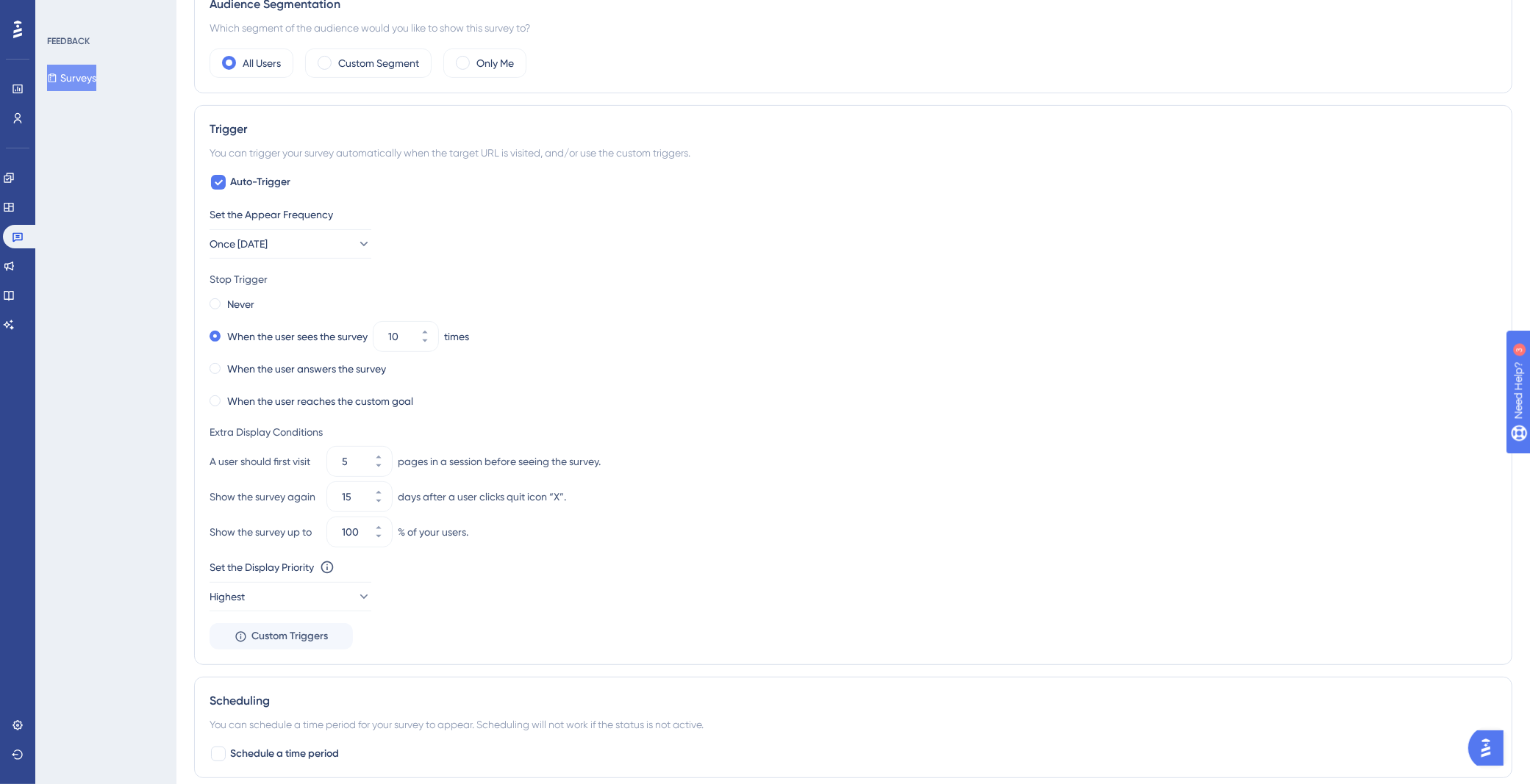
scroll to position [741, 0]
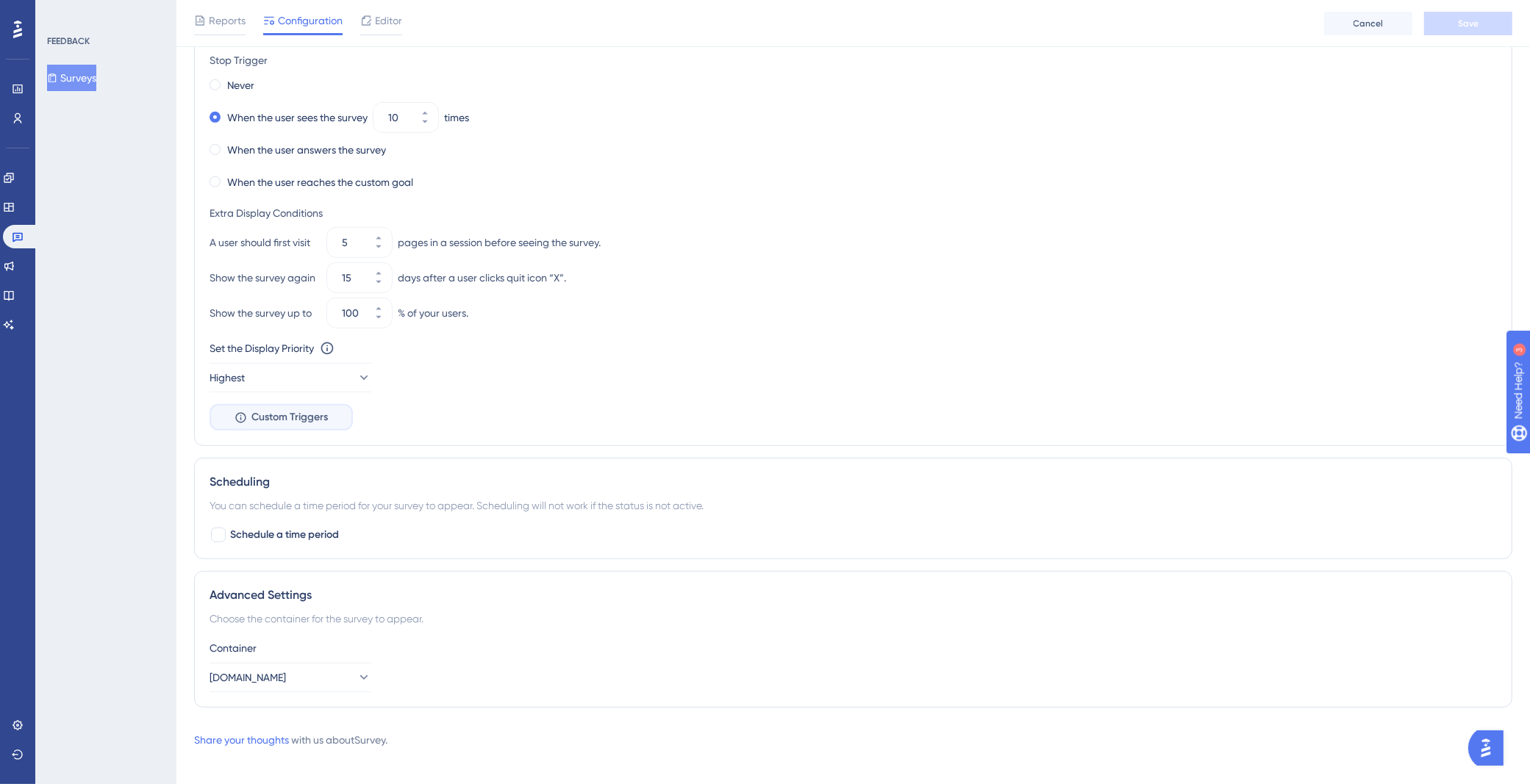
click at [306, 417] on span "Custom Triggers" at bounding box center [289, 417] width 77 height 18
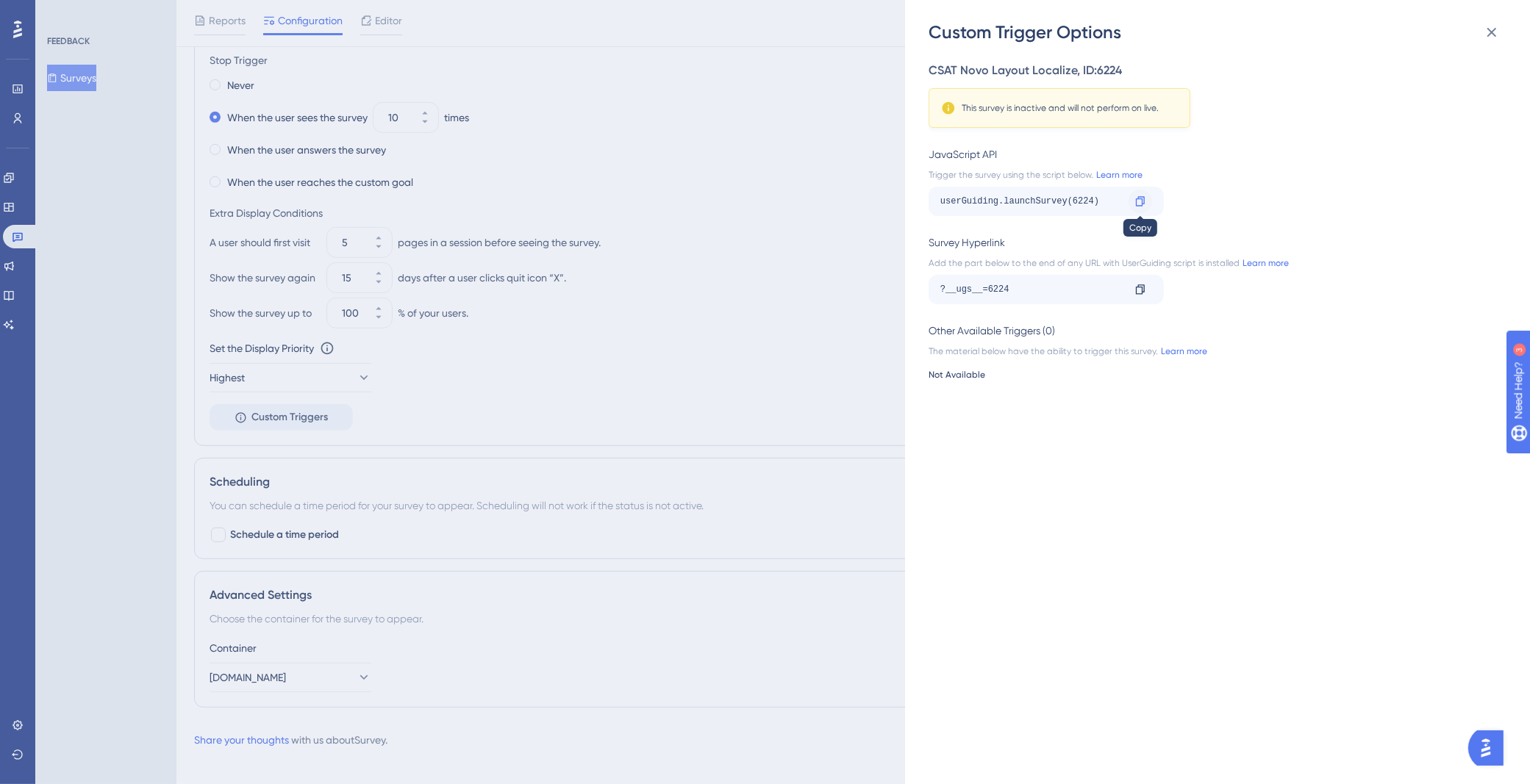
click at [1142, 200] on icon at bounding box center [1140, 201] width 9 height 10
click at [257, 48] on div "Custom Trigger Options CSAT Novo Layout Localize , ID: 6224 This survey is inac…" at bounding box center [765, 392] width 1530 height 784
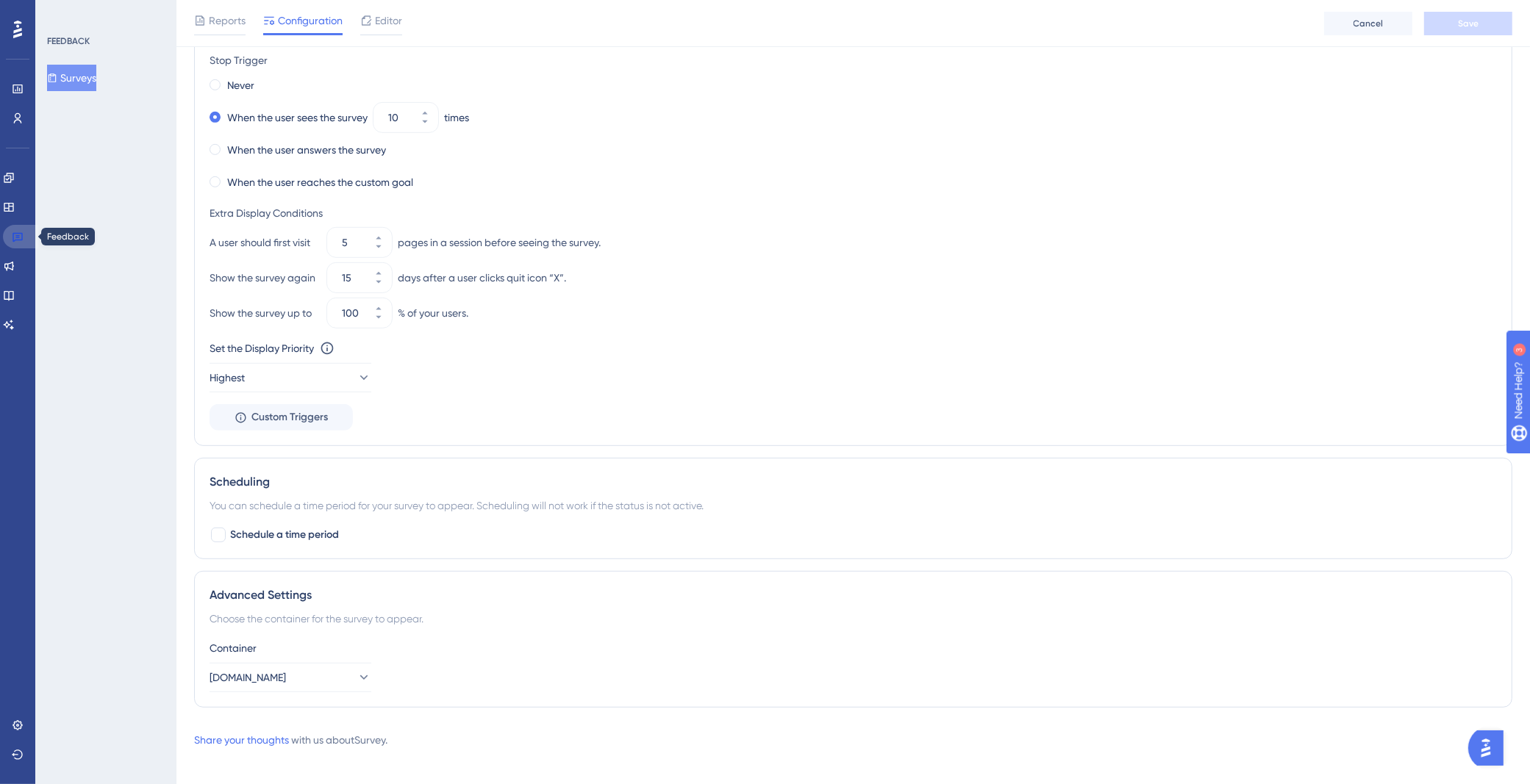
click at [22, 236] on icon at bounding box center [17, 237] width 11 height 10
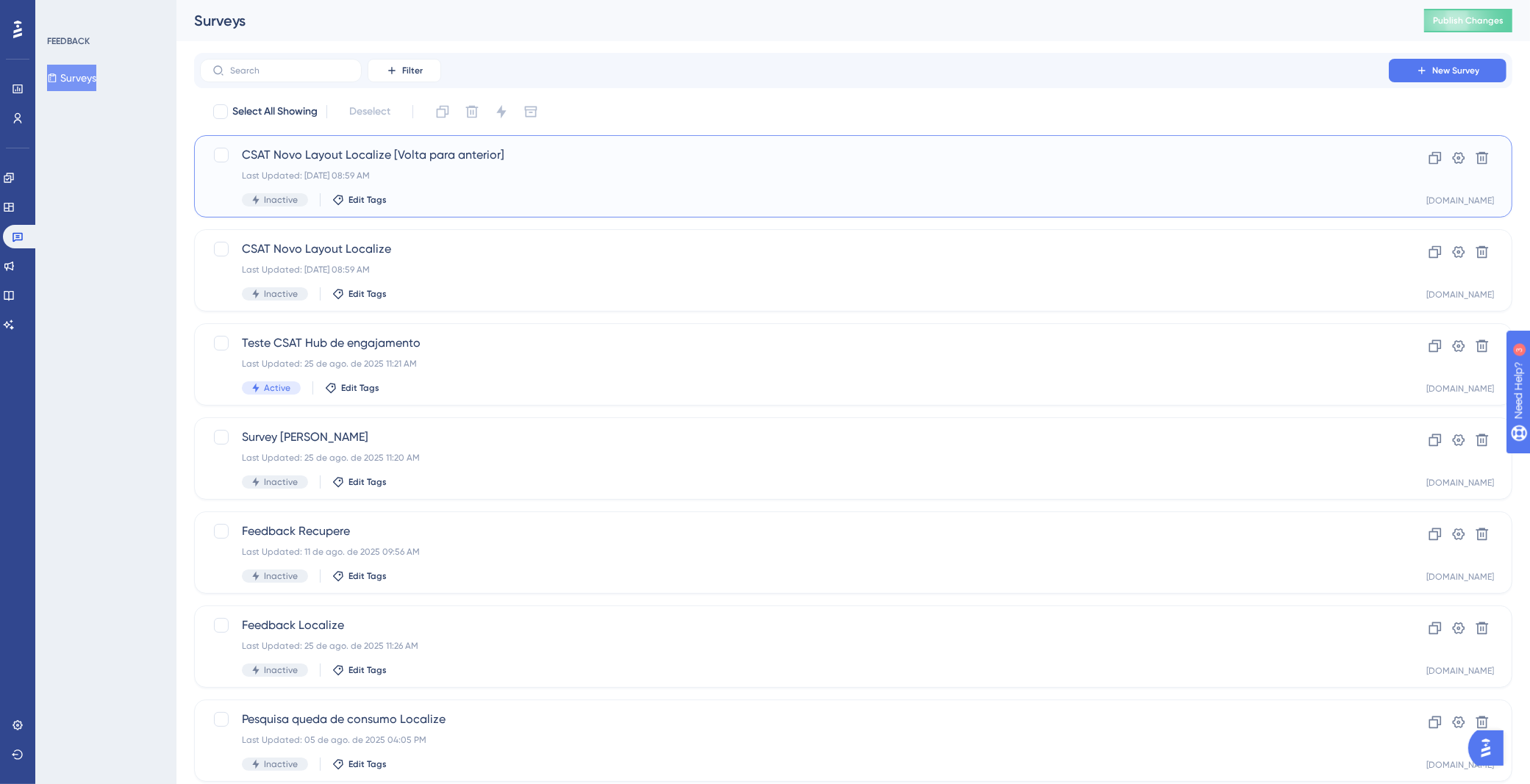
click at [535, 179] on div "Last Updated: [DATE] 08:59 AM" at bounding box center [794, 175] width 1105 height 12
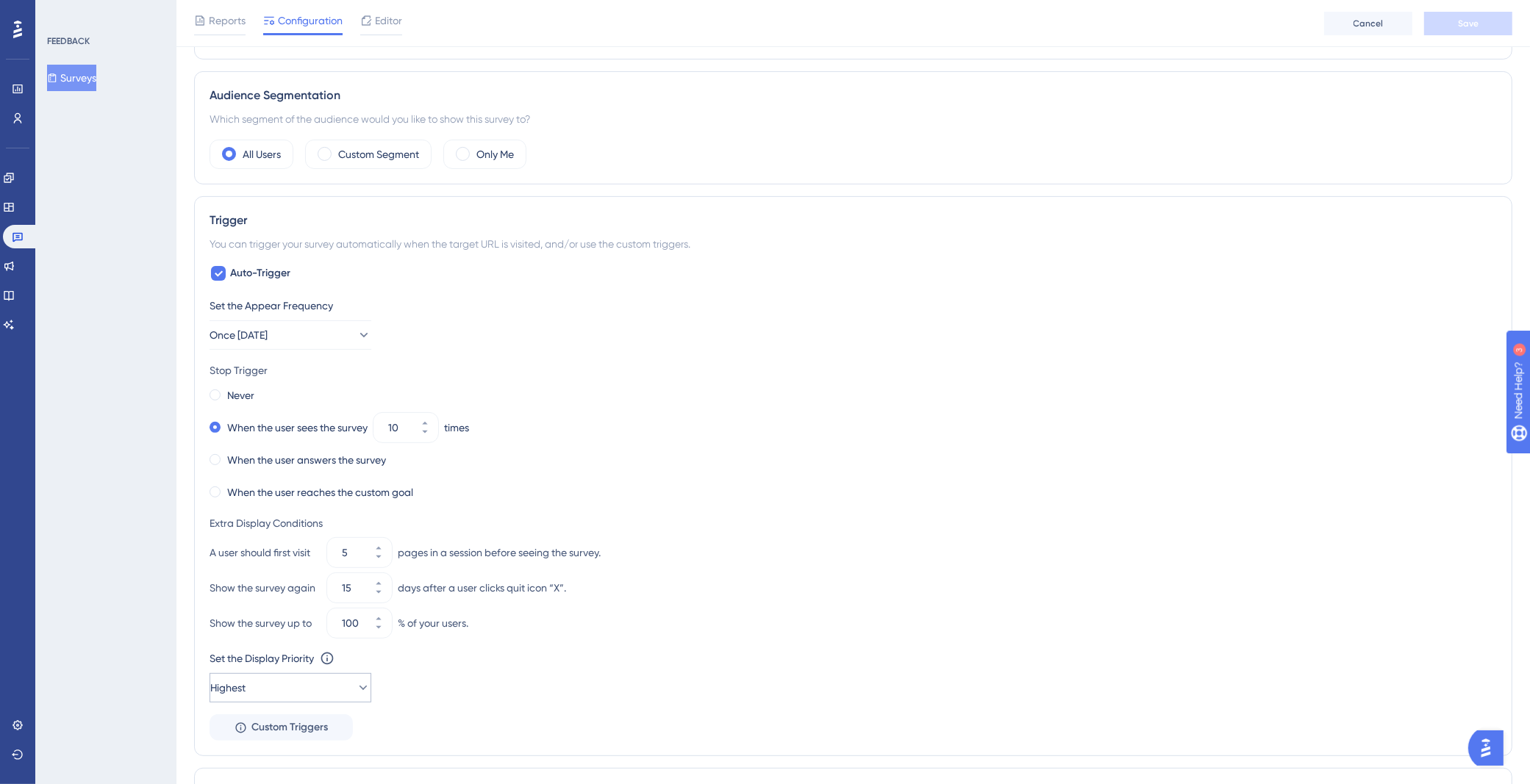
scroll to position [613, 0]
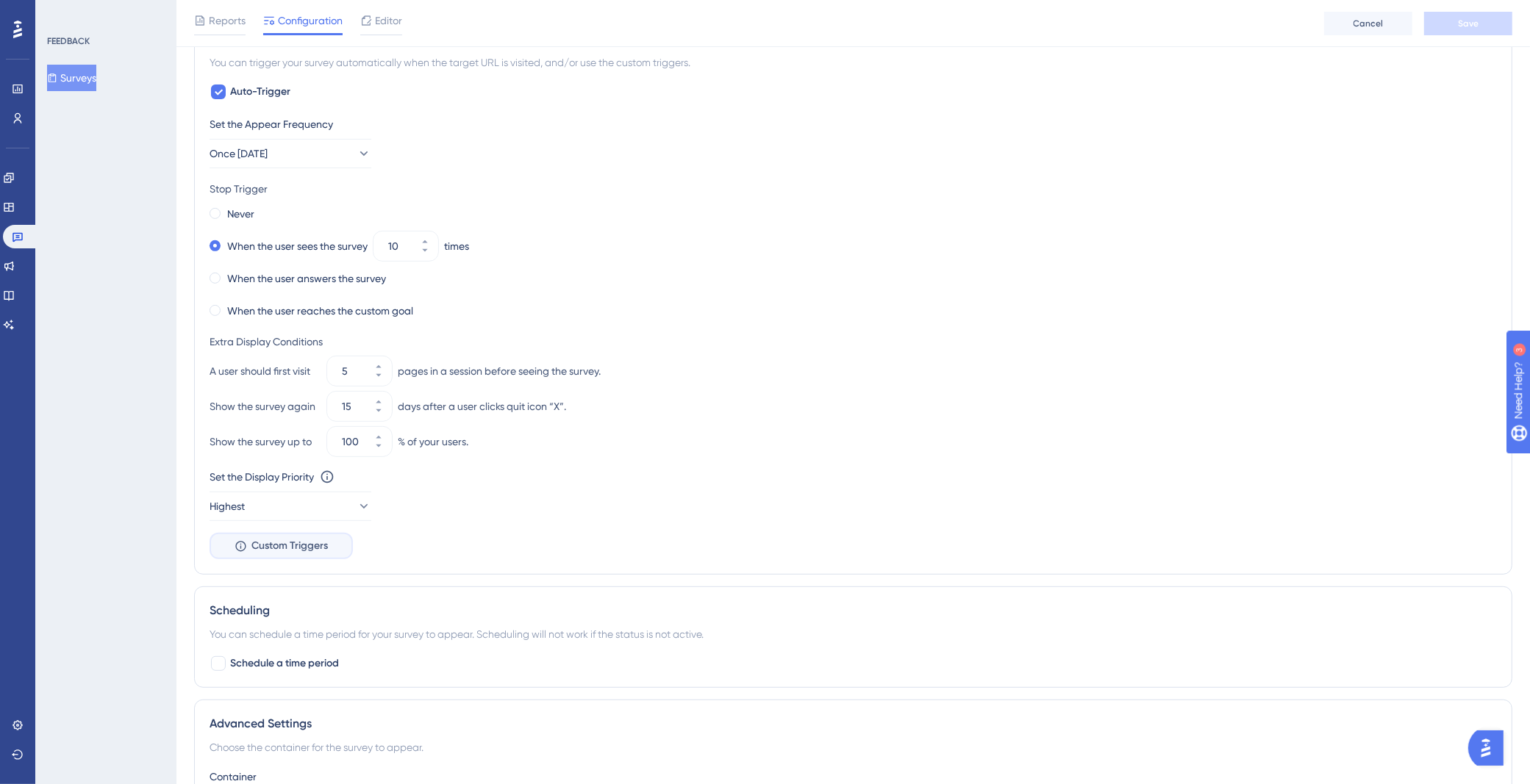
click at [294, 539] on span "Custom Triggers" at bounding box center [289, 546] width 77 height 18
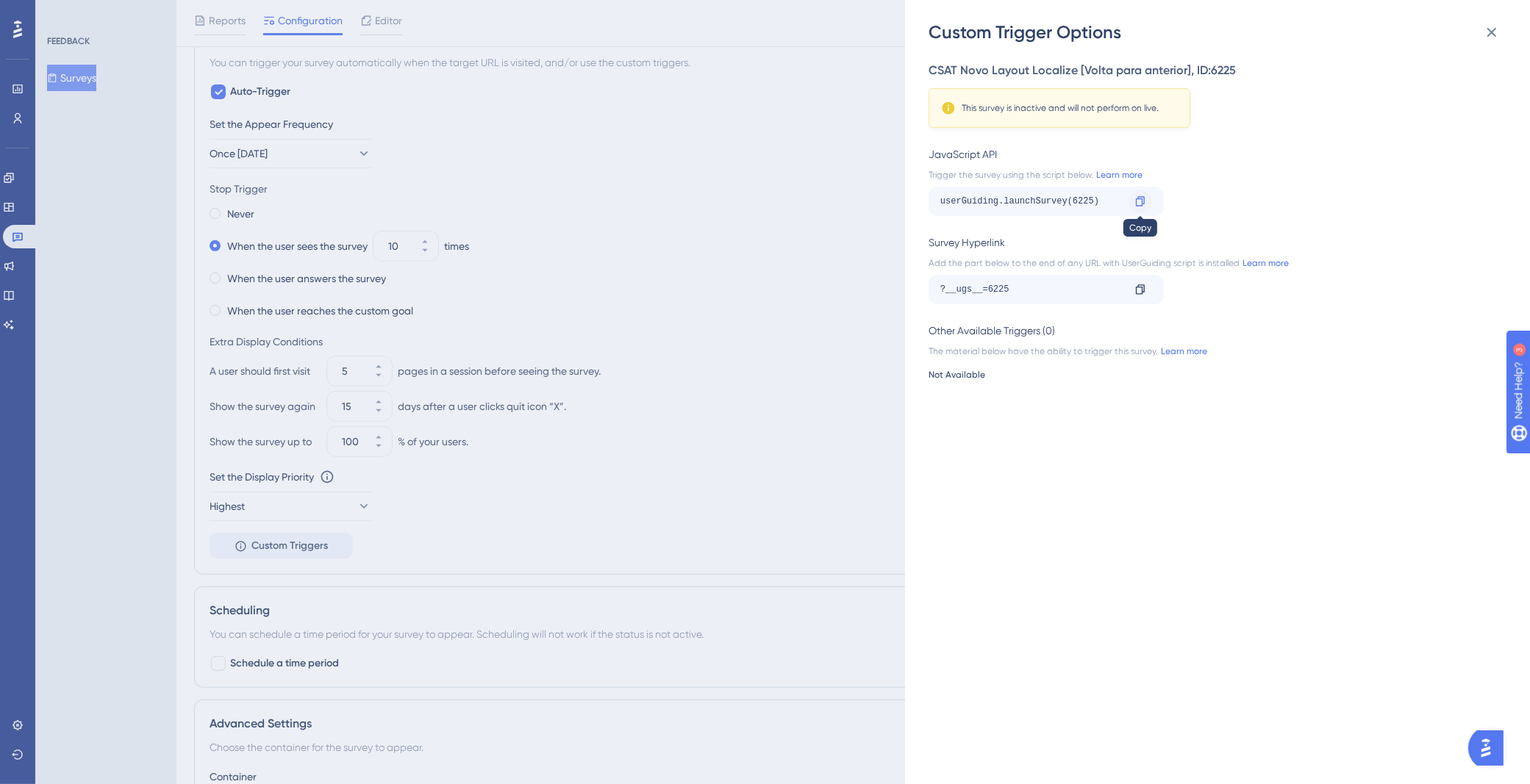
click at [1139, 199] on icon at bounding box center [1140, 201] width 12 height 12
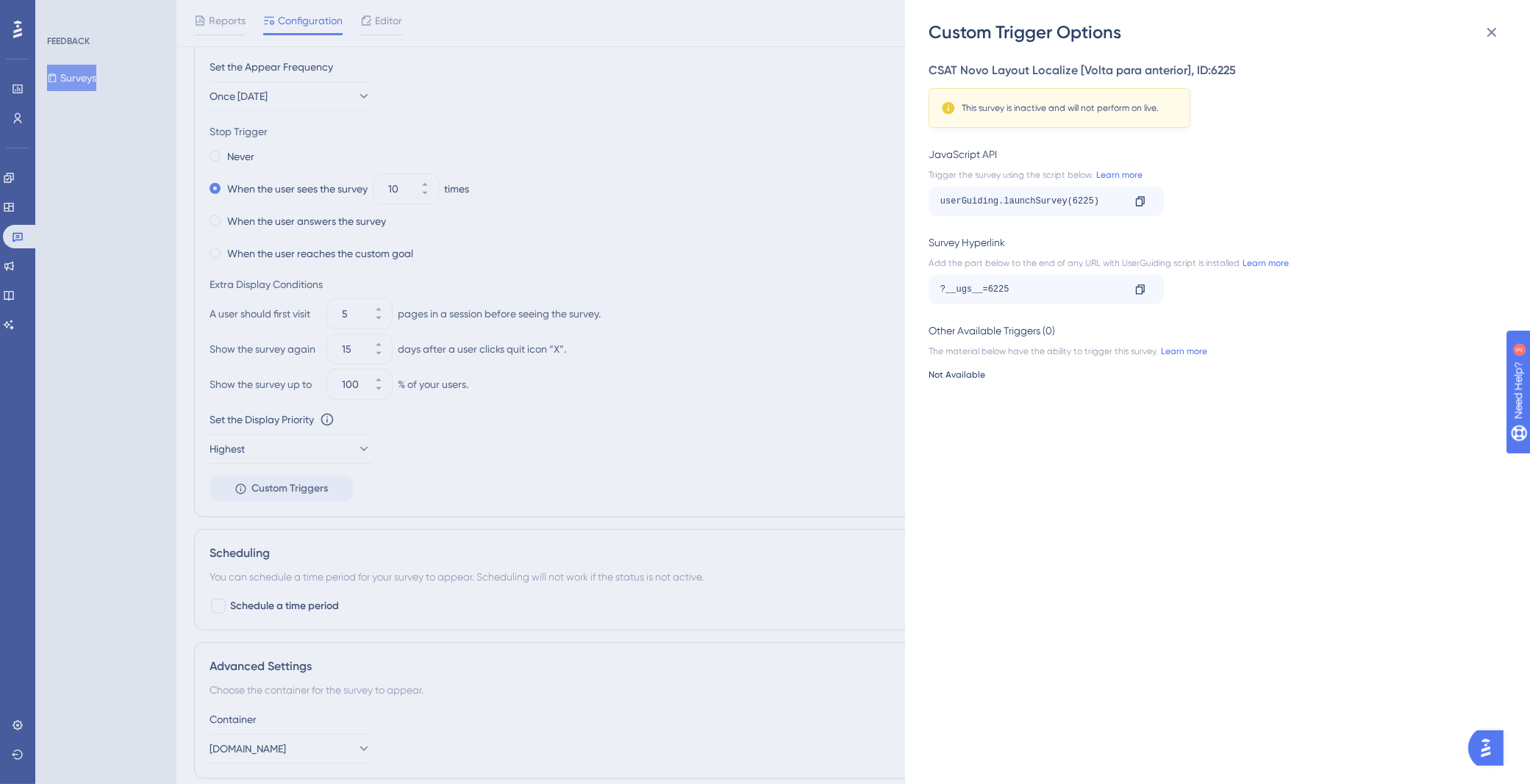
scroll to position [747, 0]
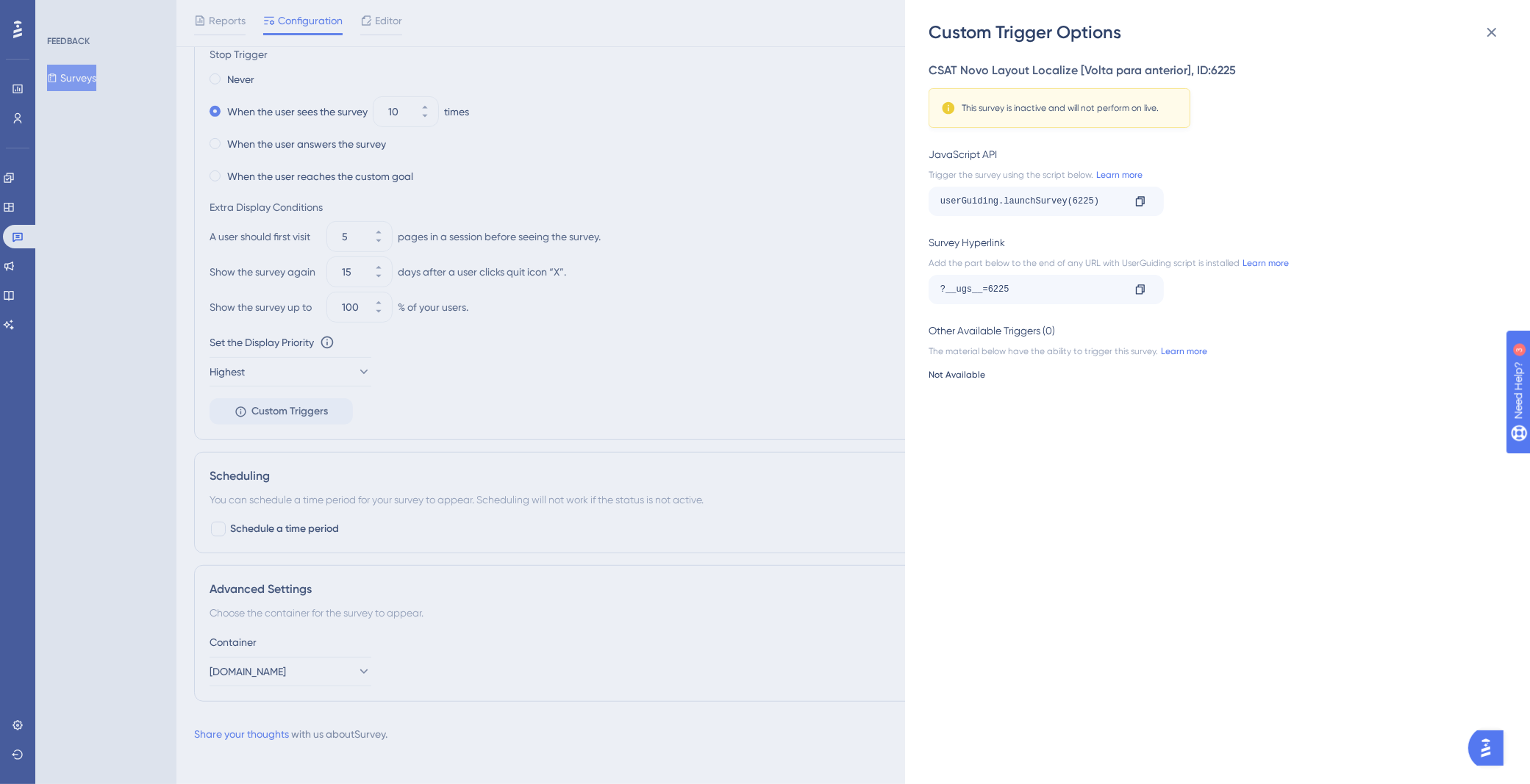
click at [759, 255] on div "Custom Trigger Options CSAT Novo Layout Localize [Volta para anterior] , ID: 62…" at bounding box center [765, 392] width 1530 height 784
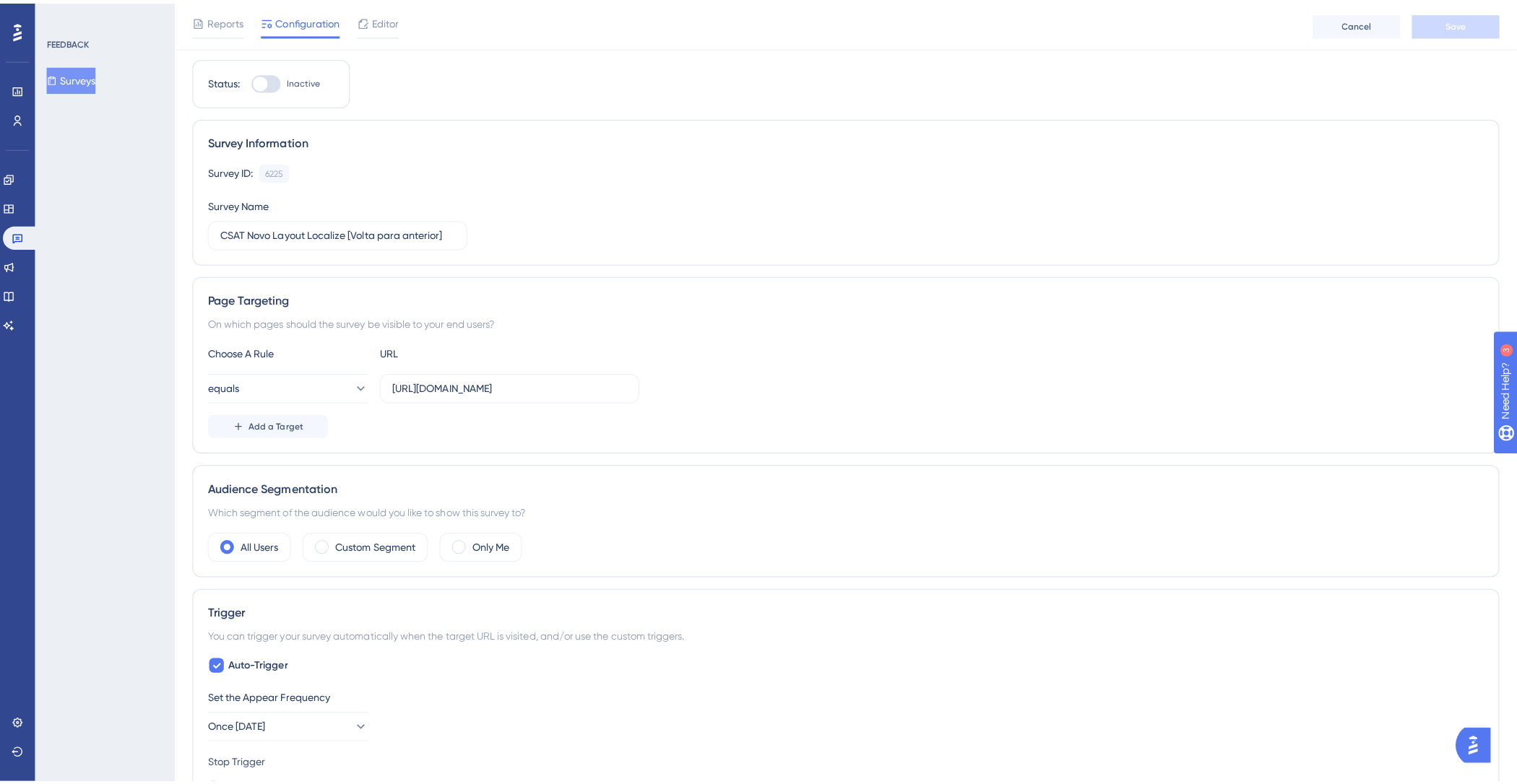
scroll to position [0, 0]
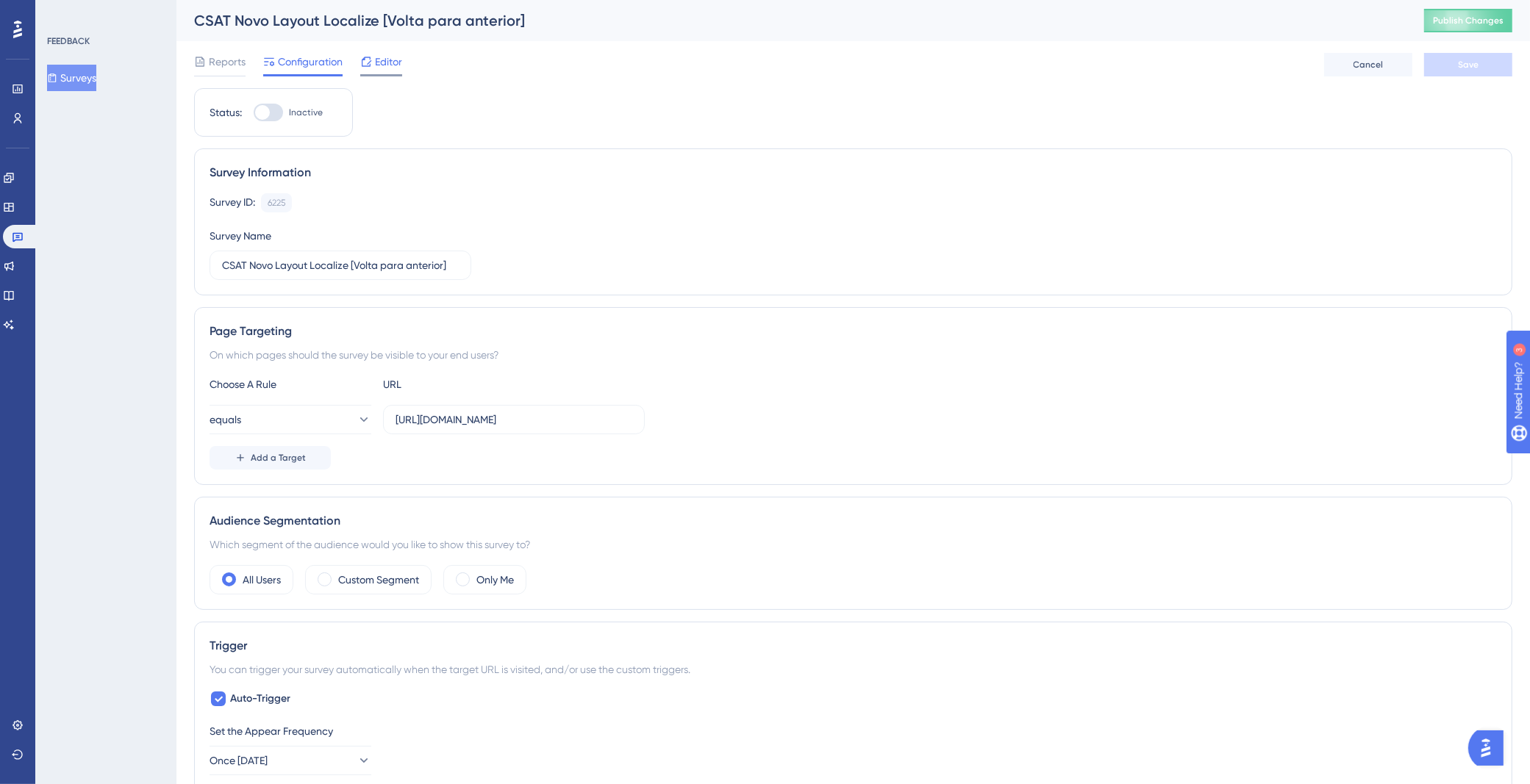
click at [377, 53] on span "Editor" at bounding box center [389, 62] width 27 height 18
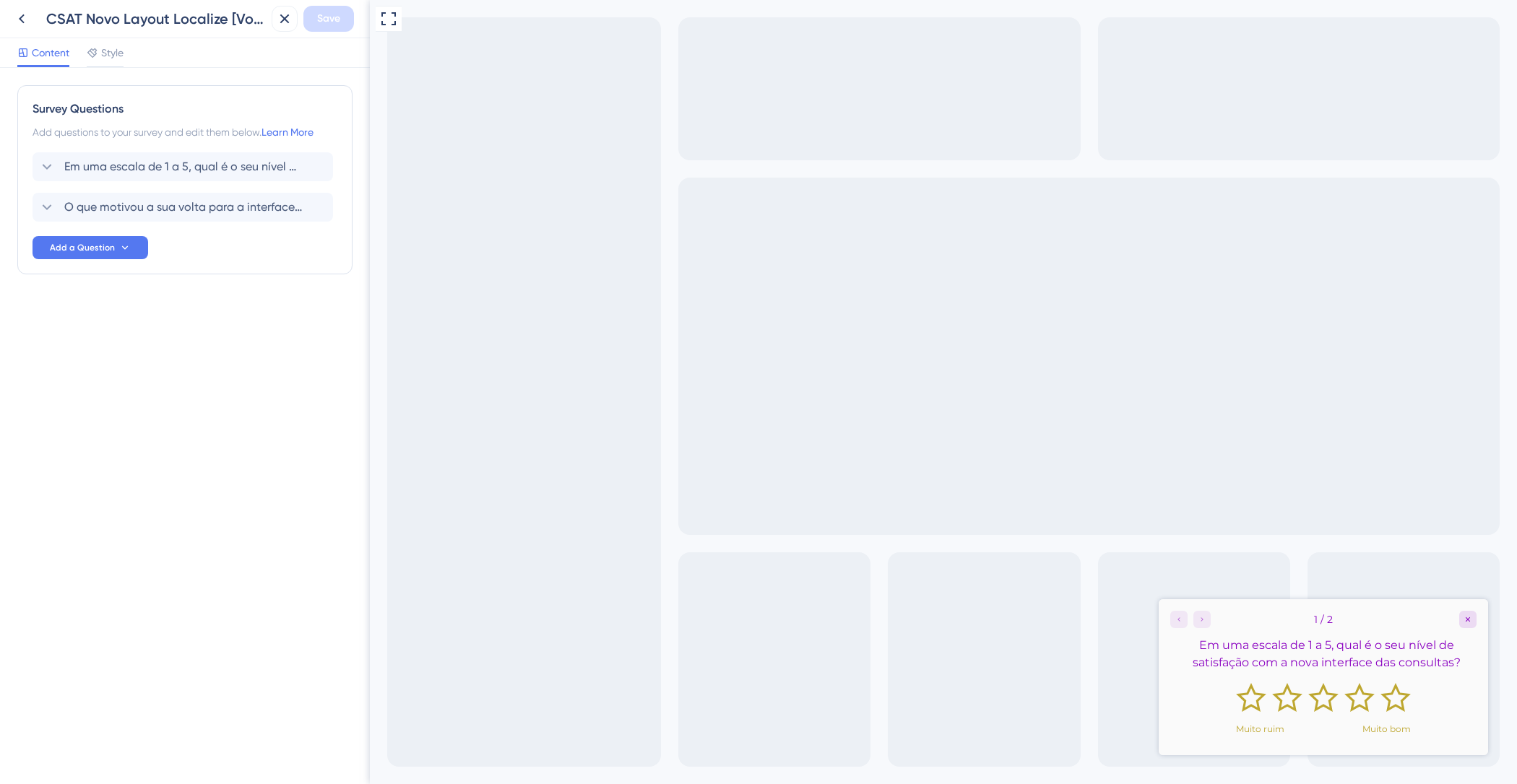
click at [113, 40] on div "Content Style" at bounding box center [185, 52] width 370 height 29
click at [114, 48] on span "Style" at bounding box center [112, 53] width 22 height 17
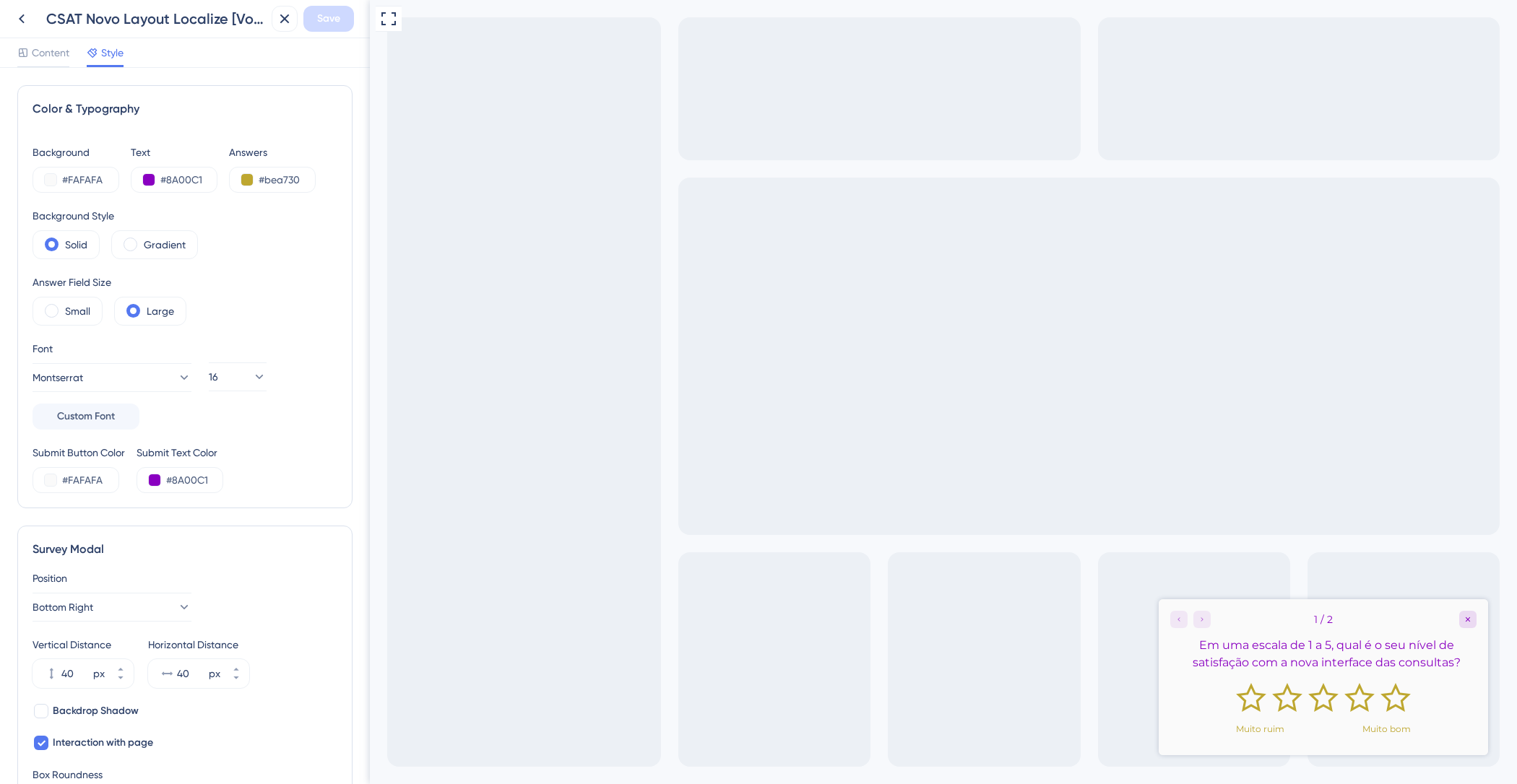
click at [36, 21] on div "CSAT Novo Layout Localize [Volta para anterior]" at bounding box center [137, 18] width 257 height 26
click at [29, 20] on button at bounding box center [21, 18] width 26 height 26
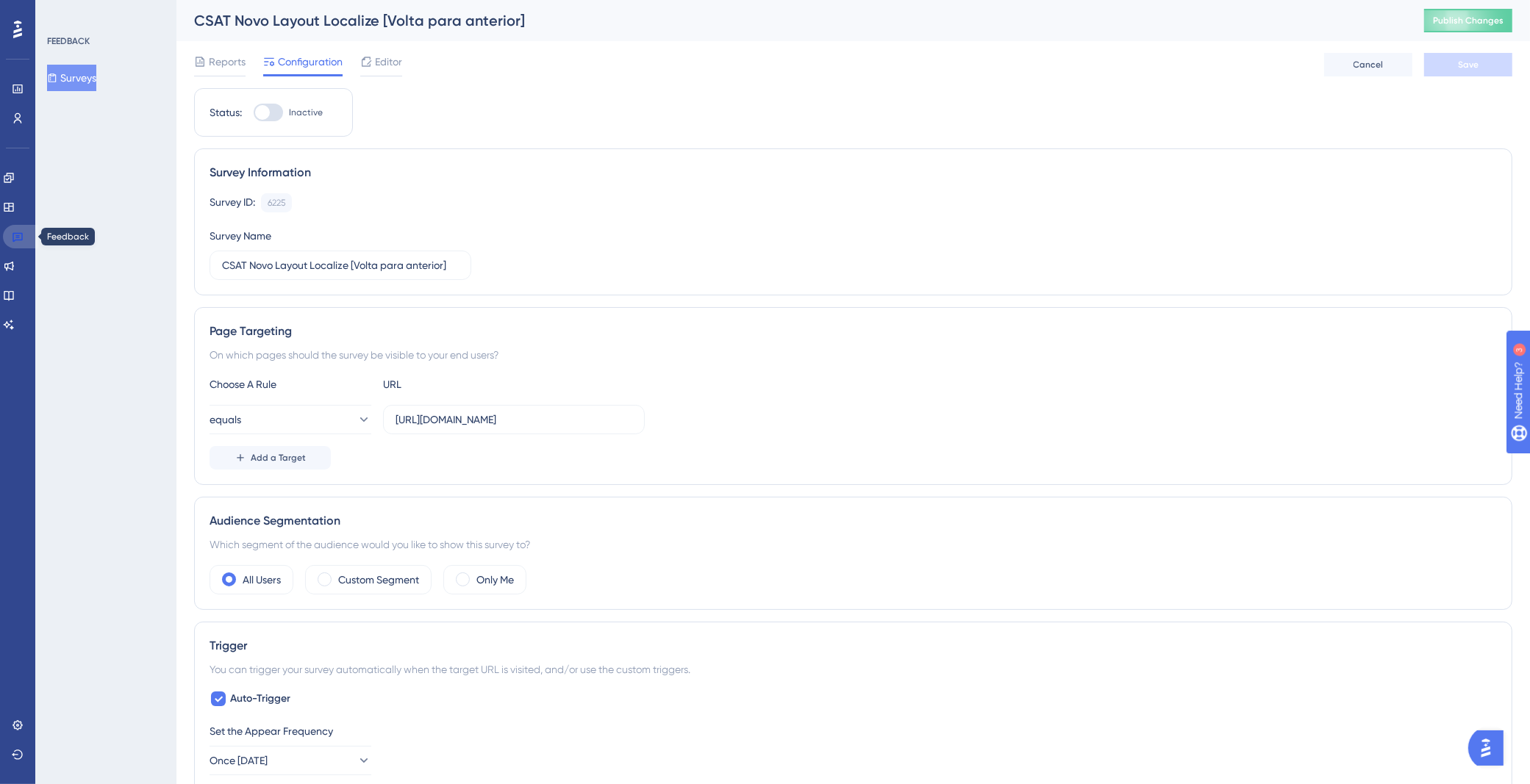
click at [19, 245] on link at bounding box center [21, 236] width 36 height 23
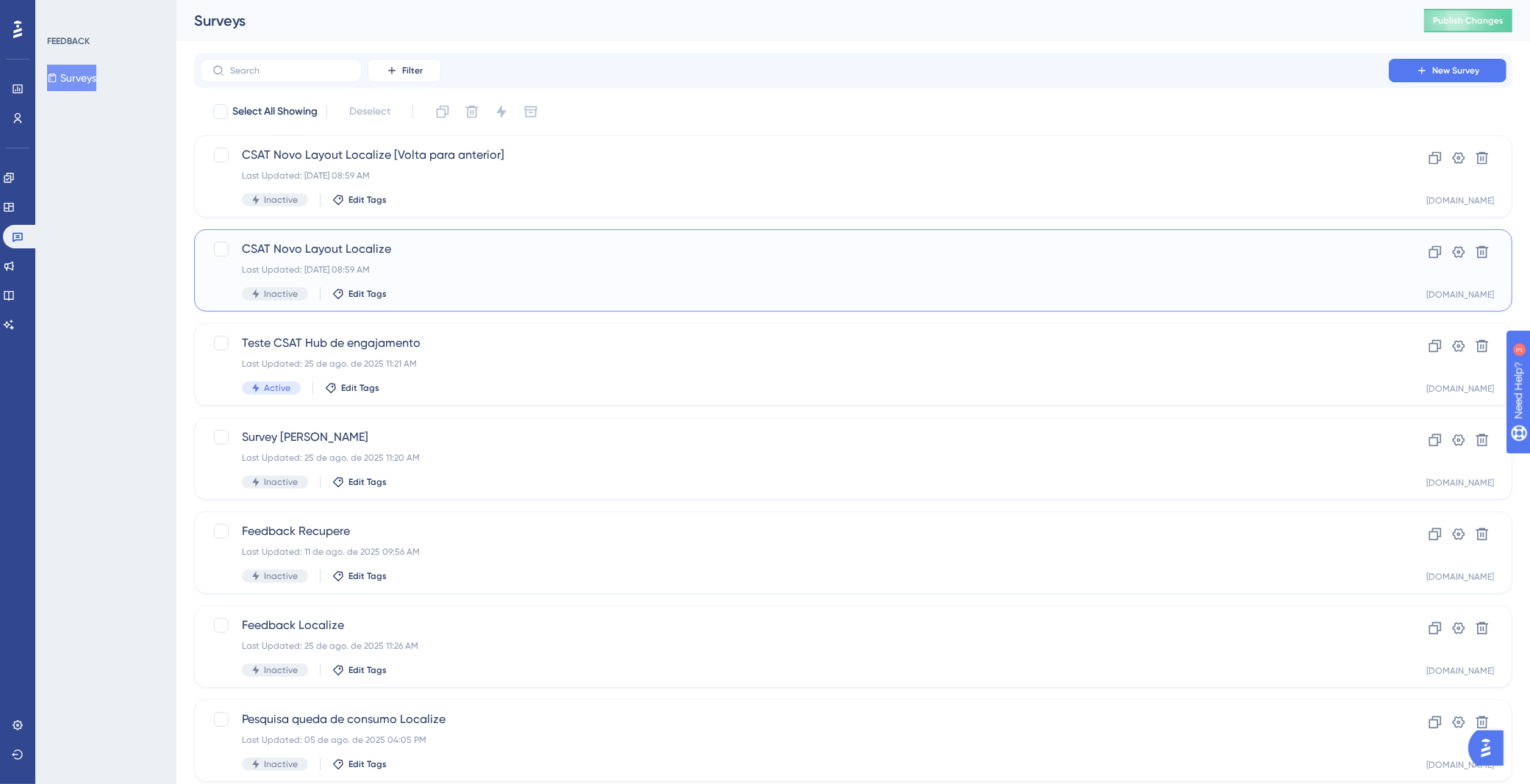
click at [448, 270] on div "Last Updated: [DATE] 08:59 AM" at bounding box center [794, 270] width 1105 height 12
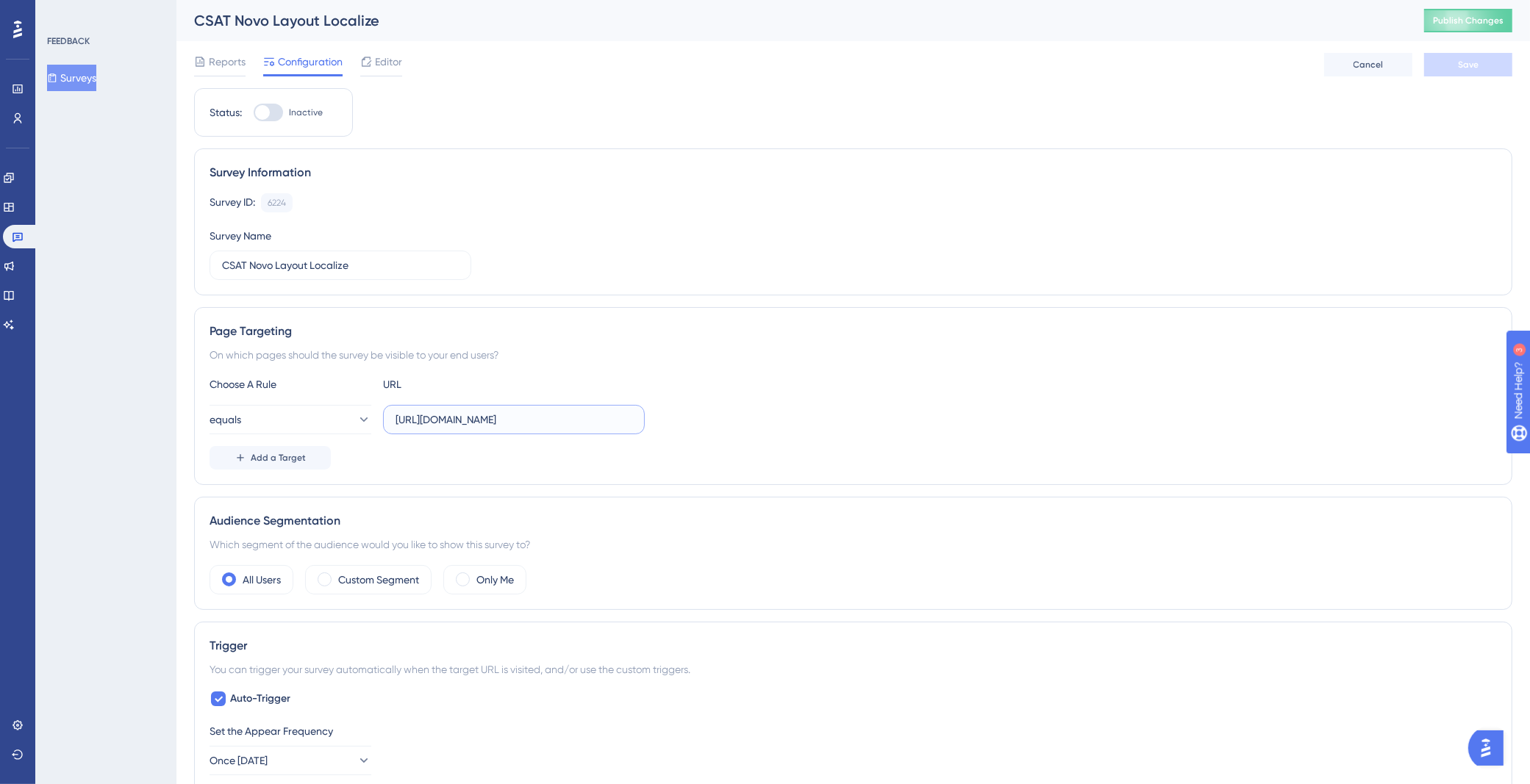
click at [468, 417] on input "[URL][DOMAIN_NAME]" at bounding box center [514, 420] width 237 height 16
type input "[URL][DOMAIN_NAME]"
click at [1448, 67] on button "Save" at bounding box center [1468, 65] width 88 height 23
drag, startPoint x: 393, startPoint y: 417, endPoint x: 767, endPoint y: 414, distance: 374.0
click at [767, 414] on div "equals [URL][DOMAIN_NAME]" at bounding box center [852, 419] width 1287 height 29
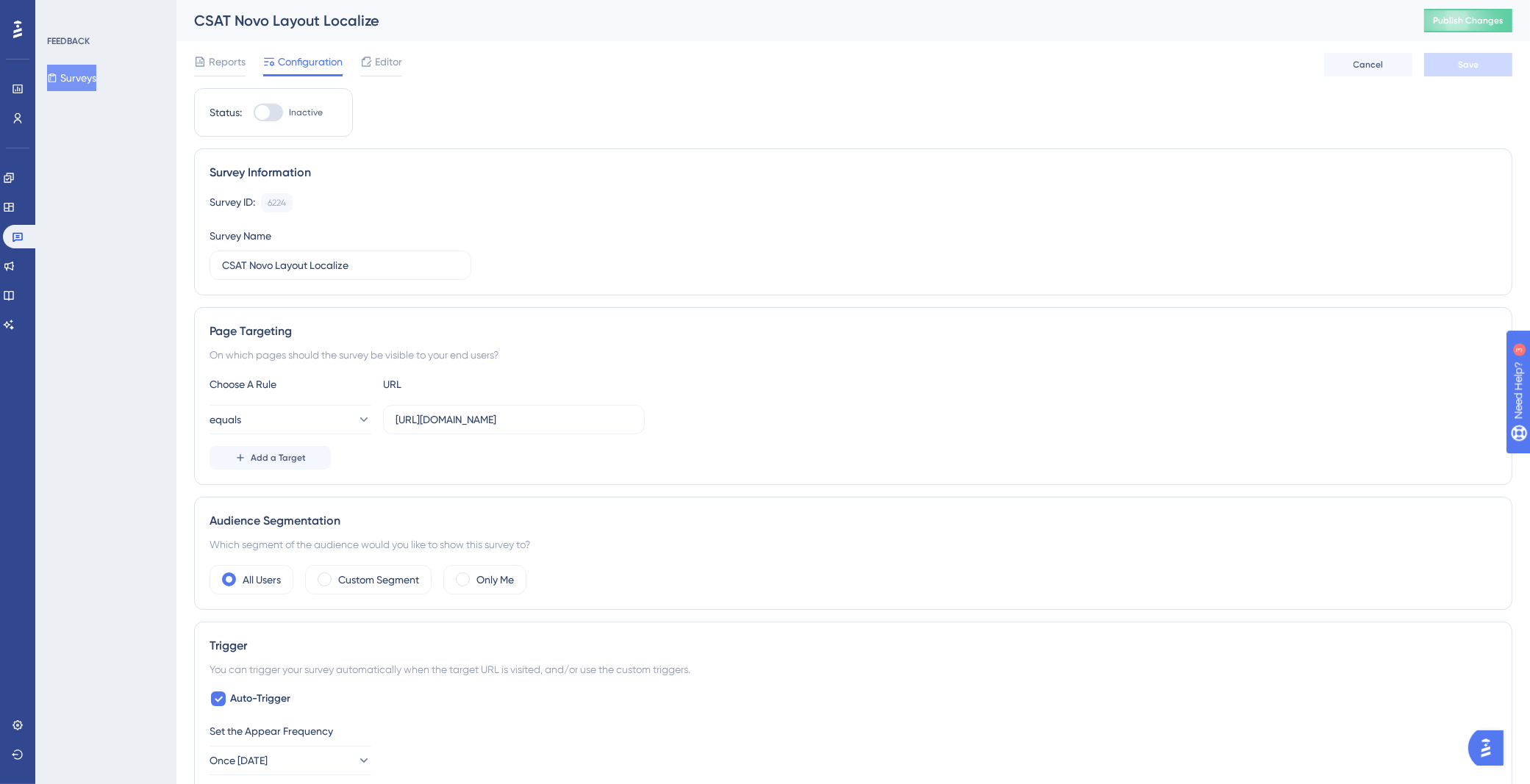
click at [268, 109] on div at bounding box center [263, 112] width 15 height 15
click at [254, 112] on input "Inactive" at bounding box center [253, 112] width 1 height 1
checkbox input "true"
click at [1464, 66] on span "Save" at bounding box center [1467, 65] width 20 height 12
click at [1469, 17] on span "Publish Changes" at bounding box center [1468, 20] width 70 height 12
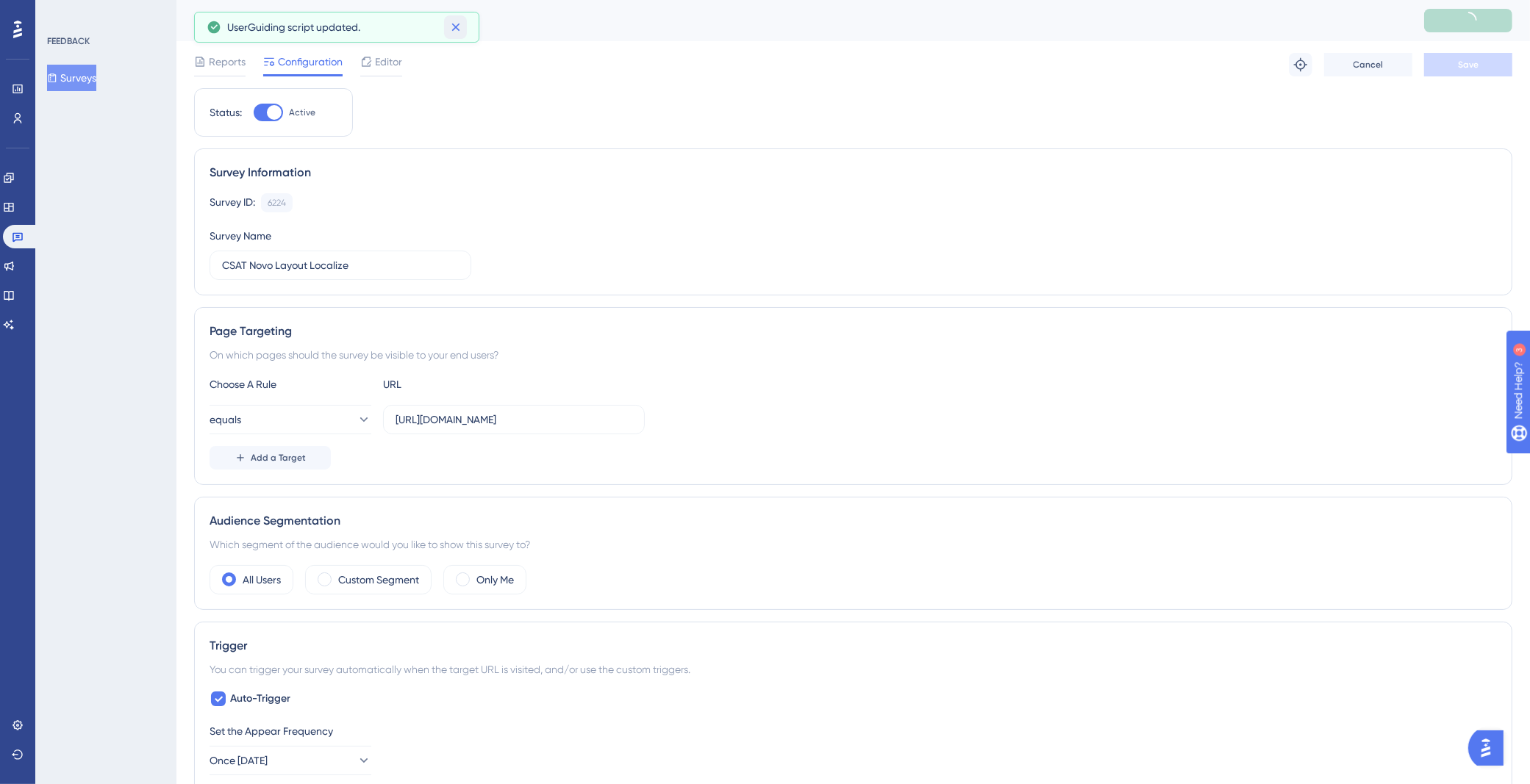
click at [448, 29] on icon at bounding box center [456, 27] width 15 height 15
click at [26, 231] on link at bounding box center [21, 236] width 36 height 23
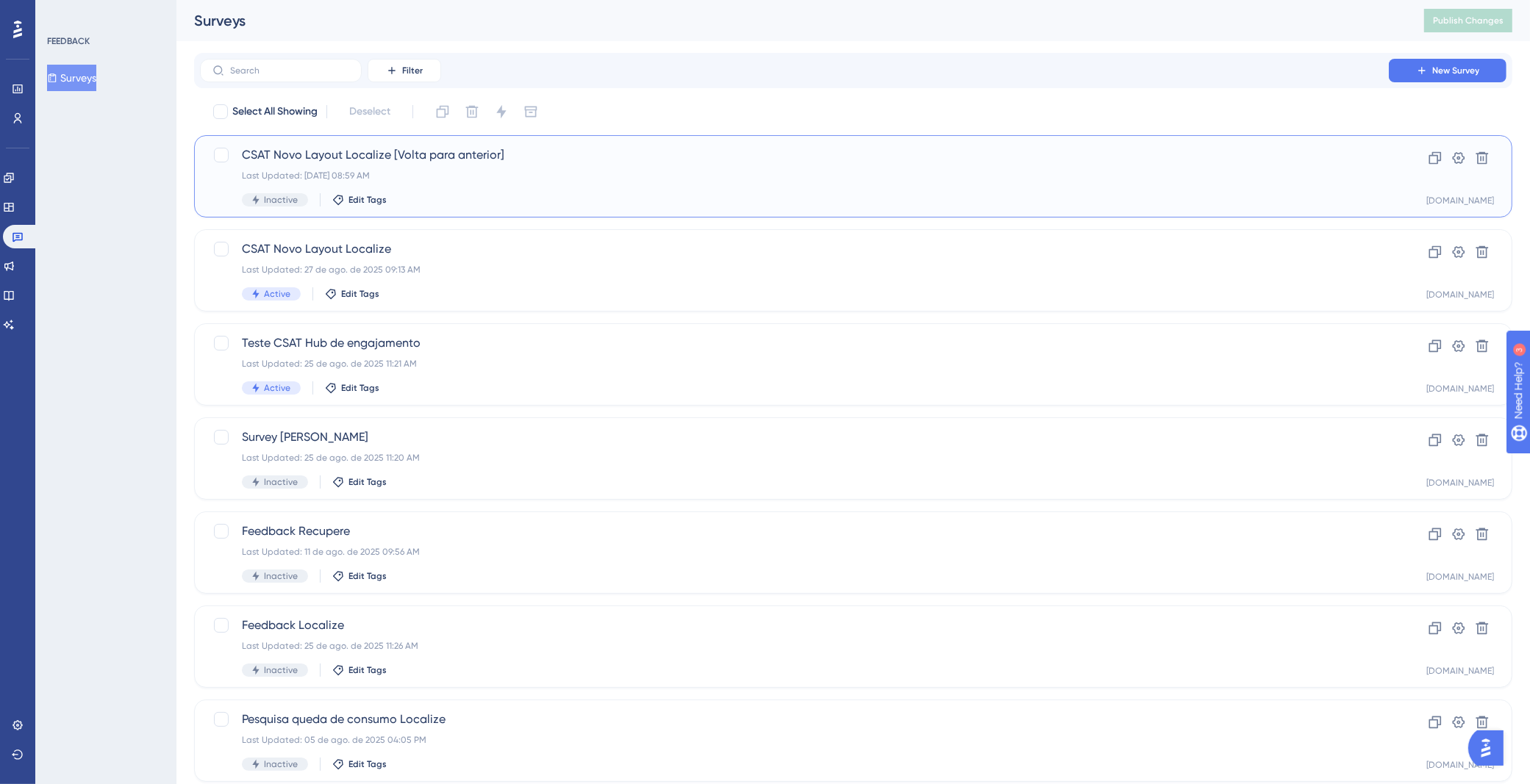
click at [677, 175] on div "Last Updated: [DATE] 08:59 AM" at bounding box center [794, 175] width 1105 height 12
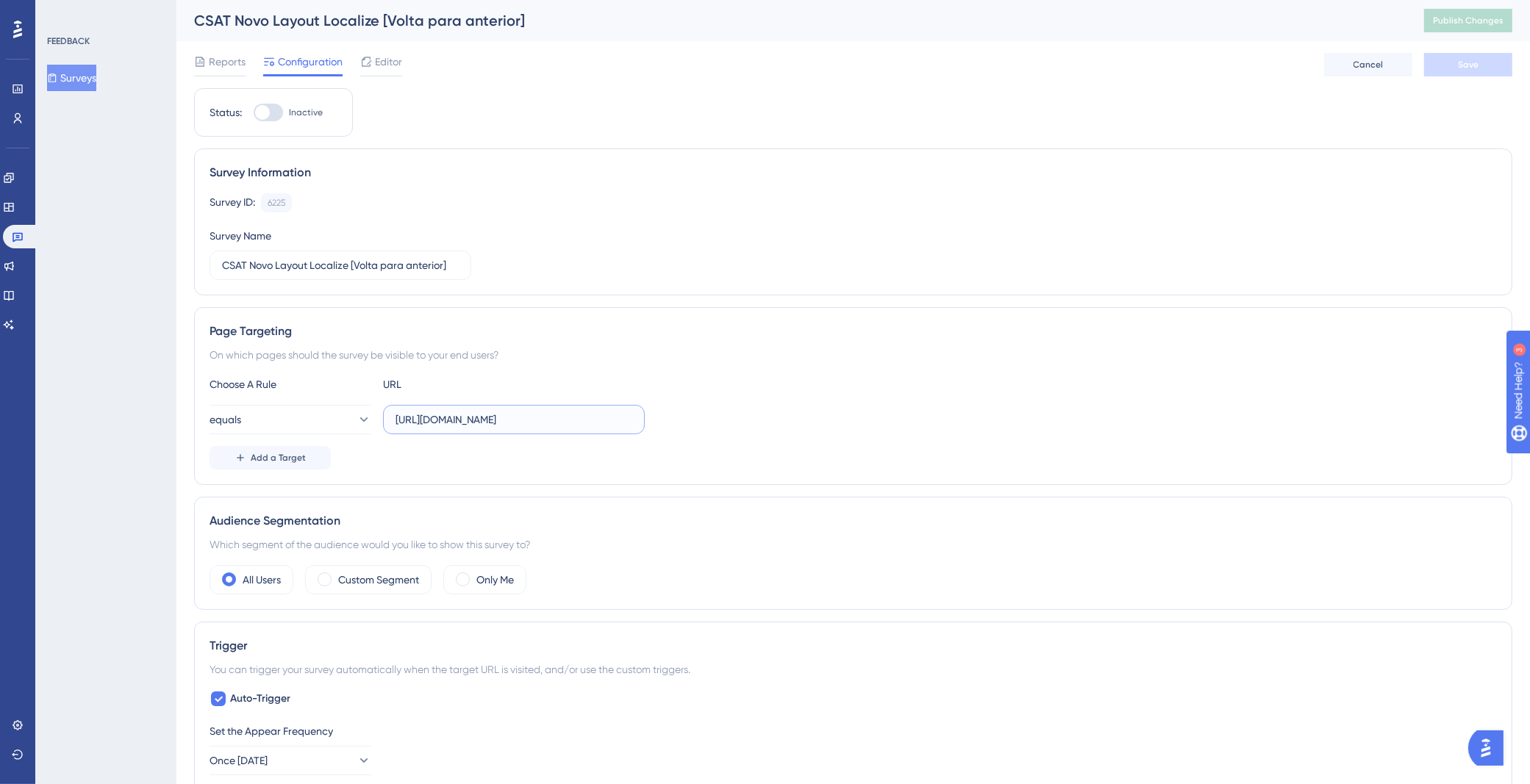
drag, startPoint x: 396, startPoint y: 418, endPoint x: 976, endPoint y: 409, distance: 580.1
click at [963, 416] on div "equals [URL][DOMAIN_NAME]" at bounding box center [852, 419] width 1287 height 29
paste input "-release"
type input "[URL][DOMAIN_NAME]"
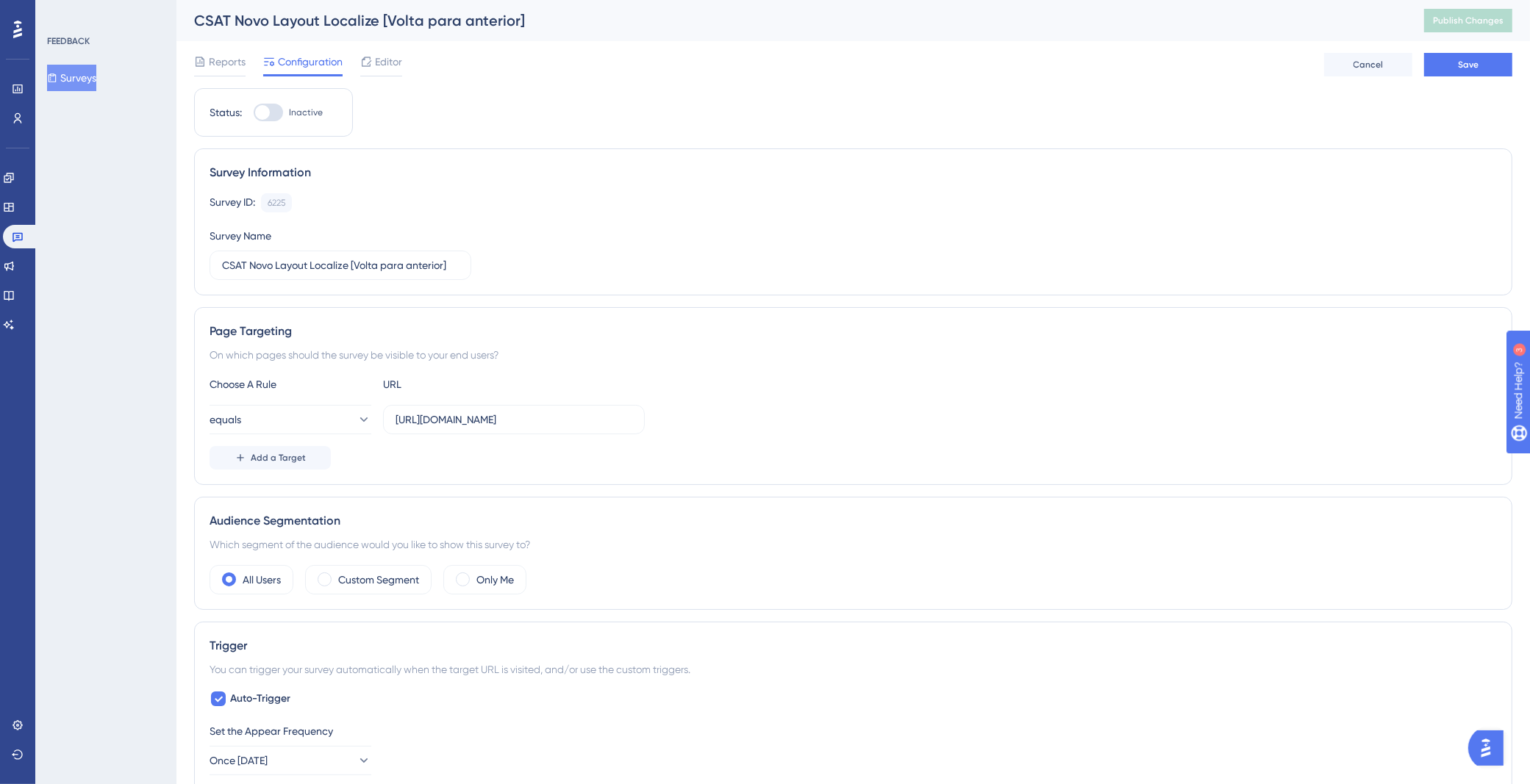
click at [277, 111] on div at bounding box center [268, 112] width 29 height 18
click at [254, 112] on input "Inactive" at bounding box center [253, 112] width 1 height 1
checkbox input "true"
click at [1479, 45] on div "Reports Configuration Editor Cancel Save" at bounding box center [853, 65] width 1318 height 47
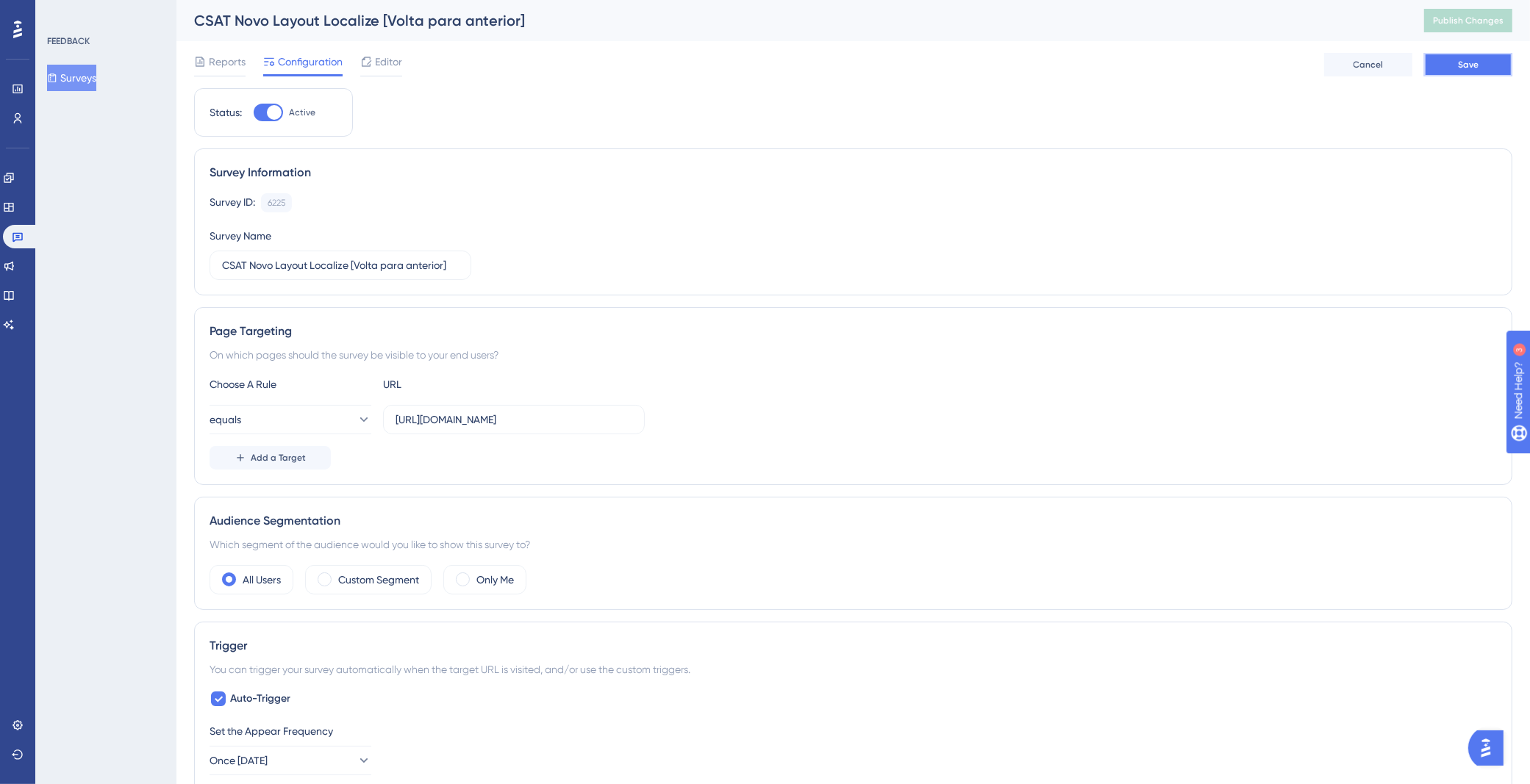
click at [1461, 72] on button "Save" at bounding box center [1468, 65] width 88 height 23
click at [20, 233] on icon at bounding box center [18, 237] width 12 height 12
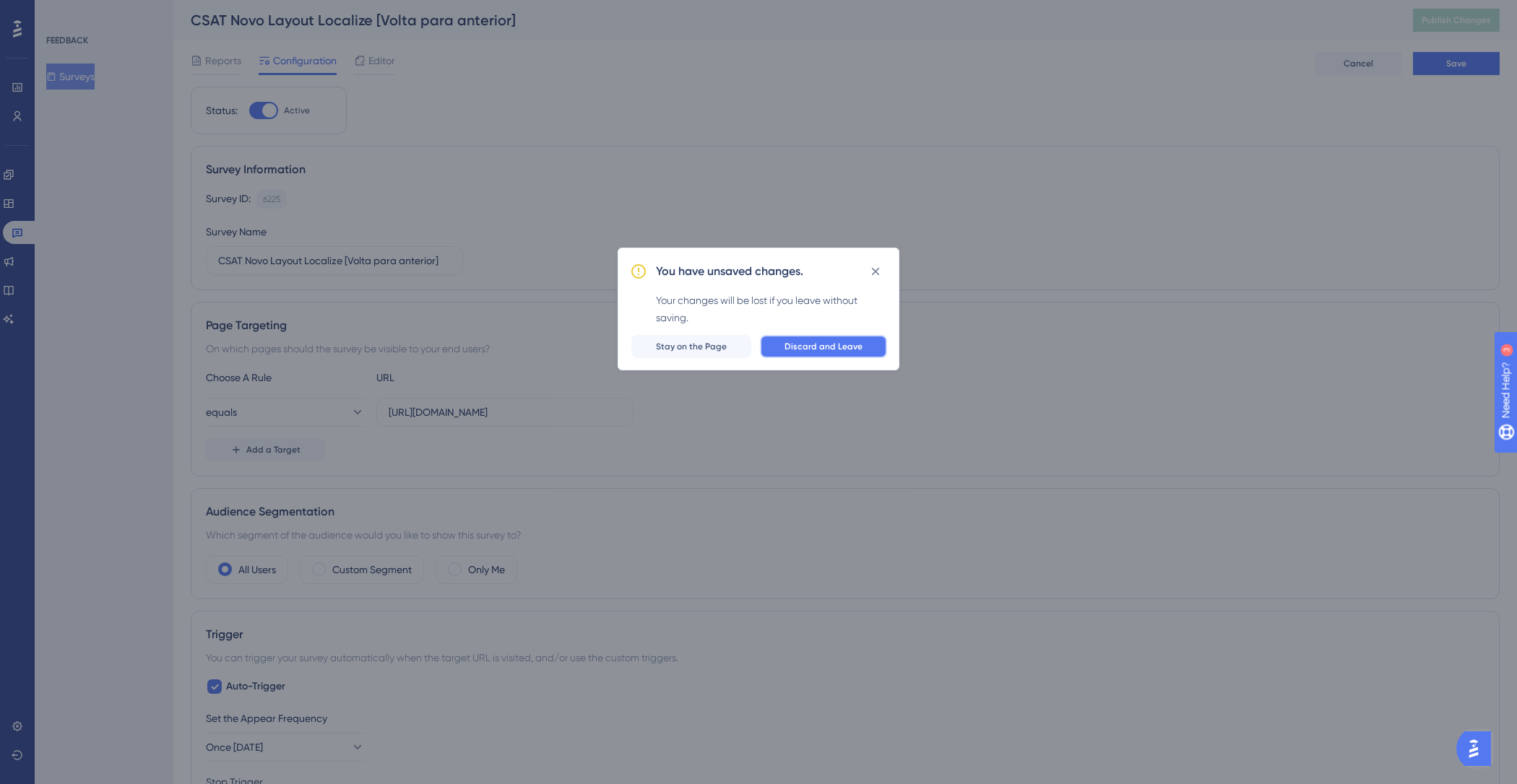
click at [821, 347] on span "Discard and Leave" at bounding box center [823, 347] width 78 height 12
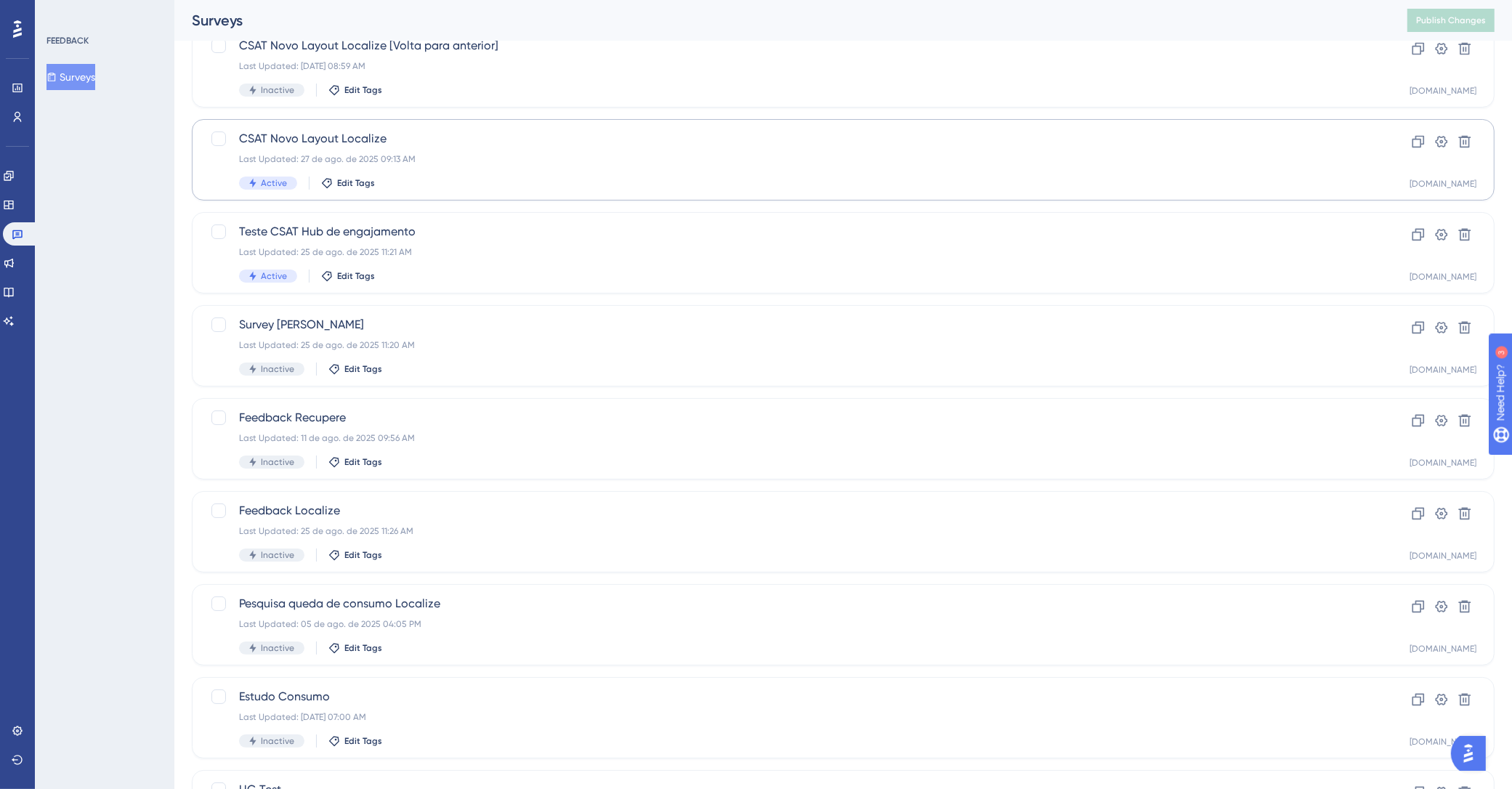
scroll to position [338, 0]
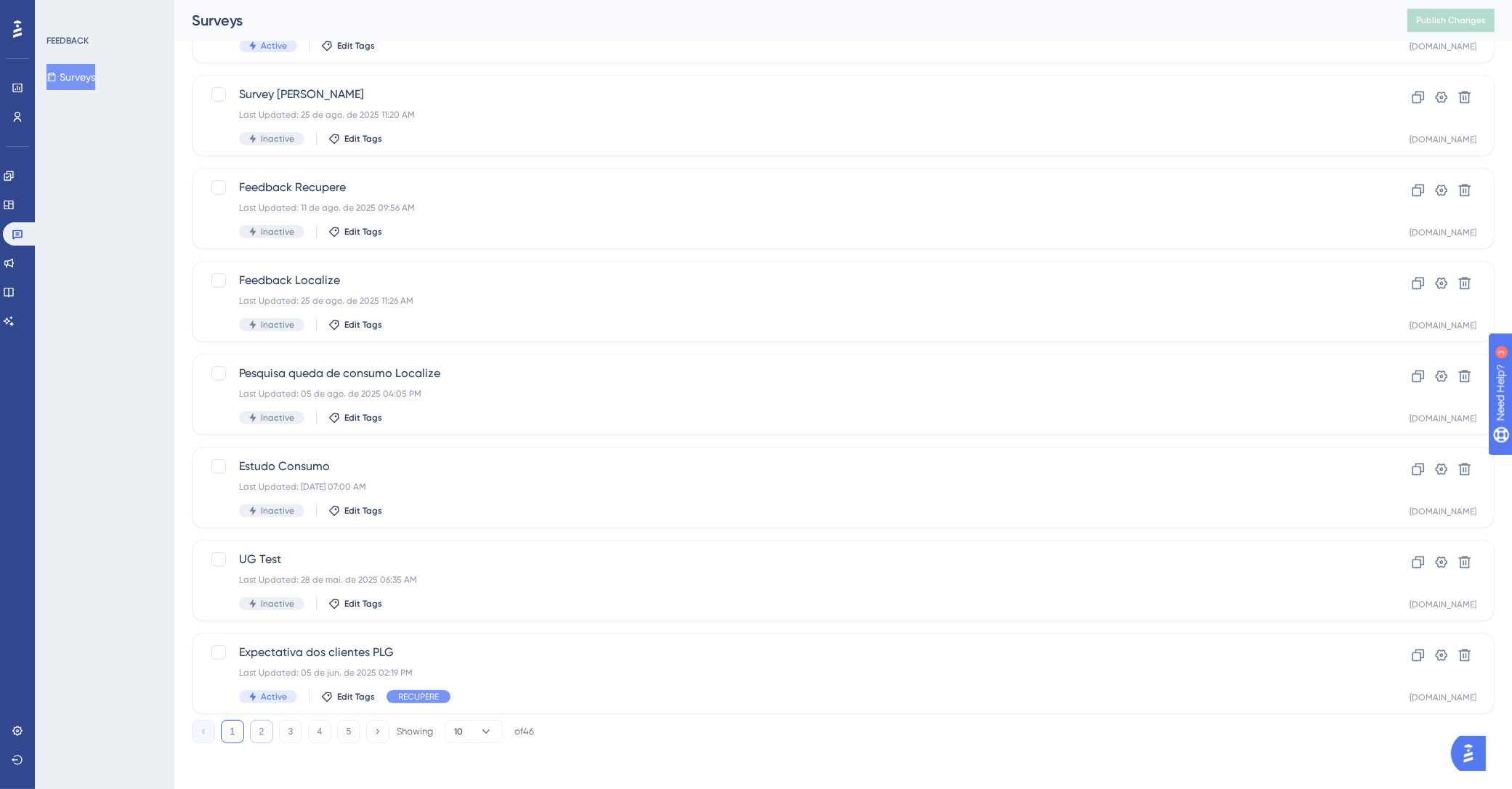
click at [255, 728] on button "2" at bounding box center [261, 732] width 23 height 23
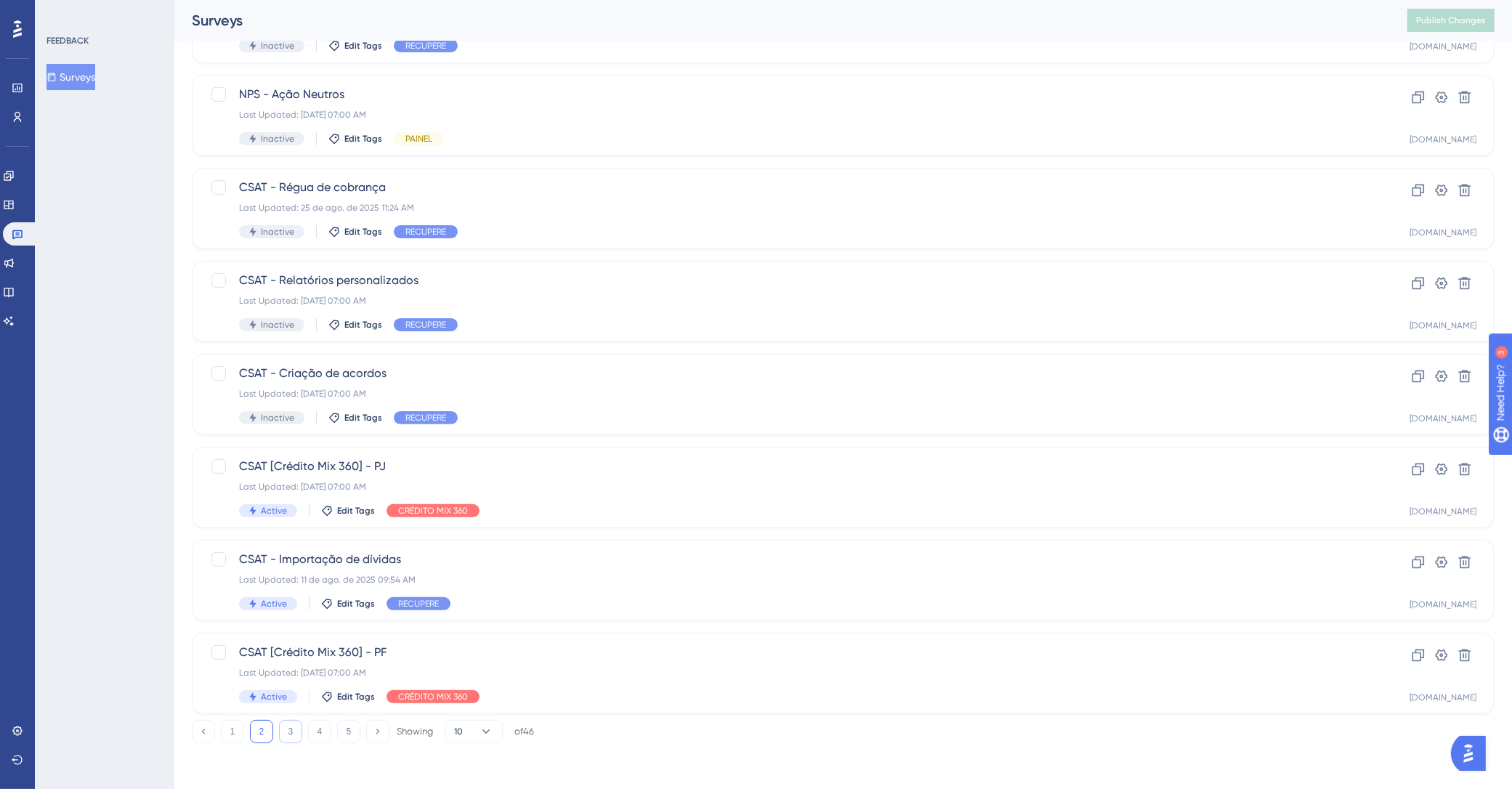
click at [287, 723] on button "3" at bounding box center [290, 732] width 23 height 23
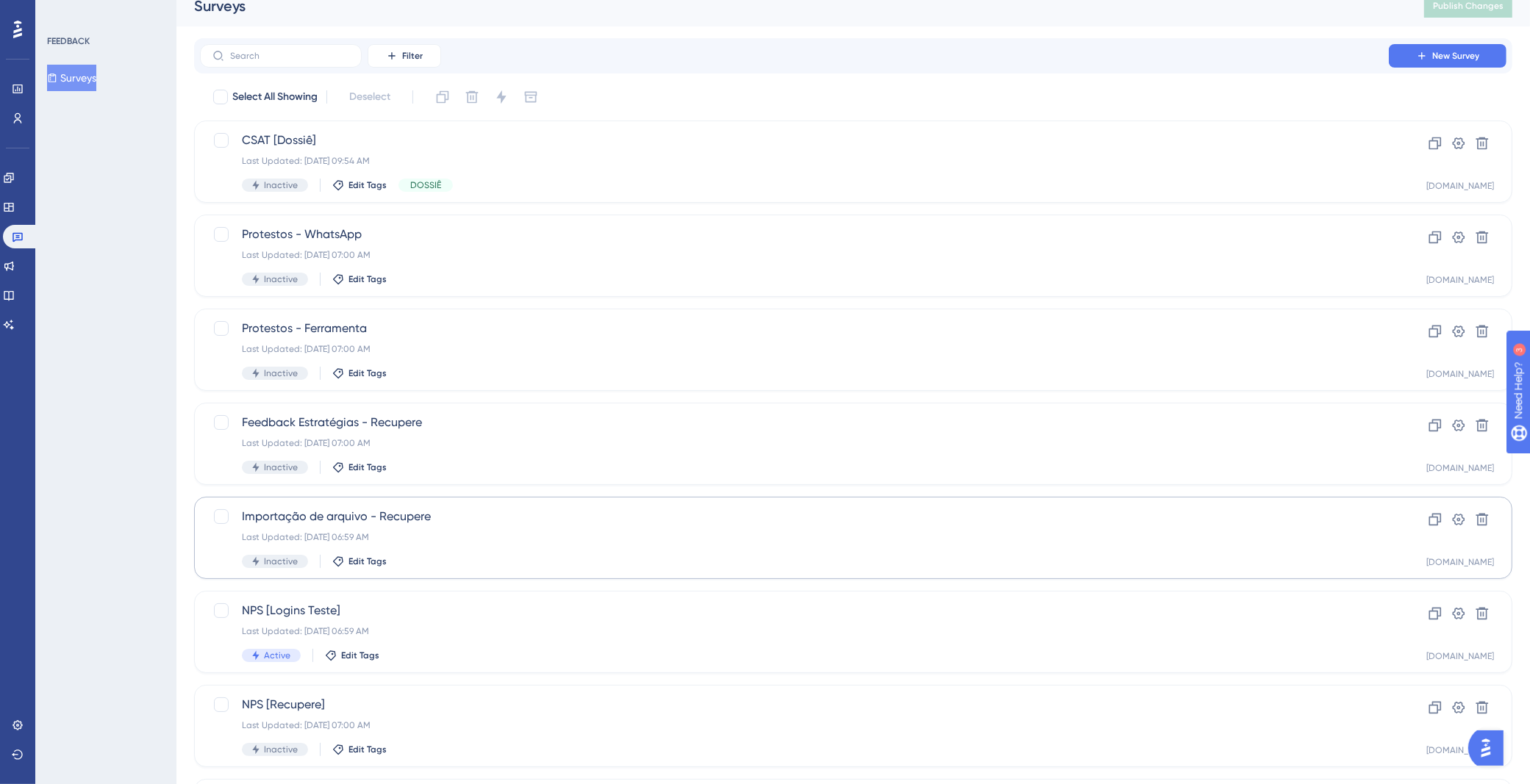
scroll to position [37, 0]
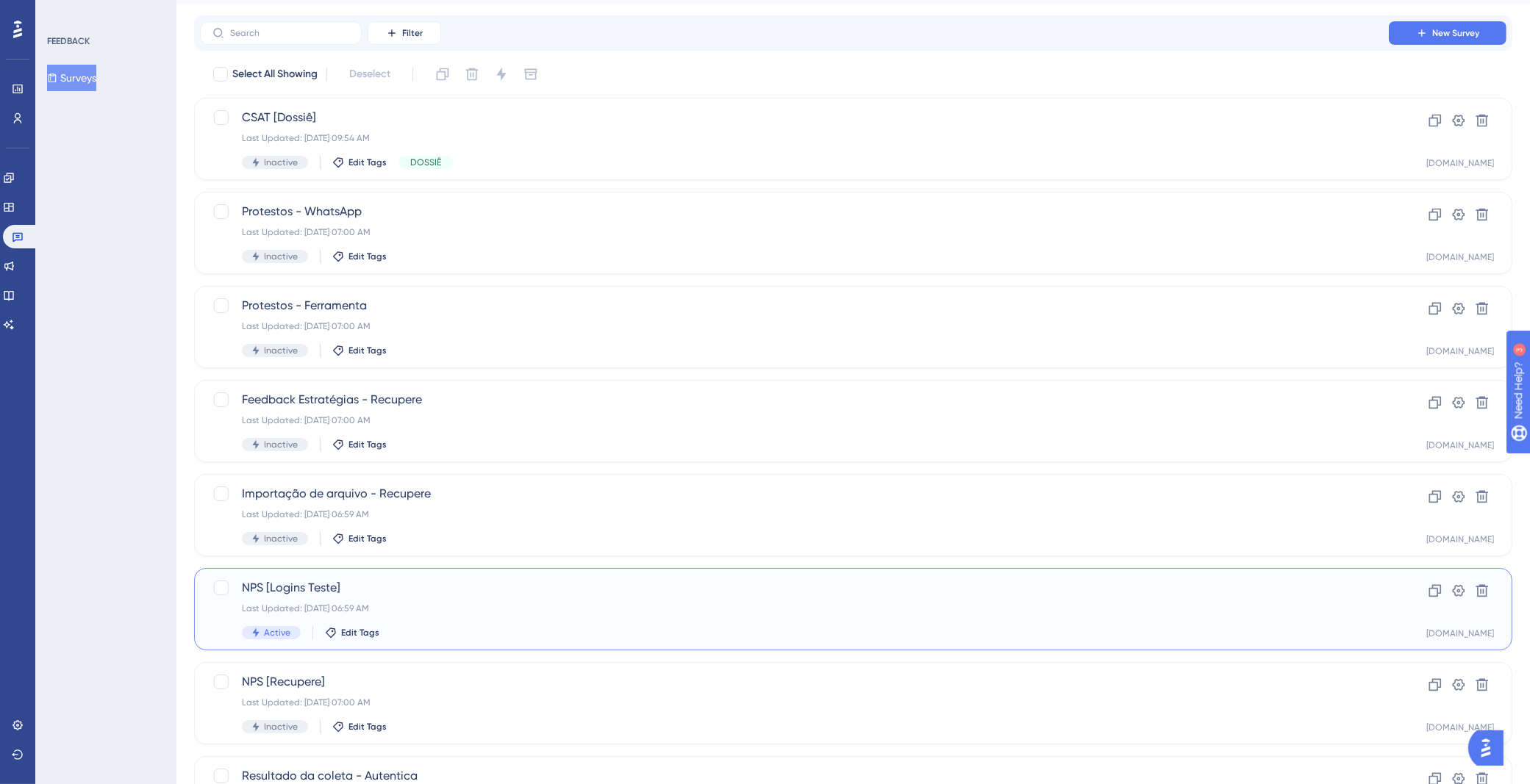
click at [496, 614] on div "NPS [Logins Teste] Last Updated: [DATE] 06:59 AM Active Edit Tags" at bounding box center [794, 609] width 1105 height 61
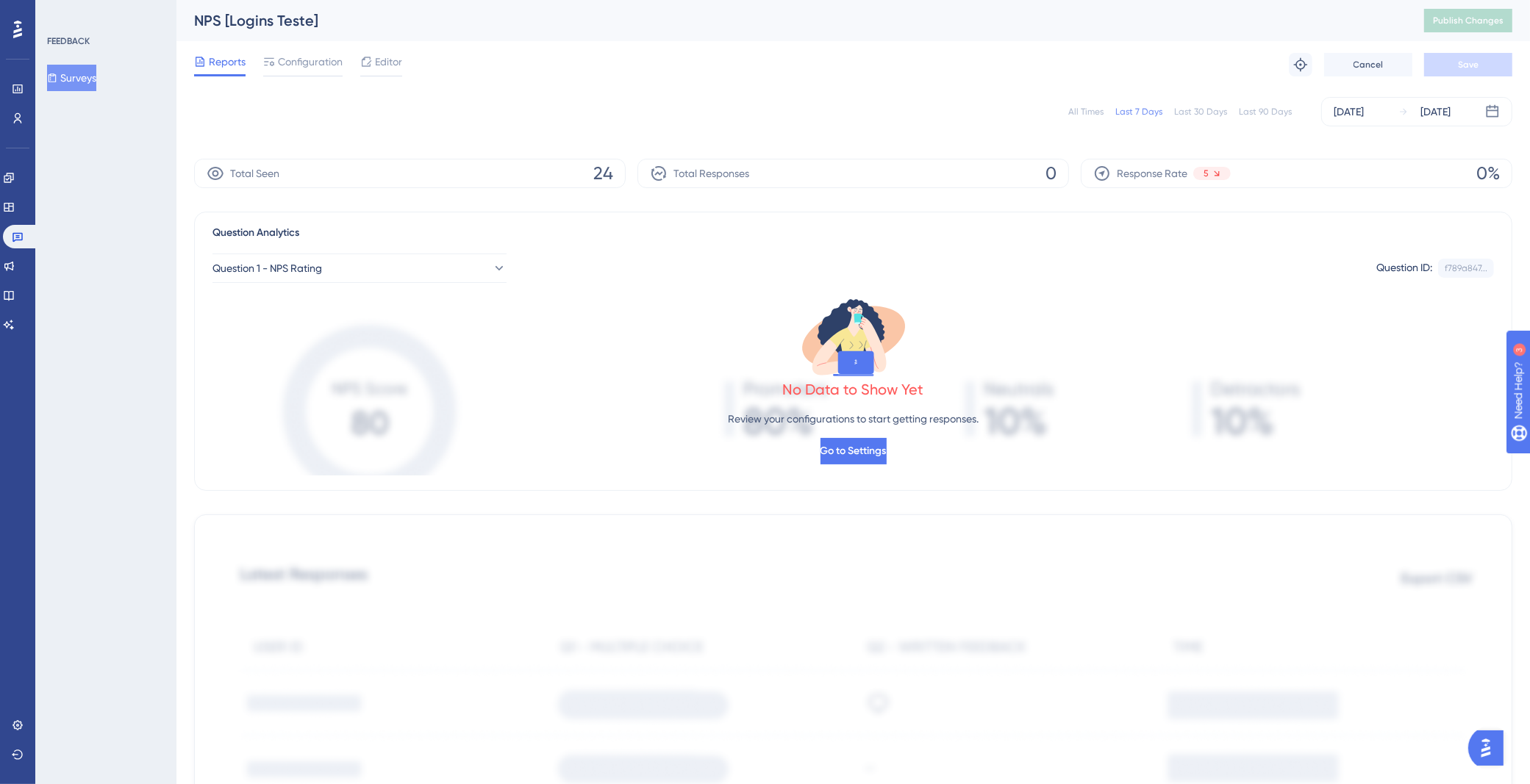
click at [1082, 111] on div "All Times" at bounding box center [1086, 111] width 36 height 12
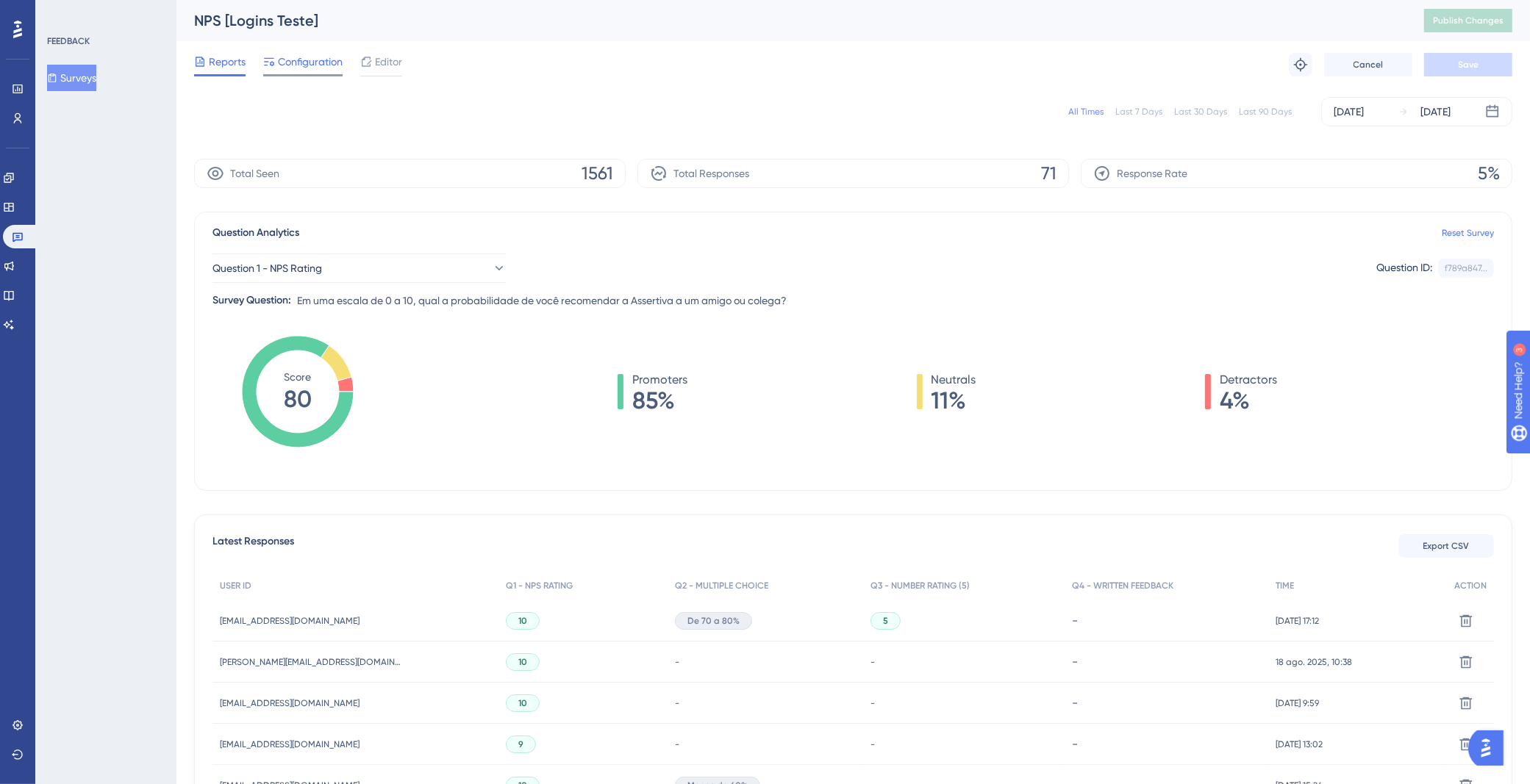
click at [311, 61] on span "Configuration" at bounding box center [310, 62] width 65 height 18
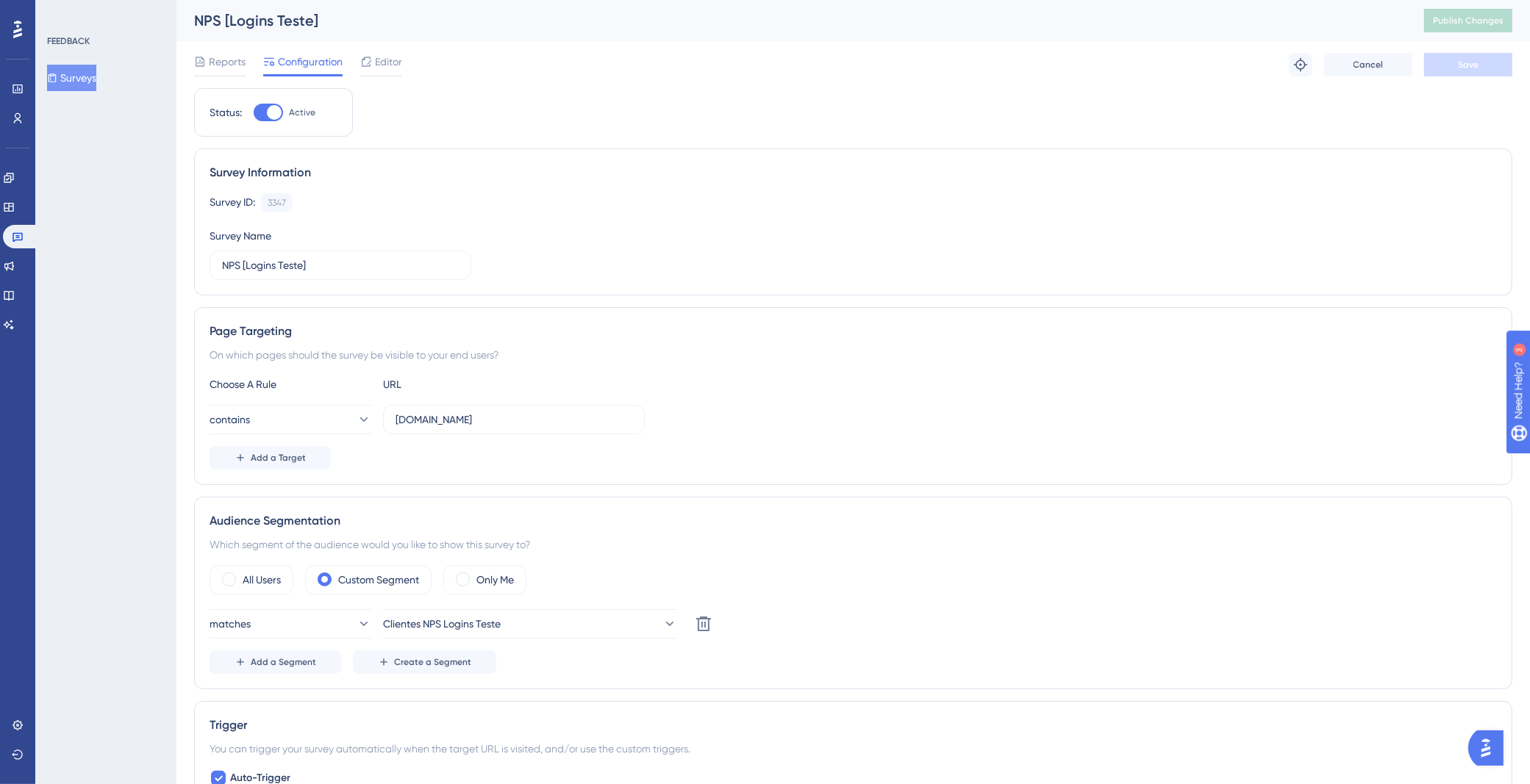
drag, startPoint x: 267, startPoint y: 112, endPoint x: 384, endPoint y: 124, distance: 117.6
click at [267, 111] on div at bounding box center [274, 112] width 15 height 15
click at [254, 112] on input "Active" at bounding box center [253, 112] width 1 height 1
checkbox input "false"
click at [1445, 72] on button "Save" at bounding box center [1468, 65] width 88 height 23
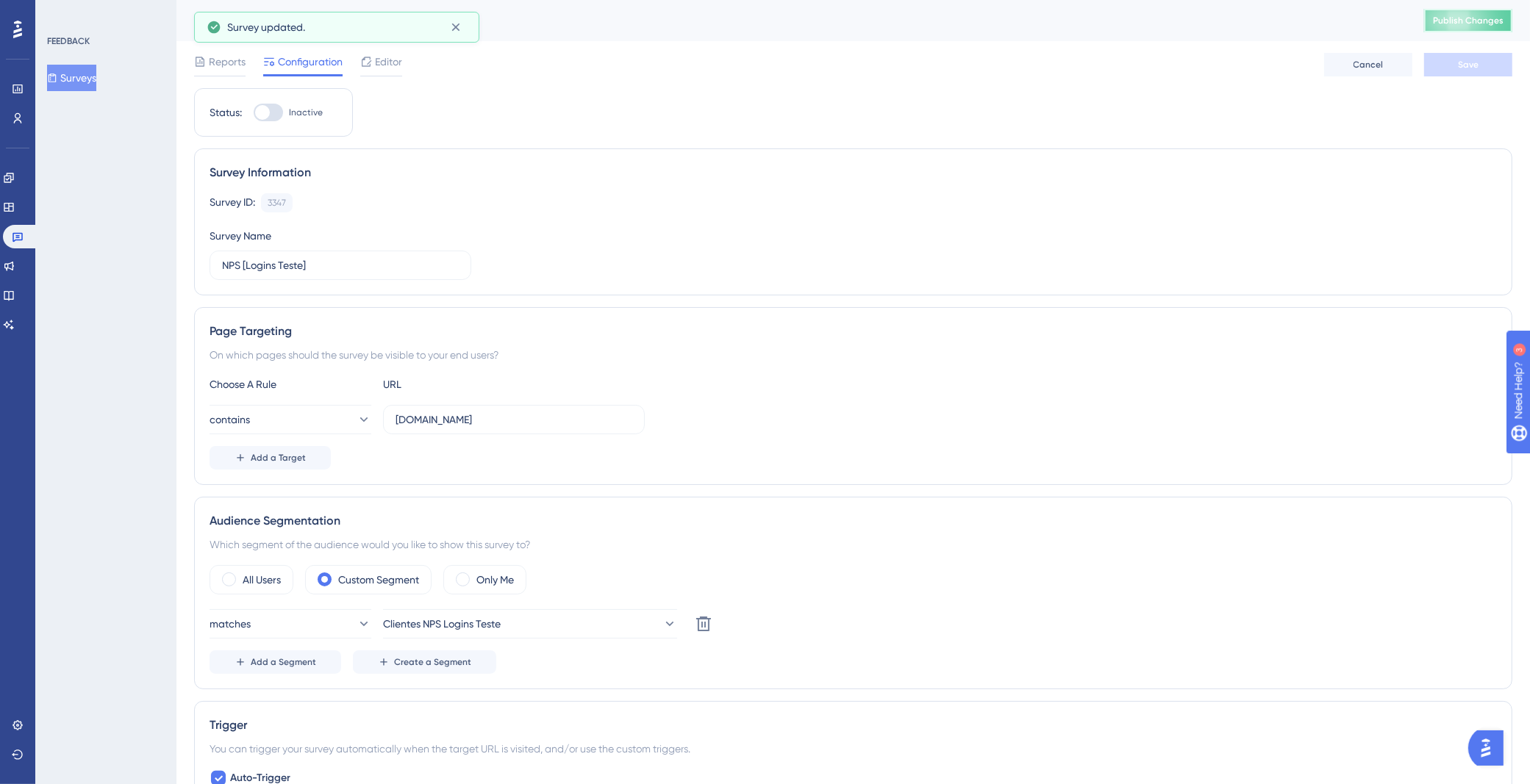
click at [1503, 24] on span "Publish Changes" at bounding box center [1468, 20] width 70 height 12
click at [459, 28] on icon at bounding box center [456, 27] width 15 height 15
click at [23, 233] on link at bounding box center [21, 236] width 36 height 23
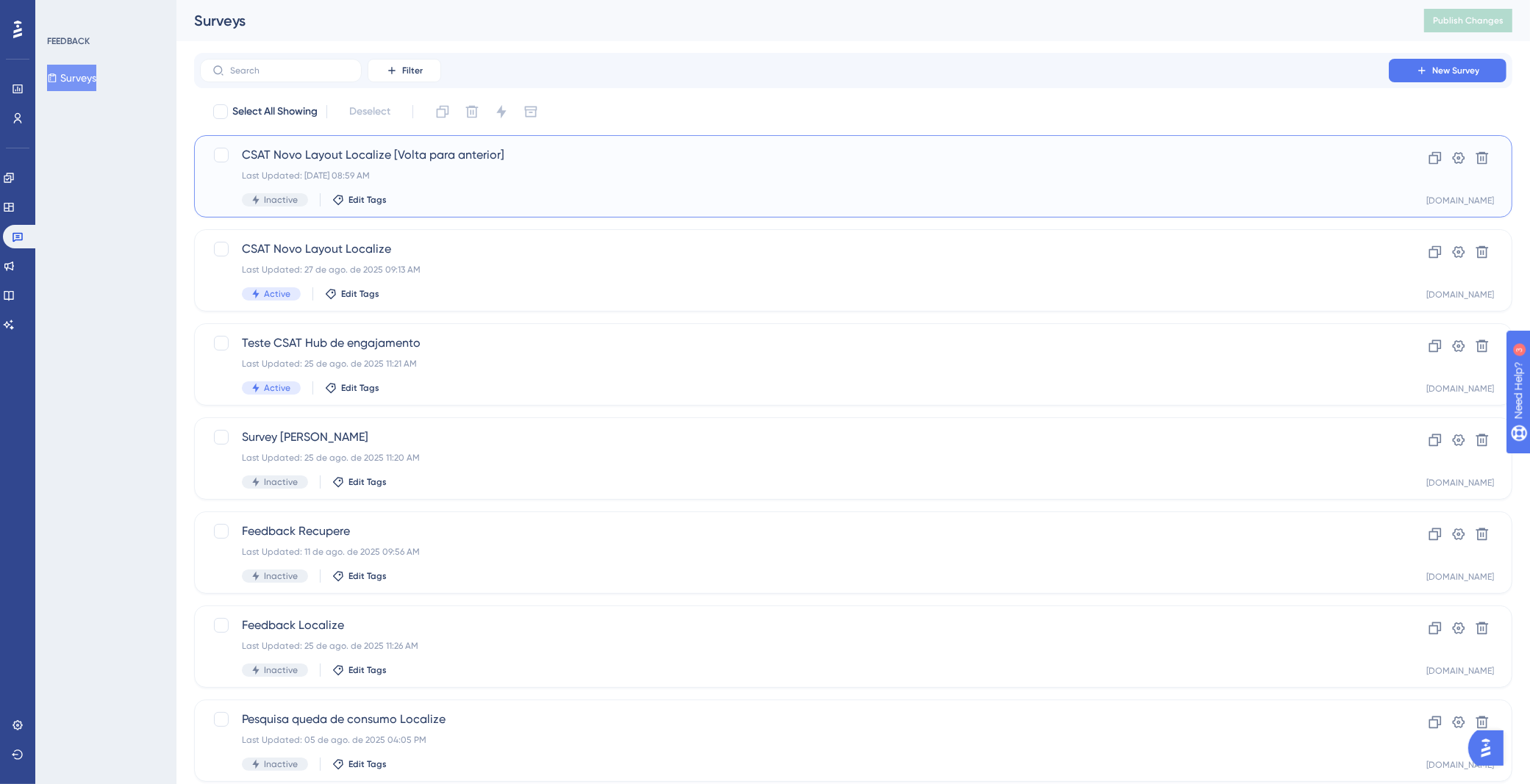
click at [538, 159] on span "CSAT Novo Layout Localize [Volta para anterior]" at bounding box center [794, 155] width 1105 height 18
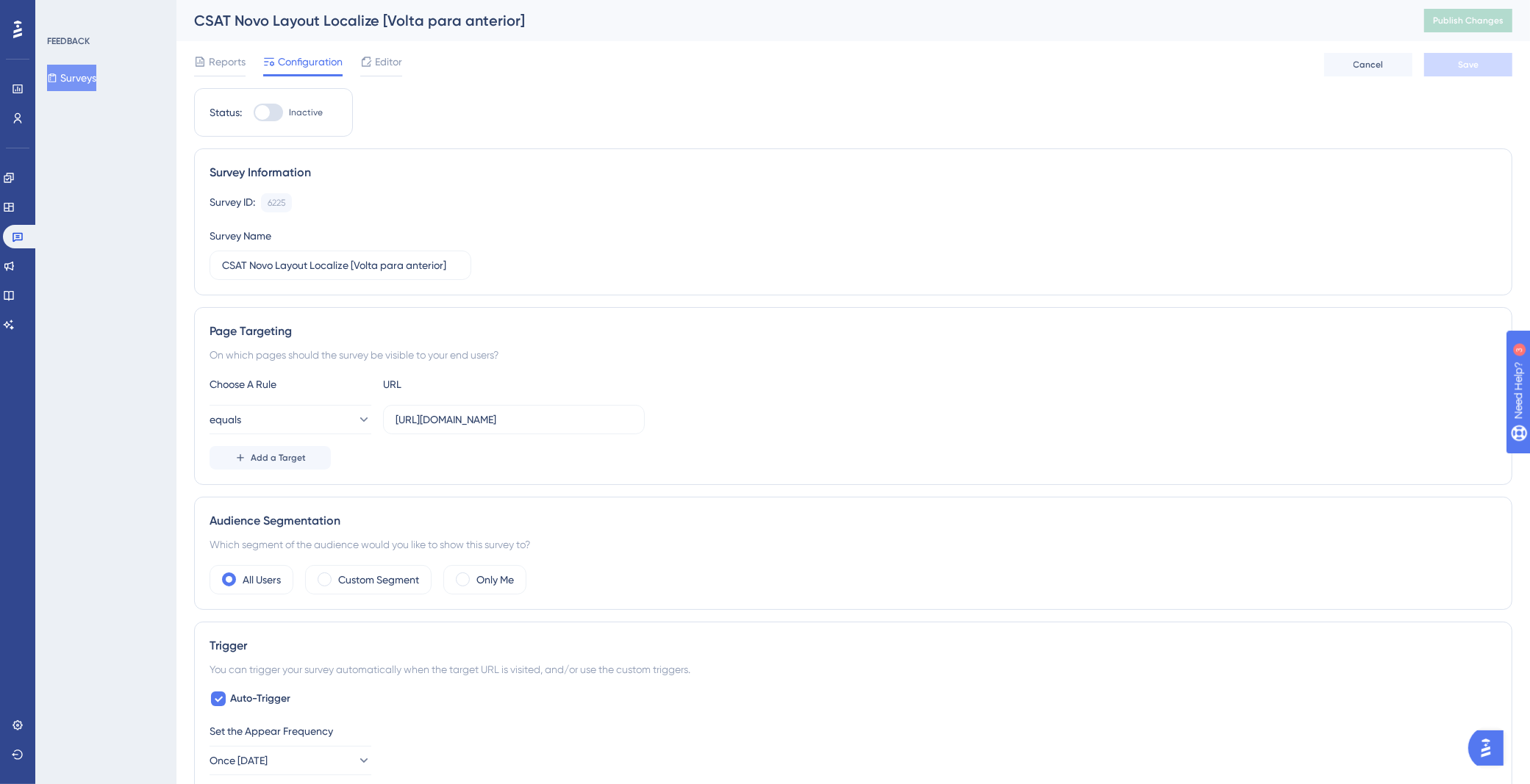
click at [277, 110] on div at bounding box center [268, 112] width 29 height 18
click at [254, 112] on input "Inactive" at bounding box center [253, 112] width 1 height 1
checkbox input "true"
drag, startPoint x: 396, startPoint y: 417, endPoint x: 1096, endPoint y: 422, distance: 700.0
click at [1095, 422] on div "equals [URL][DOMAIN_NAME]" at bounding box center [852, 419] width 1287 height 29
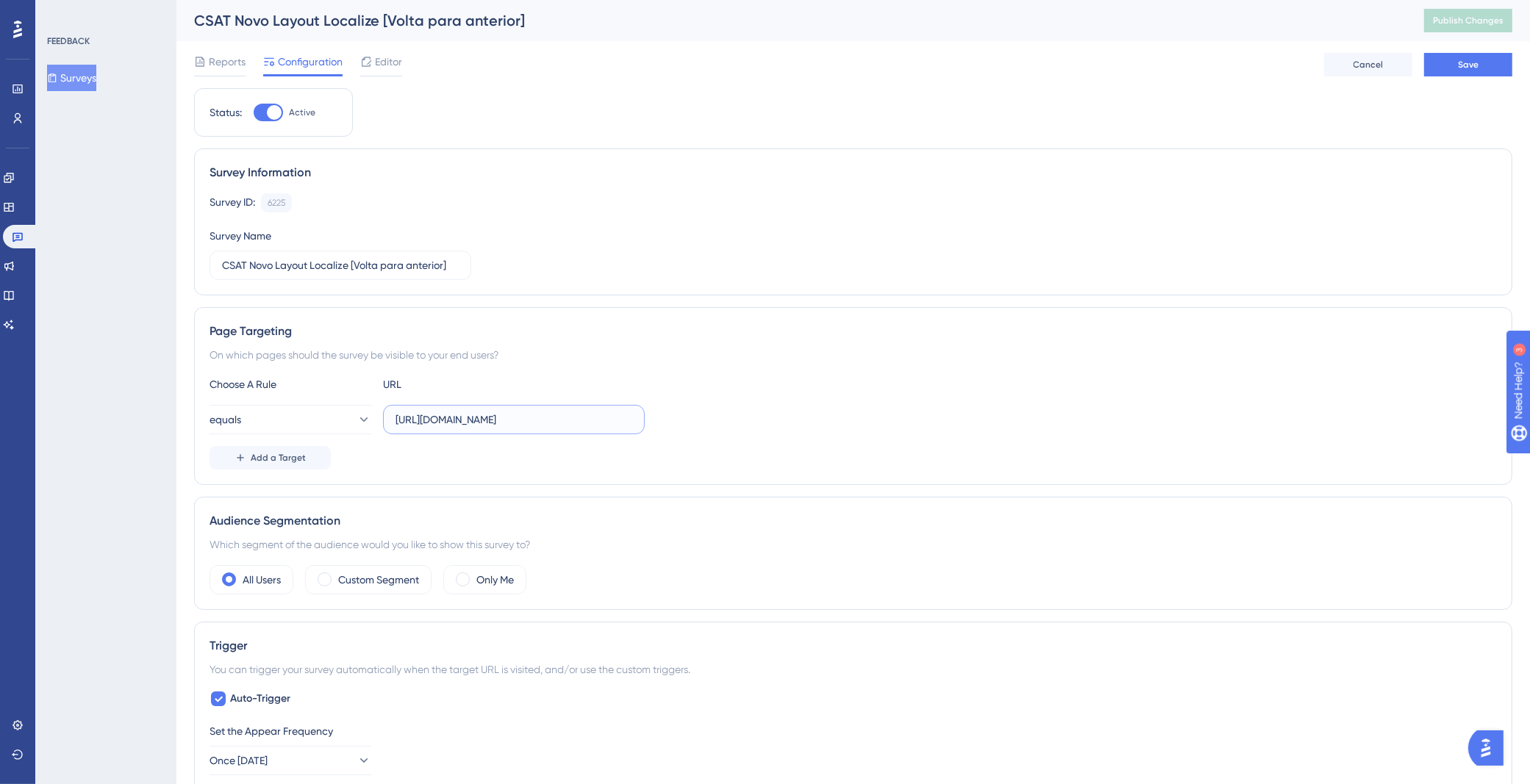
paste input "-release"
type input "[URL][DOMAIN_NAME]"
click at [1472, 71] on button "Save" at bounding box center [1468, 65] width 88 height 23
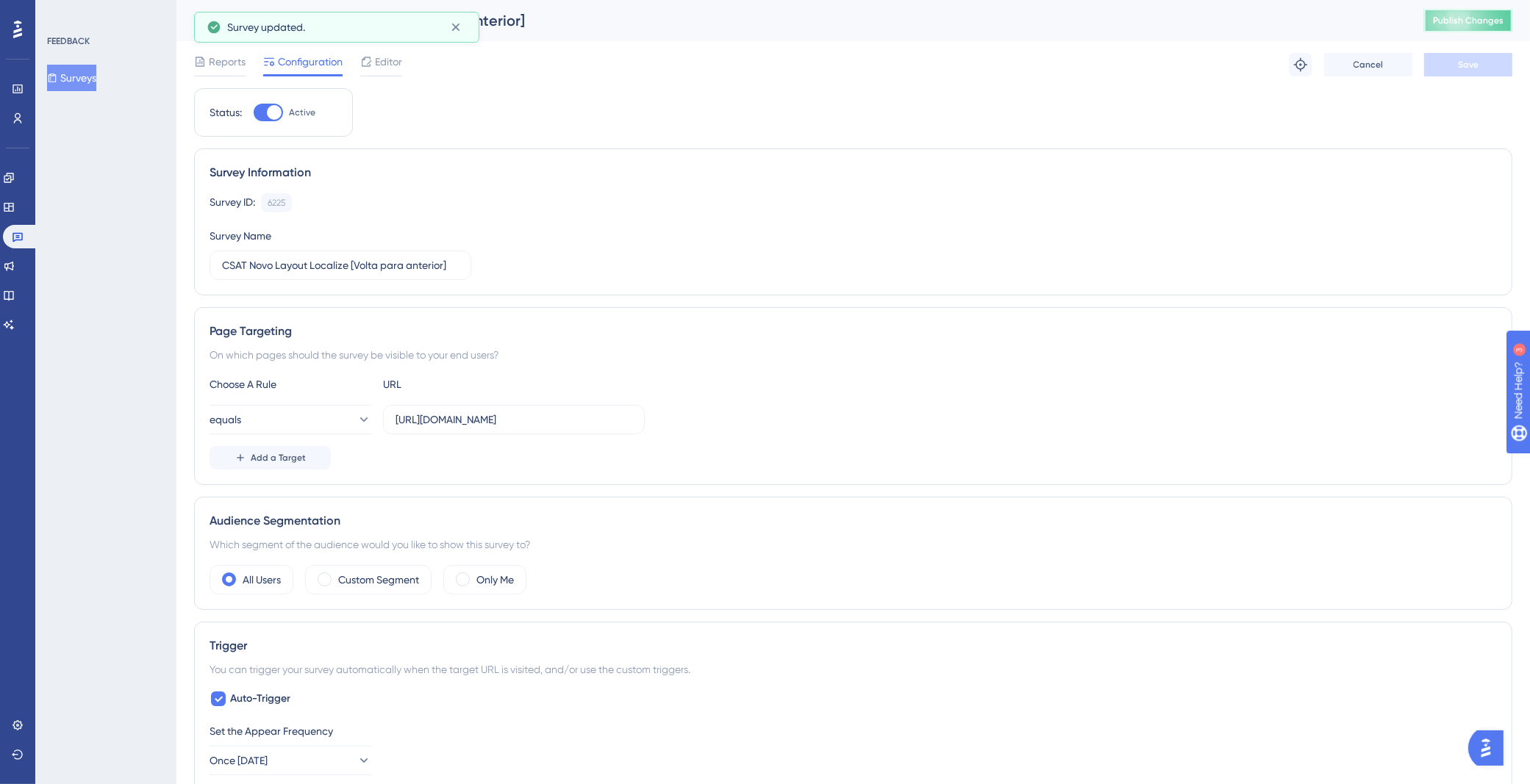
click at [1475, 17] on span "Publish Changes" at bounding box center [1468, 20] width 70 height 12
click at [216, 67] on span "Reports" at bounding box center [226, 62] width 36 height 18
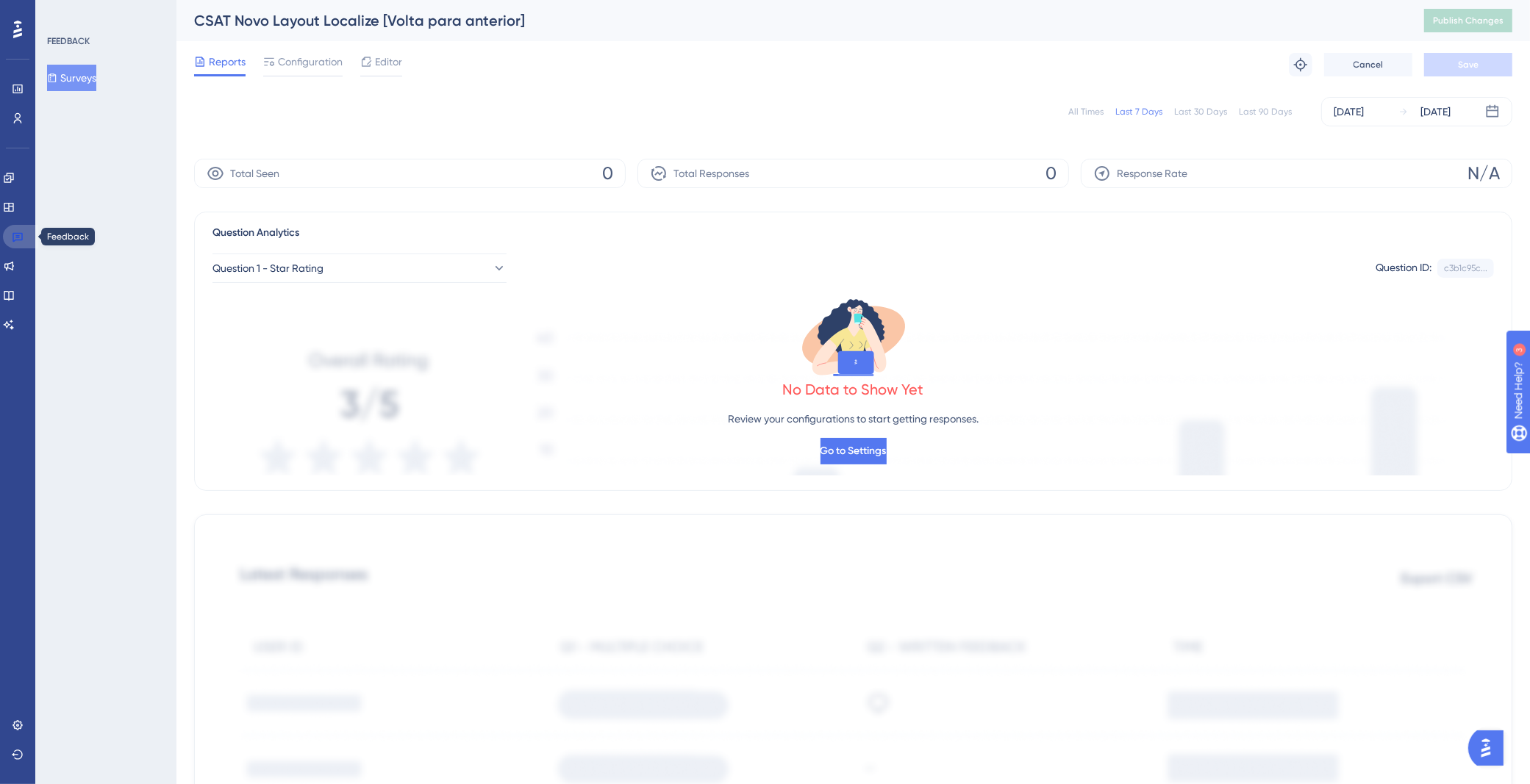
click at [23, 234] on link at bounding box center [21, 236] width 36 height 23
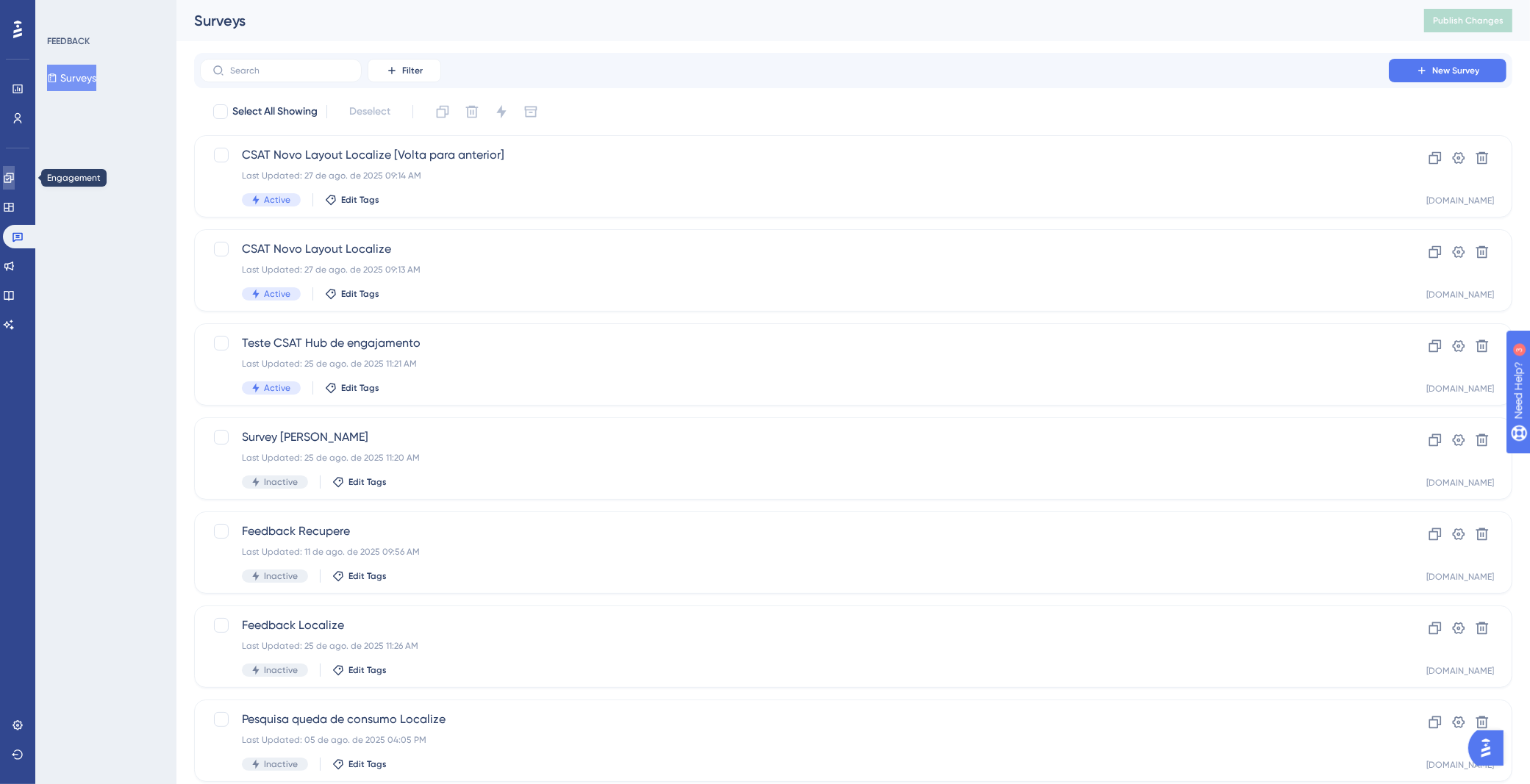
click at [13, 178] on icon at bounding box center [9, 178] width 10 height 10
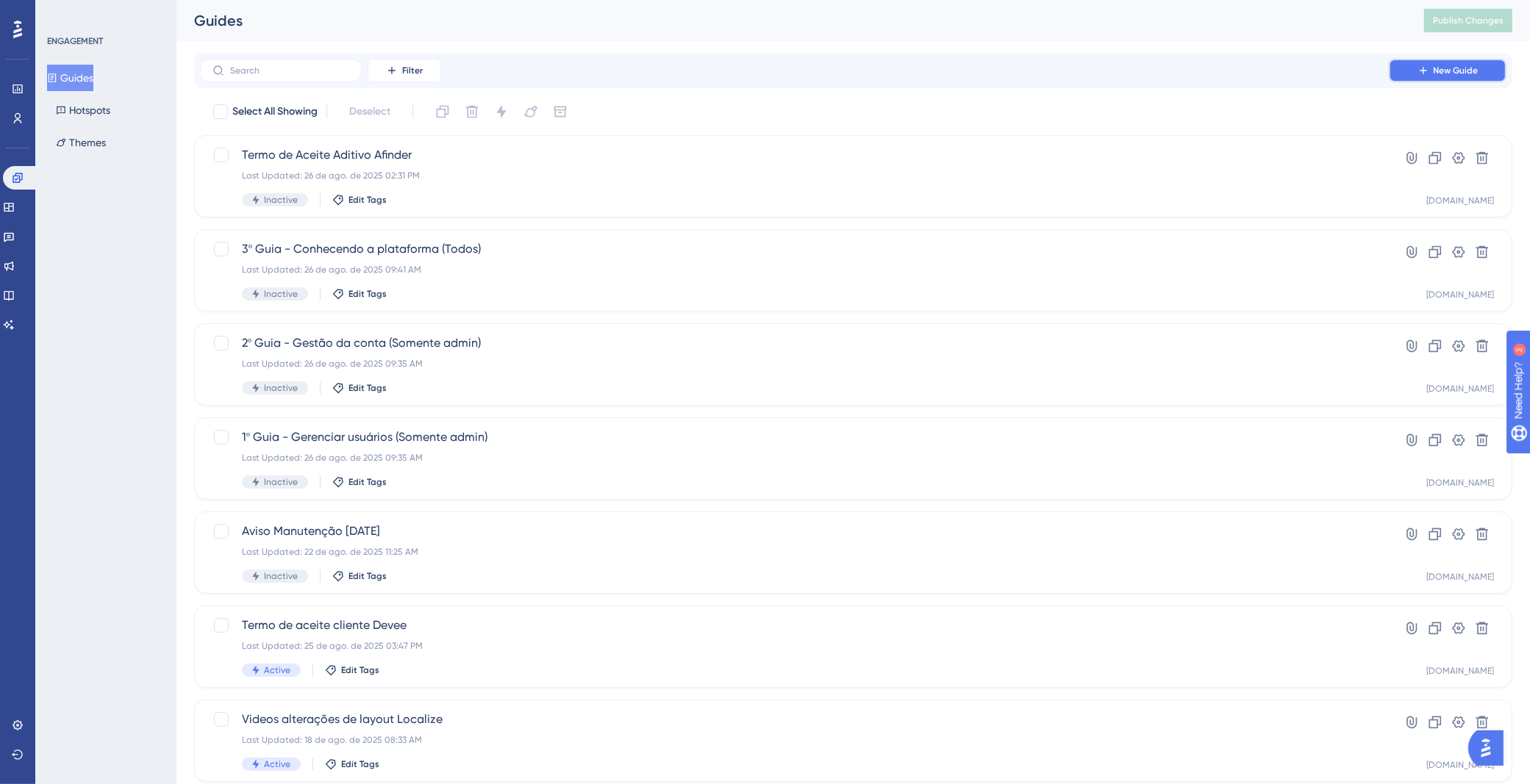
click at [1418, 72] on icon at bounding box center [1423, 70] width 12 height 12
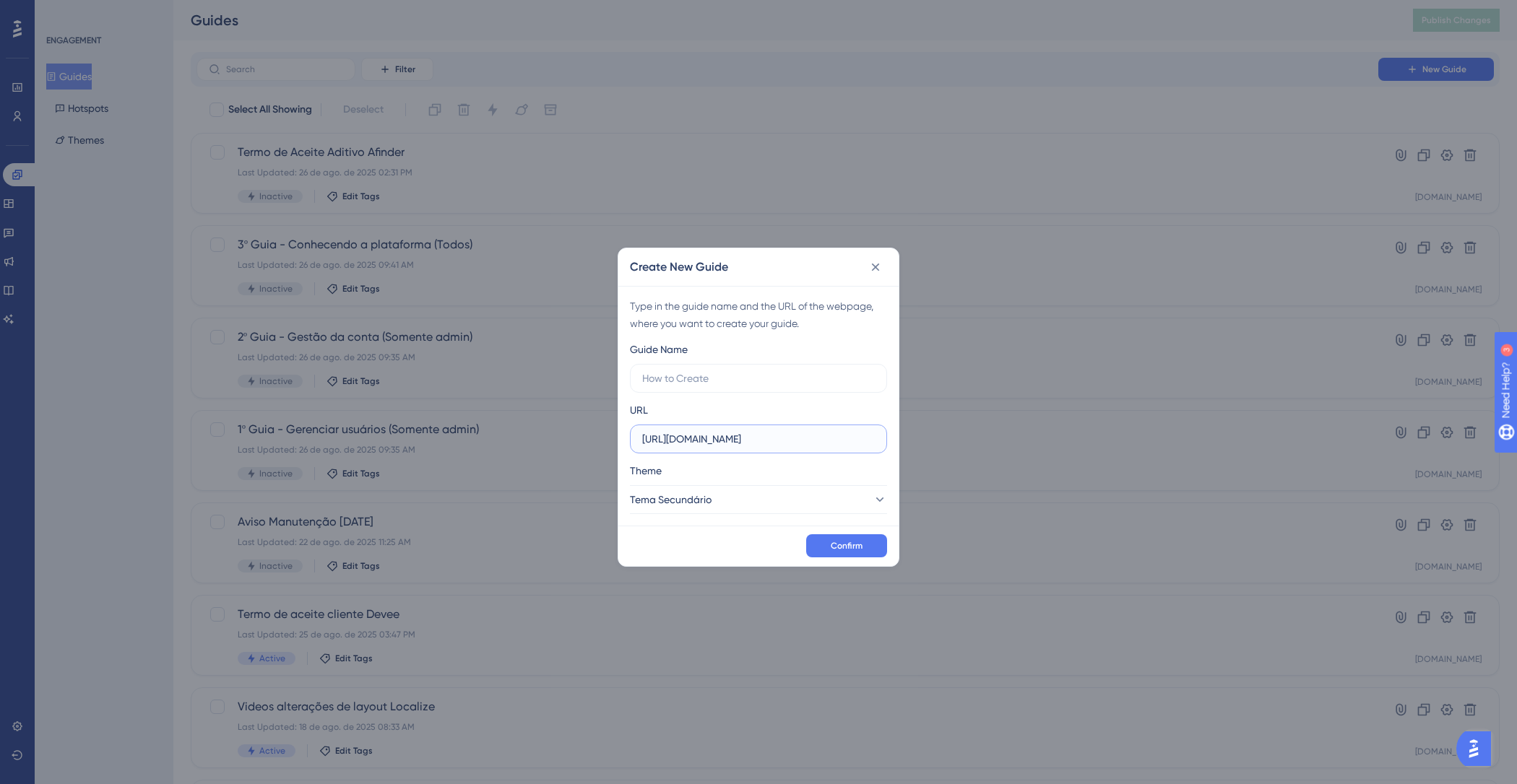
drag, startPoint x: 709, startPoint y: 441, endPoint x: 679, endPoint y: 439, distance: 30.1
click at [679, 439] on input "[URL][DOMAIN_NAME]" at bounding box center [758, 439] width 233 height 16
type input "[URL][DOMAIN_NAME]"
click at [824, 385] on input "text" at bounding box center [758, 379] width 233 height 16
type input "S"
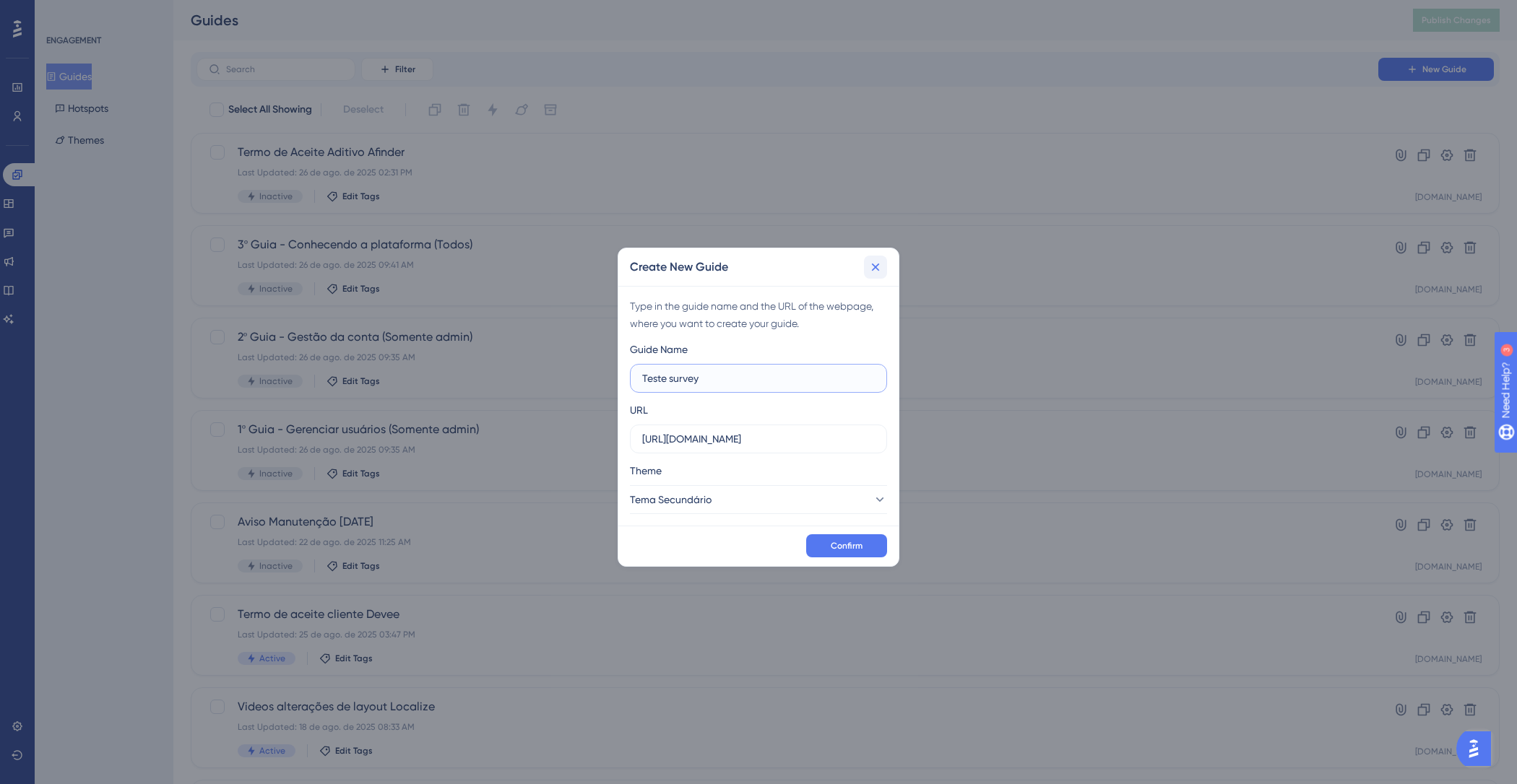
type input "Teste survey"
click at [881, 267] on icon at bounding box center [876, 267] width 14 height 14
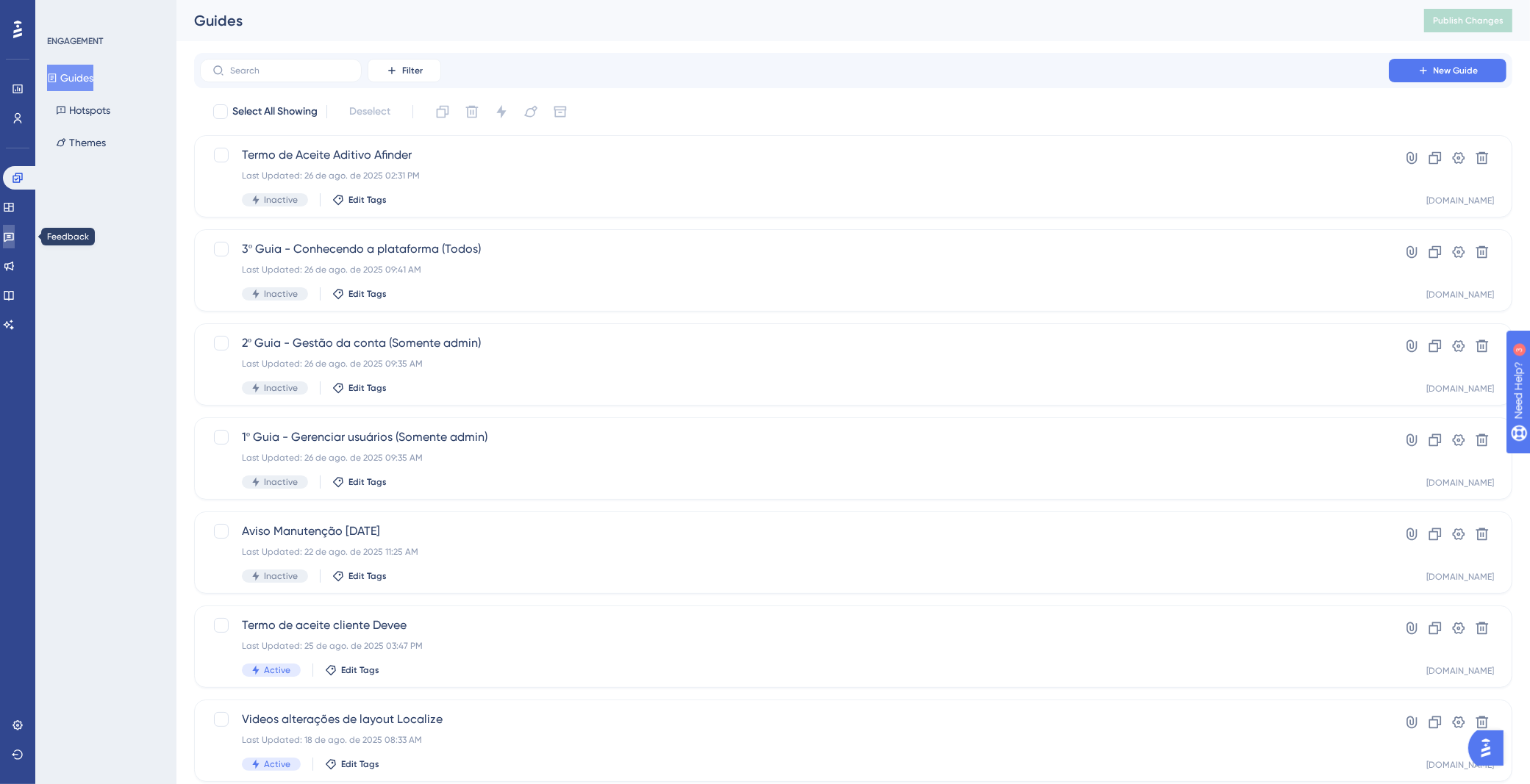
click at [15, 241] on icon at bounding box center [9, 237] width 12 height 12
